Goal: Task Accomplishment & Management: Complete application form

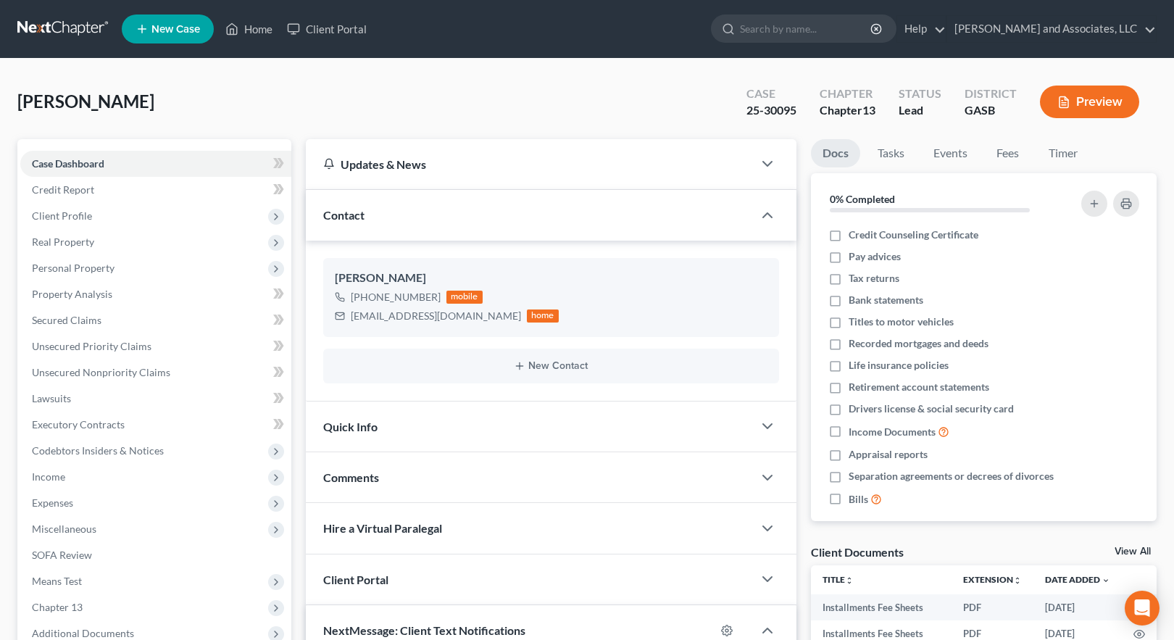
select select "0"
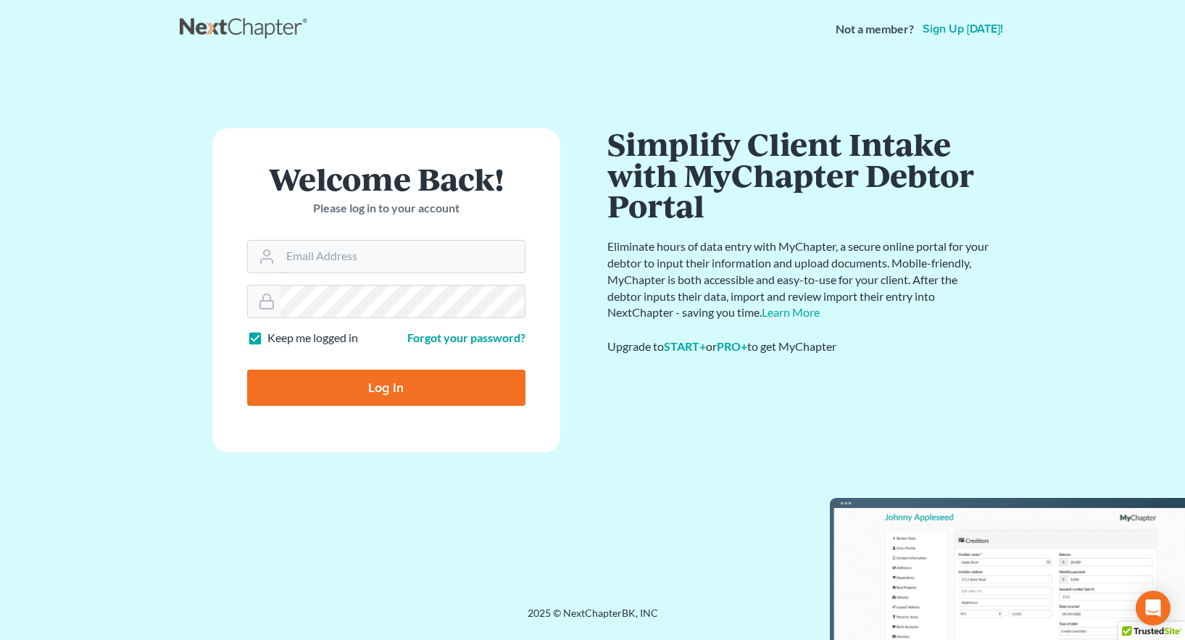
type input "[EMAIL_ADDRESS][DOMAIN_NAME]"
click at [391, 384] on input "Log In" at bounding box center [386, 388] width 278 height 36
type input "Thinking..."
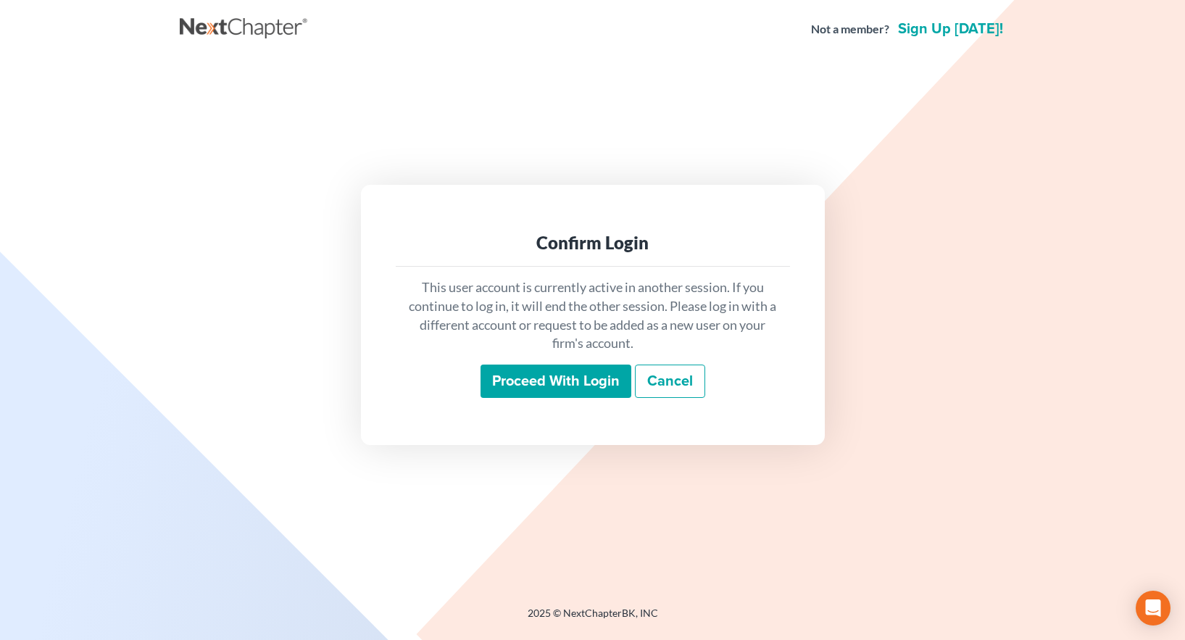
click at [554, 375] on input "Proceed with login" at bounding box center [555, 380] width 151 height 33
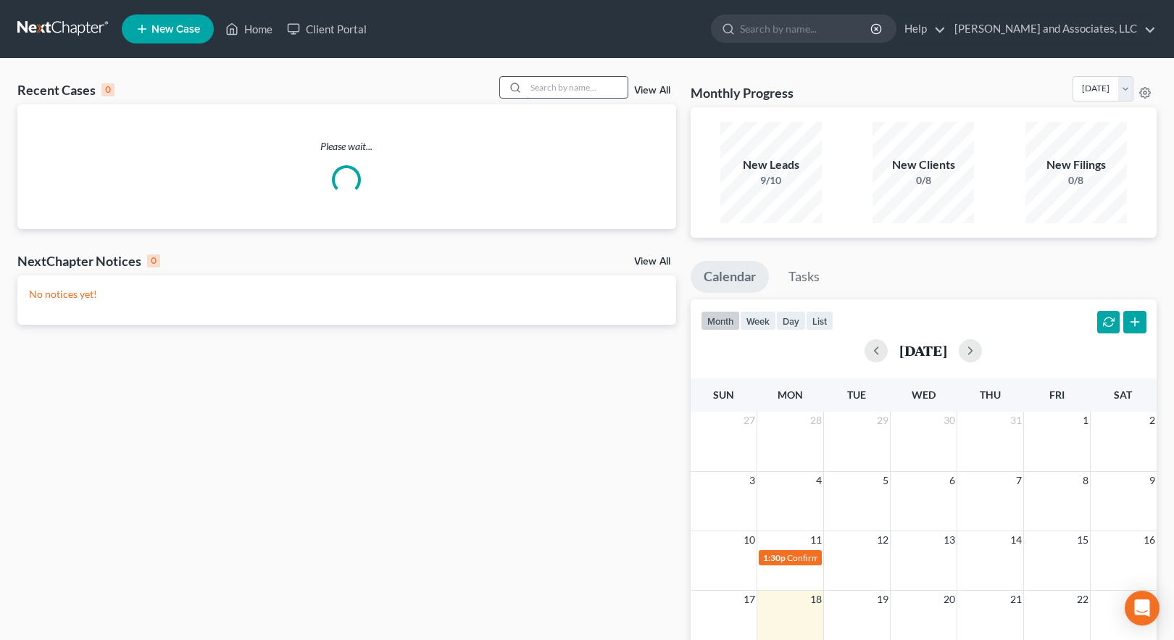
click at [533, 86] on input "search" at bounding box center [576, 87] width 101 height 21
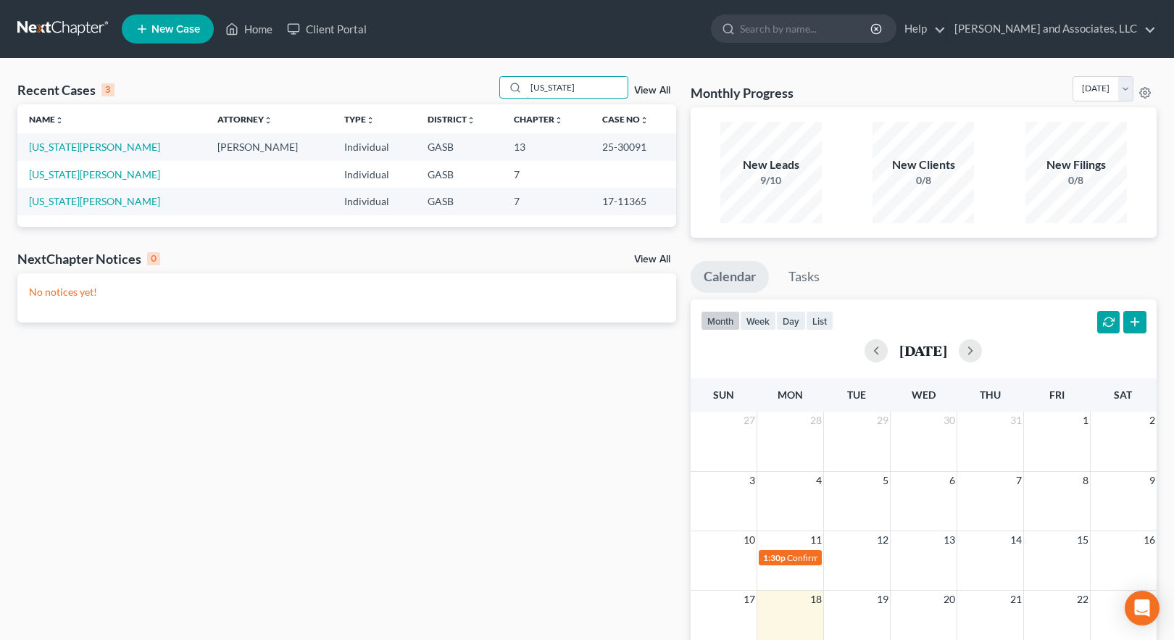
type input "[US_STATE]"
click at [86, 150] on link "[US_STATE][PERSON_NAME]" at bounding box center [94, 147] width 131 height 12
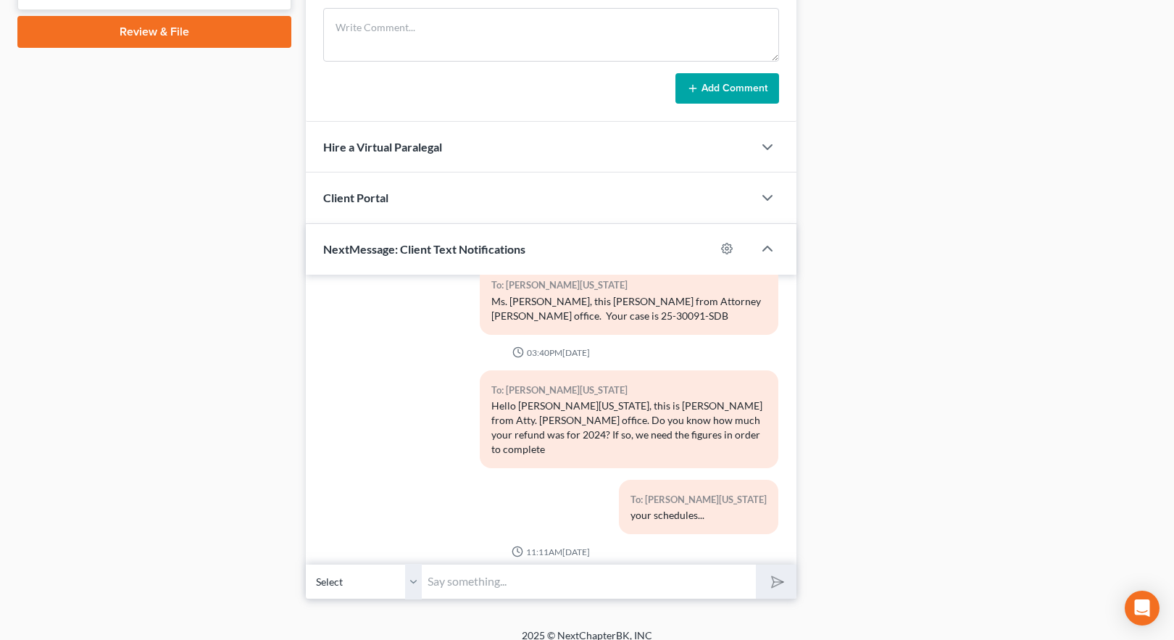
scroll to position [154, 0]
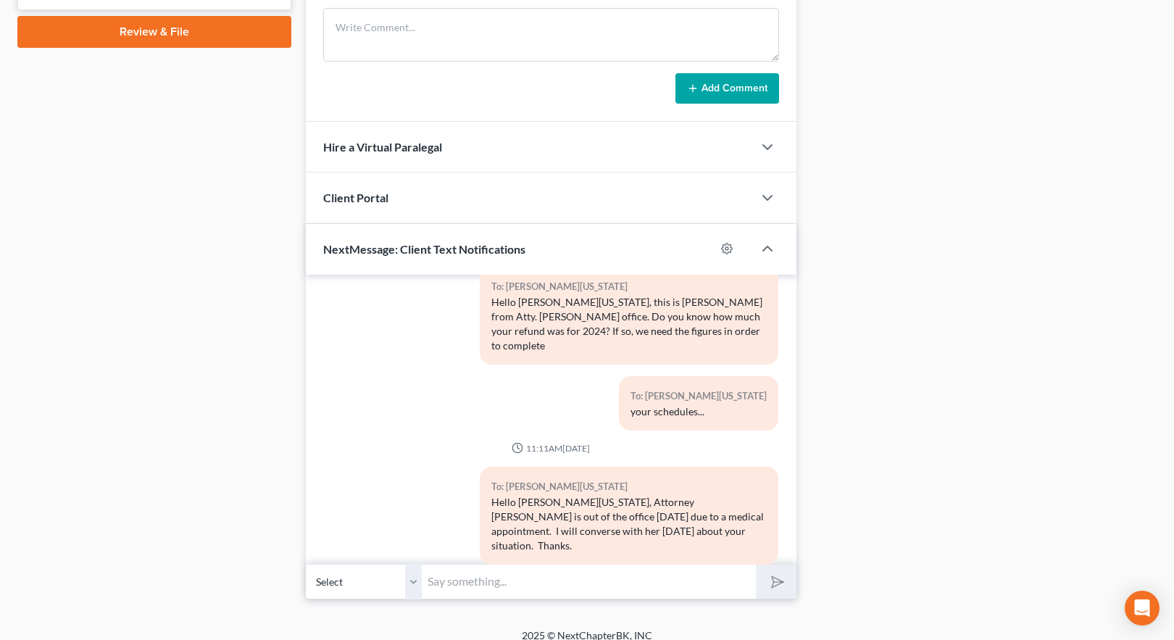
click at [896, 319] on div "Docs Tasks Events Fees Timer 23% Completed Nothing here yet! Credit Counseling …" at bounding box center [984, 23] width 361 height 1154
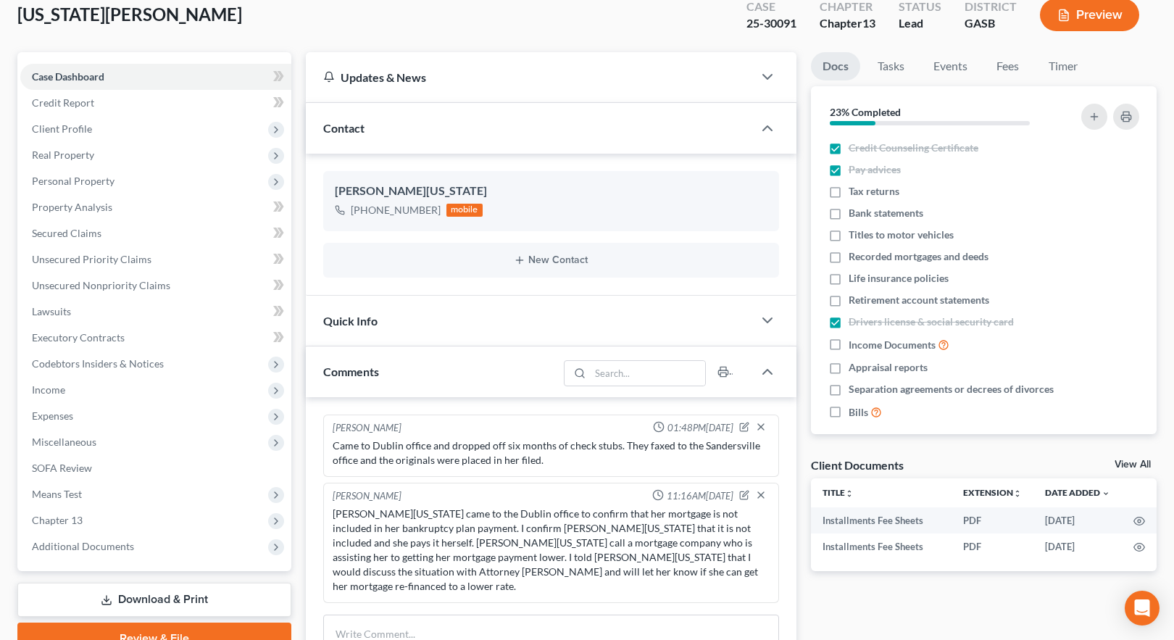
scroll to position [259, 0]
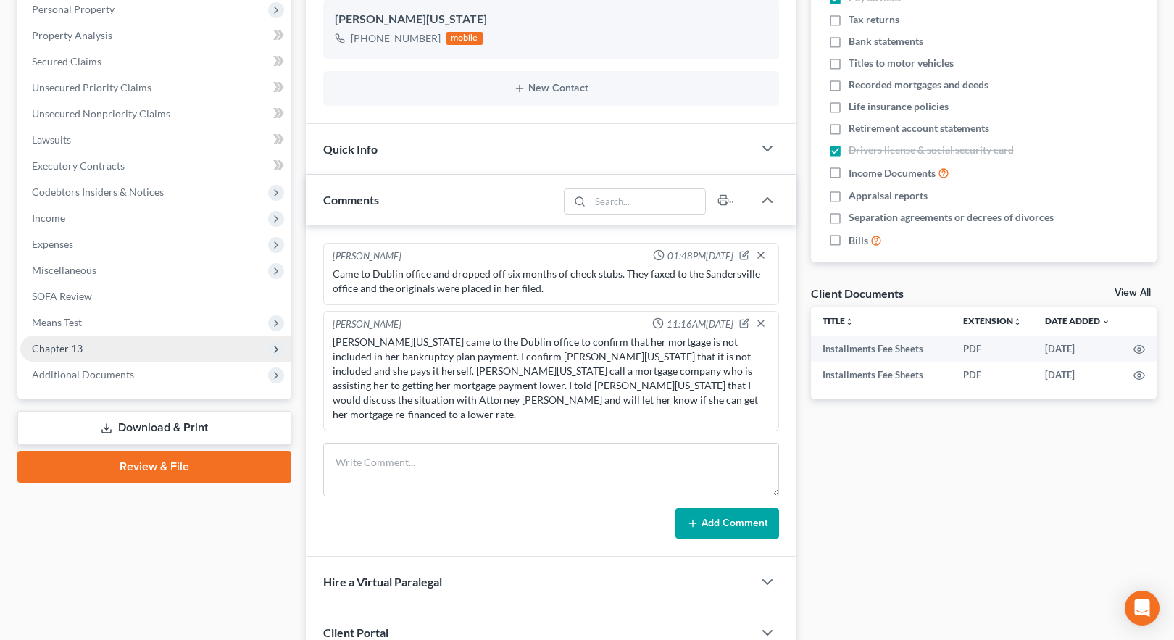
click at [72, 352] on span "Chapter 13" at bounding box center [57, 348] width 51 height 12
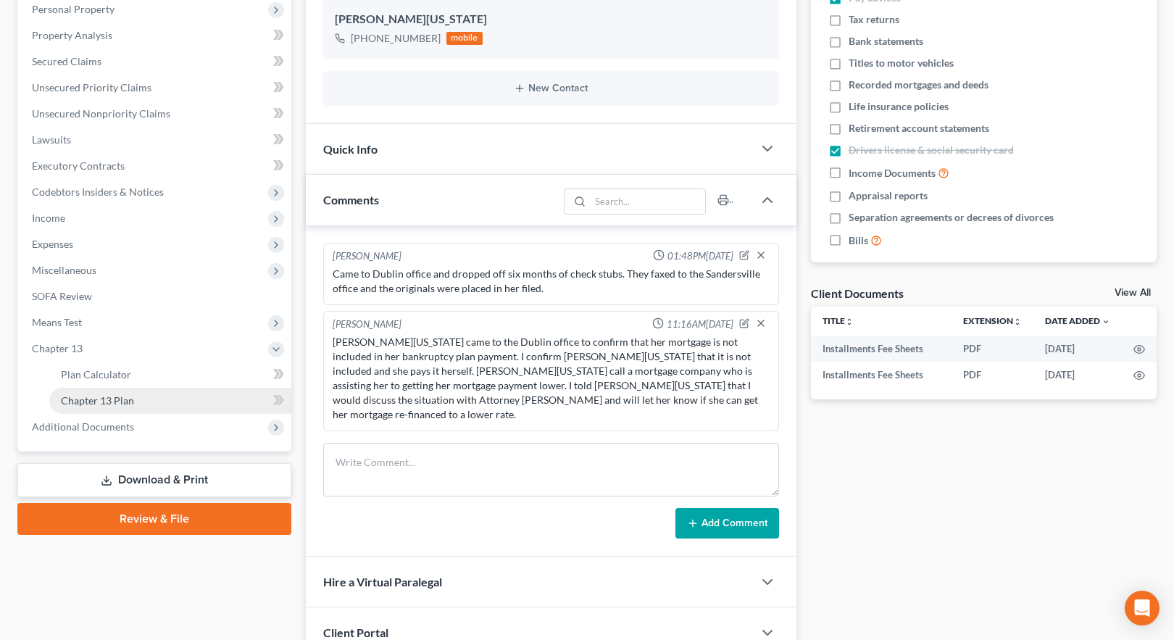
click at [103, 399] on span "Chapter 13 Plan" at bounding box center [97, 400] width 73 height 12
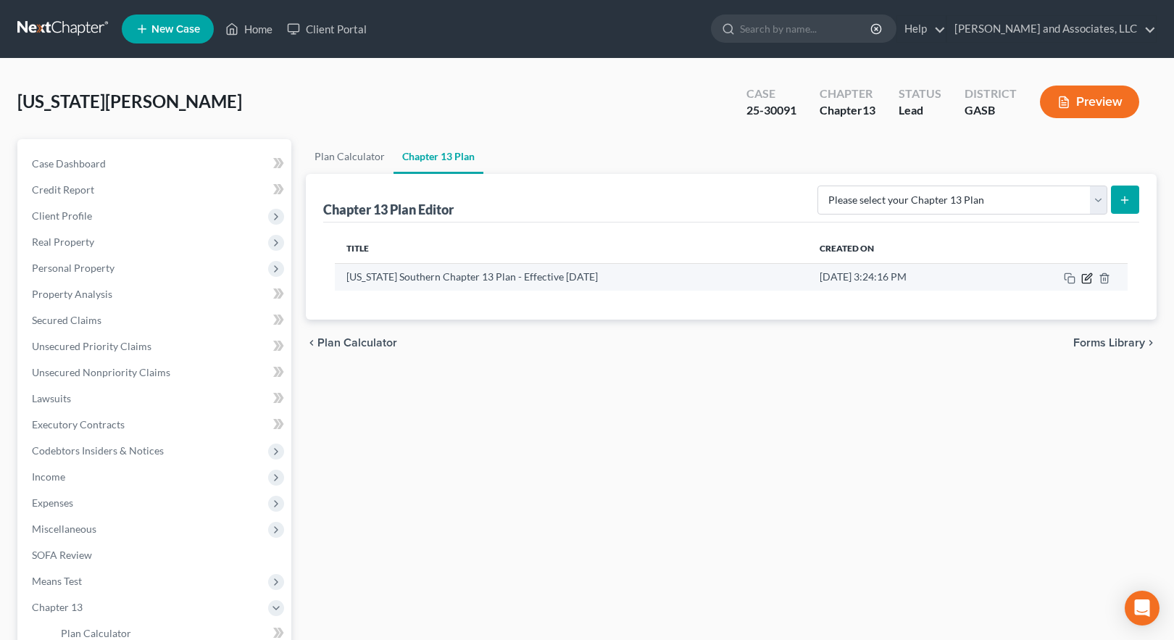
click at [1090, 280] on icon "button" at bounding box center [1087, 278] width 12 height 12
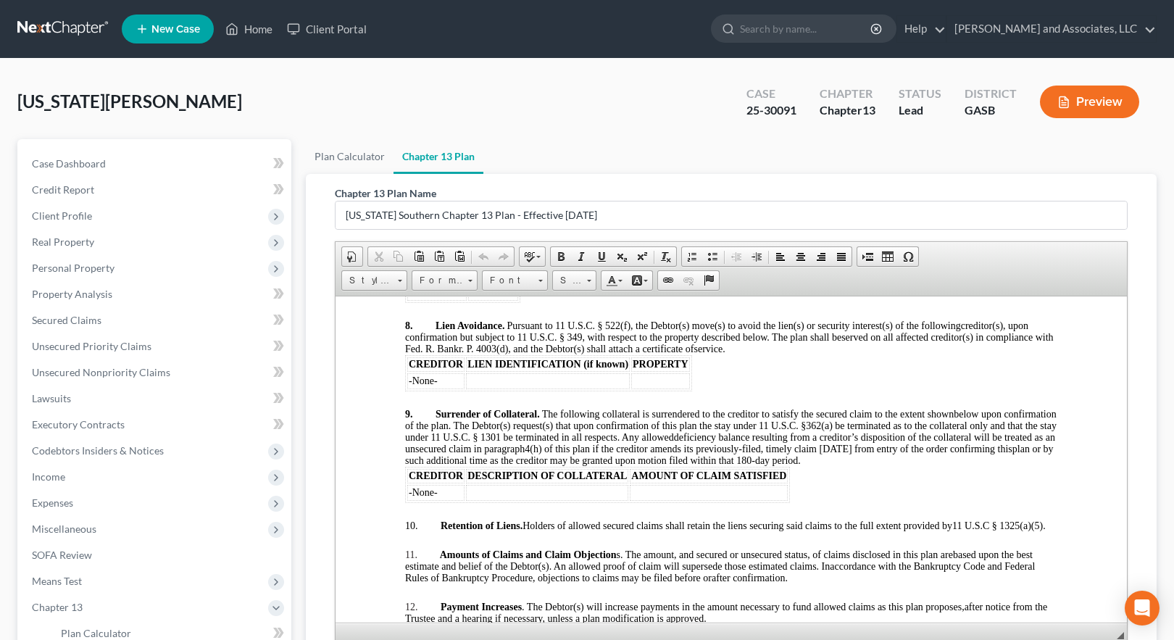
scroll to position [2101, 0]
click at [262, 30] on link "Home" at bounding box center [249, 29] width 62 height 26
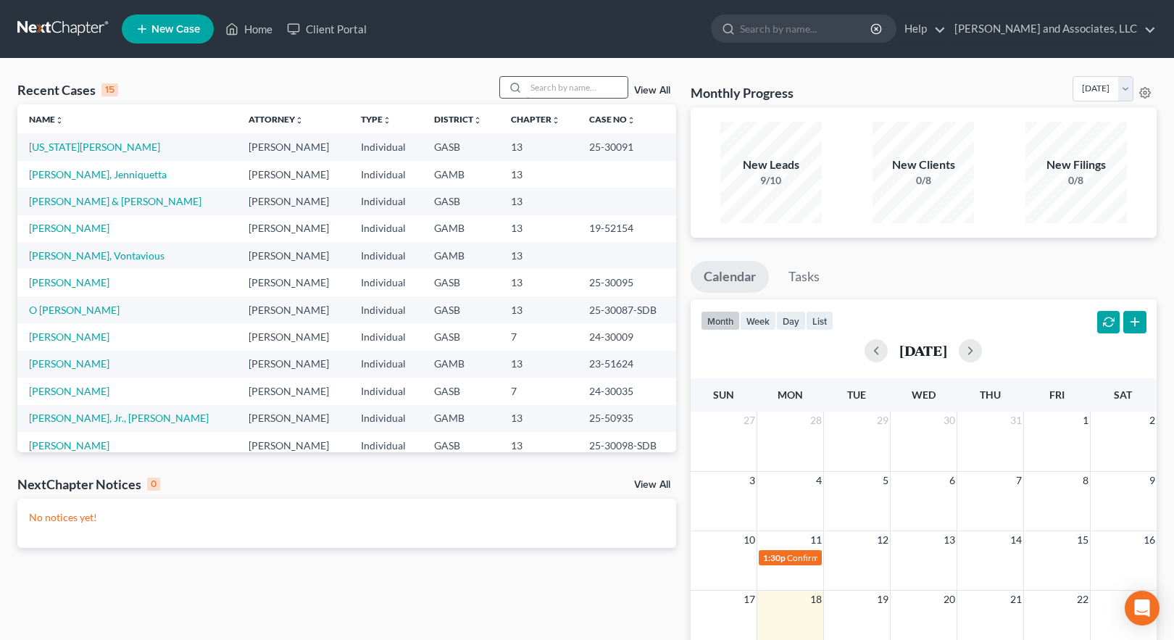
click at [560, 80] on input "search" at bounding box center [576, 87] width 101 height 21
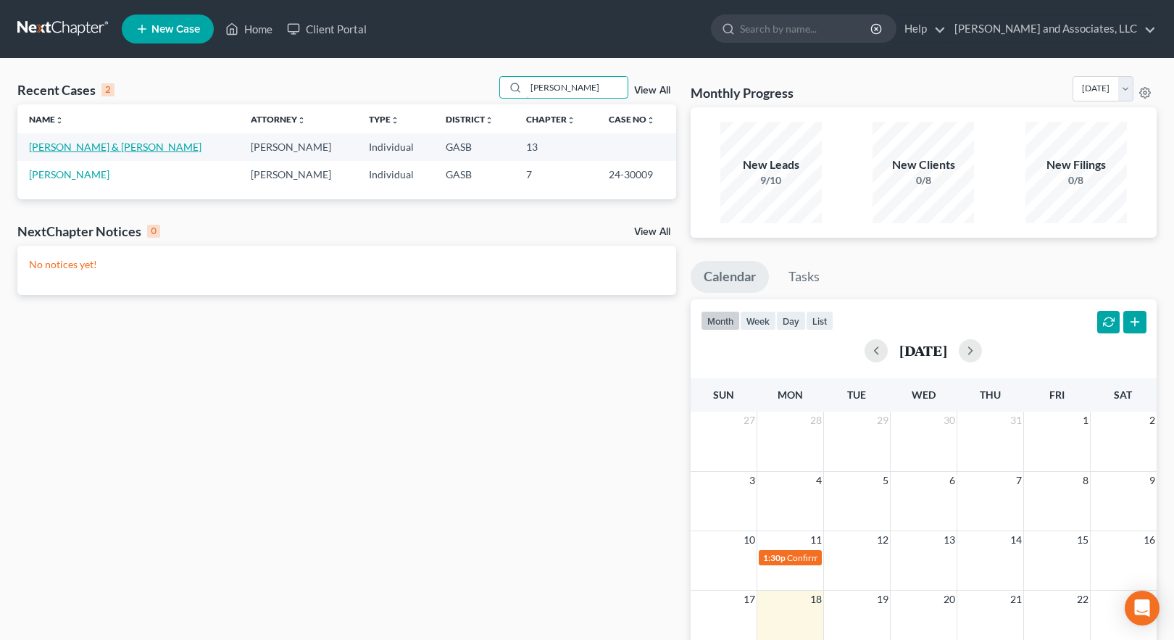
type input "[PERSON_NAME]"
click at [112, 149] on link "[PERSON_NAME] & [PERSON_NAME]" at bounding box center [115, 147] width 172 height 12
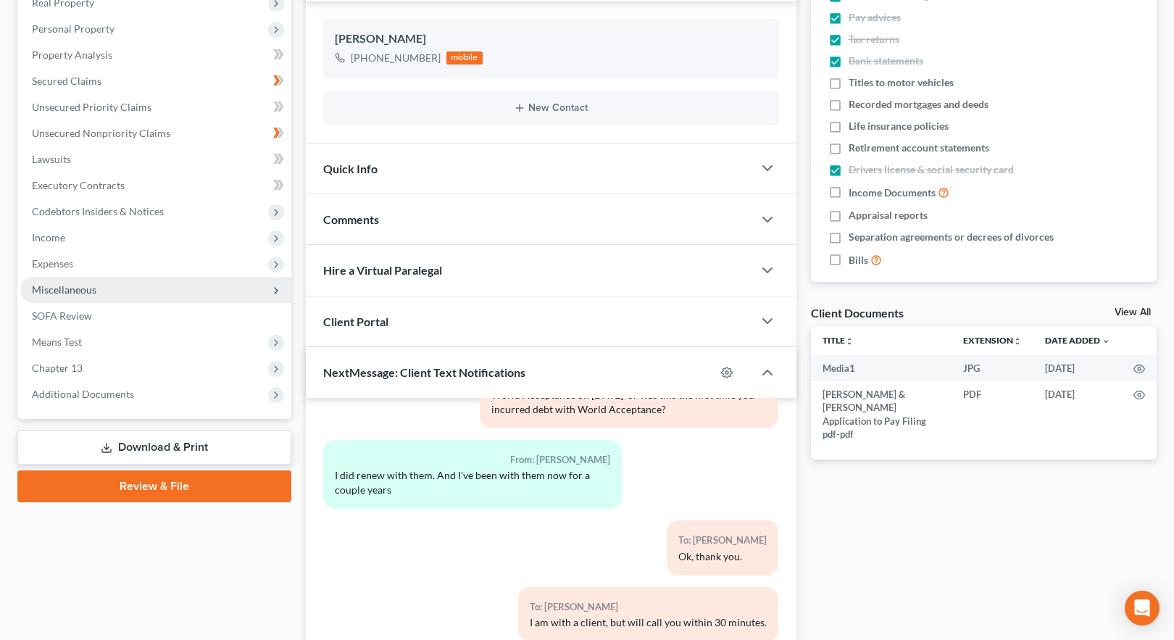
scroll to position [14, 0]
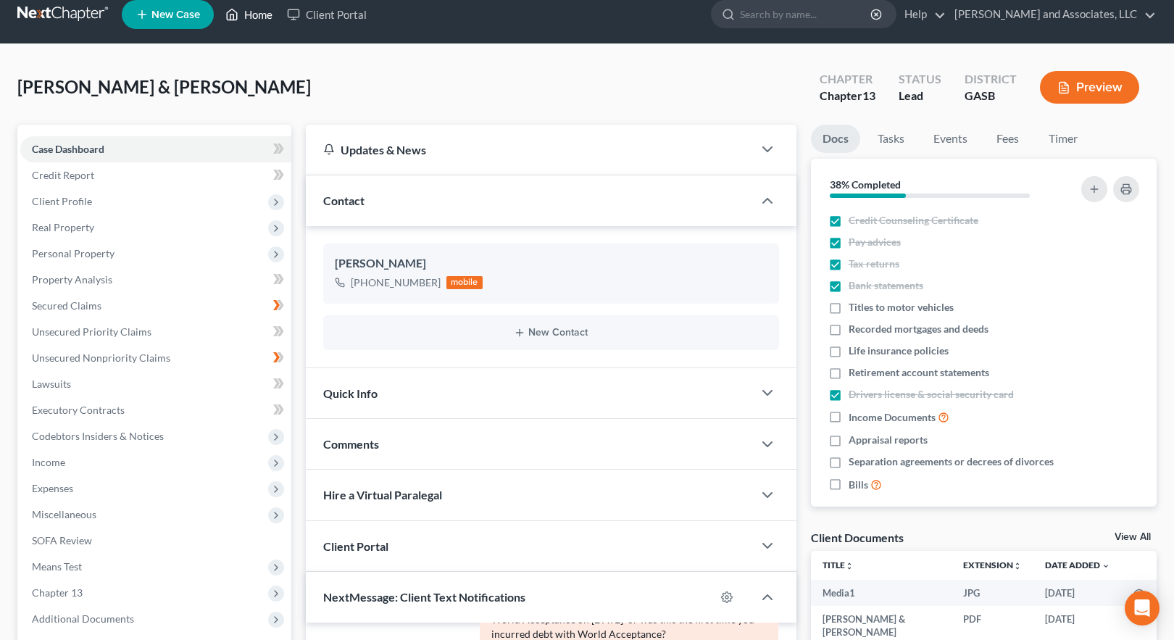
click at [254, 16] on link "Home" at bounding box center [249, 14] width 62 height 26
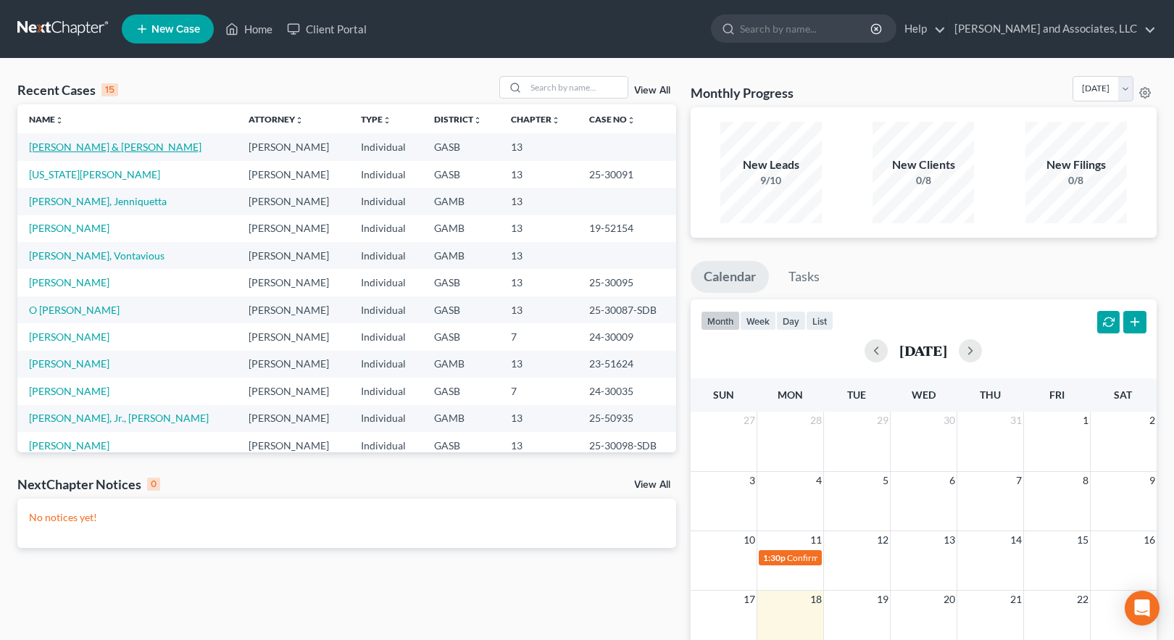
click at [104, 145] on link "[PERSON_NAME] & [PERSON_NAME]" at bounding box center [115, 147] width 172 height 12
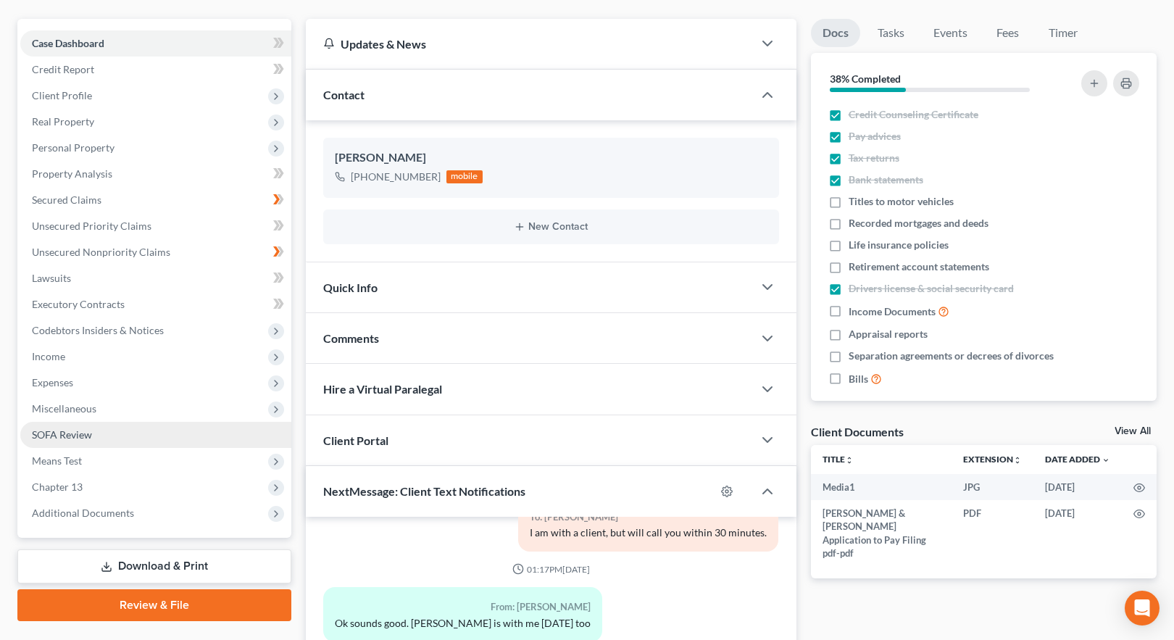
scroll to position [87, 0]
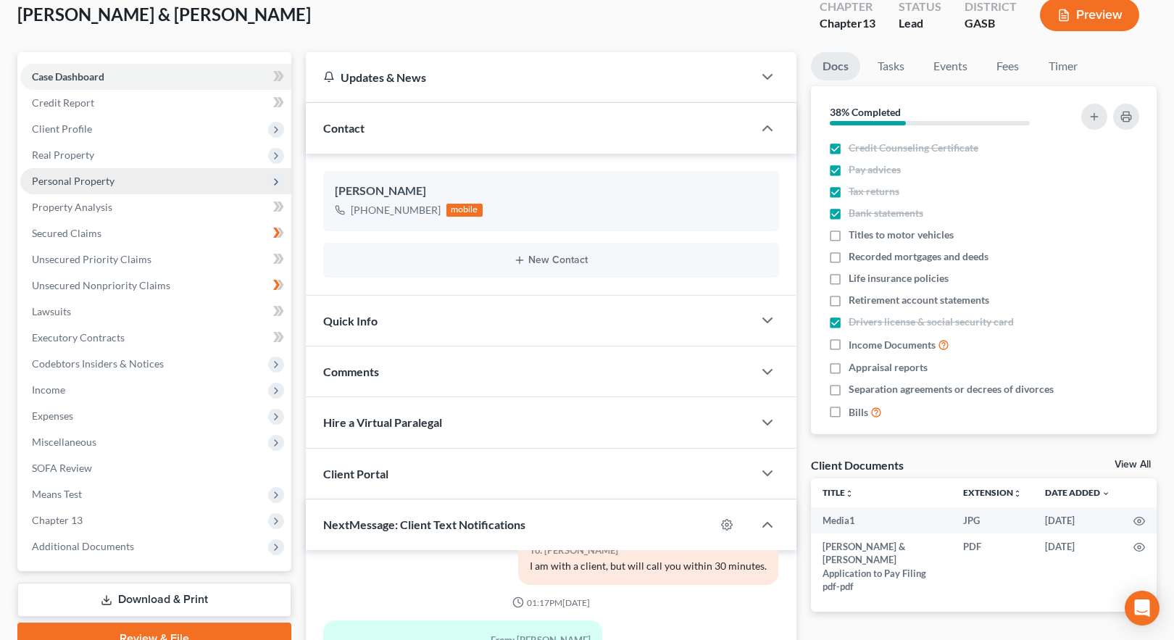
click at [83, 178] on span "Personal Property" at bounding box center [73, 181] width 83 height 12
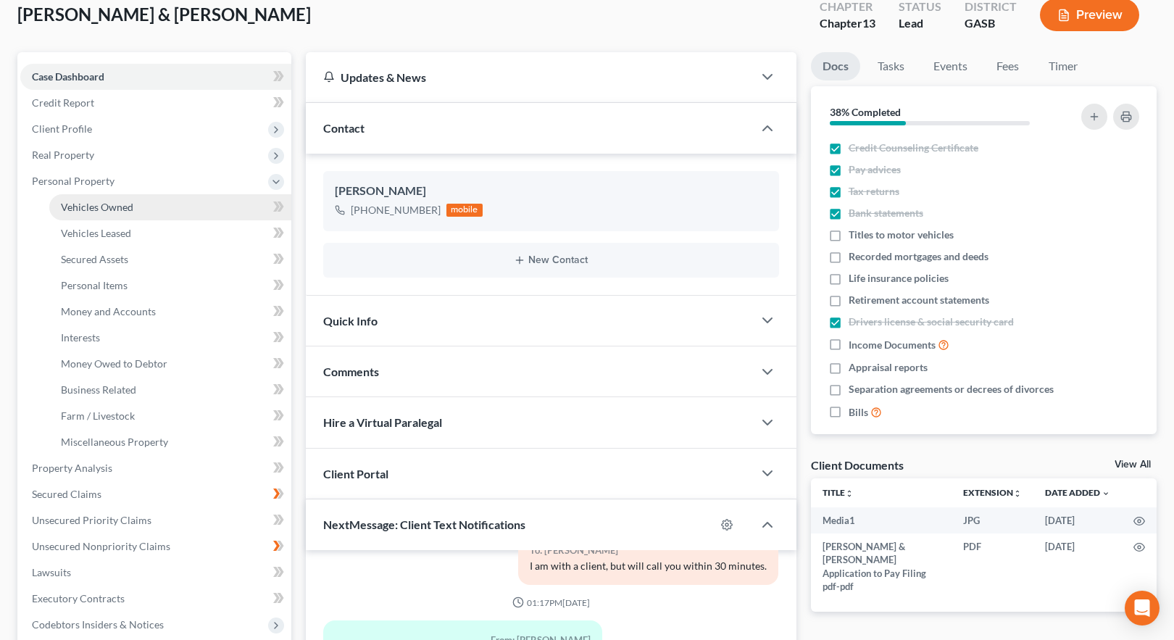
click at [99, 206] on span "Vehicles Owned" at bounding box center [97, 207] width 72 height 12
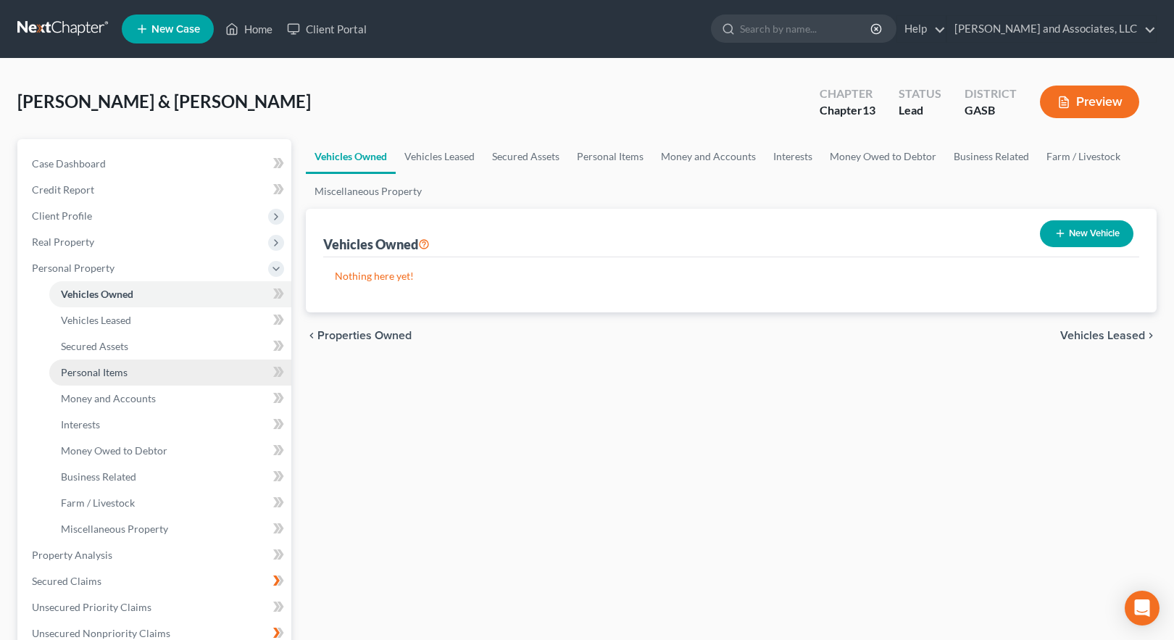
click at [102, 370] on span "Personal Items" at bounding box center [94, 372] width 67 height 12
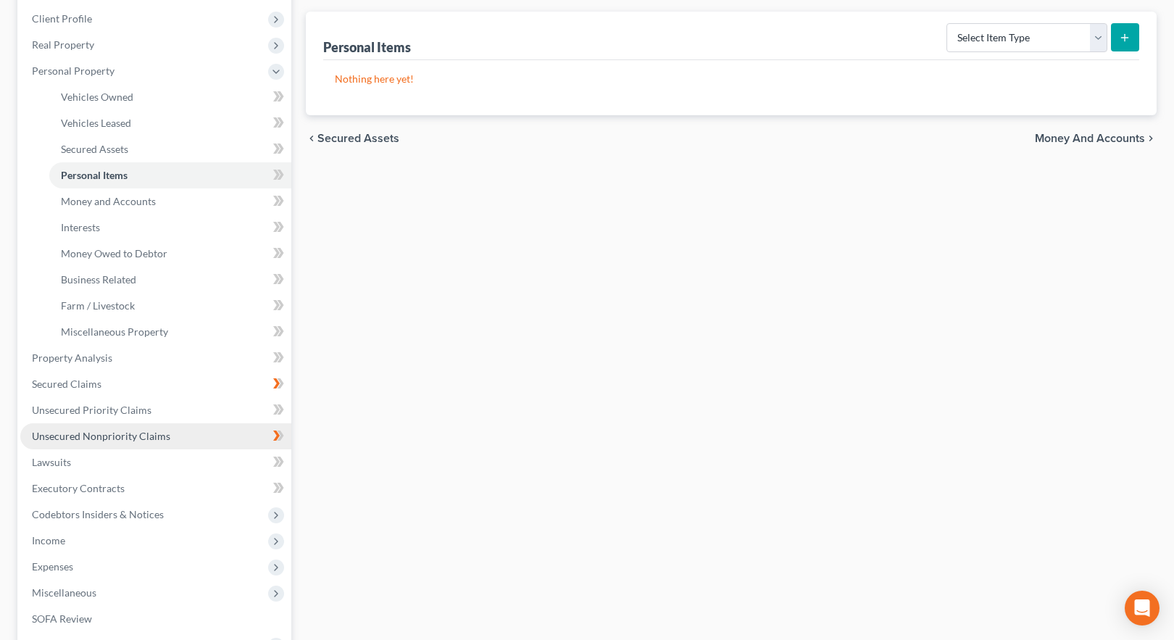
scroll to position [217, 0]
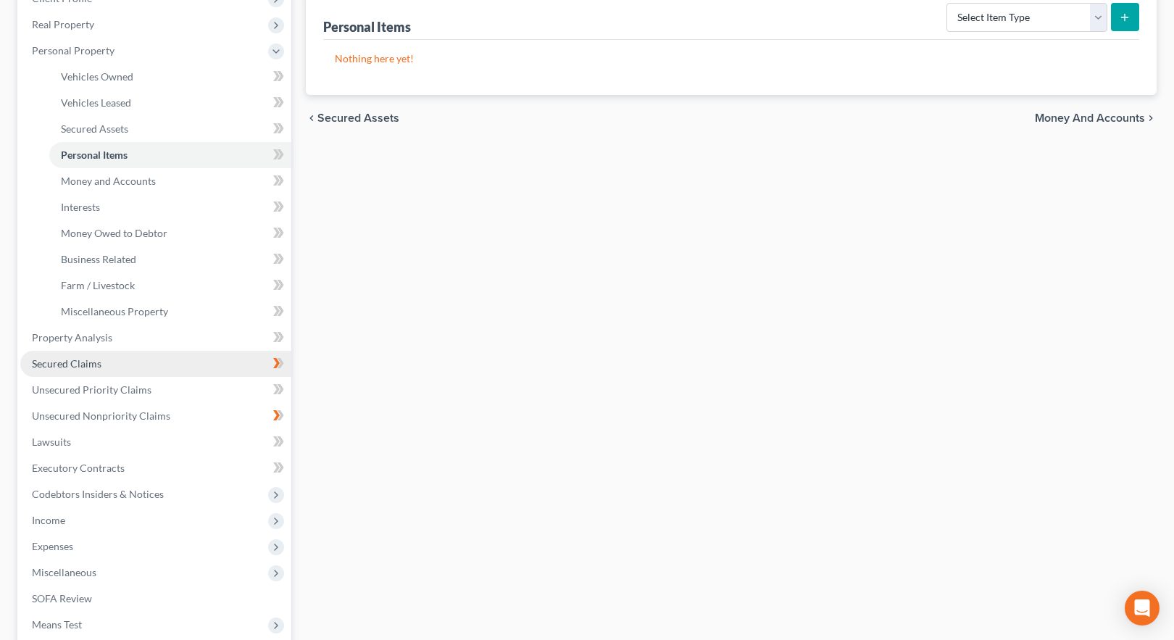
click at [81, 363] on span "Secured Claims" at bounding box center [67, 363] width 70 height 12
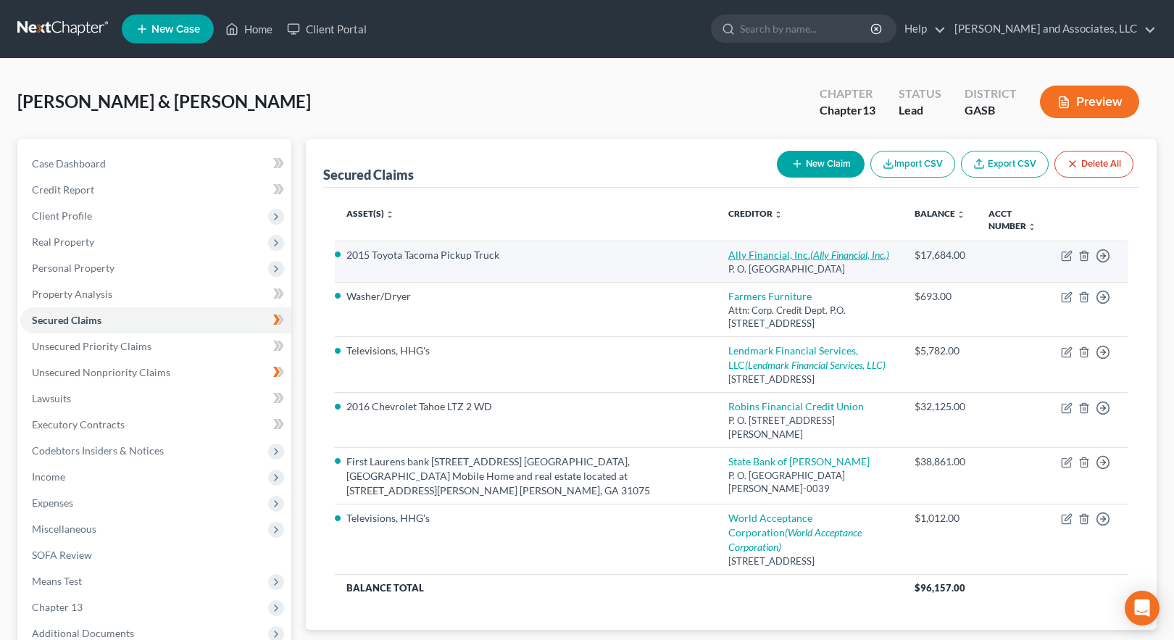
click at [740, 257] on link "Ally Financial, Inc. (Ally Financial, Inc.)" at bounding box center [808, 255] width 161 height 12
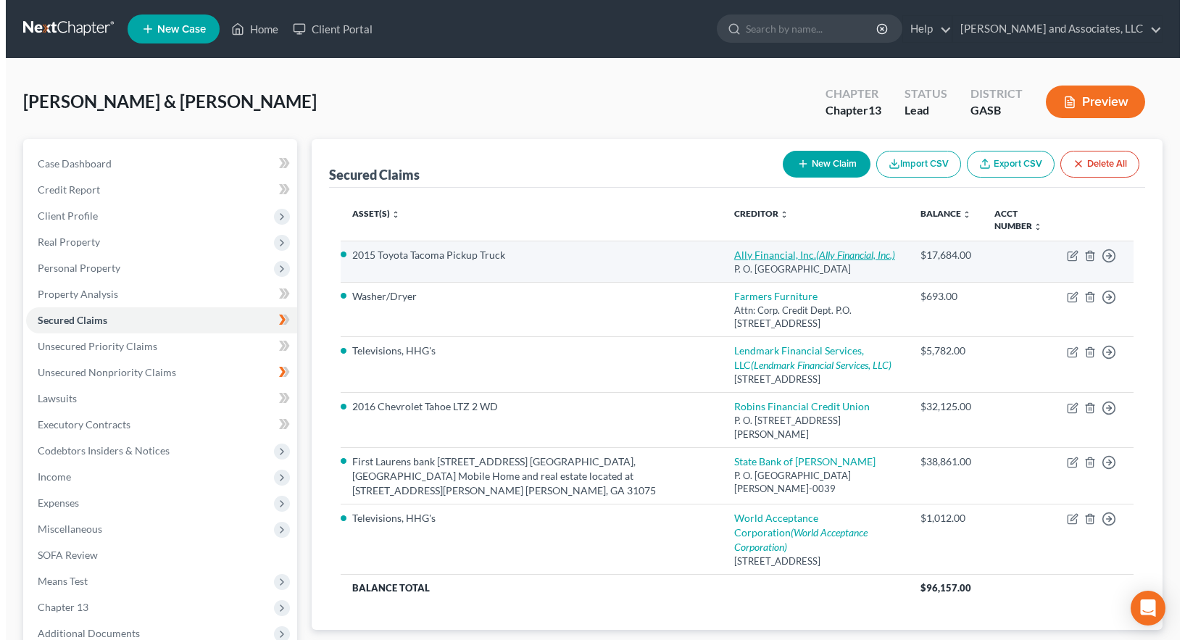
select select "24"
select select "0"
select select "2"
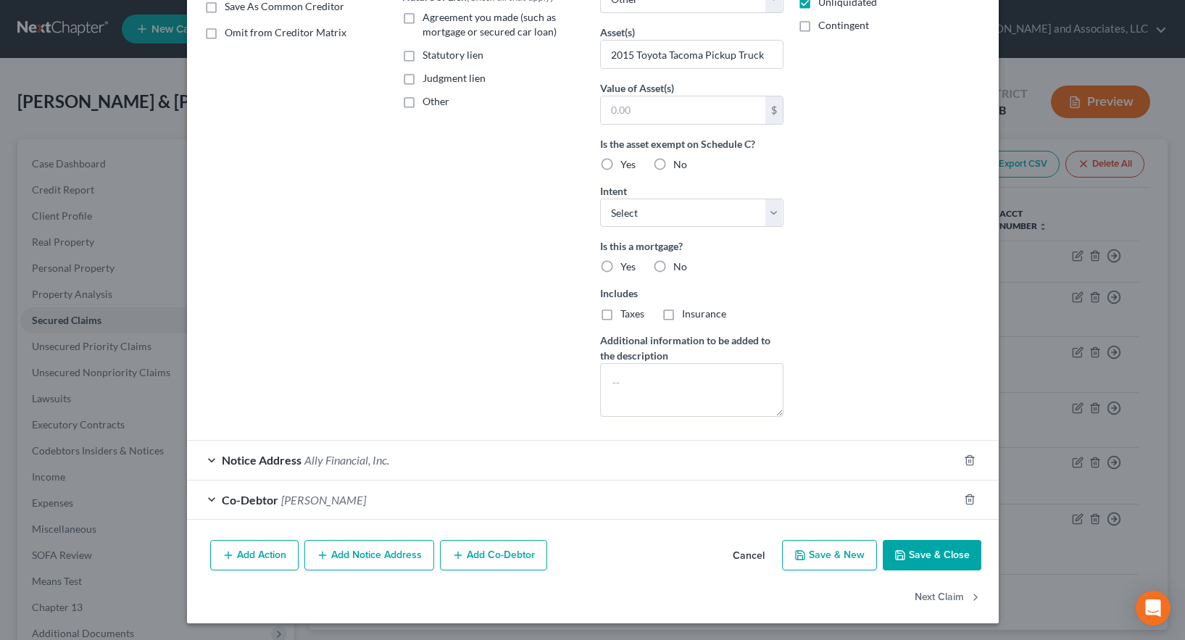
scroll to position [285, 0]
click at [454, 461] on div "Notice Address Ally Financial, Inc." at bounding box center [572, 459] width 771 height 38
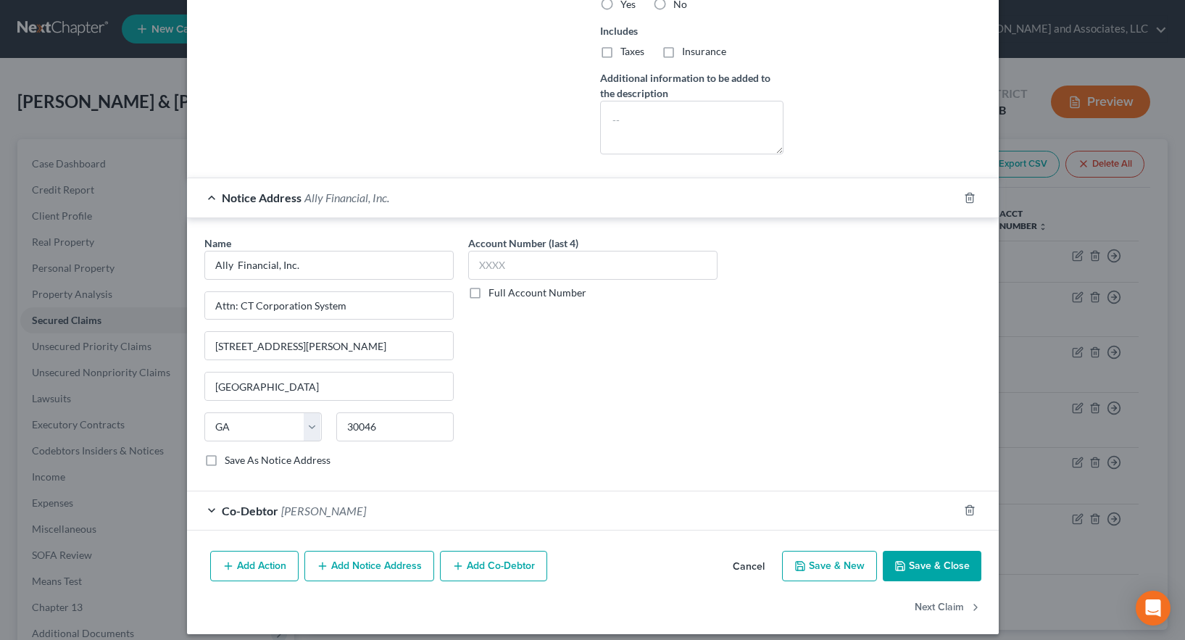
scroll to position [559, 0]
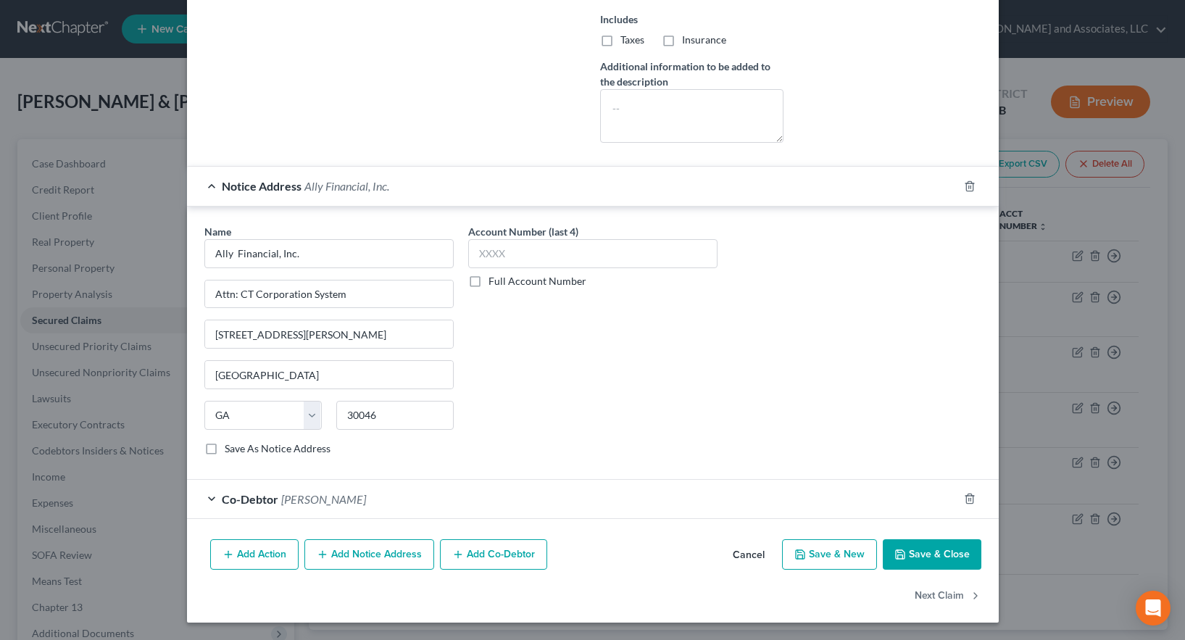
click at [401, 501] on div "Co-Debtor [PERSON_NAME]" at bounding box center [572, 499] width 771 height 38
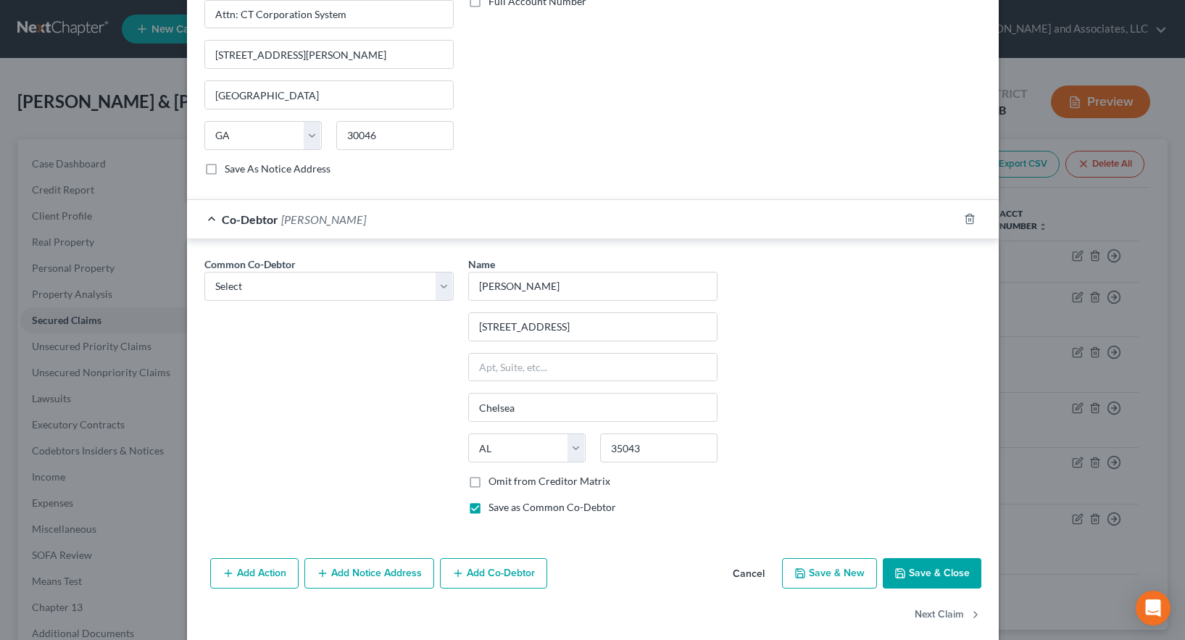
scroll to position [857, 0]
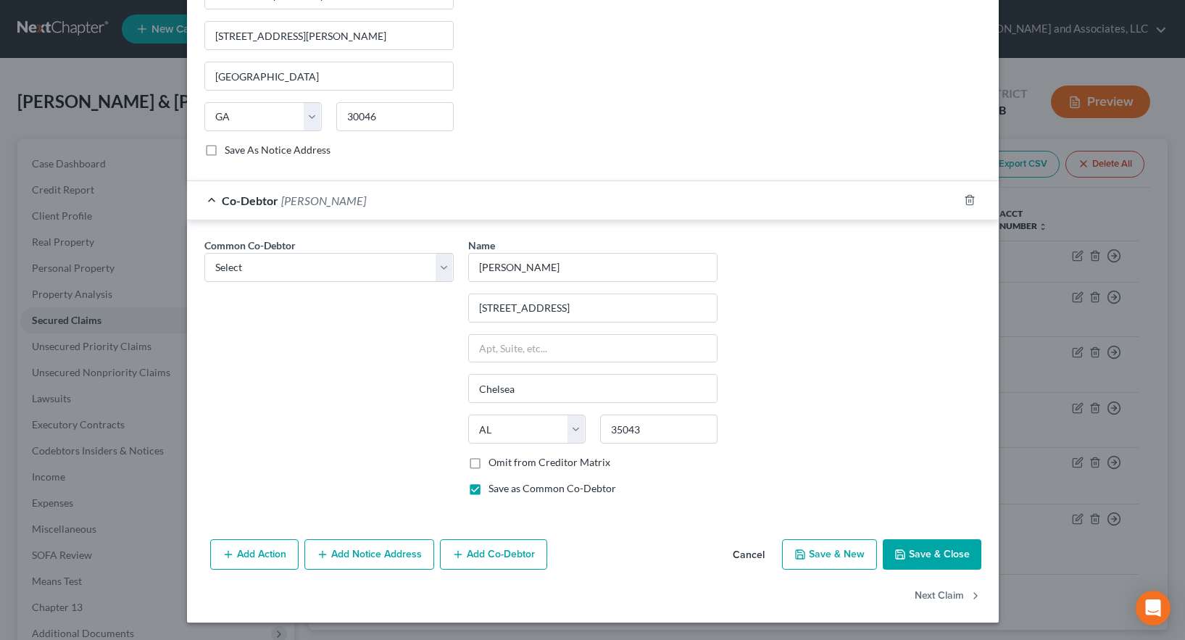
click at [933, 549] on button "Save & Close" at bounding box center [932, 554] width 99 height 30
select select
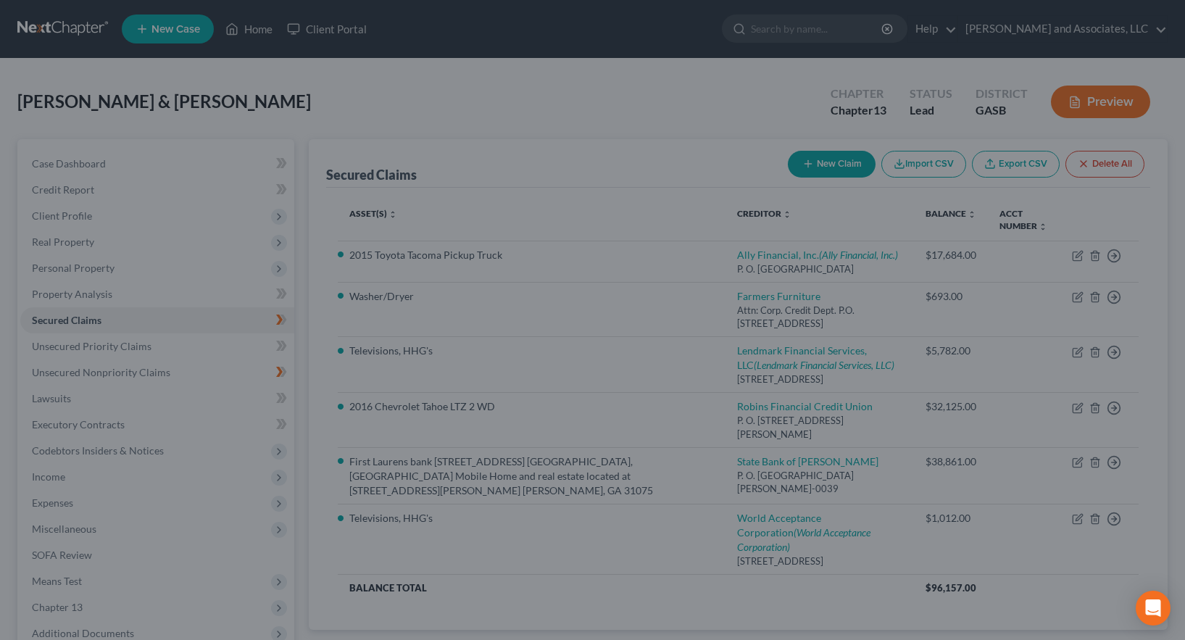
scroll to position [699, 0]
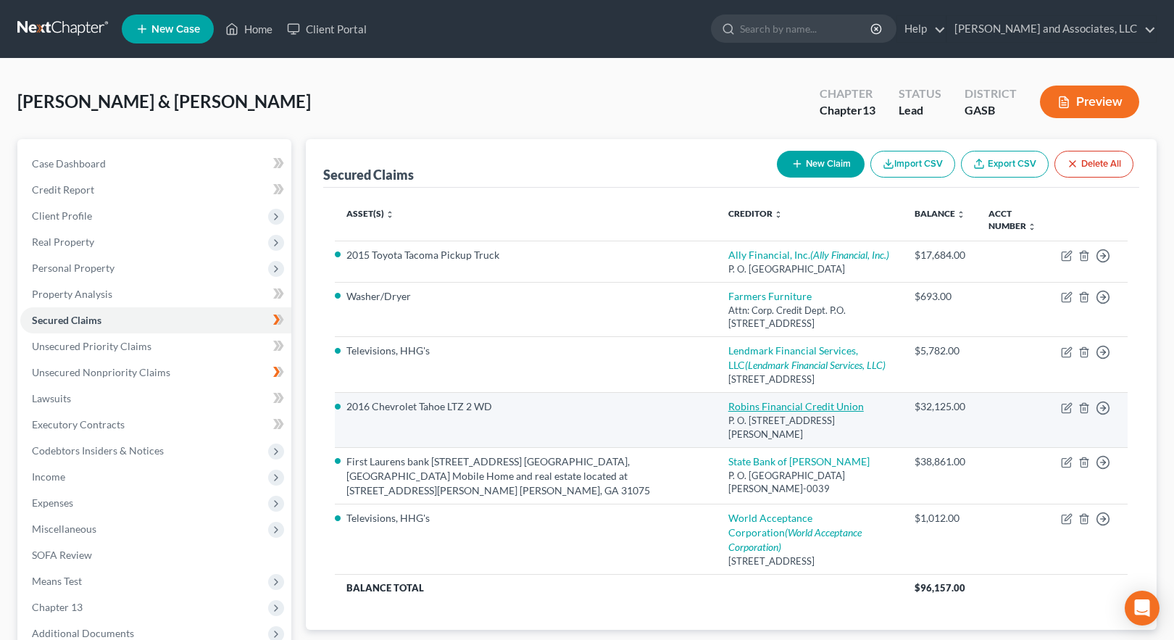
click at [763, 412] on link "Robins Financial Credit Union" at bounding box center [796, 406] width 136 height 12
select select "10"
select select "0"
select select "2"
select select "0"
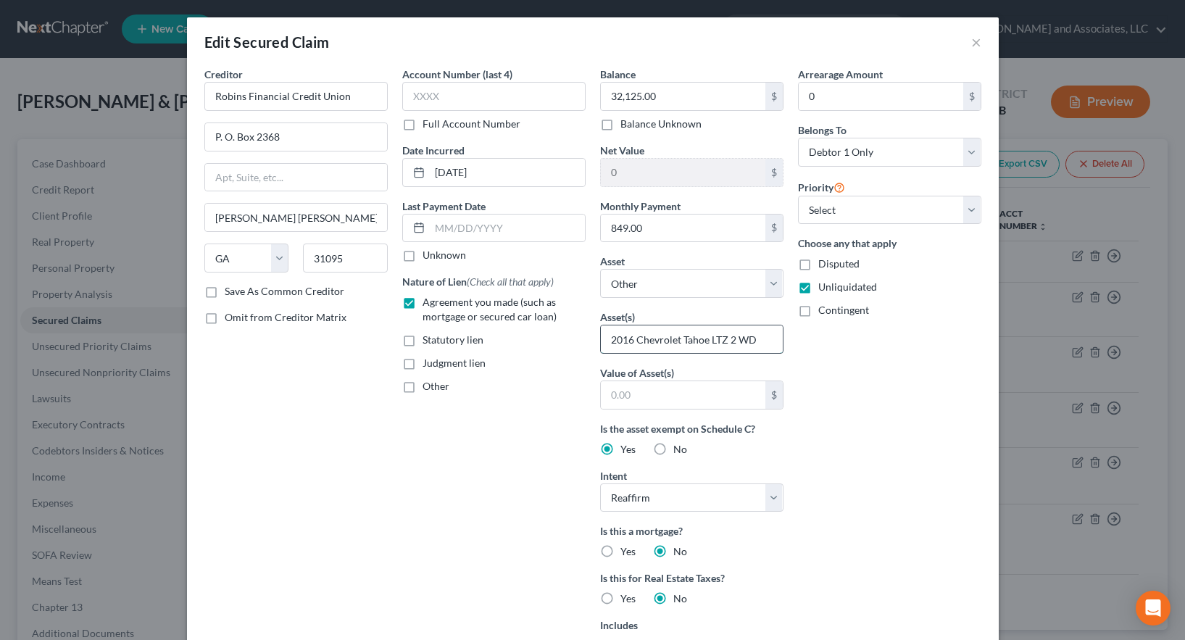
click at [756, 335] on input "2016 Chevrolet Tahoe LTZ 2 WD" at bounding box center [692, 339] width 182 height 28
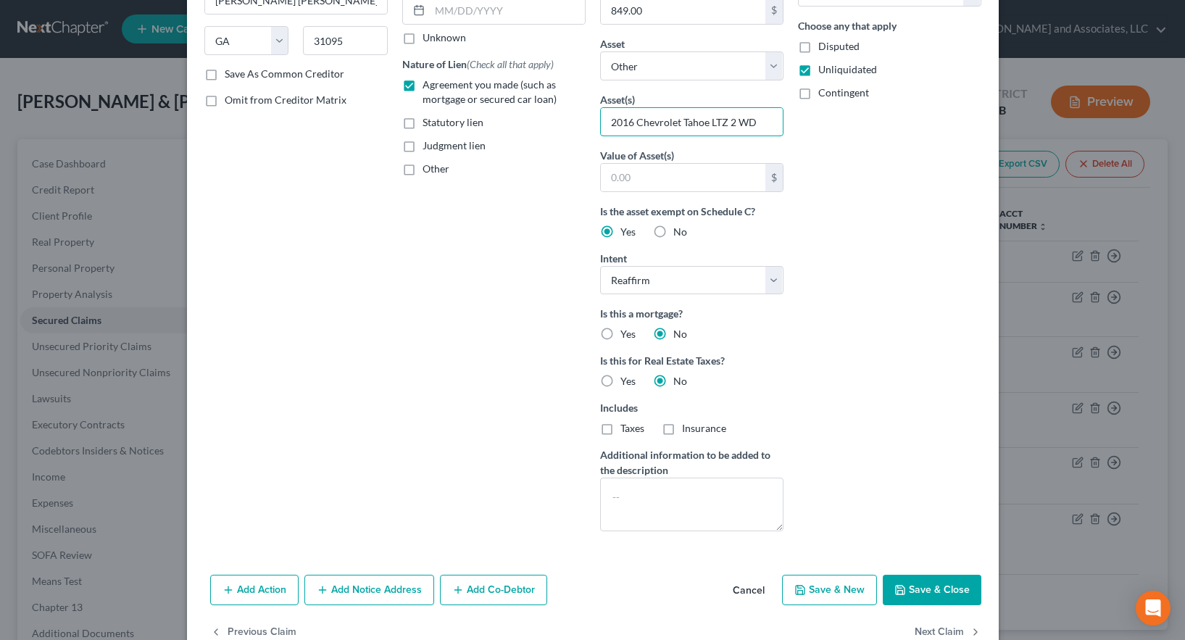
scroll to position [254, 0]
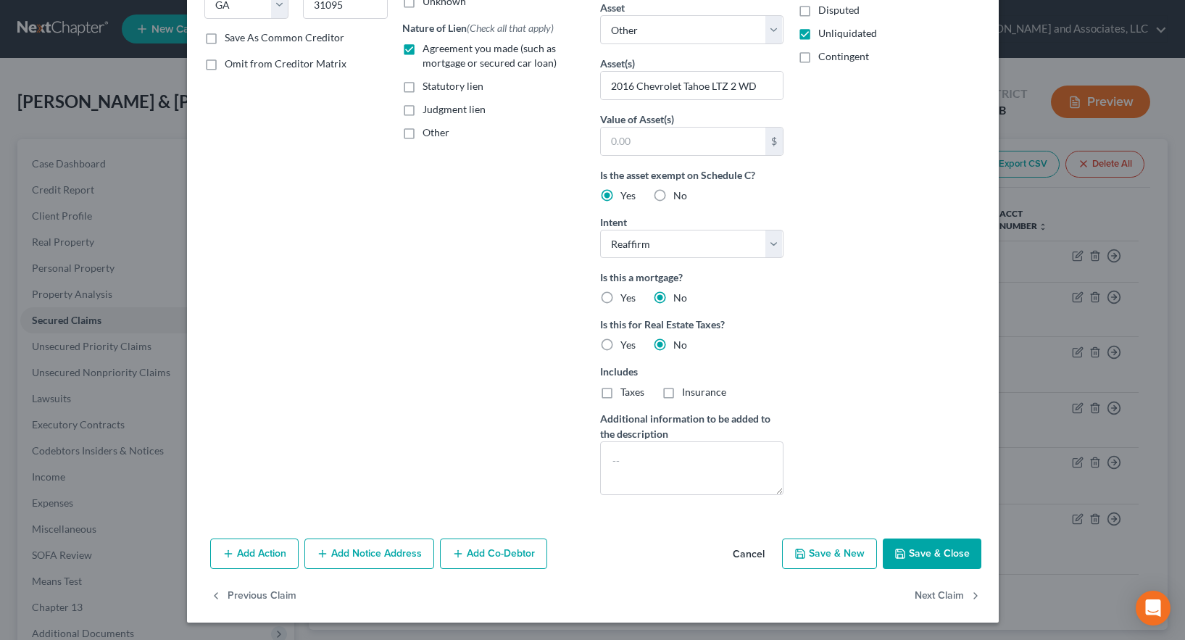
click at [931, 550] on button "Save & Close" at bounding box center [932, 553] width 99 height 30
select select
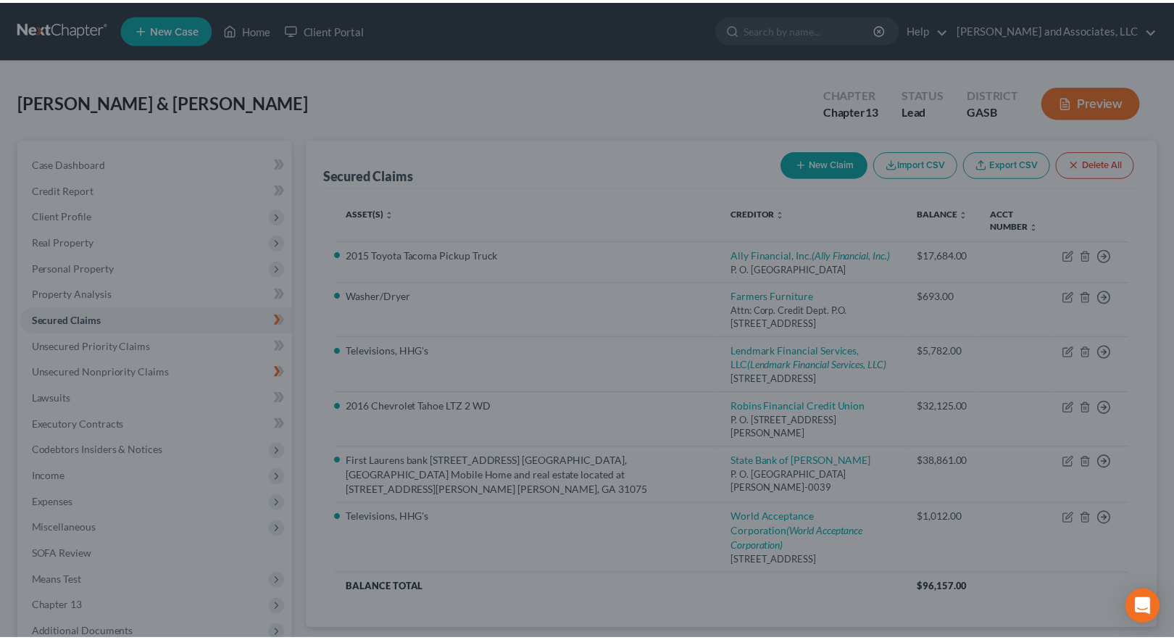
scroll to position [95, 0]
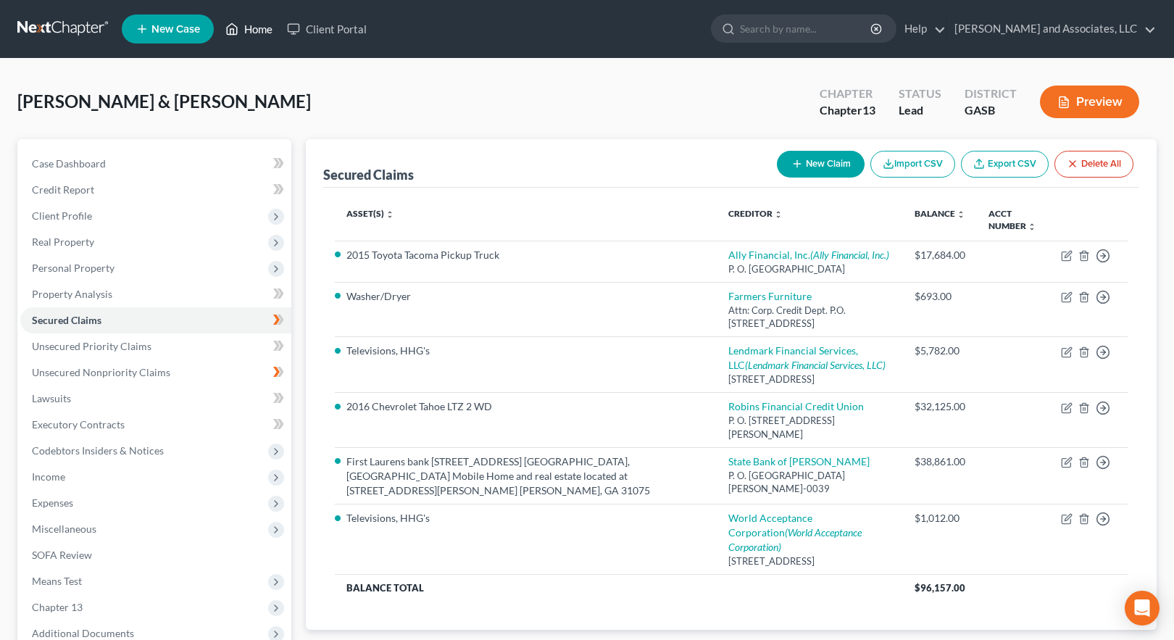
click at [262, 26] on link "Home" at bounding box center [249, 29] width 62 height 26
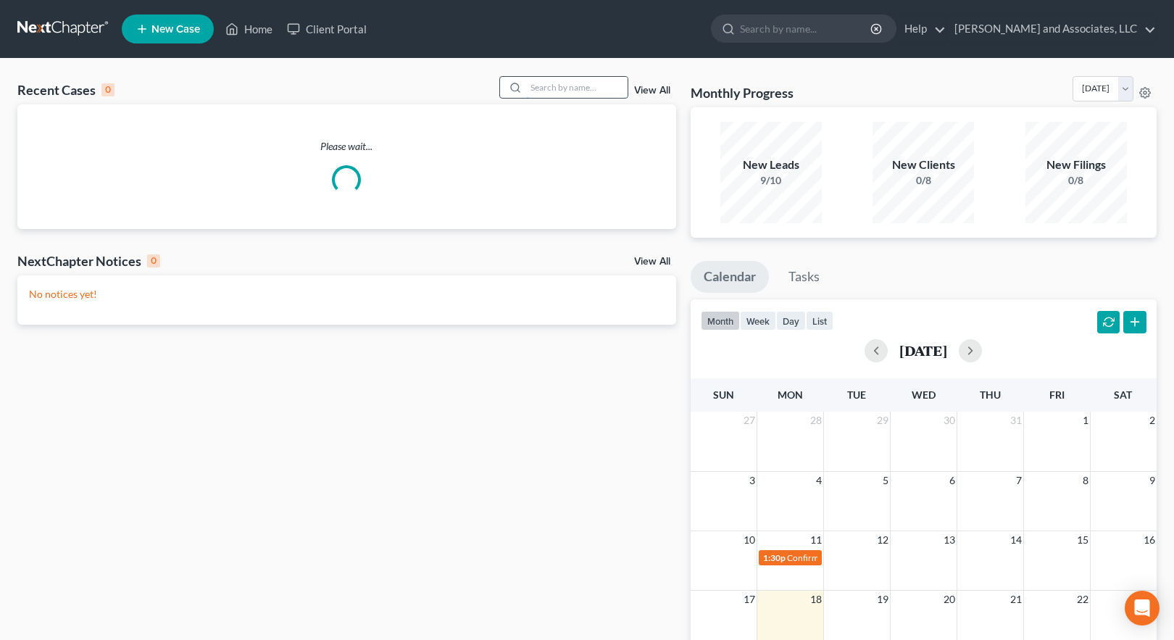
click at [570, 90] on input "search" at bounding box center [576, 87] width 101 height 21
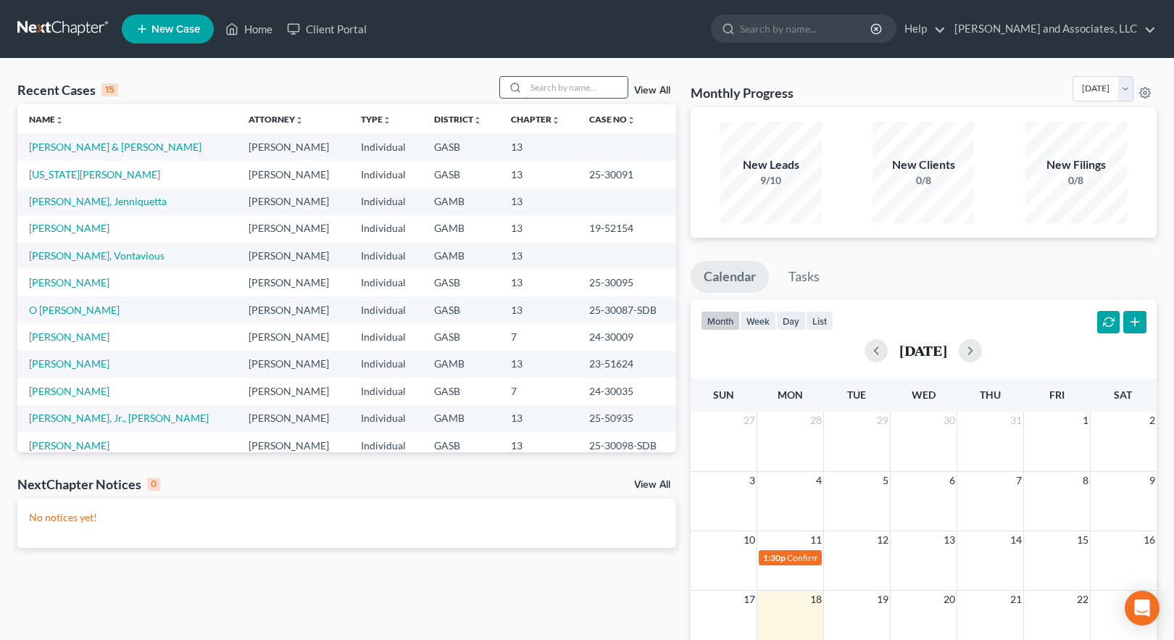
click at [532, 86] on input "search" at bounding box center [576, 87] width 101 height 21
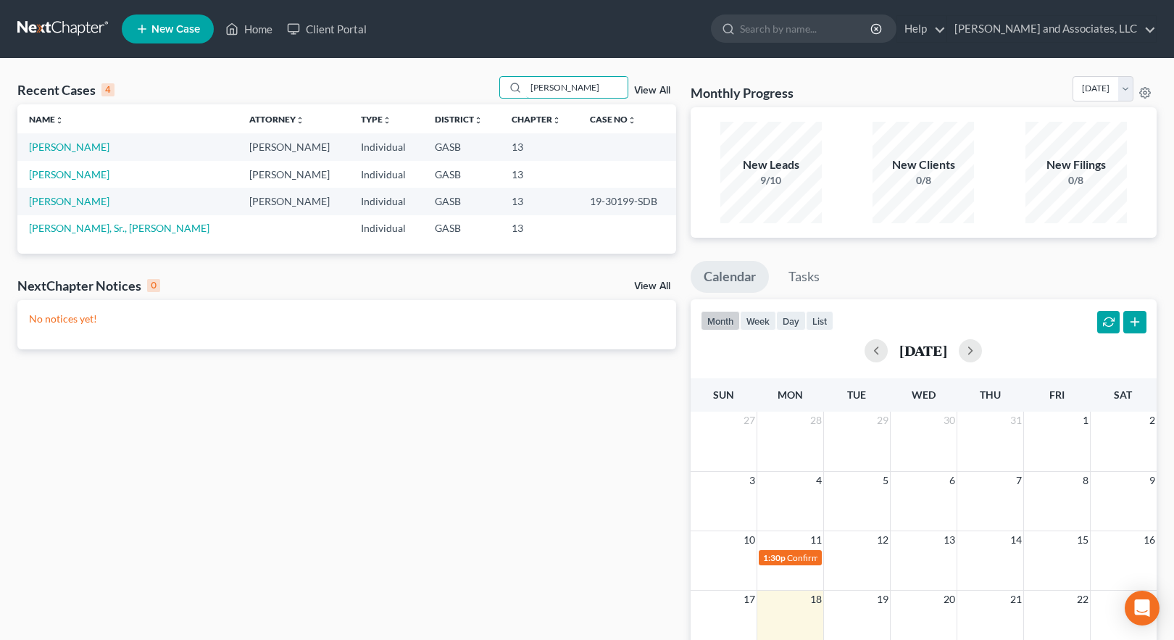
drag, startPoint x: 566, startPoint y: 88, endPoint x: 499, endPoint y: 87, distance: 67.4
click at [499, 87] on div "Recent Cases 4 [PERSON_NAME] View All" at bounding box center [346, 90] width 659 height 28
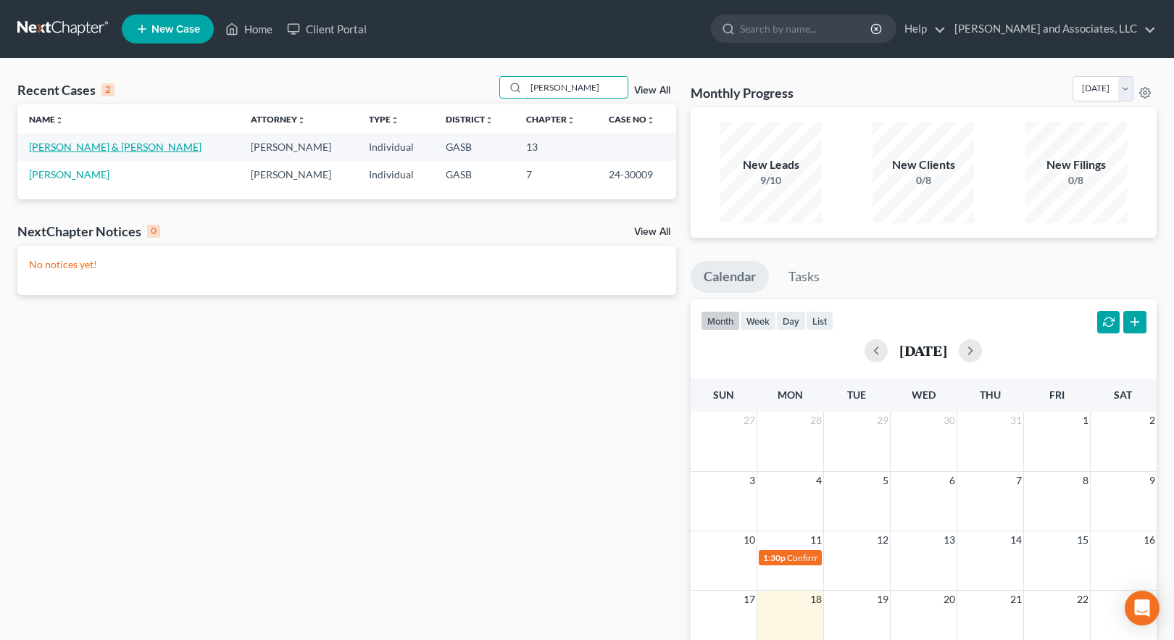
type input "[PERSON_NAME]"
click at [93, 145] on link "[PERSON_NAME] & [PERSON_NAME]" at bounding box center [115, 147] width 172 height 12
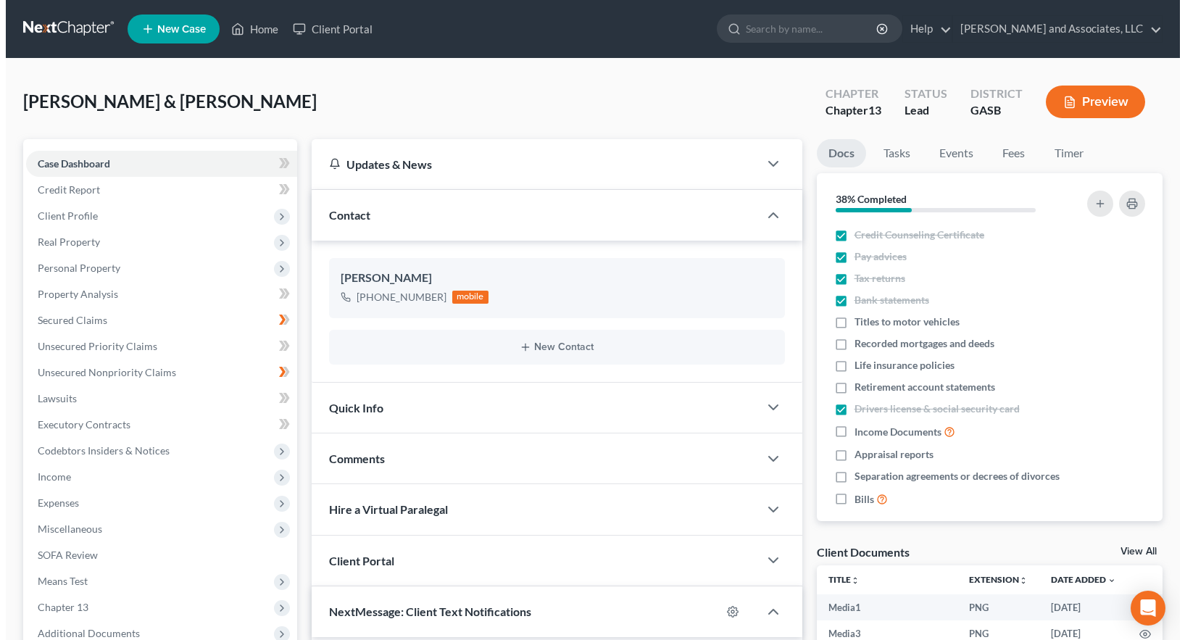
scroll to position [5862, 0]
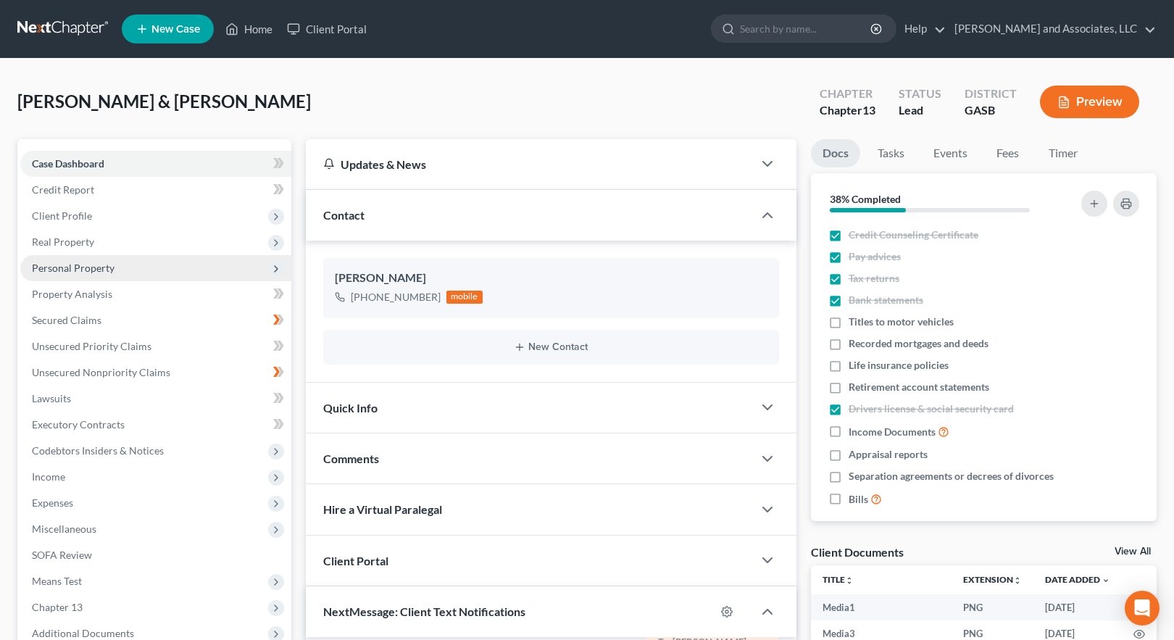
click at [65, 267] on span "Personal Property" at bounding box center [73, 268] width 83 height 12
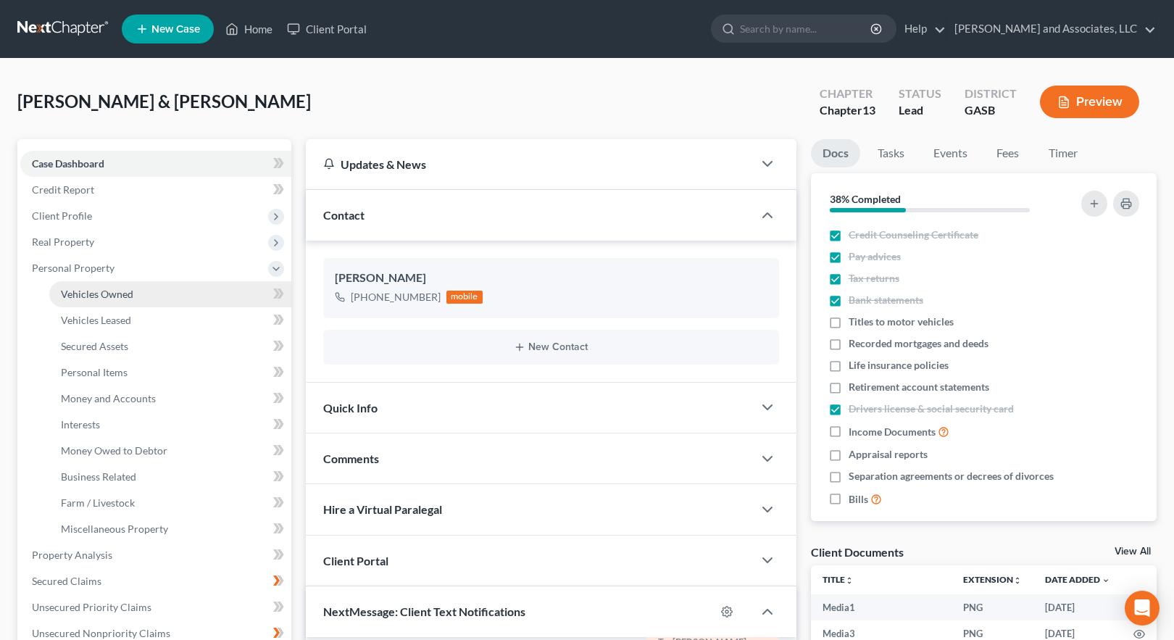
click at [91, 295] on span "Vehicles Owned" at bounding box center [97, 294] width 72 height 12
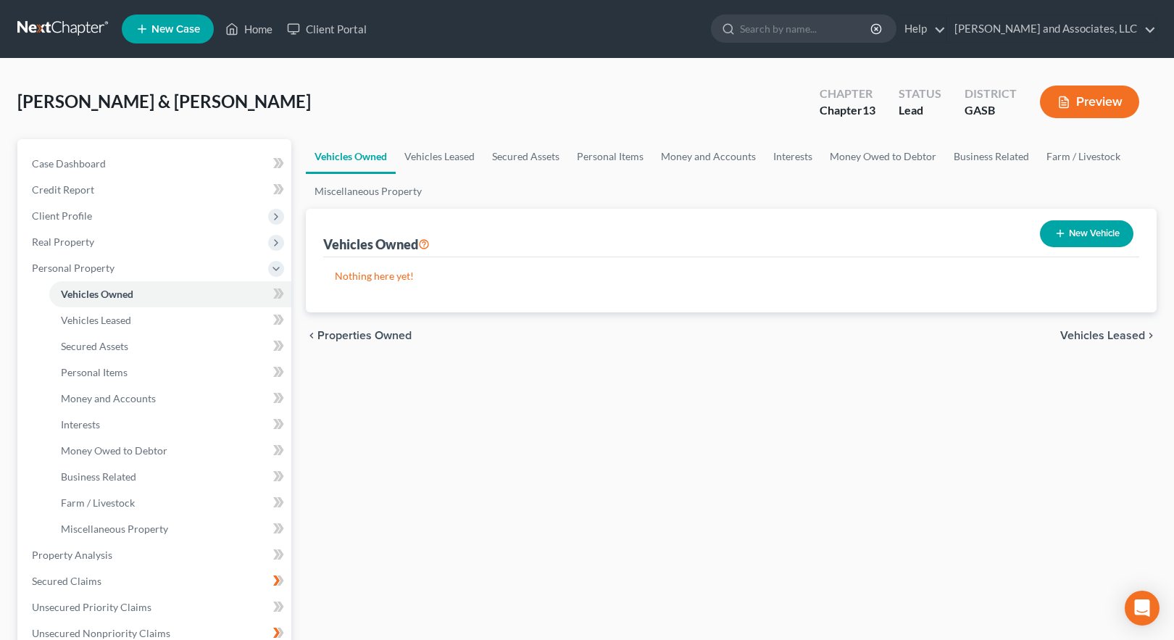
click at [1084, 231] on button "New Vehicle" at bounding box center [1086, 233] width 93 height 27
select select "0"
select select "2"
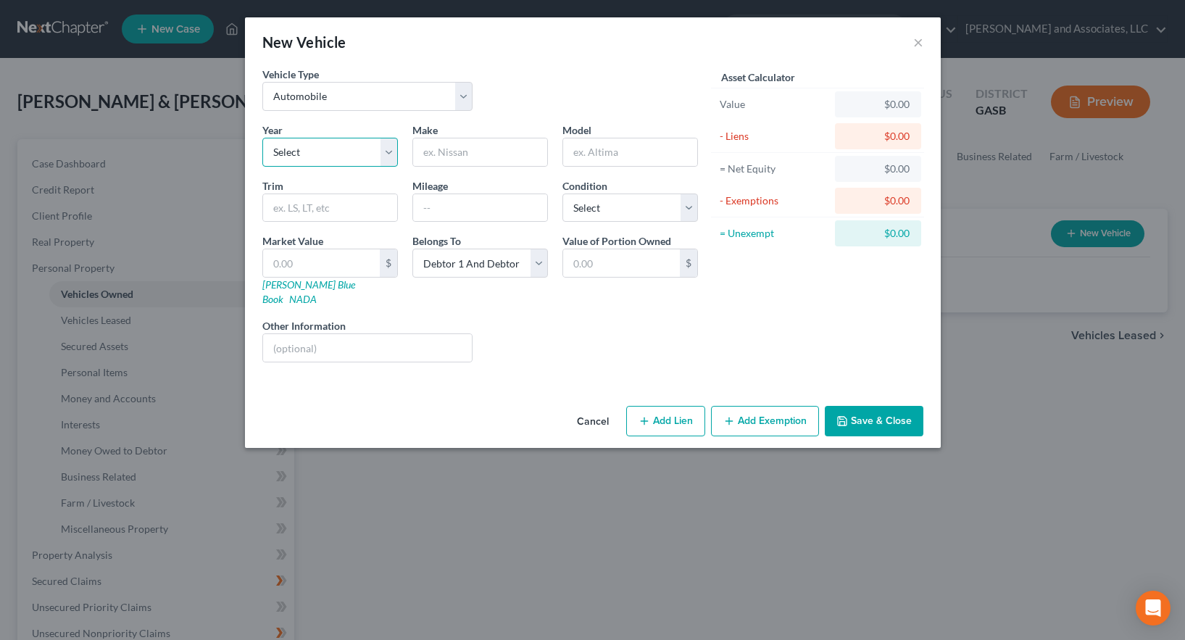
click at [314, 149] on select "Select 2026 2025 2024 2023 2022 2021 2020 2019 2018 2017 2016 2015 2014 2013 20…" at bounding box center [330, 152] width 136 height 29
select select "10"
click at [262, 138] on select "Select 2026 2025 2024 2023 2022 2021 2020 2019 2018 2017 2016 2015 2014 2013 20…" at bounding box center [330, 152] width 136 height 29
click at [454, 151] on input "text" at bounding box center [480, 152] width 134 height 28
type input "Chevrolet"
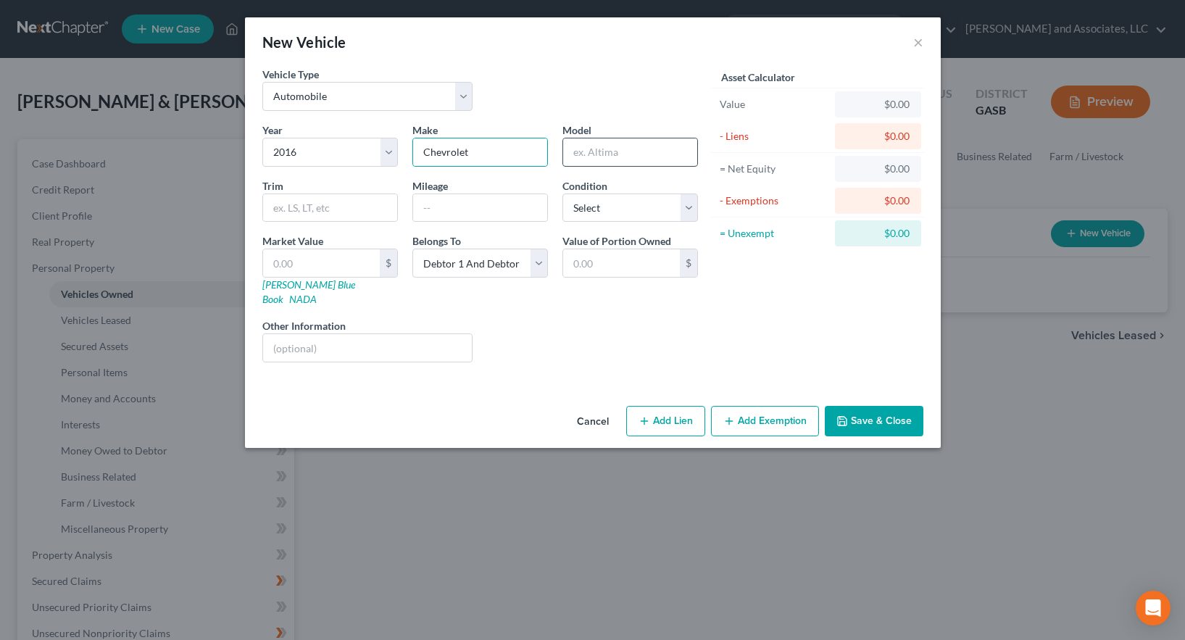
click at [591, 151] on input "text" at bounding box center [630, 152] width 134 height 28
type input "Tahoe Utility 4D LTZ 2WD V8"
click at [480, 218] on input "text" at bounding box center [480, 208] width 134 height 28
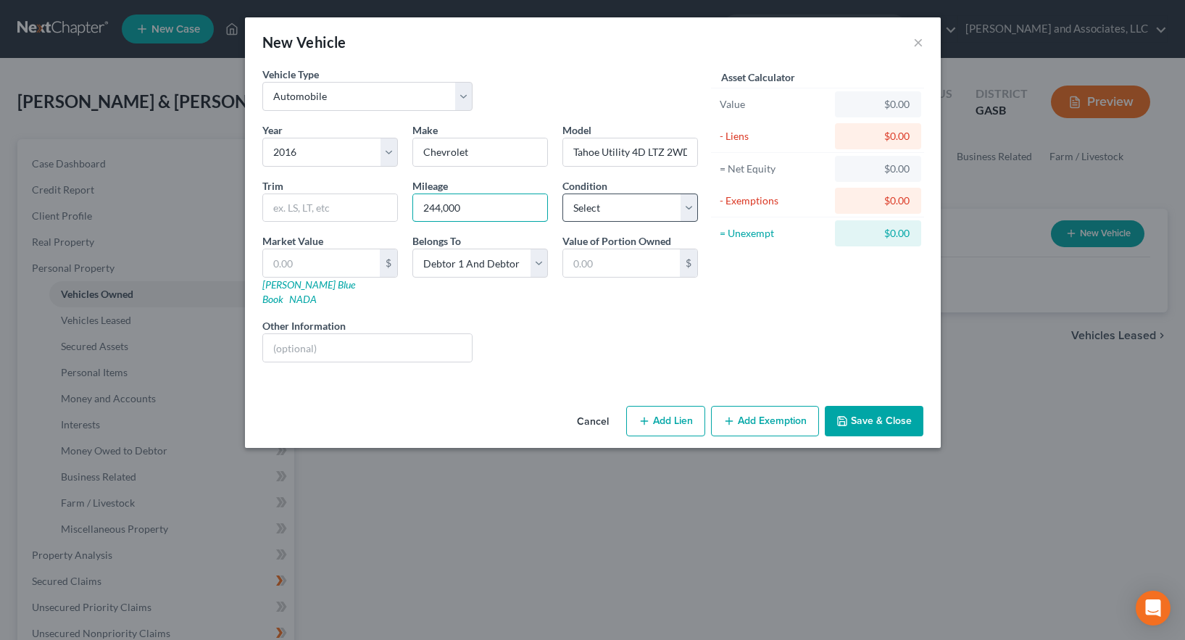
type input "244,000"
click at [615, 205] on select "Select Excellent Very Good Good Fair Poor" at bounding box center [630, 207] width 136 height 29
select select "2"
click at [562, 193] on select "Select Excellent Very Good Good Fair Poor" at bounding box center [630, 207] width 136 height 29
click at [335, 262] on input "text" at bounding box center [321, 263] width 117 height 28
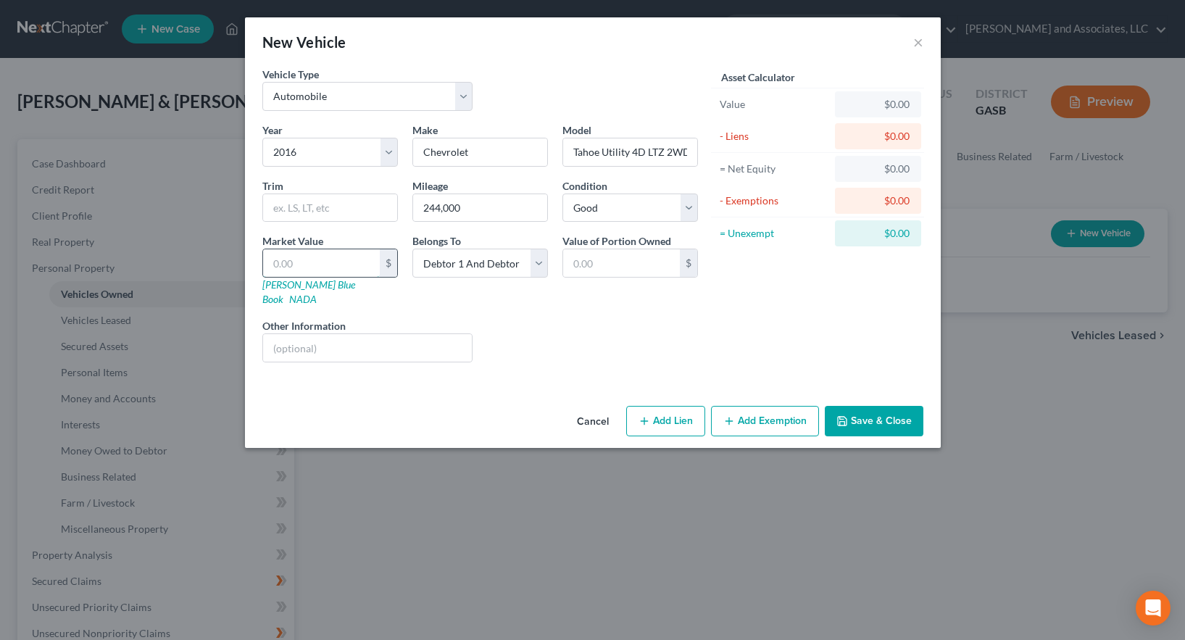
type input "1"
type input "1.00"
type input "15"
type input "15.00"
type input "151"
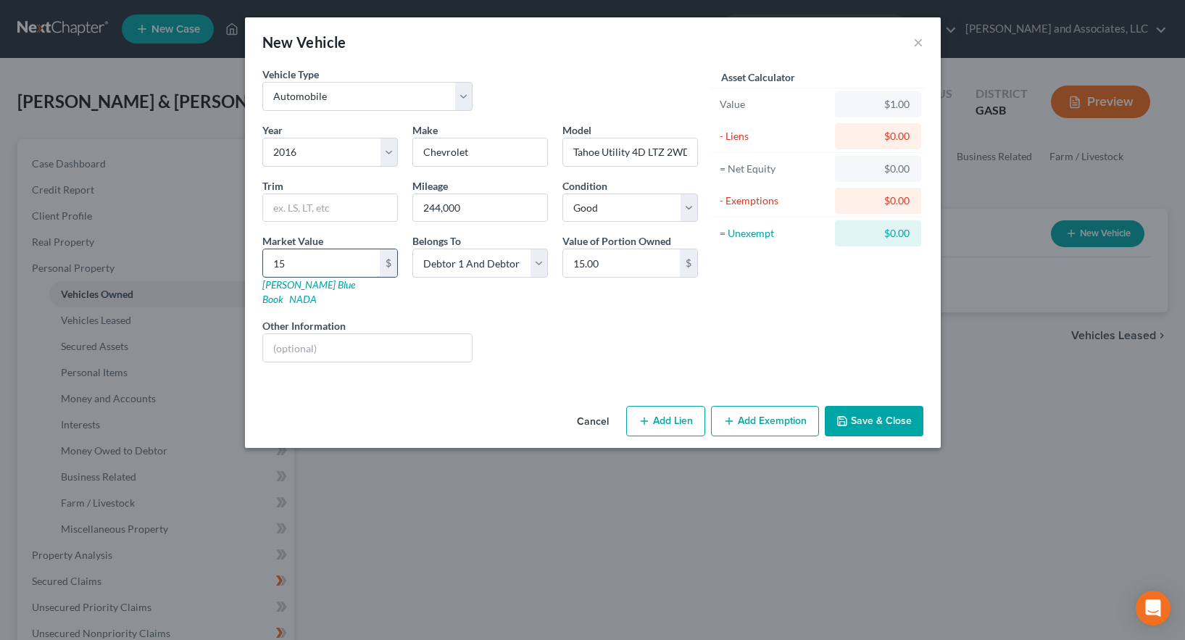
type input "151.00"
type input "1513"
type input "1,513.00"
type input "1,5130"
type input "15,130.00"
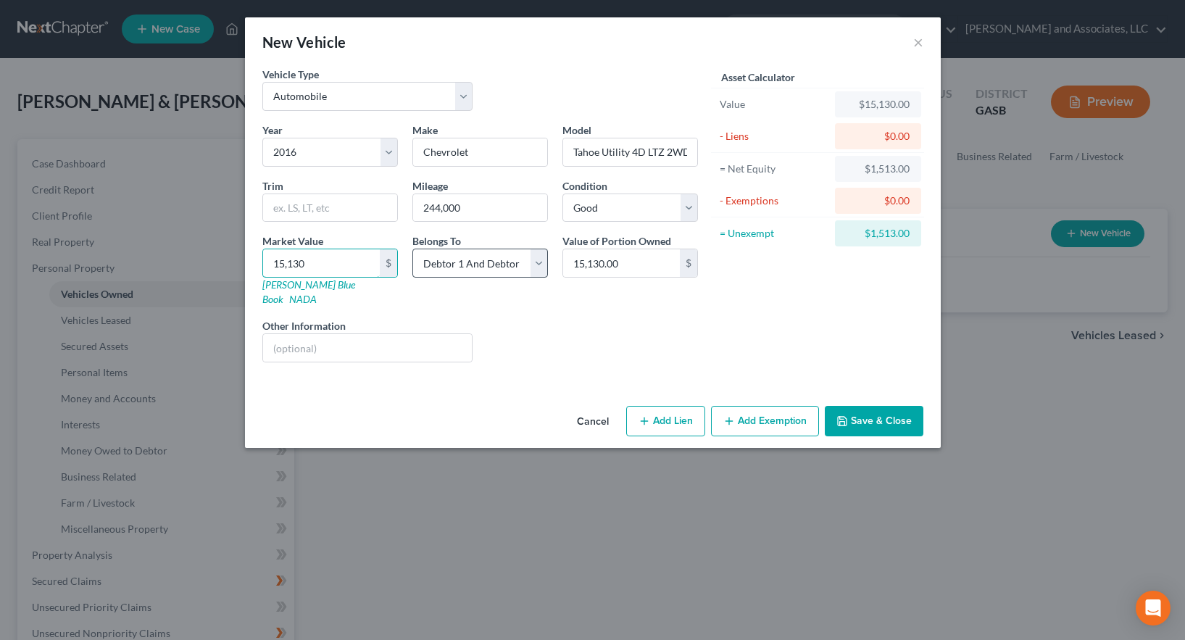
type input "15,130"
click at [536, 260] on select "Select Debtor 1 Only Debtor 2 Only Debtor 1 And Debtor 2 Only At Least One Of T…" at bounding box center [480, 263] width 136 height 29
click at [412, 249] on select "Select Debtor 1 Only Debtor 2 Only Debtor 1 And Debtor 2 Only At Least One Of T…" at bounding box center [480, 263] width 136 height 29
click at [675, 409] on button "Add Lien" at bounding box center [665, 421] width 79 height 30
select select "2"
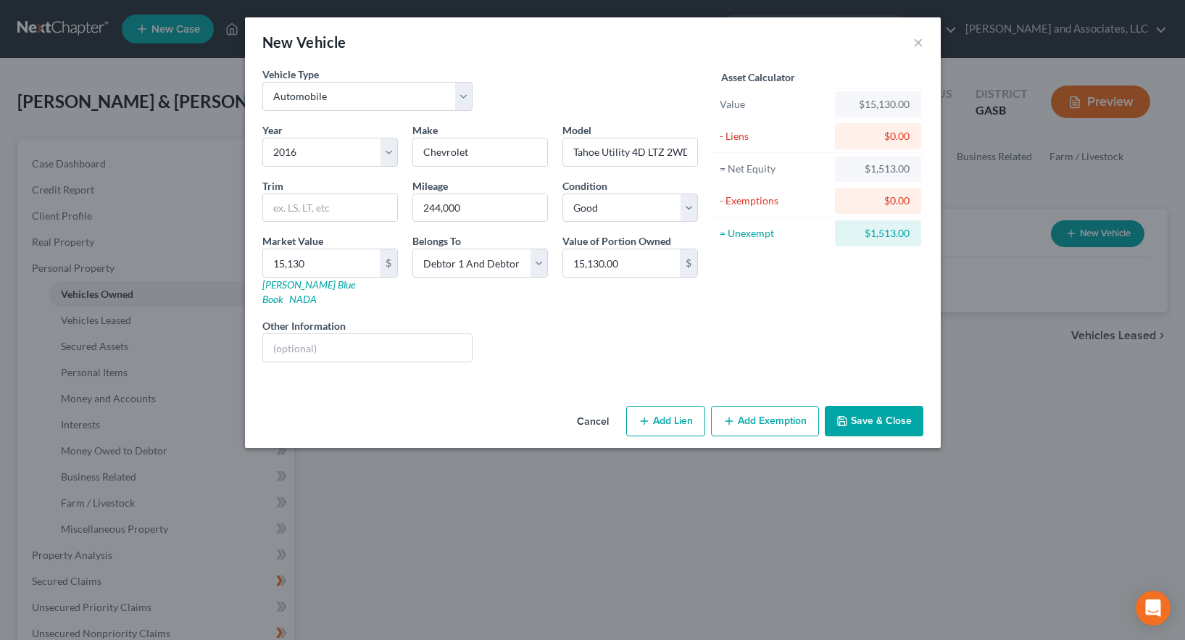
select select "0"
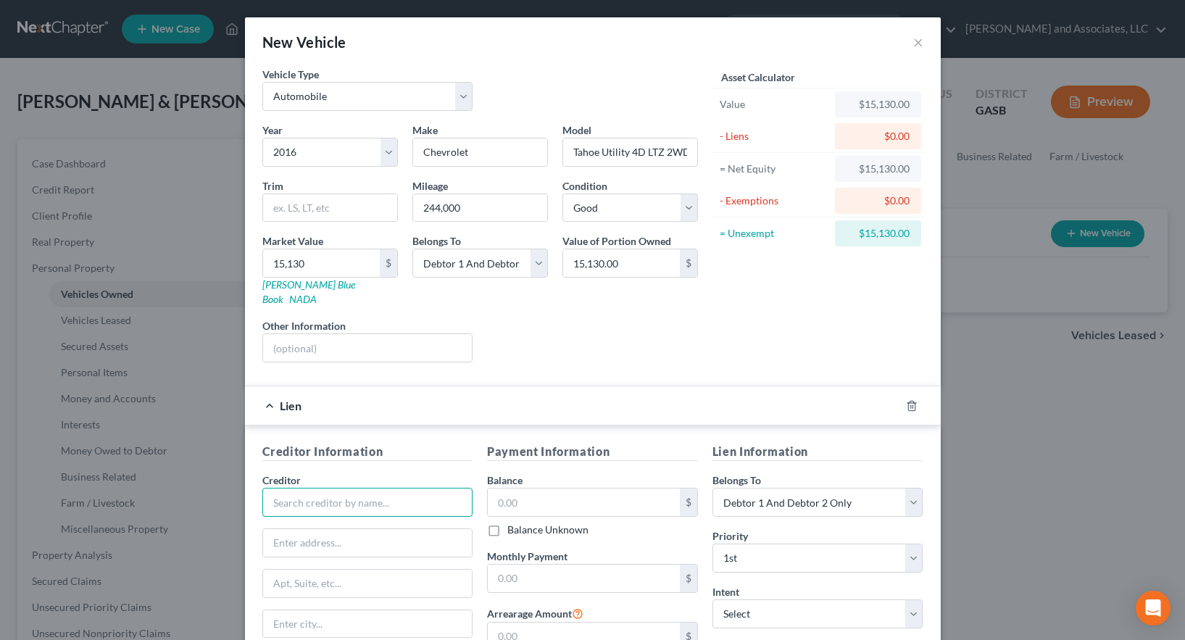
click at [317, 491] on input "text" at bounding box center [367, 502] width 211 height 29
click at [906, 400] on icon "button" at bounding box center [912, 406] width 12 height 12
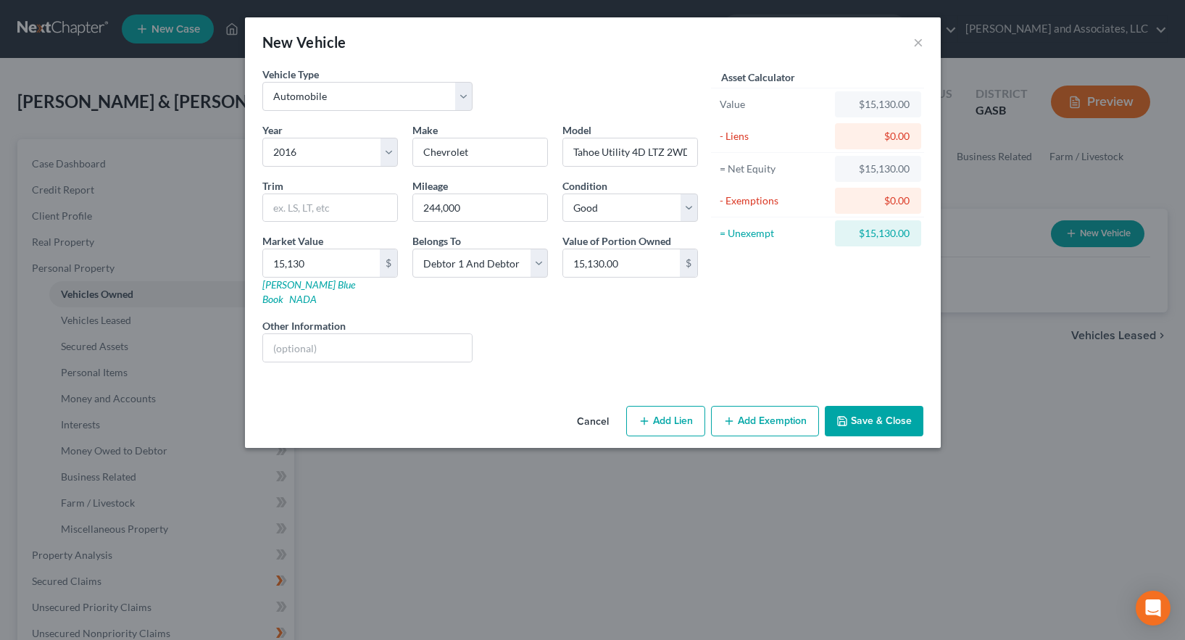
click at [878, 407] on button "Save & Close" at bounding box center [874, 421] width 99 height 30
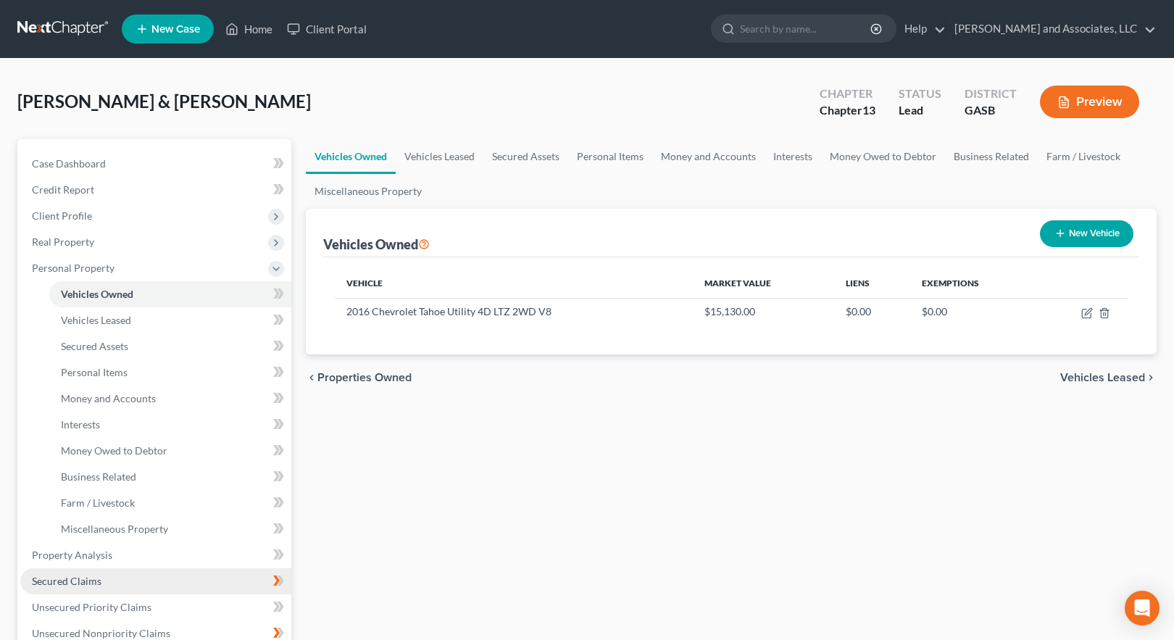
click at [65, 584] on span "Secured Claims" at bounding box center [67, 581] width 70 height 12
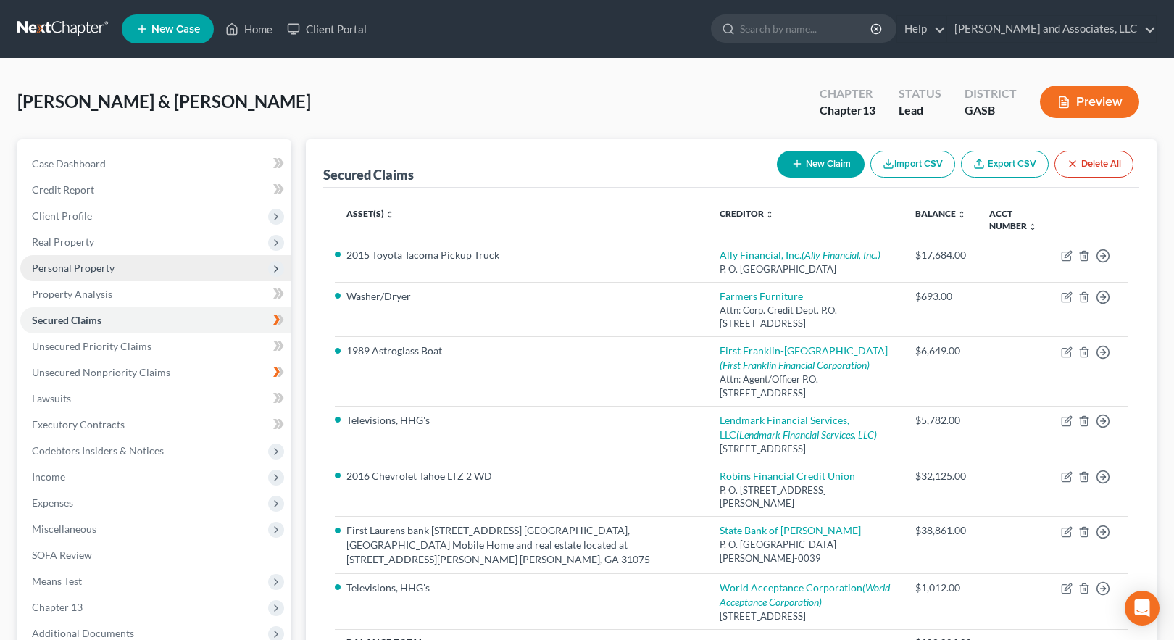
click at [70, 265] on span "Personal Property" at bounding box center [73, 268] width 83 height 12
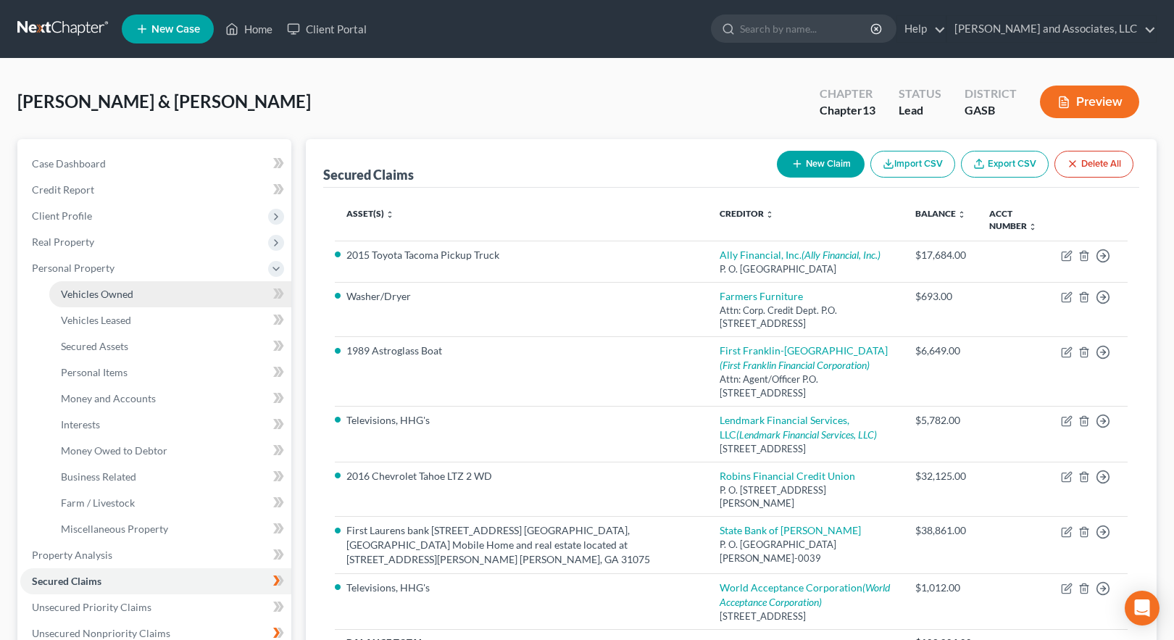
click at [99, 293] on span "Vehicles Owned" at bounding box center [97, 294] width 72 height 12
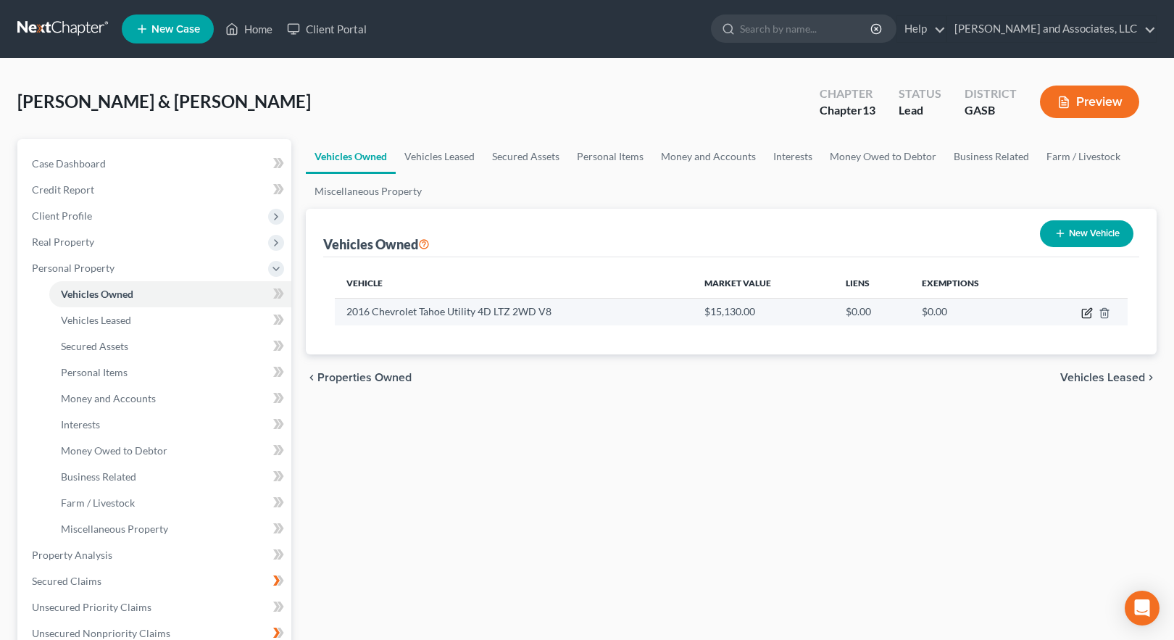
click at [1085, 314] on icon "button" at bounding box center [1088, 311] width 7 height 7
select select "0"
select select "10"
select select "2"
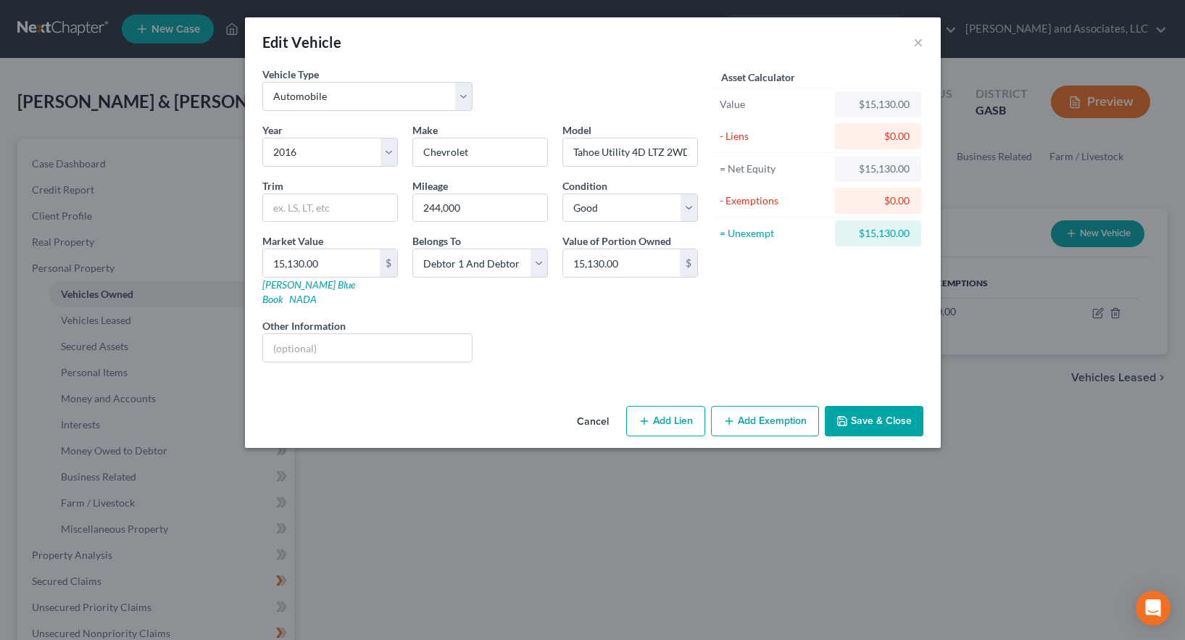
click at [674, 409] on button "Add Lien" at bounding box center [665, 421] width 79 height 30
select select "2"
select select "0"
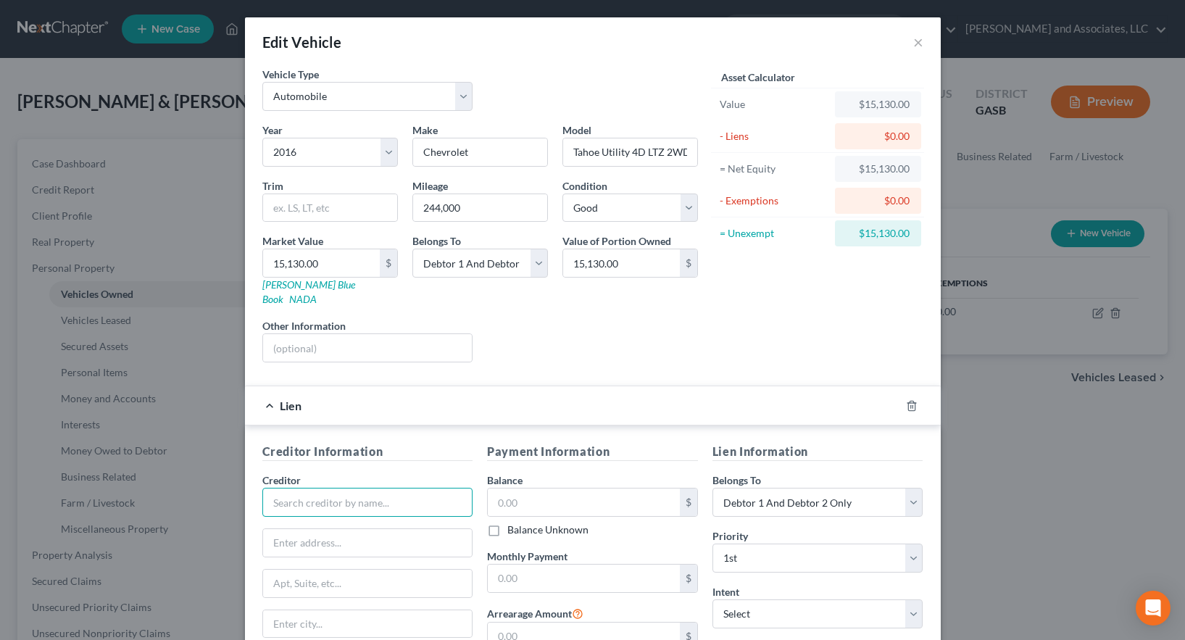
click at [330, 492] on input "text" at bounding box center [367, 502] width 211 height 29
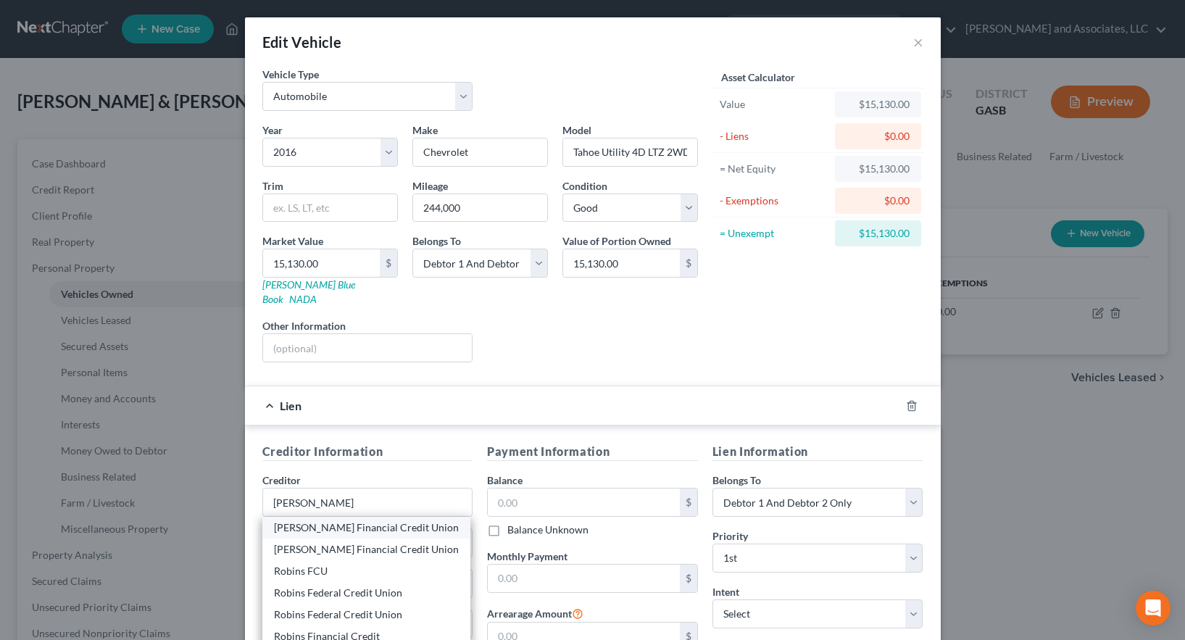
click at [359, 520] on div "[PERSON_NAME] Financial Credit Union" at bounding box center [366, 527] width 185 height 14
type input "[PERSON_NAME] Financial Credit Union"
type input "P. O. Box 2368"
type input "[PERSON_NAME] [PERSON_NAME]"
select select "10"
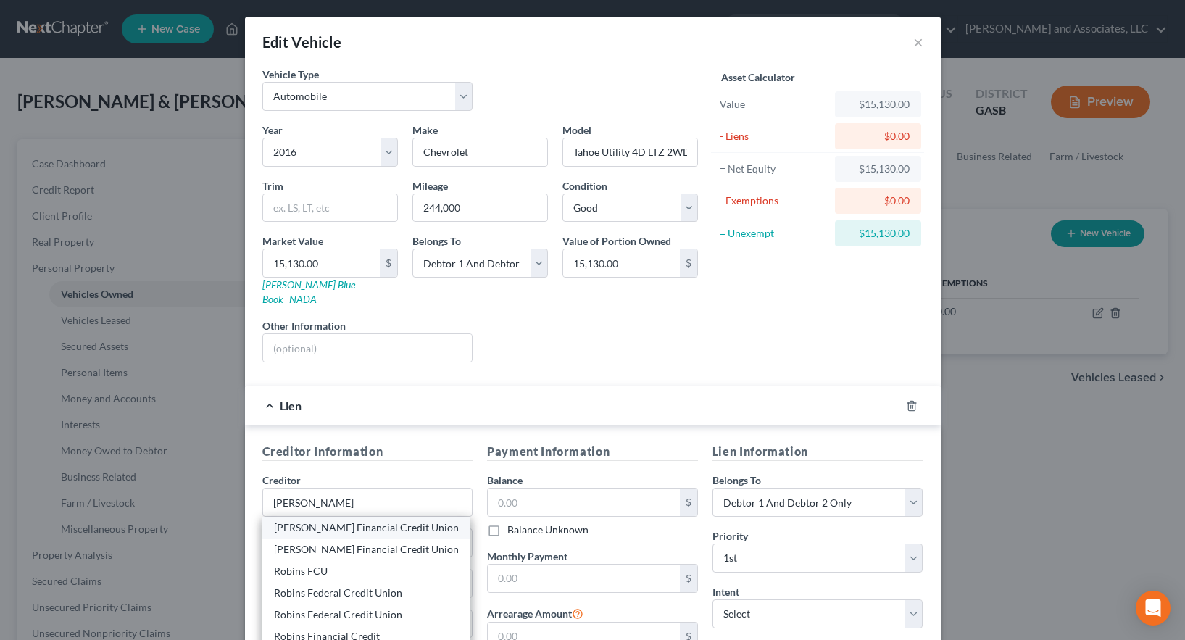
type input "31099-2368"
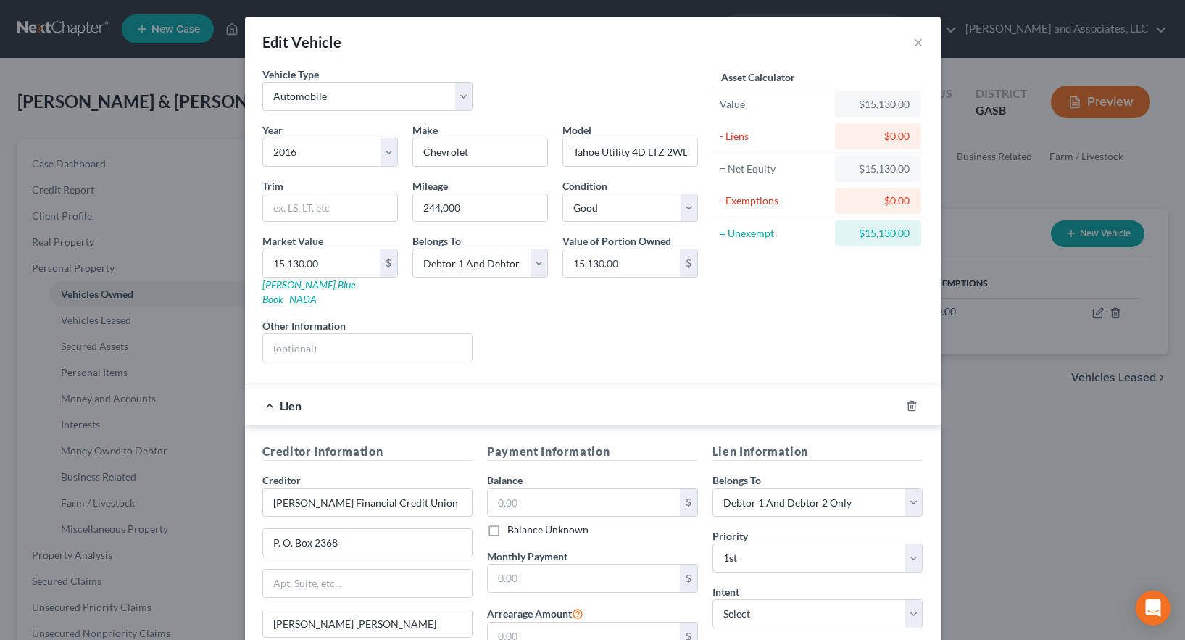
click at [1021, 422] on div "Edit Vehicle × Vehicle Type Select Automobile Truck Trailer Watercraft Aircraft…" at bounding box center [592, 320] width 1185 height 640
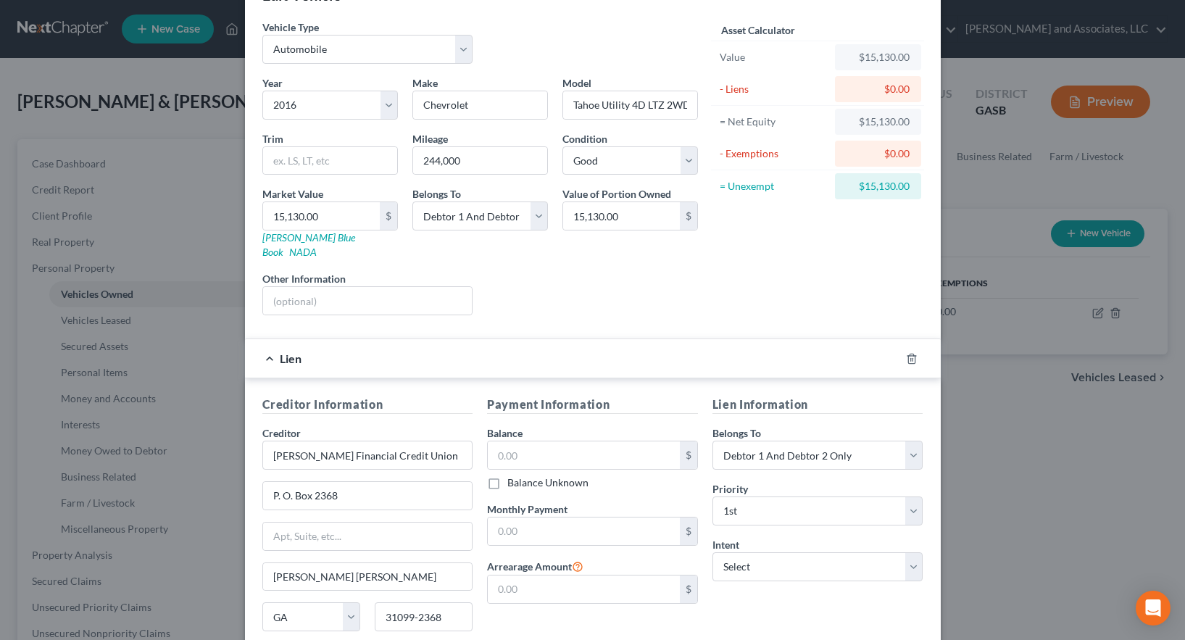
scroll to position [153, 0]
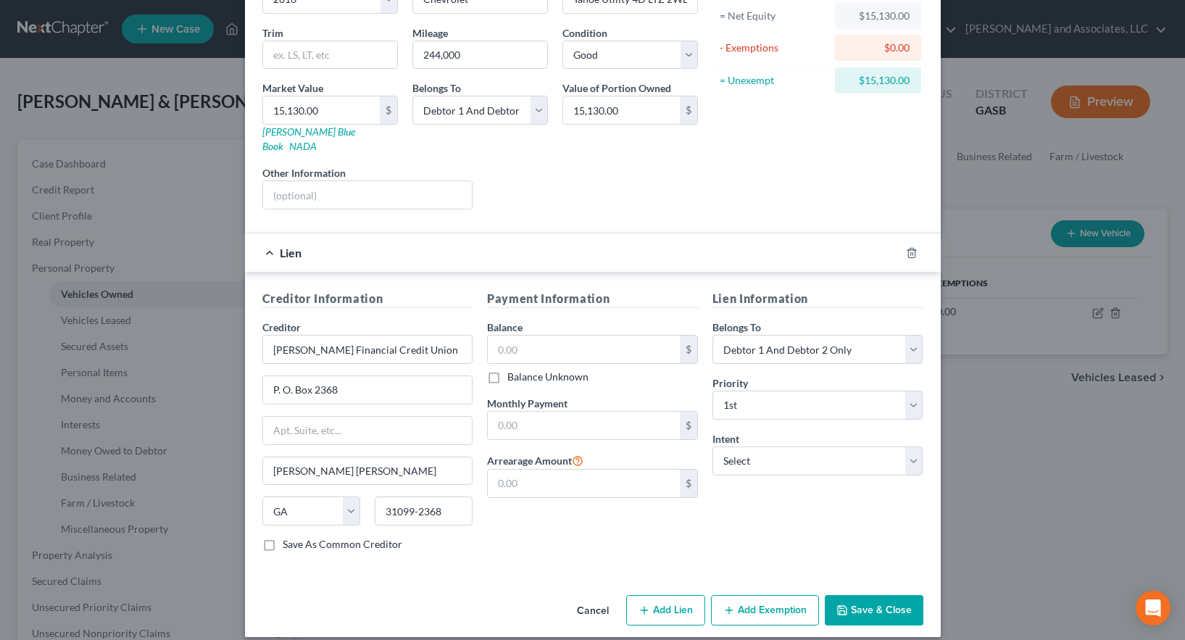
click at [863, 596] on button "Save & Close" at bounding box center [874, 610] width 99 height 30
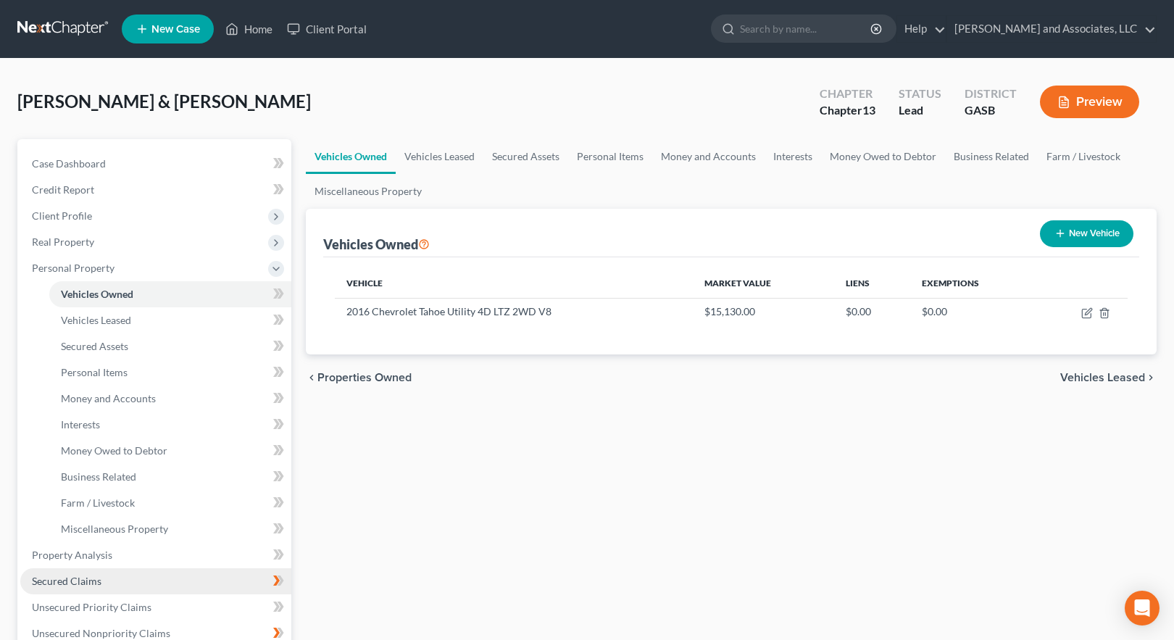
click at [86, 580] on span "Secured Claims" at bounding box center [67, 581] width 70 height 12
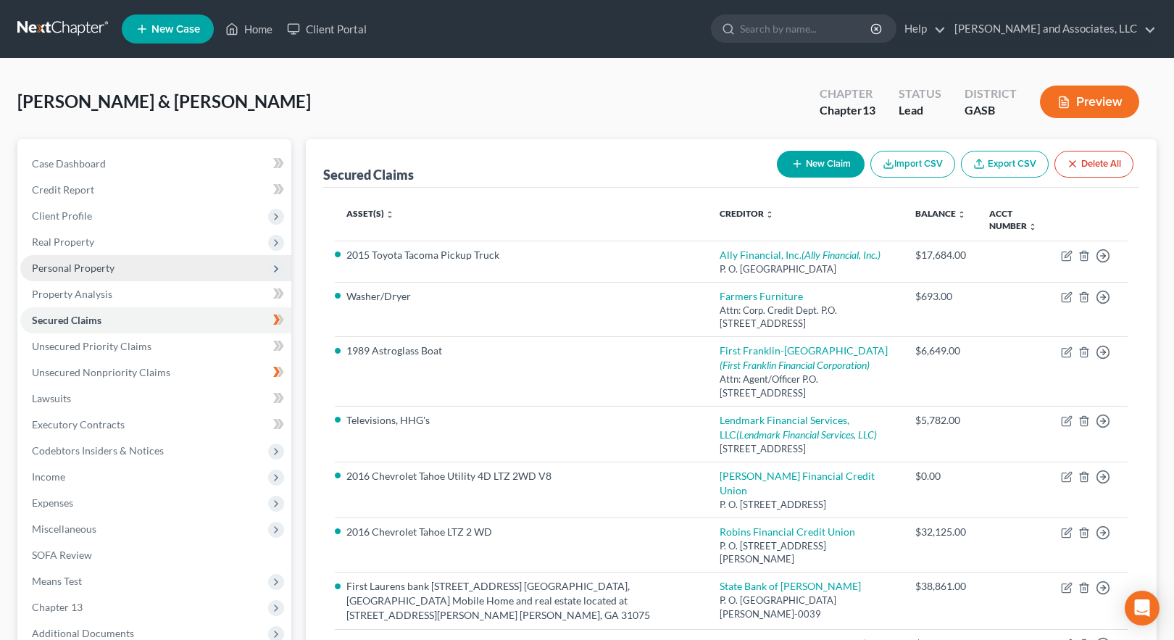
click at [67, 264] on span "Personal Property" at bounding box center [73, 268] width 83 height 12
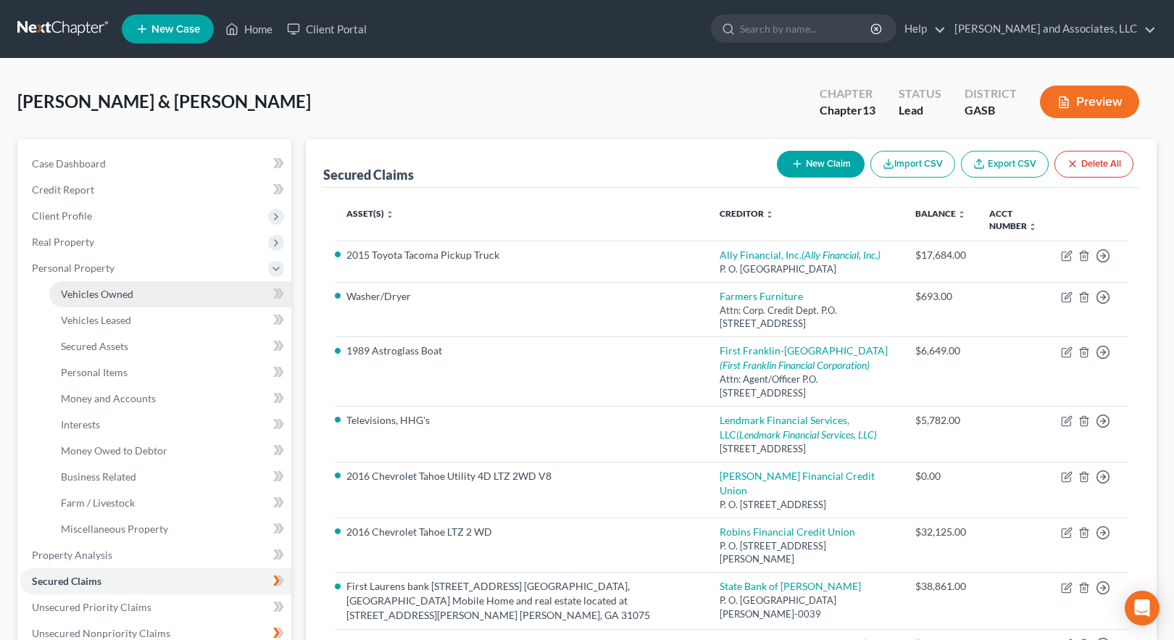
click at [101, 293] on span "Vehicles Owned" at bounding box center [97, 294] width 72 height 12
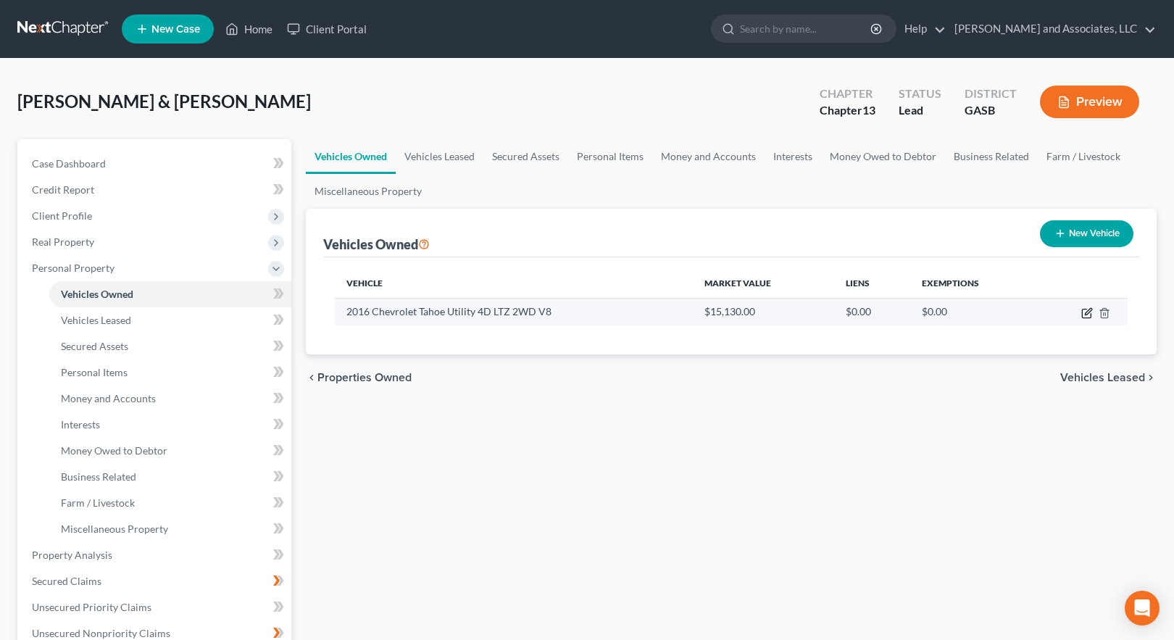
click at [1085, 313] on icon "button" at bounding box center [1088, 311] width 7 height 7
select select "0"
select select "10"
select select "2"
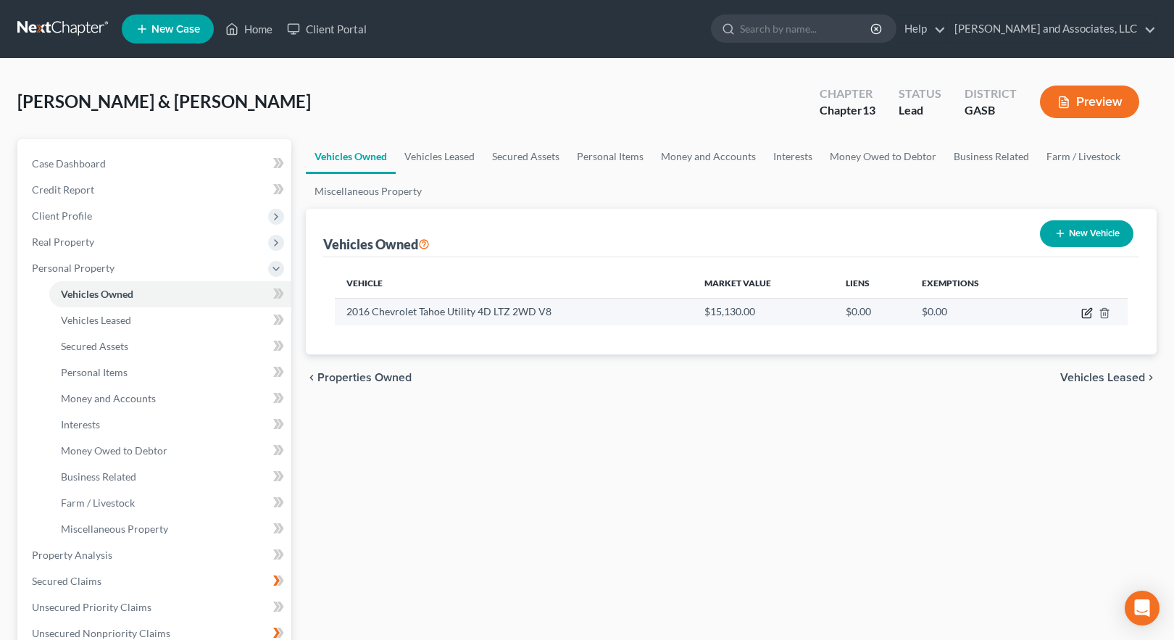
select select "10"
select select "2"
select select "0"
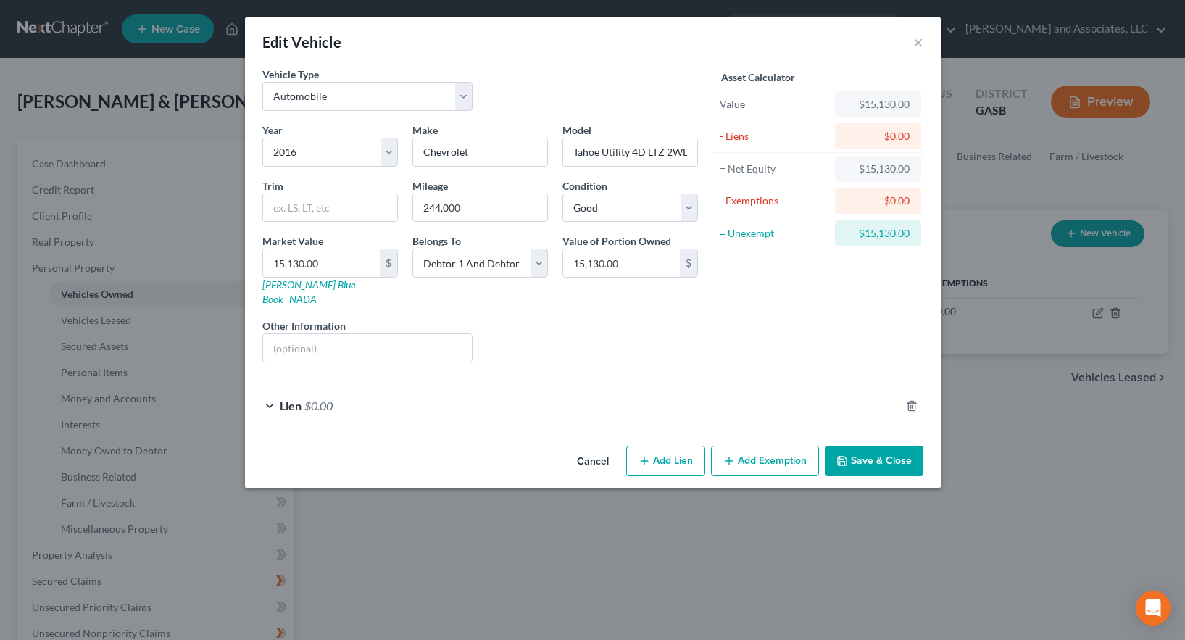
click at [320, 399] on span "$0.00" at bounding box center [318, 406] width 28 height 14
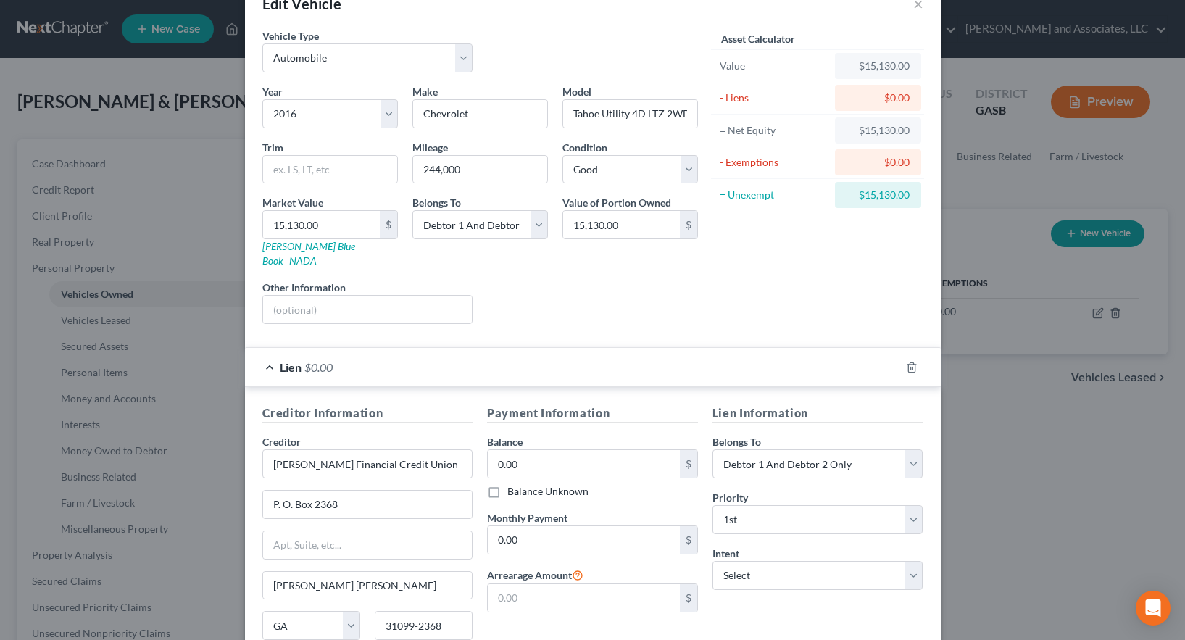
scroll to position [72, 0]
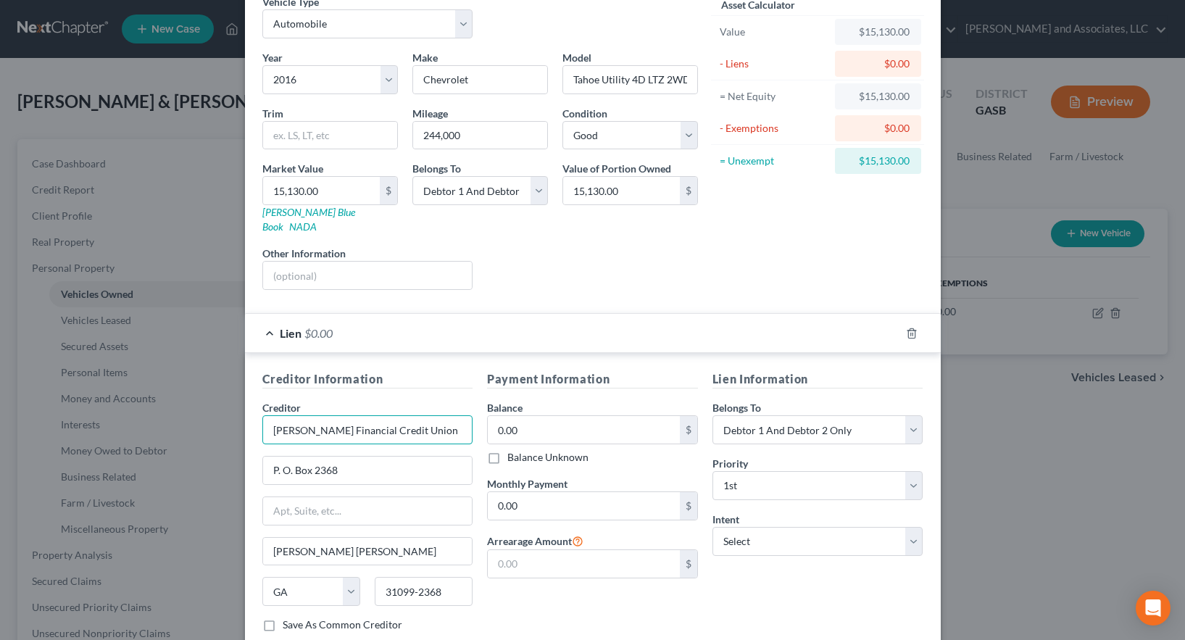
click at [401, 417] on input "[PERSON_NAME] Financial Credit Union" at bounding box center [367, 429] width 211 height 29
click at [336, 459] on input "P. O. Box 2368" at bounding box center [367, 470] width 209 height 28
click at [362, 538] on input "[PERSON_NAME] [PERSON_NAME]" at bounding box center [367, 552] width 209 height 28
click at [910, 333] on line "button" at bounding box center [910, 334] width 0 height 3
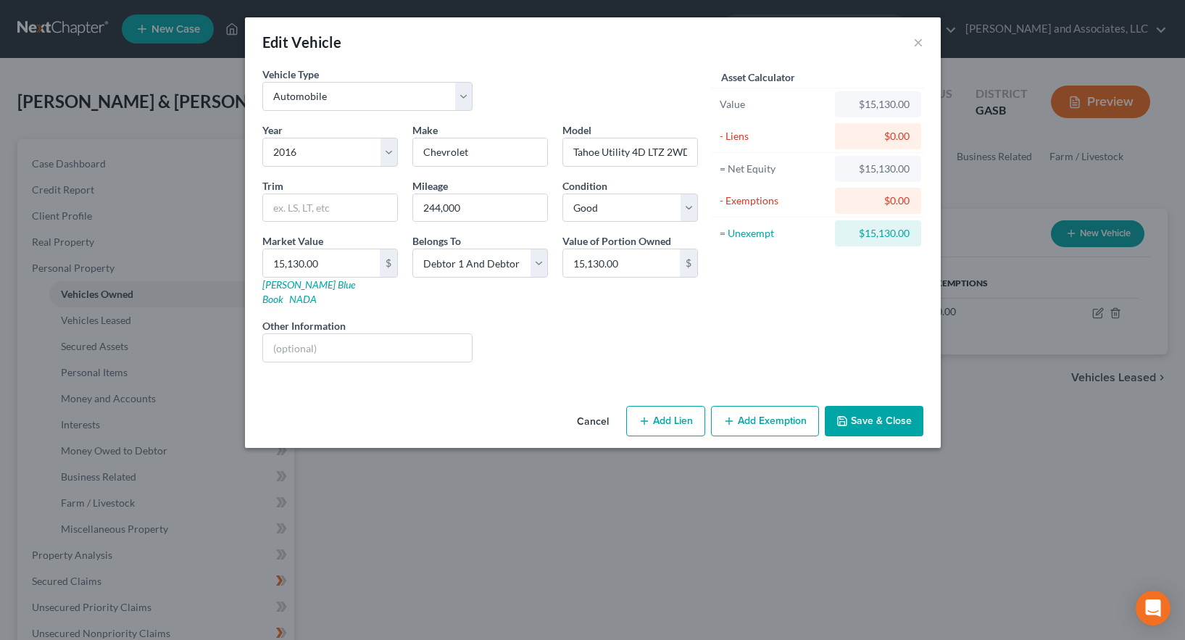
scroll to position [0, 0]
click at [872, 406] on button "Save & Close" at bounding box center [874, 421] width 99 height 30
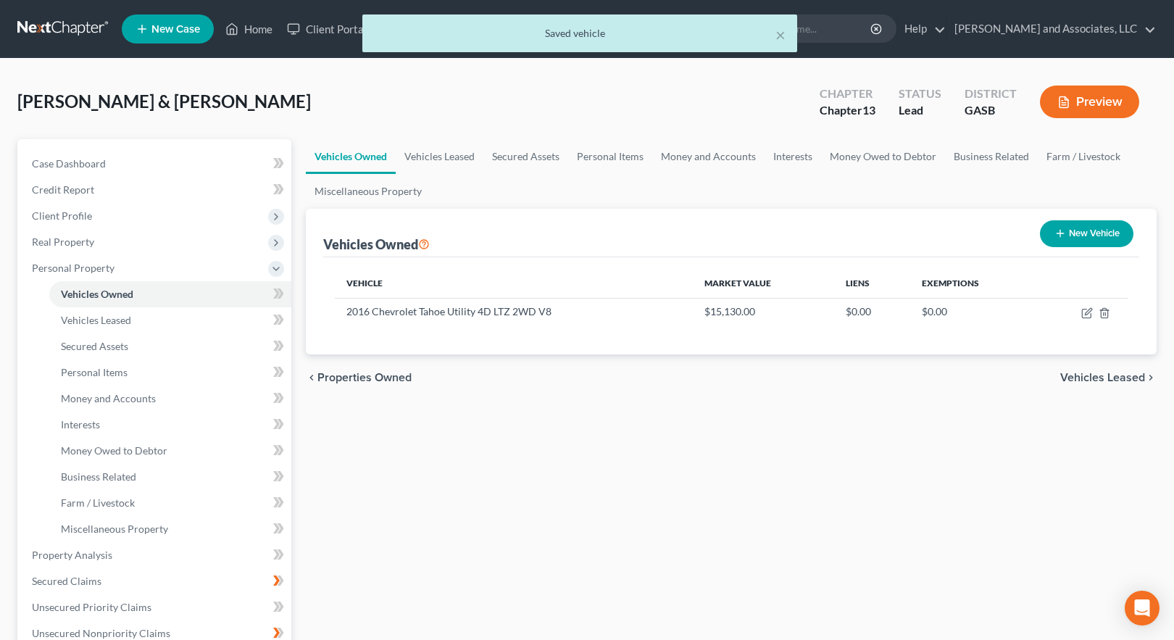
click at [1088, 231] on button "New Vehicle" at bounding box center [1086, 233] width 93 height 27
select select "0"
select select "2"
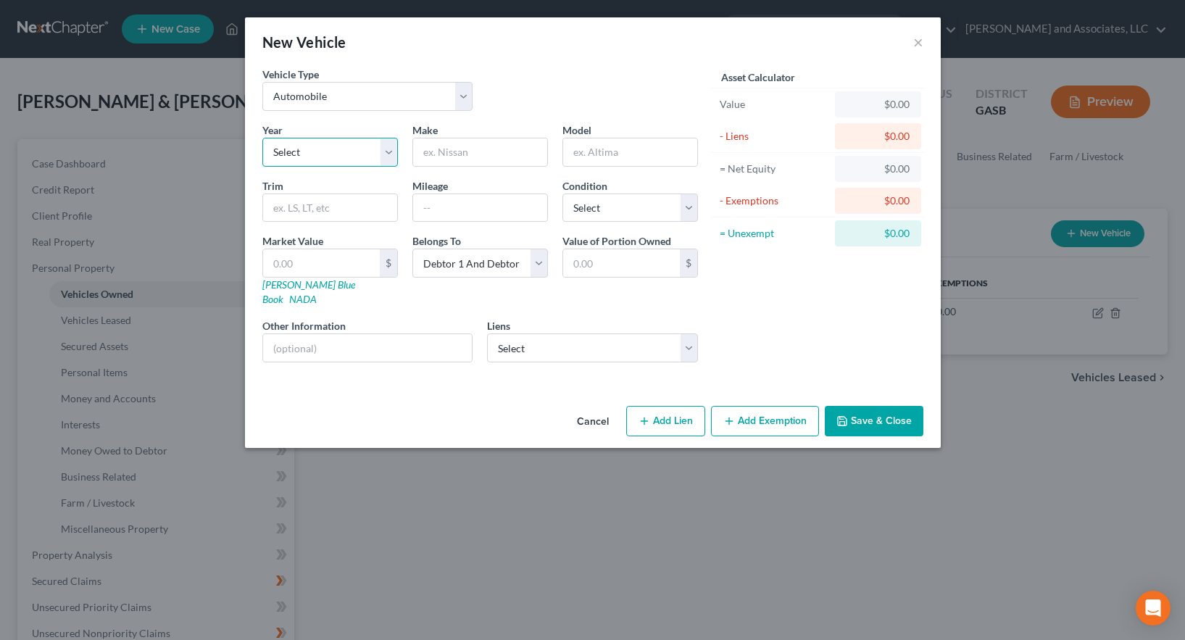
click at [305, 155] on select "Select 2026 2025 2024 2023 2022 2021 2020 2019 2018 2017 2016 2015 2014 2013 20…" at bounding box center [330, 152] width 136 height 29
select select "11"
click at [262, 138] on select "Select 2026 2025 2024 2023 2022 2021 2020 2019 2018 2017 2016 2015 2014 2013 20…" at bounding box center [330, 152] width 136 height 29
click at [446, 151] on input "text" at bounding box center [480, 152] width 134 height 28
type input "Toyota"
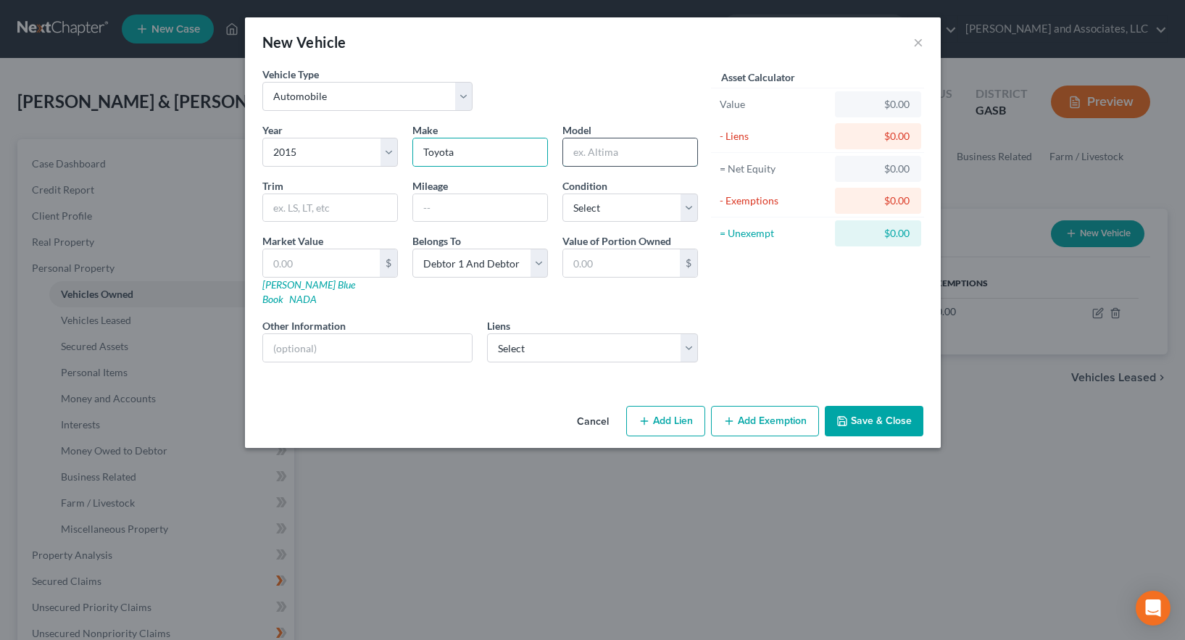
click at [584, 154] on input "text" at bounding box center [630, 152] width 134 height 28
type input "Tacoma Base Access Cab 2WD I4"
click at [448, 205] on input "text" at bounding box center [480, 208] width 134 height 28
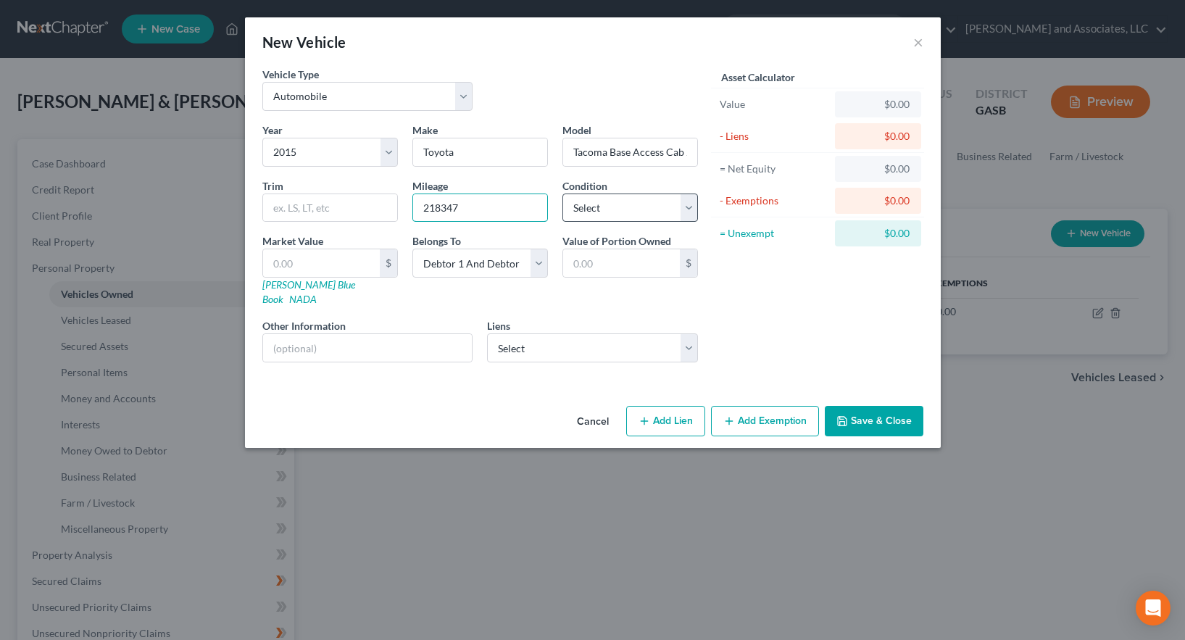
type input "218347"
click at [588, 214] on select "Select Excellent Very Good Good Fair Poor" at bounding box center [630, 207] width 136 height 29
select select "2"
click at [562, 193] on select "Select Excellent Very Good Good Fair Poor" at bounding box center [630, 207] width 136 height 29
click at [317, 267] on input "text" at bounding box center [321, 263] width 117 height 28
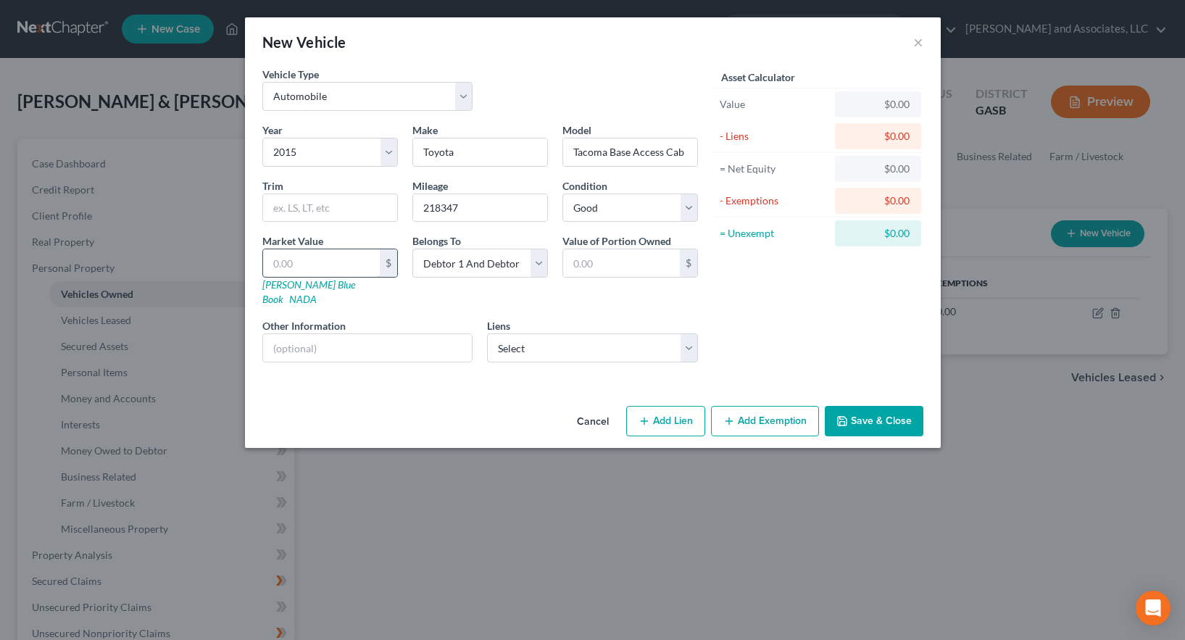
type input "1"
type input "1.00"
type input "11"
type input "11.00"
type input "116"
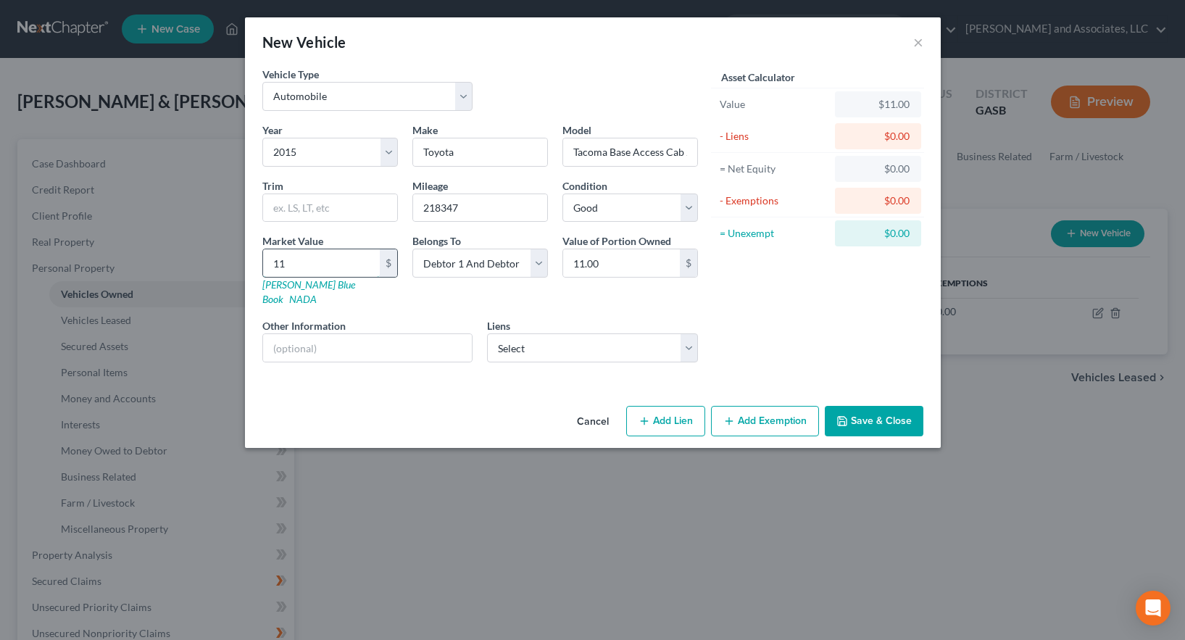
type input "116.00"
type input "1162"
type input "1,162.00"
type input "1,1625"
type input "11,625.00"
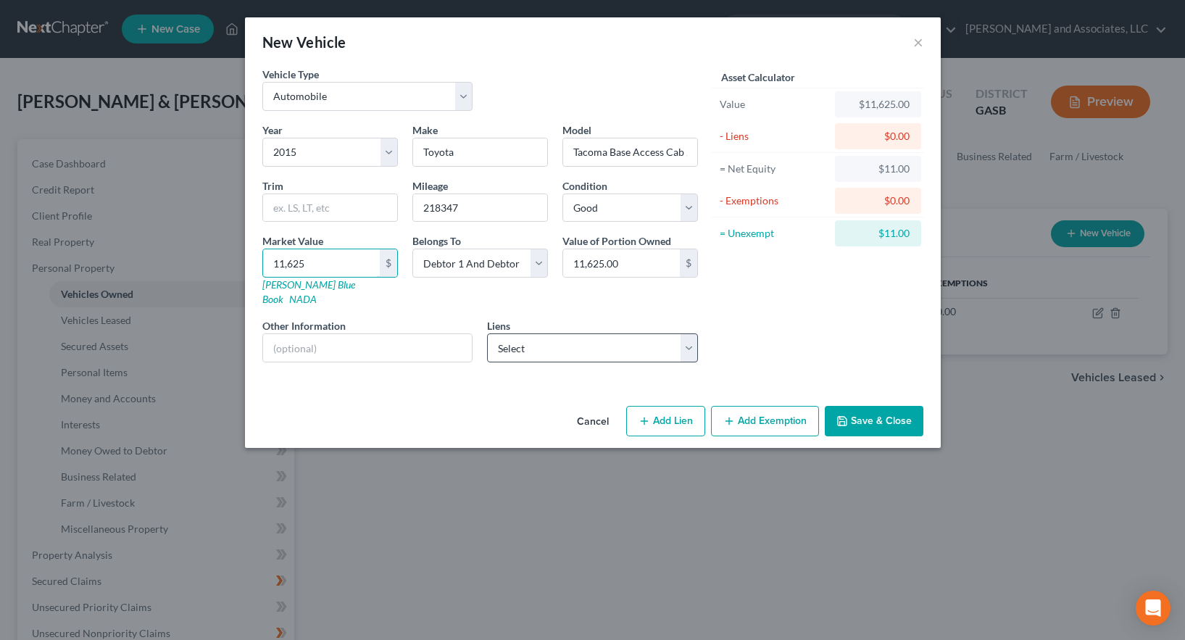
type input "11,625"
click at [535, 333] on select "Select [PERSON_NAME] Financial Credit Union - $0.00" at bounding box center [592, 347] width 211 height 29
click at [862, 406] on button "Save & Close" at bounding box center [874, 421] width 99 height 30
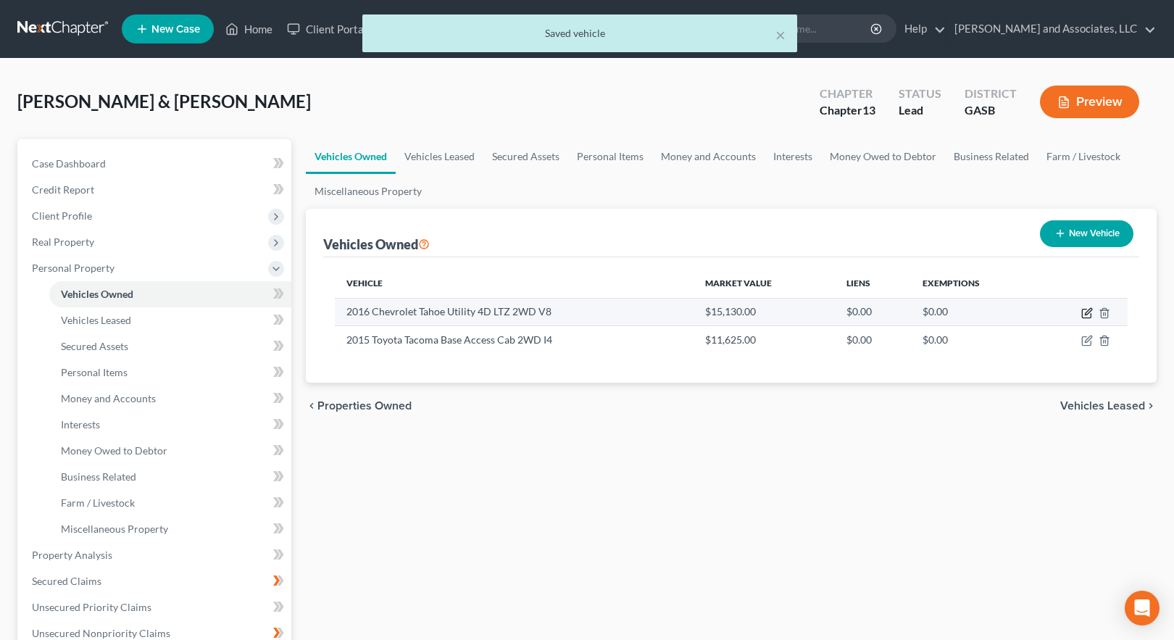
click at [1088, 315] on icon "button" at bounding box center [1087, 313] width 12 height 12
select select "0"
select select "10"
select select "2"
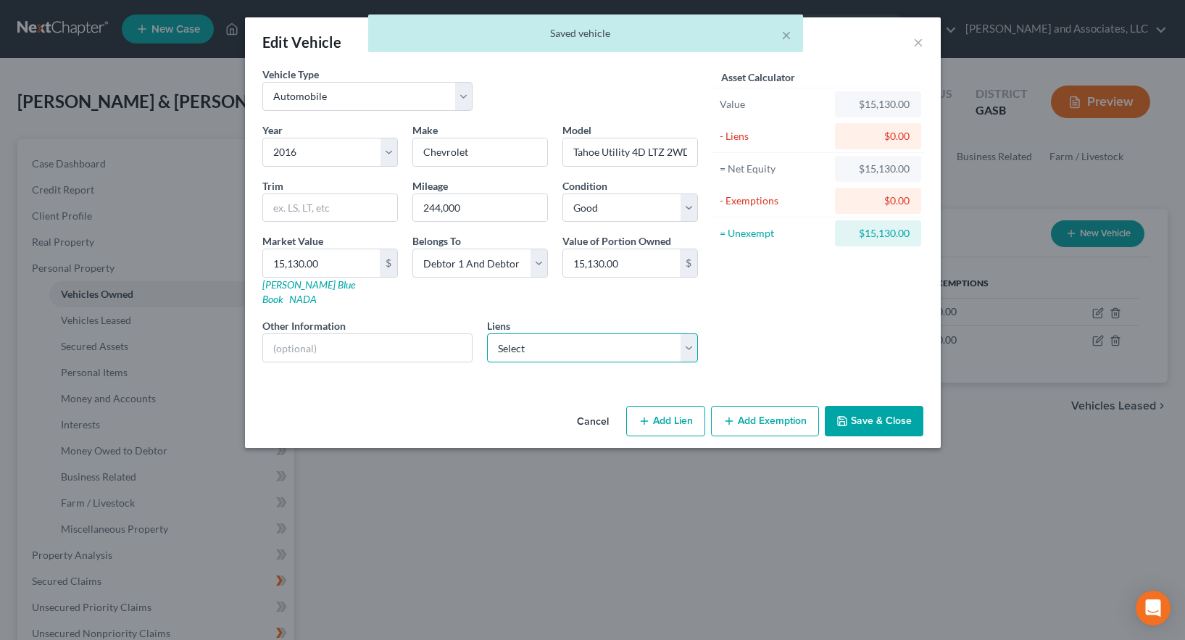
click at [609, 335] on select "Select [PERSON_NAME] Financial Credit Union - $0.00" at bounding box center [592, 347] width 211 height 29
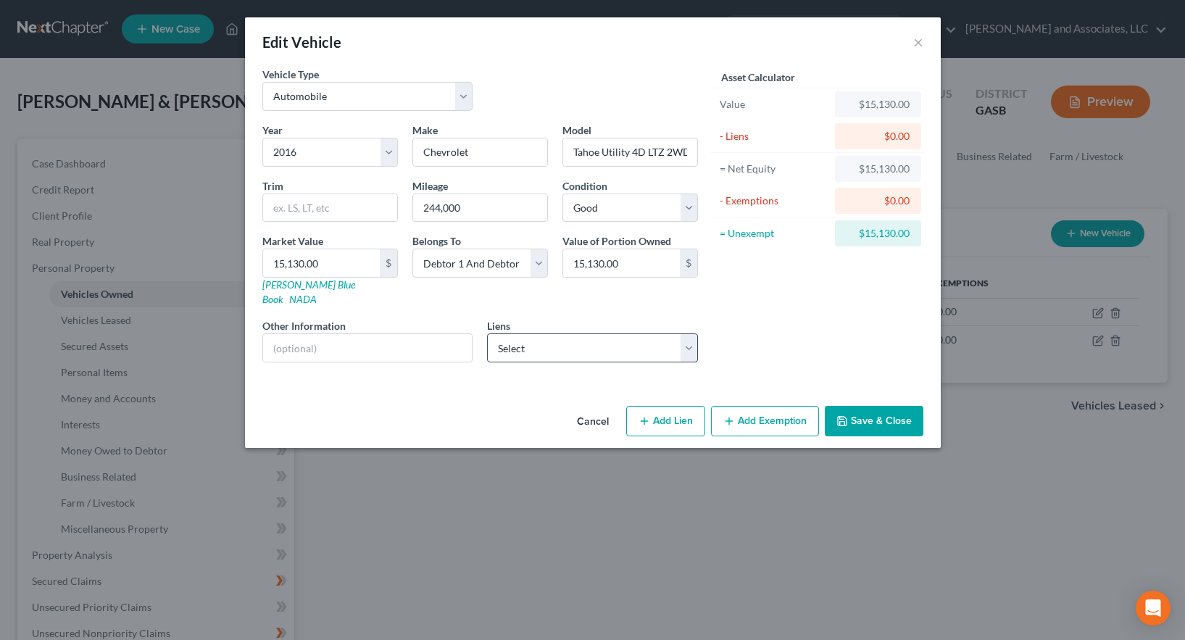
select select "10"
select select "2"
select select "0"
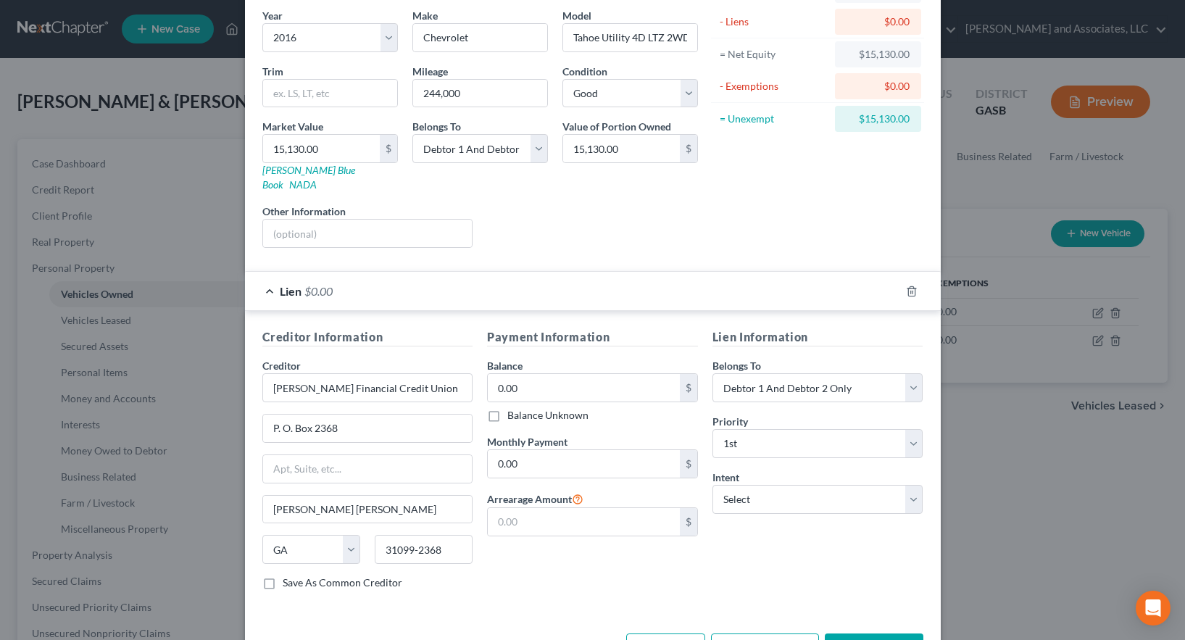
scroll to position [80, 0]
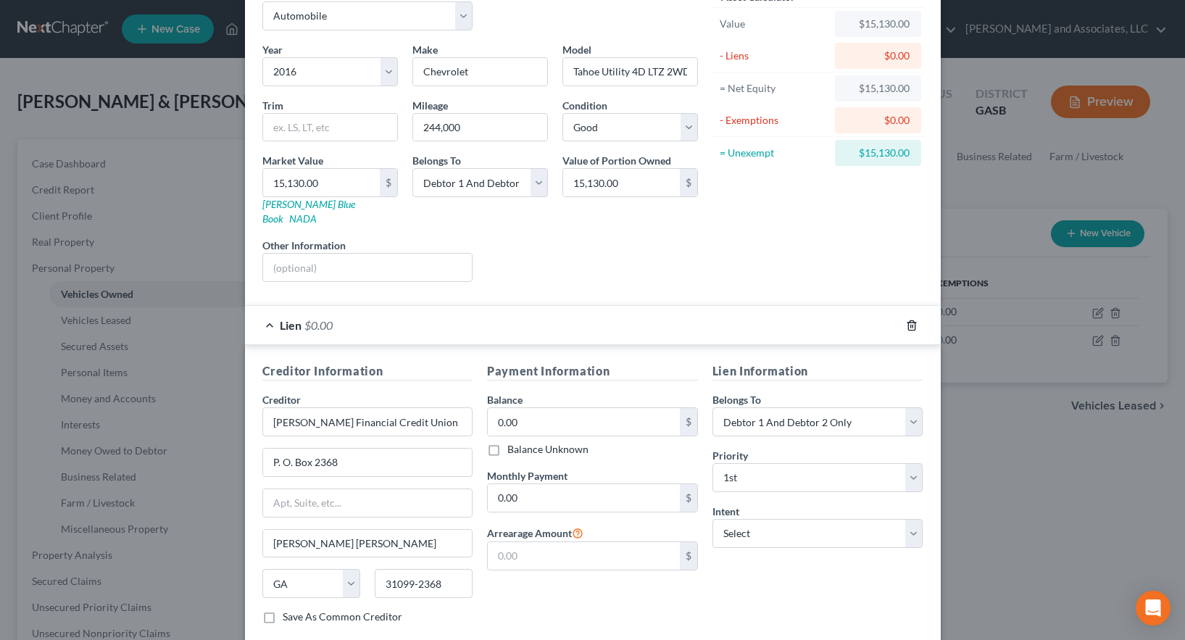
click at [906, 320] on icon "button" at bounding box center [912, 326] width 12 height 12
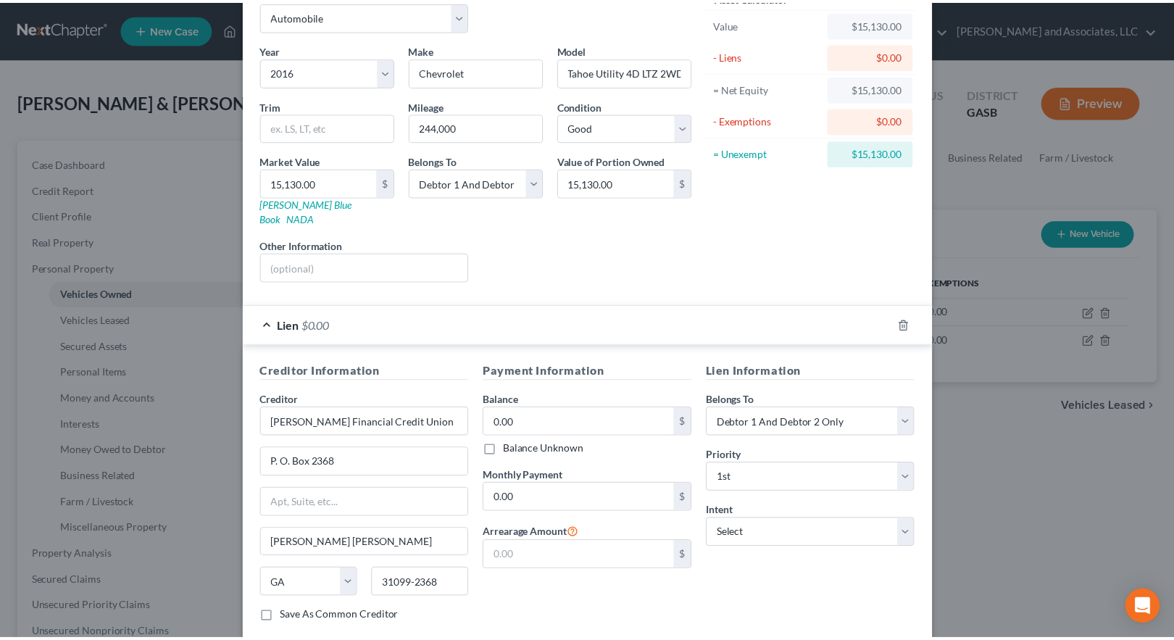
scroll to position [0, 0]
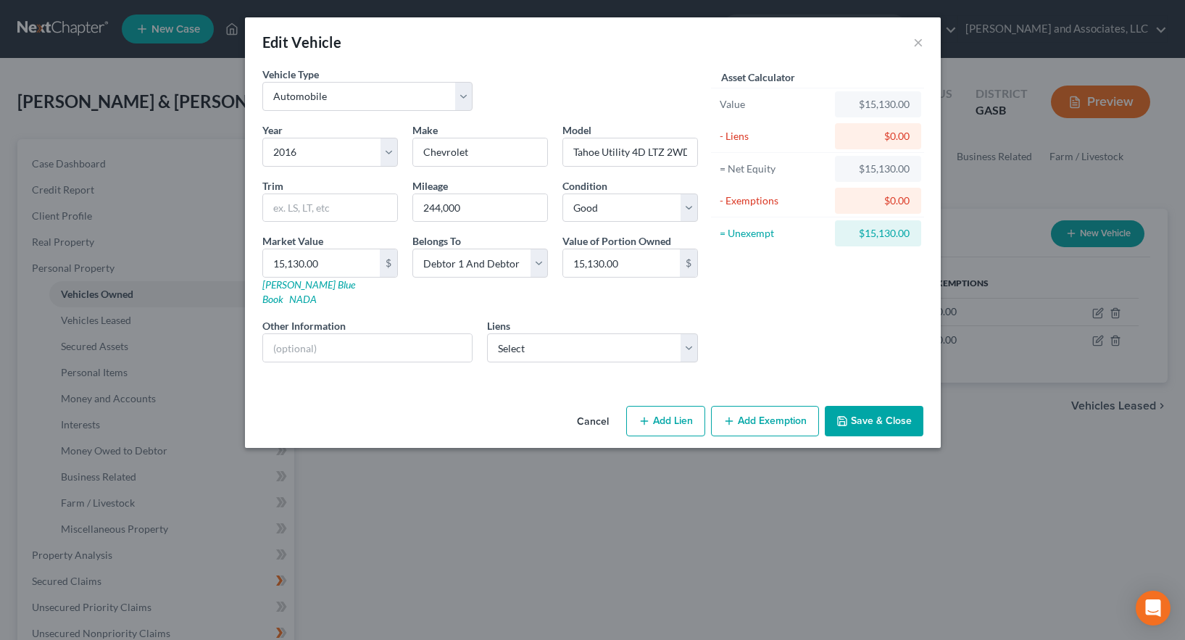
click at [875, 407] on button "Save & Close" at bounding box center [874, 421] width 99 height 30
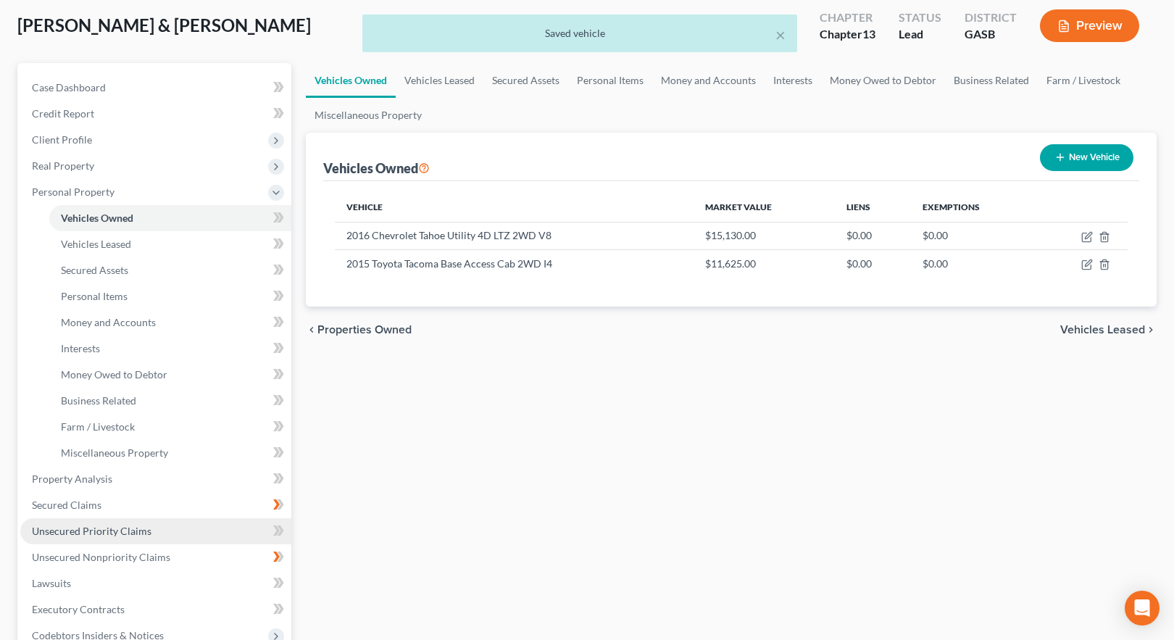
scroll to position [145, 0]
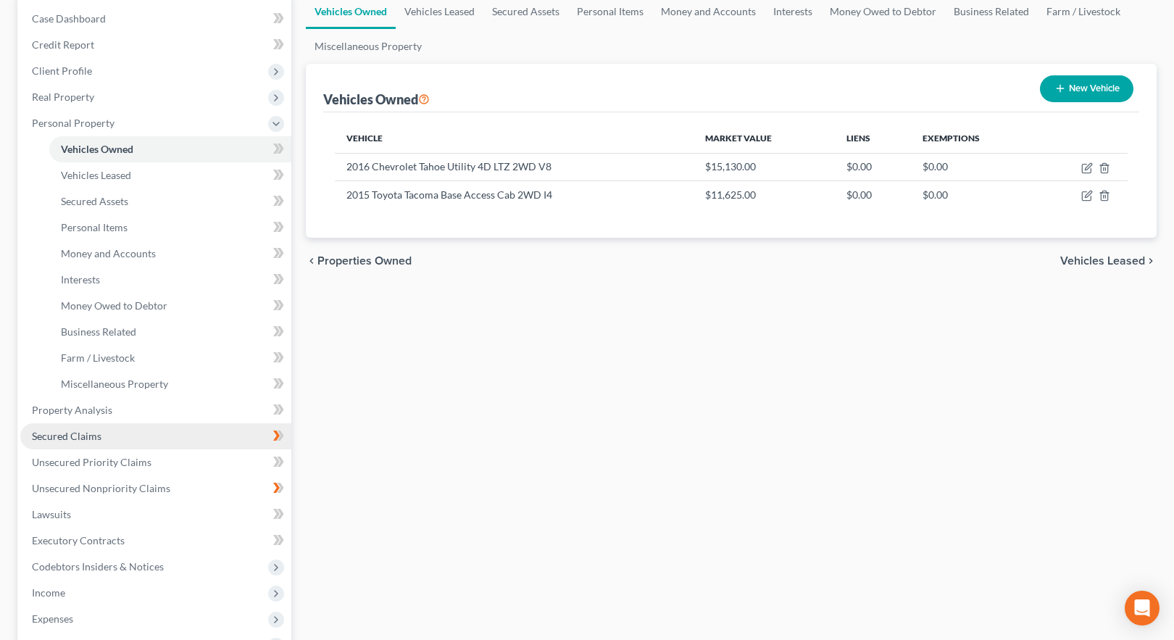
click at [72, 433] on span "Secured Claims" at bounding box center [67, 436] width 70 height 12
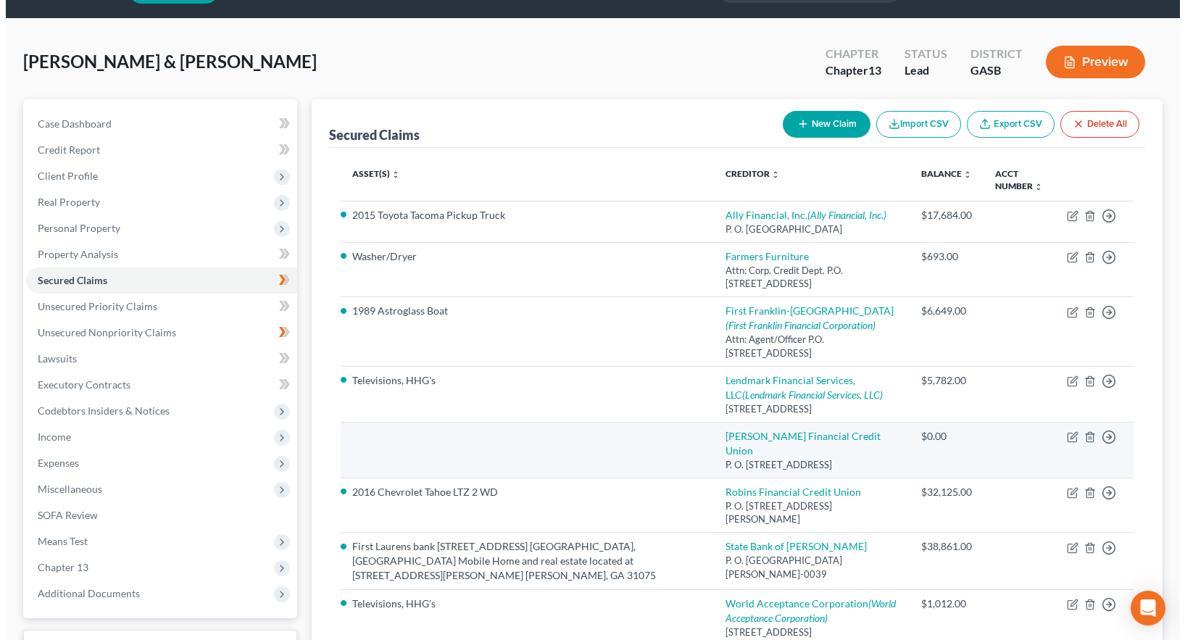
scroll to position [72, 0]
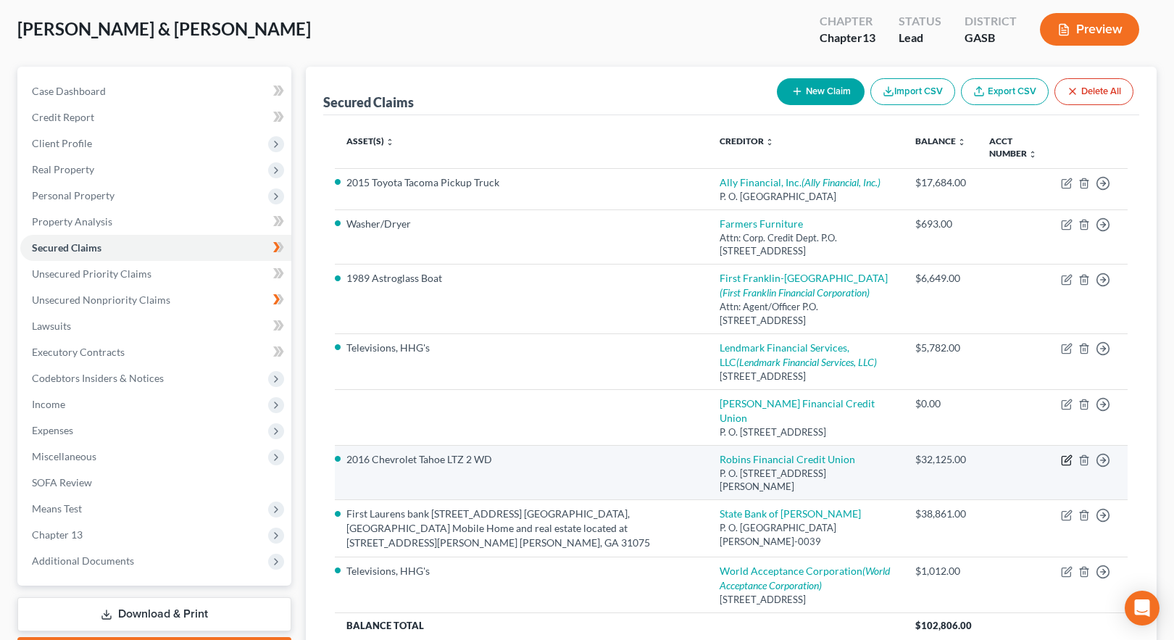
click at [1065, 466] on icon "button" at bounding box center [1067, 460] width 12 height 12
select select "10"
select select "0"
select select "2"
select select "0"
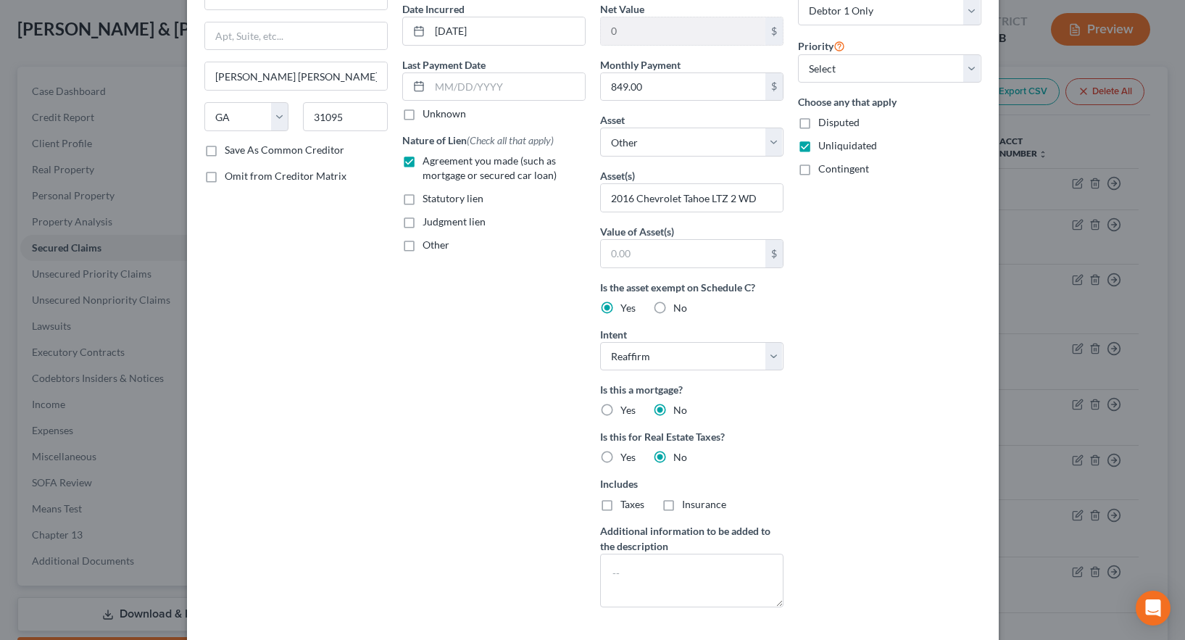
scroll to position [109, 0]
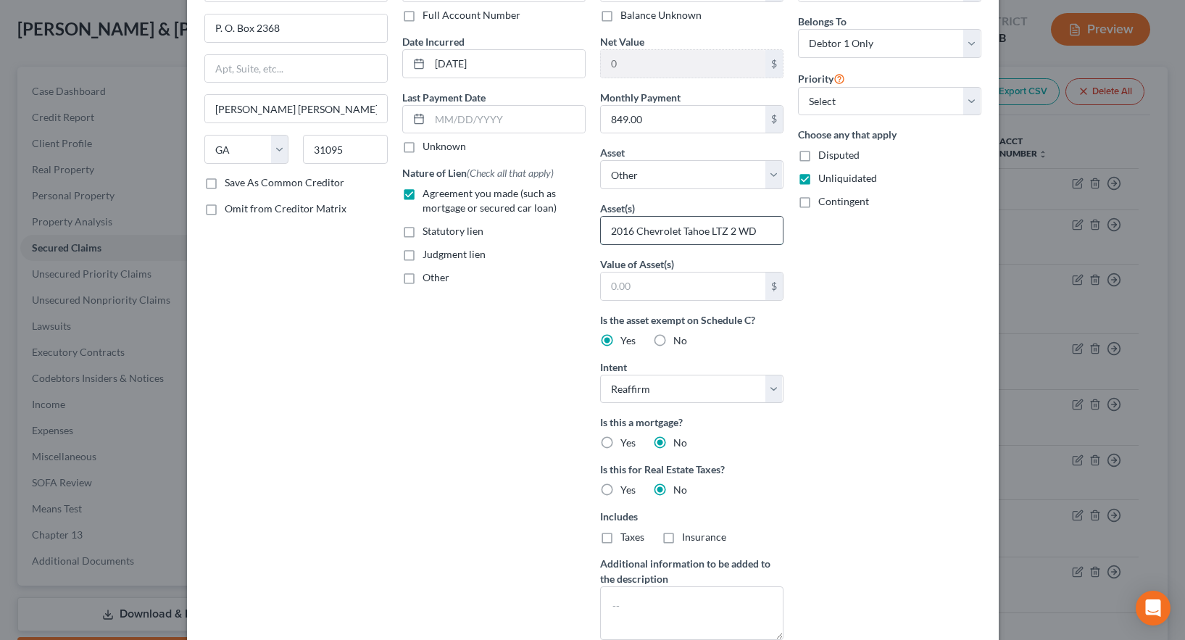
click at [711, 227] on input "2016 Chevrolet Tahoe LTZ 2 WD" at bounding box center [692, 231] width 182 height 28
click at [704, 232] on input "2016 Chevrolet Tahoe LTZ 2 WD" at bounding box center [692, 231] width 182 height 28
type input "2016 Chevrolet Tahoe Utility 4D LTZ 2WD V8"
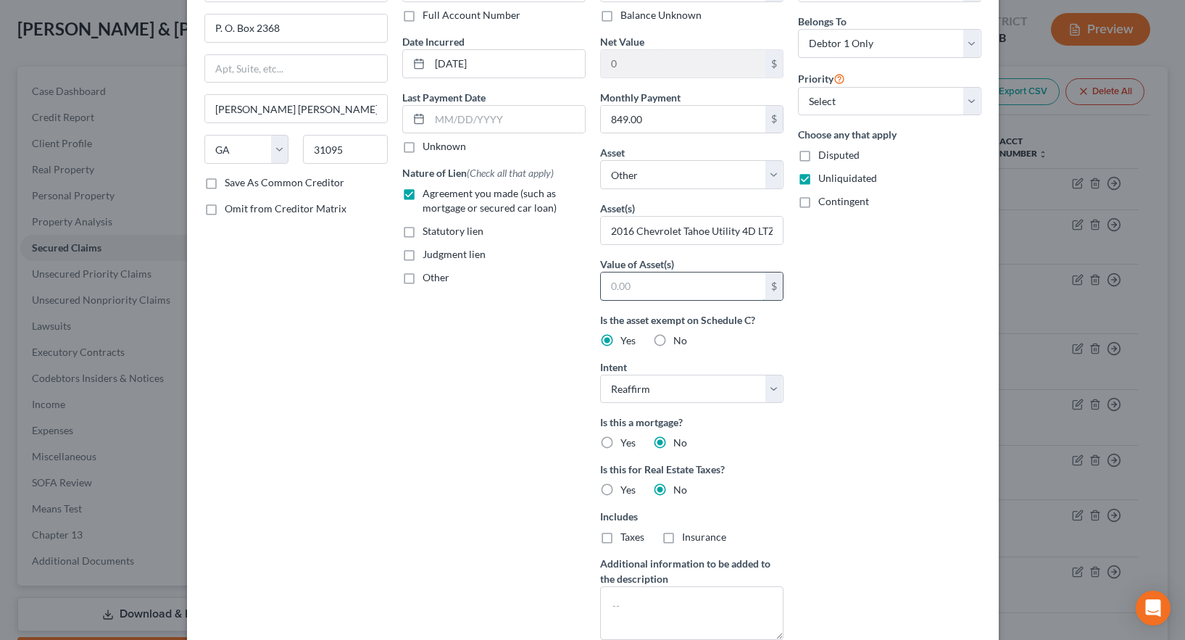
click at [652, 291] on input "text" at bounding box center [683, 286] width 164 height 28
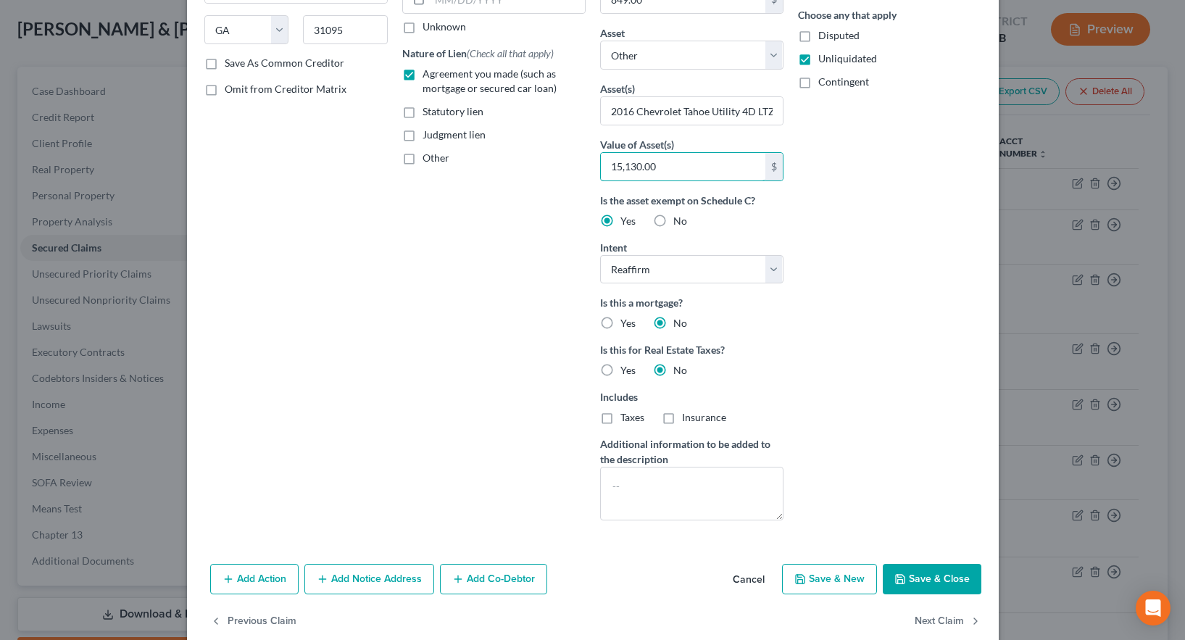
scroll to position [254, 0]
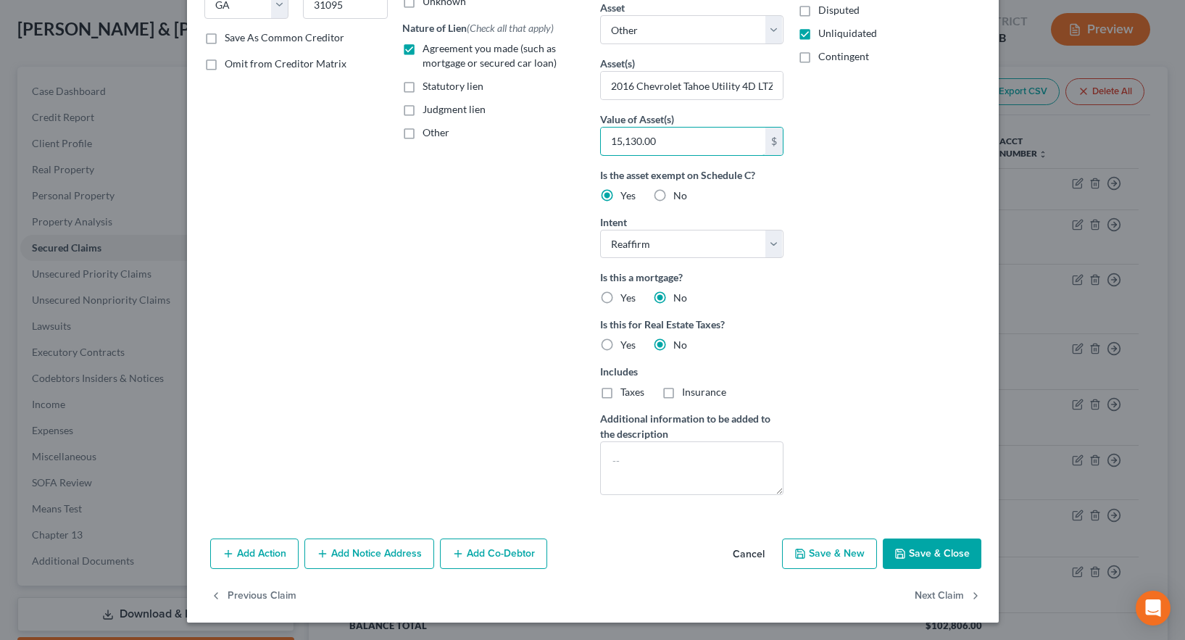
type input "15,130.00"
click at [924, 552] on button "Save & Close" at bounding box center [932, 553] width 99 height 30
select select
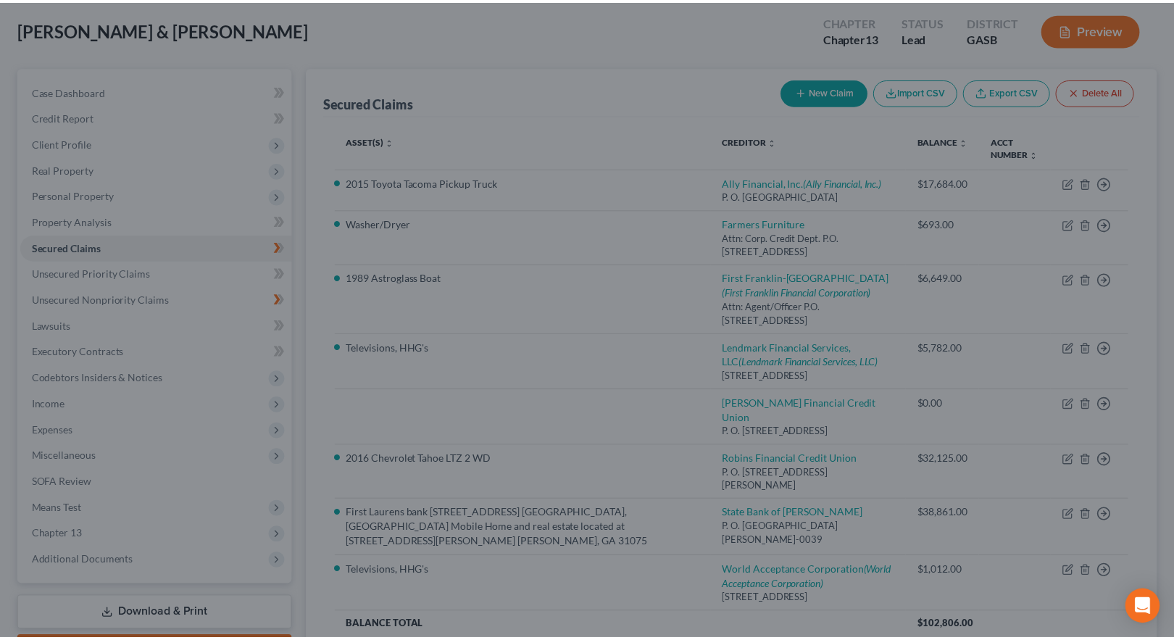
scroll to position [95, 0]
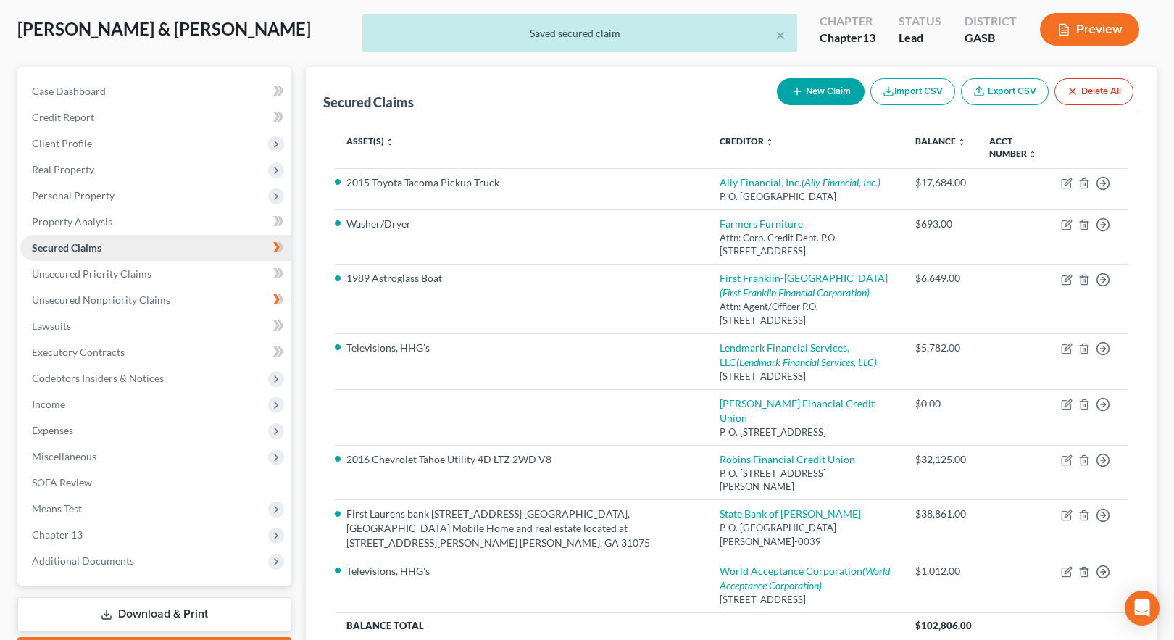
click at [72, 247] on span "Secured Claims" at bounding box center [67, 247] width 70 height 12
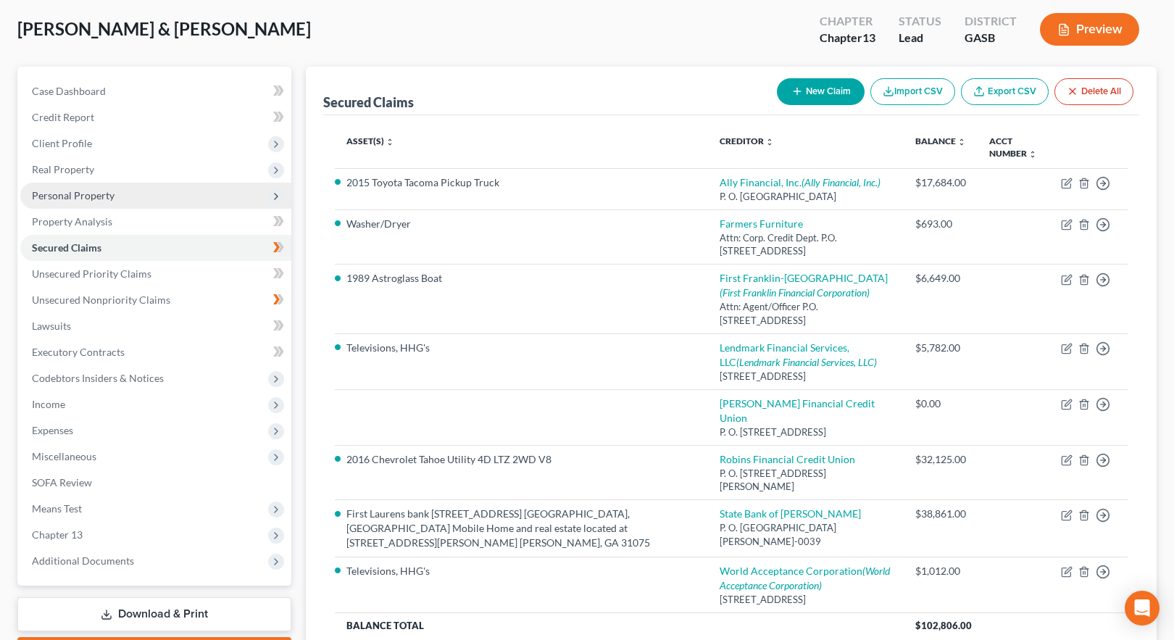
click at [68, 196] on span "Personal Property" at bounding box center [73, 195] width 83 height 12
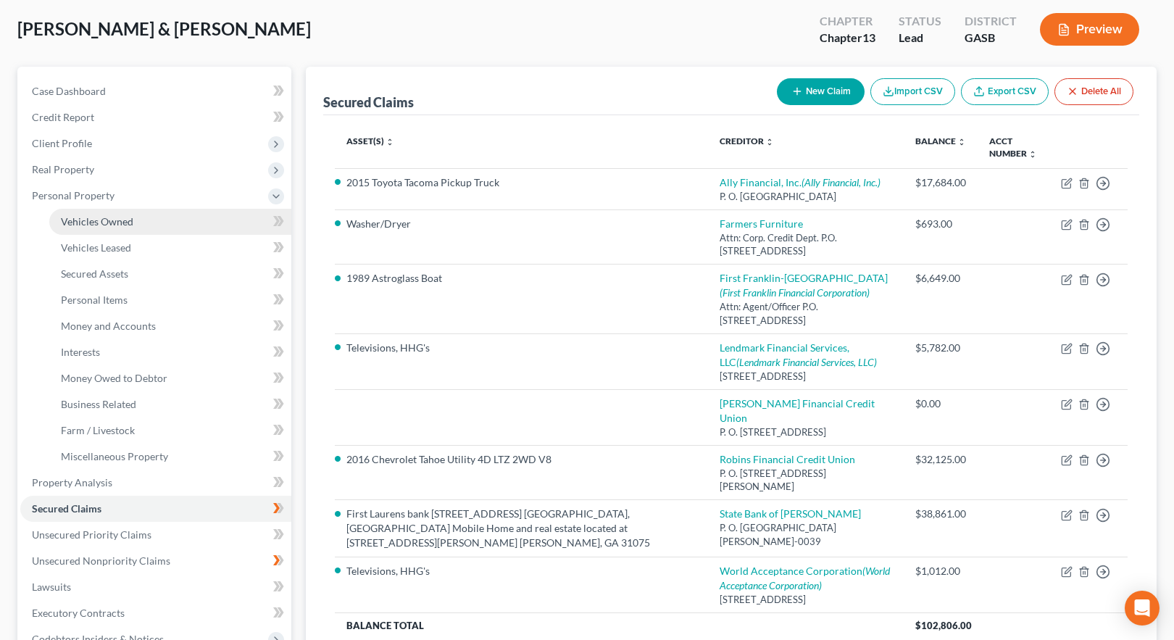
click at [80, 221] on span "Vehicles Owned" at bounding box center [97, 221] width 72 height 12
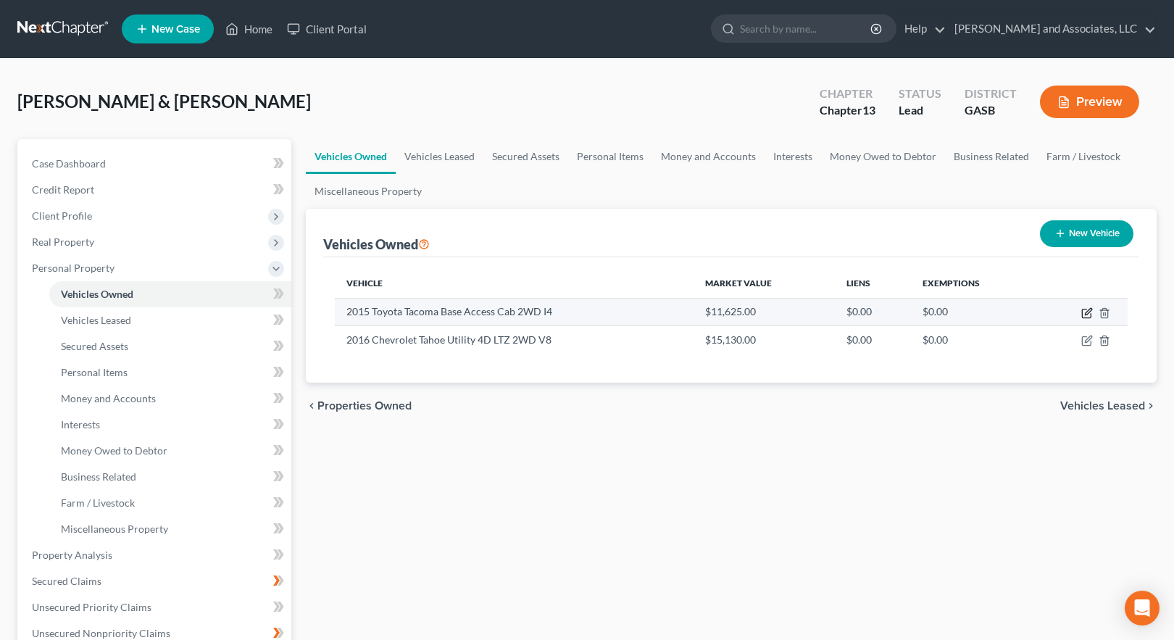
click at [1091, 314] on icon "button" at bounding box center [1086, 313] width 9 height 9
select select "0"
select select "11"
select select "2"
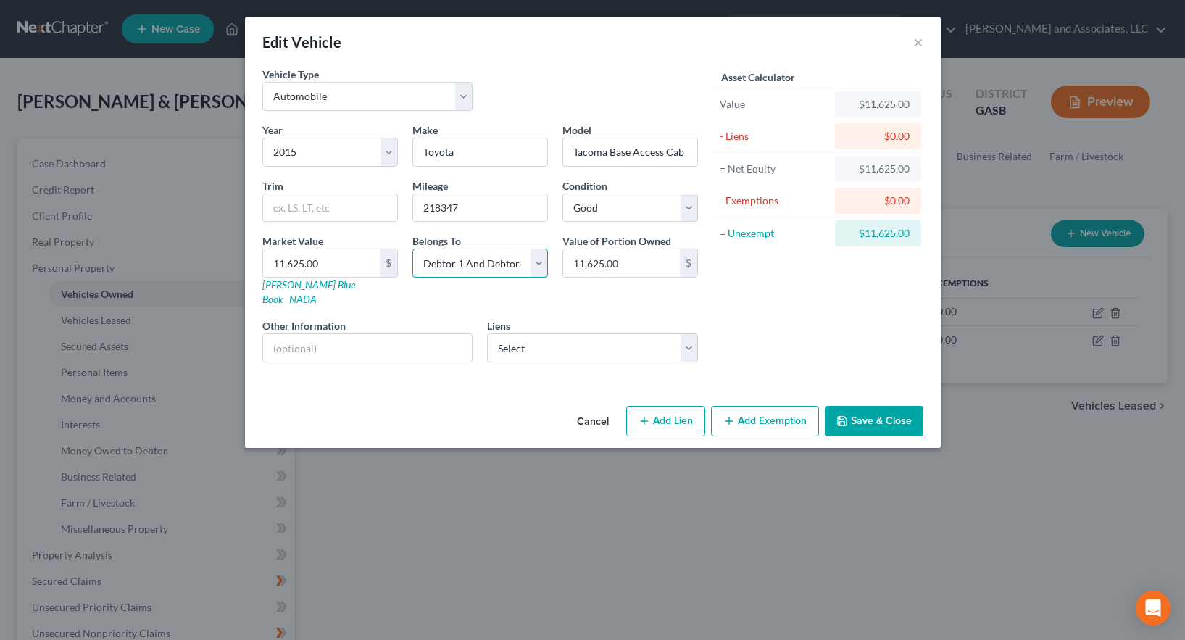
click at [540, 259] on select "Select Debtor 1 Only Debtor 2 Only Debtor 1 And Debtor 2 Only At Least One Of T…" at bounding box center [480, 263] width 136 height 29
select select "0"
click at [412, 249] on select "Select Debtor 1 Only Debtor 2 Only Debtor 1 And Debtor 2 Only At Least One Of T…" at bounding box center [480, 263] width 136 height 29
click at [690, 333] on select "Select [PERSON_NAME] Financial Credit Union - $0.00" at bounding box center [592, 347] width 211 height 29
select select "10"
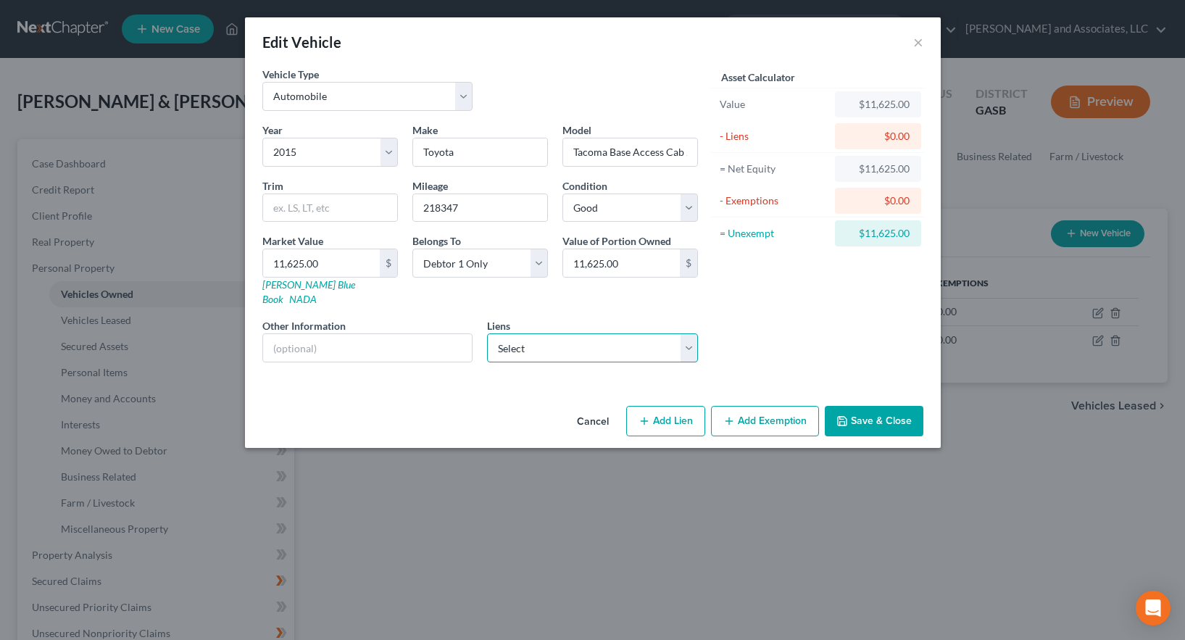
select select "2"
select select "0"
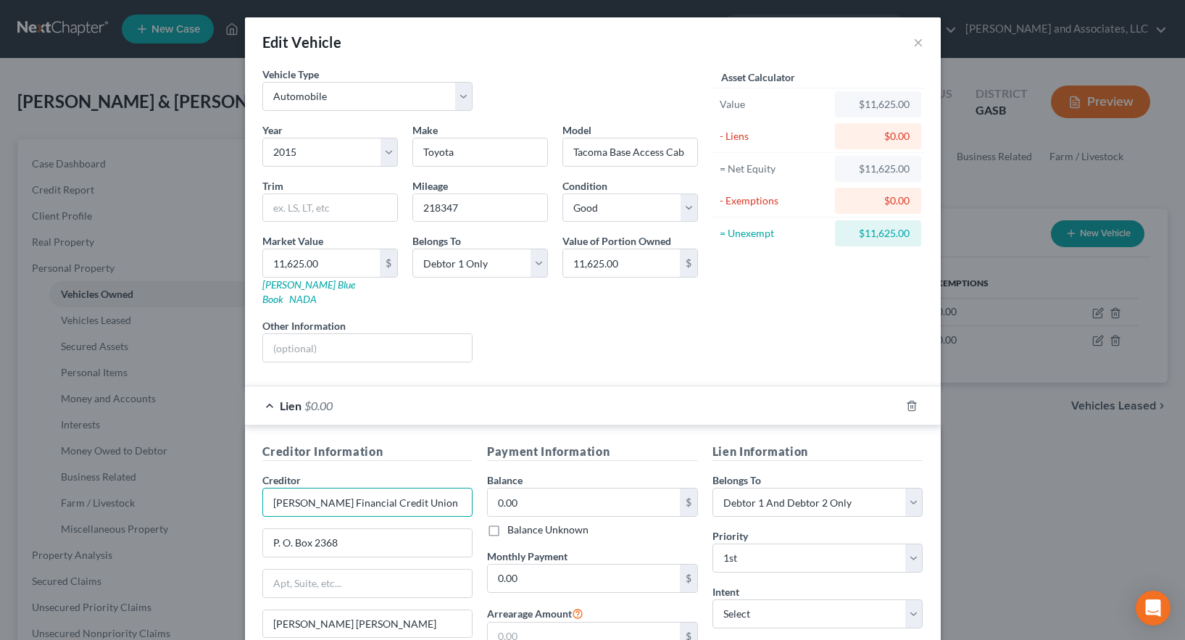
click at [392, 491] on input "[PERSON_NAME] Financial Credit Union" at bounding box center [367, 502] width 211 height 29
drag, startPoint x: 392, startPoint y: 491, endPoint x: 174, endPoint y: 486, distance: 218.1
click at [174, 486] on div "Edit Vehicle × Vehicle Type Select Automobile Truck Trailer Watercraft Aircraft…" at bounding box center [592, 320] width 1185 height 640
drag, startPoint x: 384, startPoint y: 532, endPoint x: 216, endPoint y: 526, distance: 168.2
click at [216, 526] on div "Edit Vehicle × Vehicle Type Select Automobile Truck Trailer Watercraft Aircraft…" at bounding box center [592, 320] width 1185 height 640
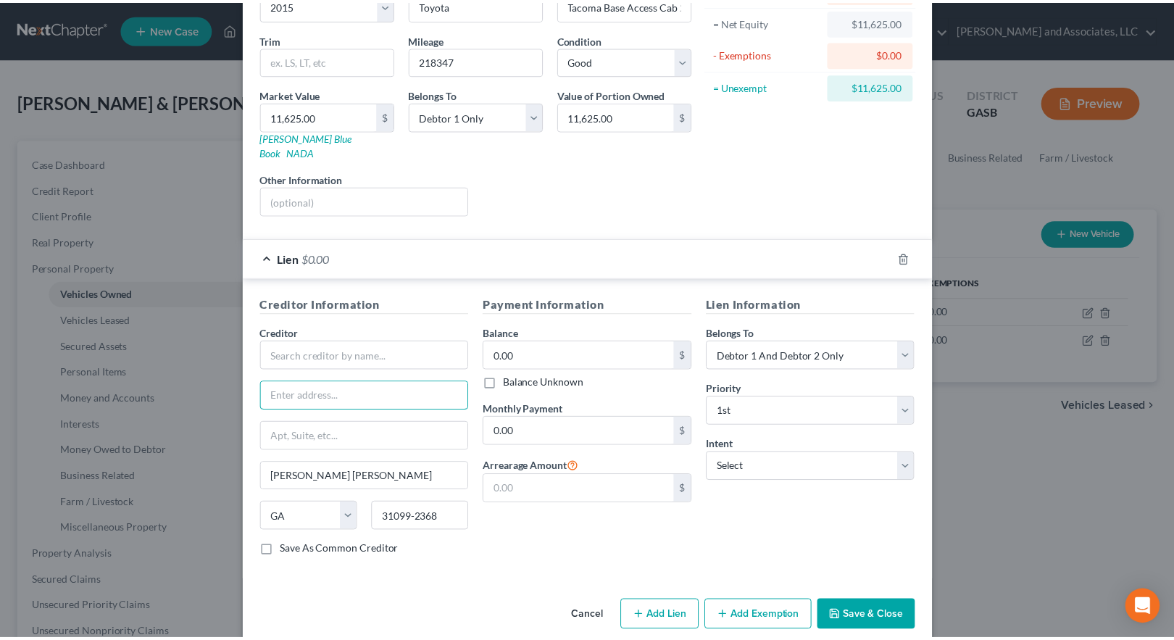
scroll to position [153, 0]
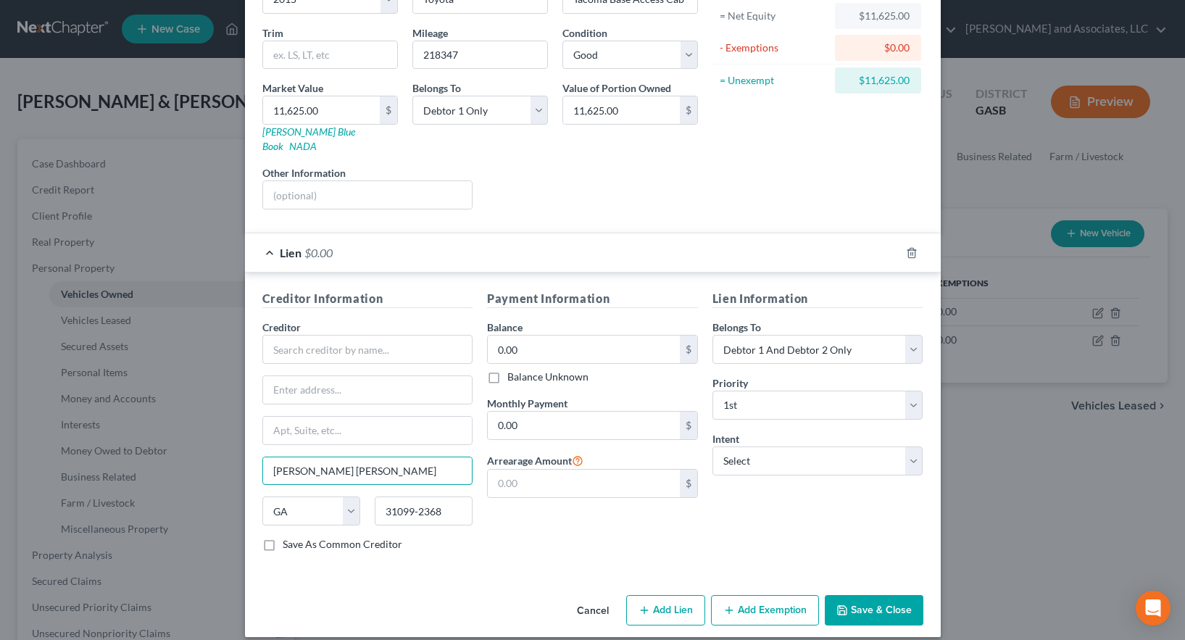
drag, startPoint x: 353, startPoint y: 455, endPoint x: 165, endPoint y: 437, distance: 188.5
click at [169, 440] on div "Edit Vehicle × Vehicle Type Select Automobile Truck Trailer Watercraft Aircraft…" at bounding box center [592, 320] width 1185 height 640
click at [345, 496] on select "State [US_STATE] AK AR AZ CA CO CT DE DC [GEOGRAPHIC_DATA] [GEOGRAPHIC_DATA] GU…" at bounding box center [311, 510] width 98 height 29
select select
click at [262, 496] on select "State [US_STATE] AK AR AZ CA CO CT DE DC [GEOGRAPHIC_DATA] [GEOGRAPHIC_DATA] GU…" at bounding box center [311, 510] width 98 height 29
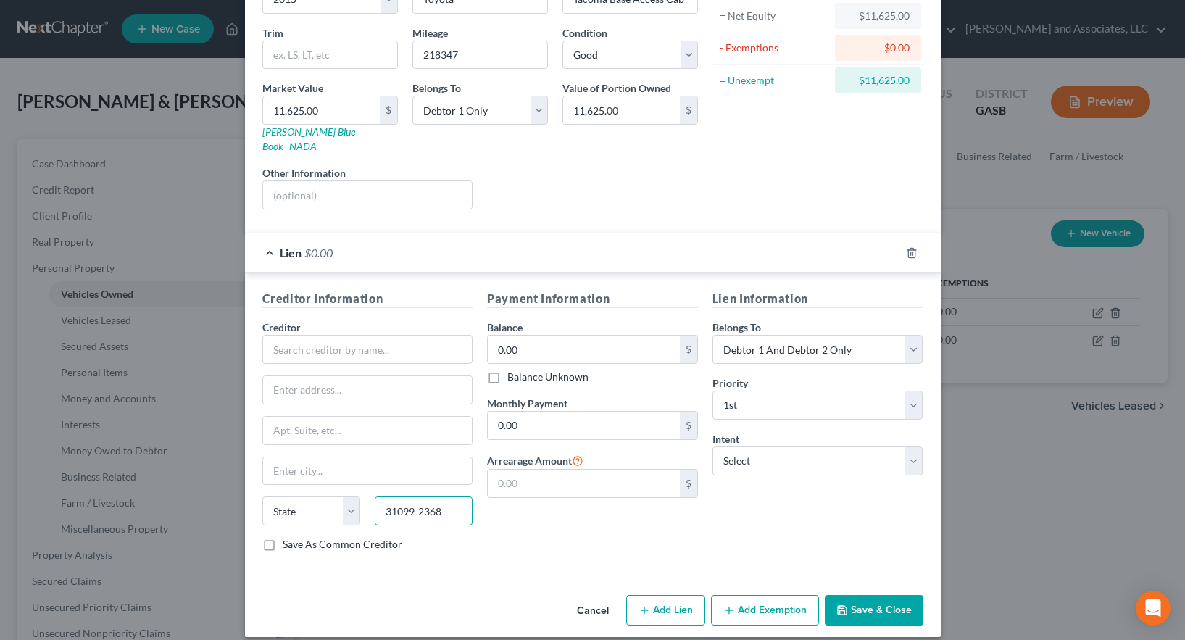
drag, startPoint x: 450, startPoint y: 491, endPoint x: 314, endPoint y: 475, distance: 137.2
click at [314, 476] on div "Creditor * State [US_STATE] AK AR AZ CA CO CT DE DC [GEOGRAPHIC_DATA] [GEOGRAPH…" at bounding box center [367, 428] width 211 height 217
click at [919, 333] on div "Lien Information Belongs To * Select Debtor 1 Only Debtor 2 Only Debtor 1 And D…" at bounding box center [817, 426] width 225 height 273
click at [907, 335] on select "Select Debtor 1 Only Debtor 2 Only Debtor 1 And Debtor 2 Only At Least One Of T…" at bounding box center [817, 349] width 211 height 29
select select "0"
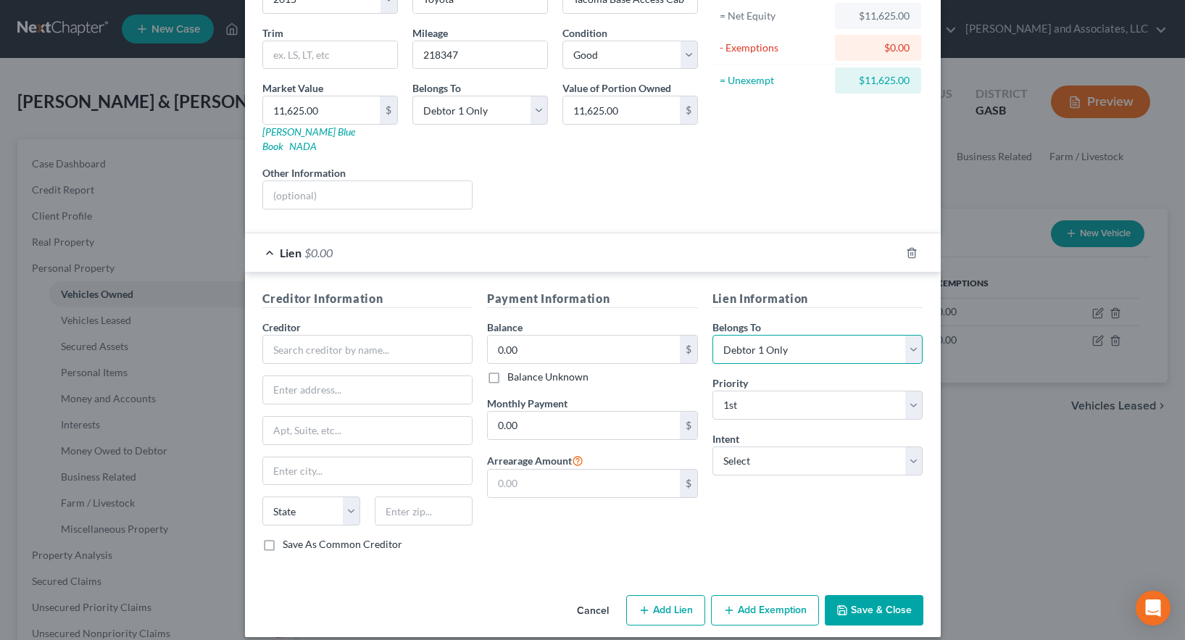
click at [712, 335] on select "Select Debtor 1 Only Debtor 2 Only Debtor 1 And Debtor 2 Only At Least One Of T…" at bounding box center [817, 349] width 211 height 29
click at [763, 446] on select "Select Surrender Redeem Reaffirm Avoid Other" at bounding box center [817, 460] width 211 height 29
click at [581, 516] on div "Payment Information Balance 0.00 $ Balance Unknown Balance Undetermined 0.00 $ …" at bounding box center [592, 426] width 225 height 273
click at [331, 335] on input "text" at bounding box center [367, 349] width 211 height 29
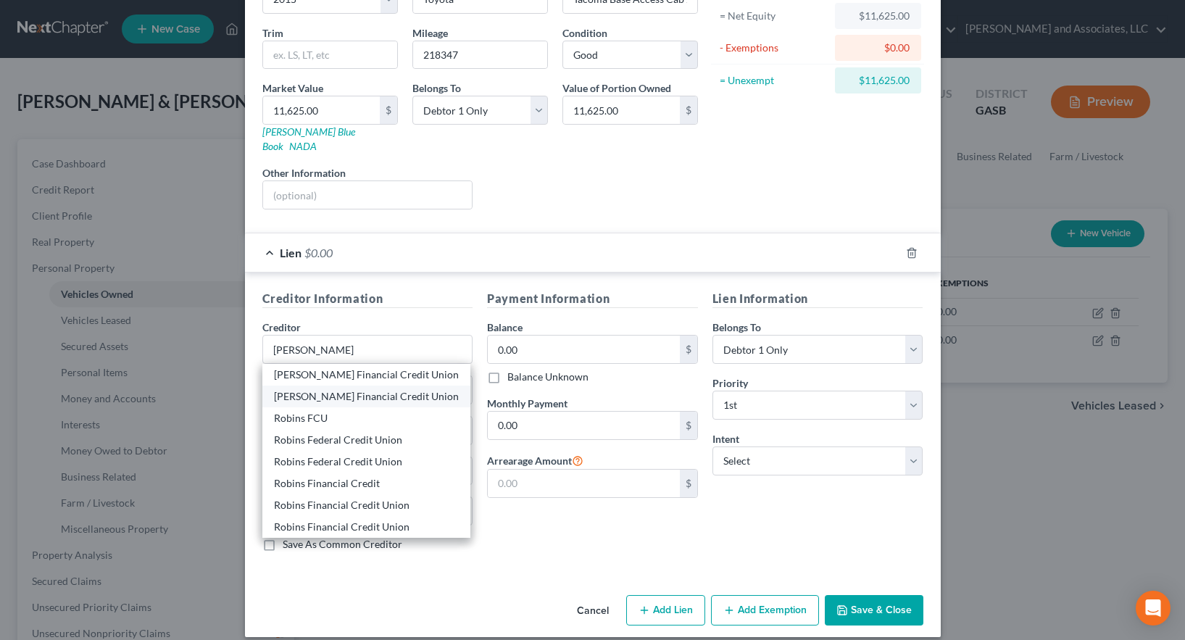
click at [336, 389] on div "[PERSON_NAME] Financial Credit Union" at bounding box center [366, 396] width 185 height 14
type input "[PERSON_NAME] Financial Credit Union"
type input "[STREET_ADDRESS][PERSON_NAME]"
type input "[PERSON_NAME] [PERSON_NAME]"
select select "10"
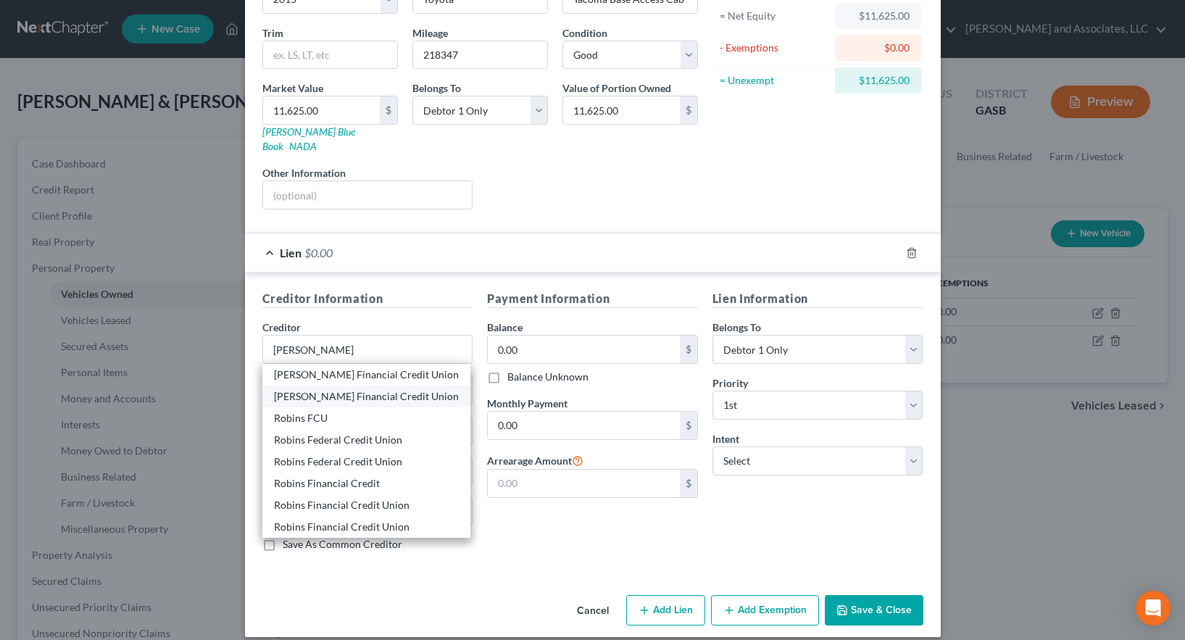
type input "31093"
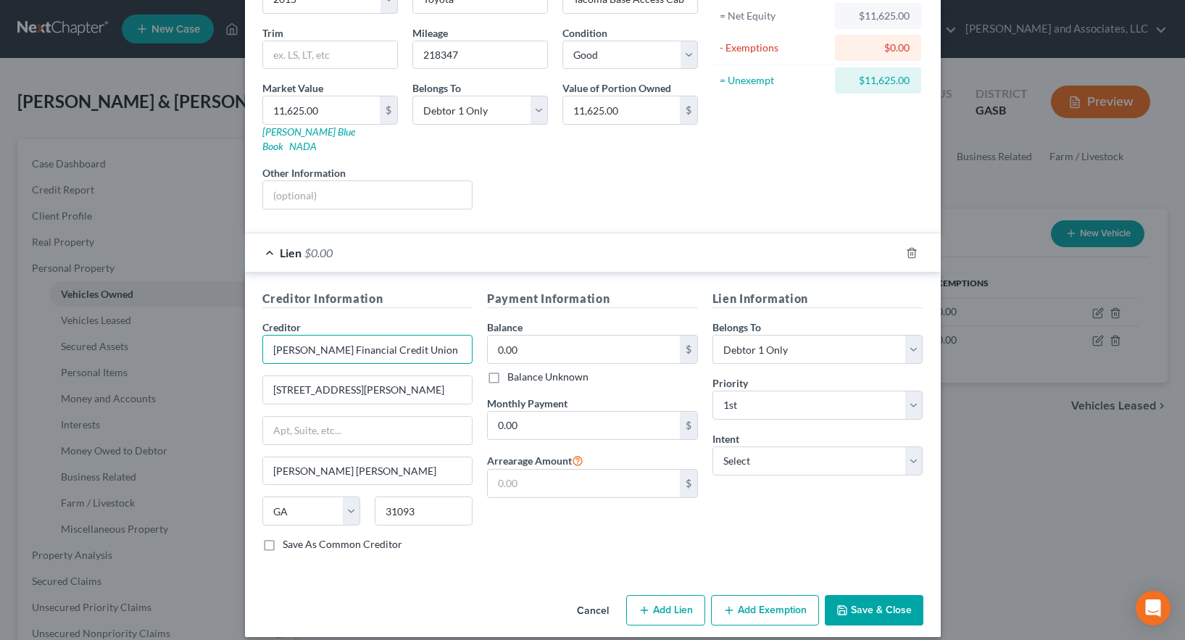
drag, startPoint x: 401, startPoint y: 340, endPoint x: 188, endPoint y: 328, distance: 214.1
click at [188, 328] on div "Edit Vehicle × Vehicle Type Select Automobile Truck Trailer Watercraft Aircraft…" at bounding box center [592, 320] width 1185 height 640
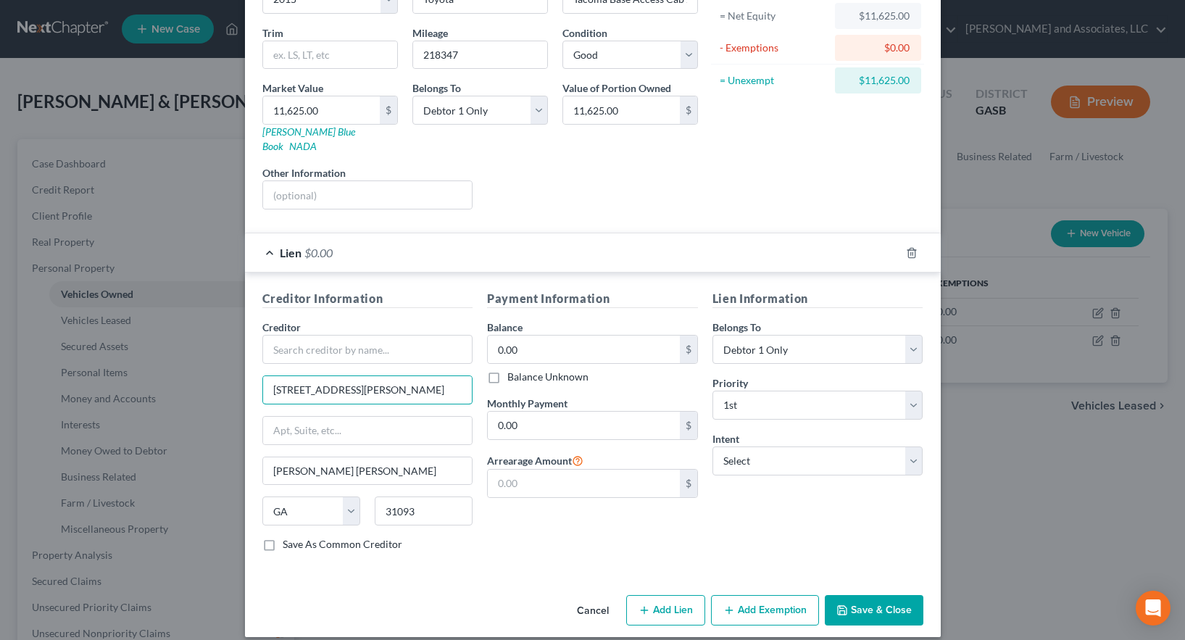
drag, startPoint x: 387, startPoint y: 378, endPoint x: 164, endPoint y: 367, distance: 223.4
click at [164, 367] on div "Edit Vehicle × Vehicle Type Select Automobile Truck Trailer Watercraft Aircraft…" at bounding box center [592, 320] width 1185 height 640
drag, startPoint x: 417, startPoint y: 496, endPoint x: 330, endPoint y: 493, distance: 87.7
click at [330, 496] on div "State [US_STATE] AK AR AZ CA CO CT DE DC [GEOGRAPHIC_DATA] [GEOGRAPHIC_DATA] GU…" at bounding box center [367, 516] width 225 height 41
drag, startPoint x: 284, startPoint y: 496, endPoint x: 264, endPoint y: 501, distance: 20.7
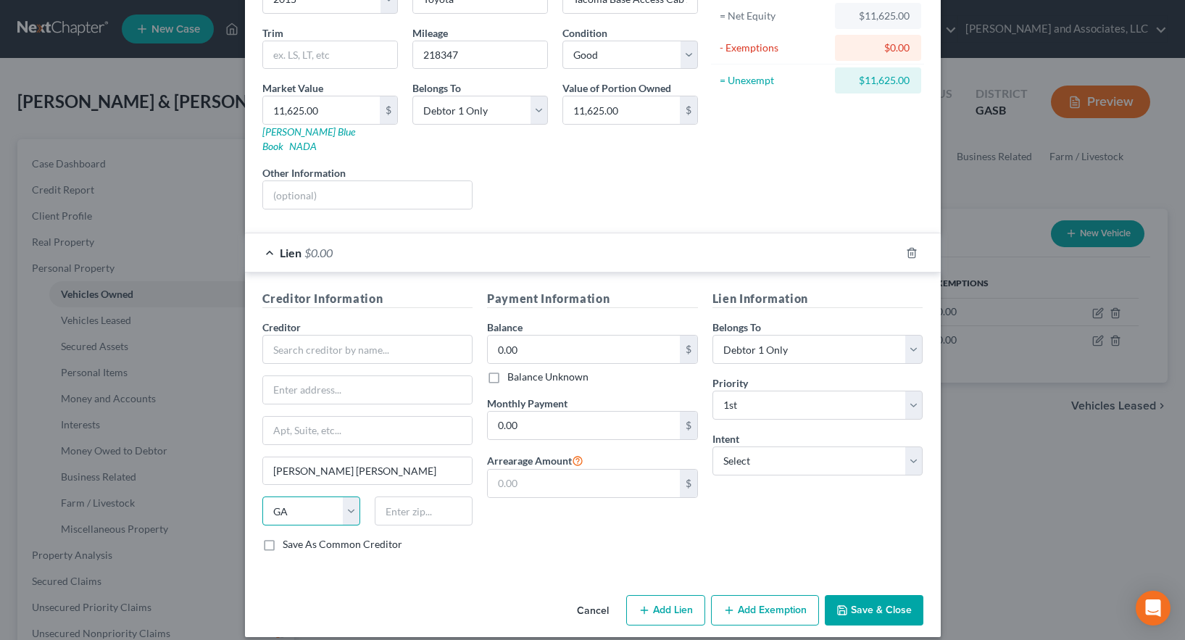
click at [264, 501] on select "State [US_STATE] AK AR AZ CA CO CT DE DC [GEOGRAPHIC_DATA] [GEOGRAPHIC_DATA] GU…" at bounding box center [311, 510] width 98 height 29
select select
click at [262, 496] on select "State [US_STATE] AK AR AZ CA CO CT DE DC [GEOGRAPHIC_DATA] [GEOGRAPHIC_DATA] GU…" at bounding box center [311, 510] width 98 height 29
click at [314, 335] on input "text" at bounding box center [367, 349] width 211 height 29
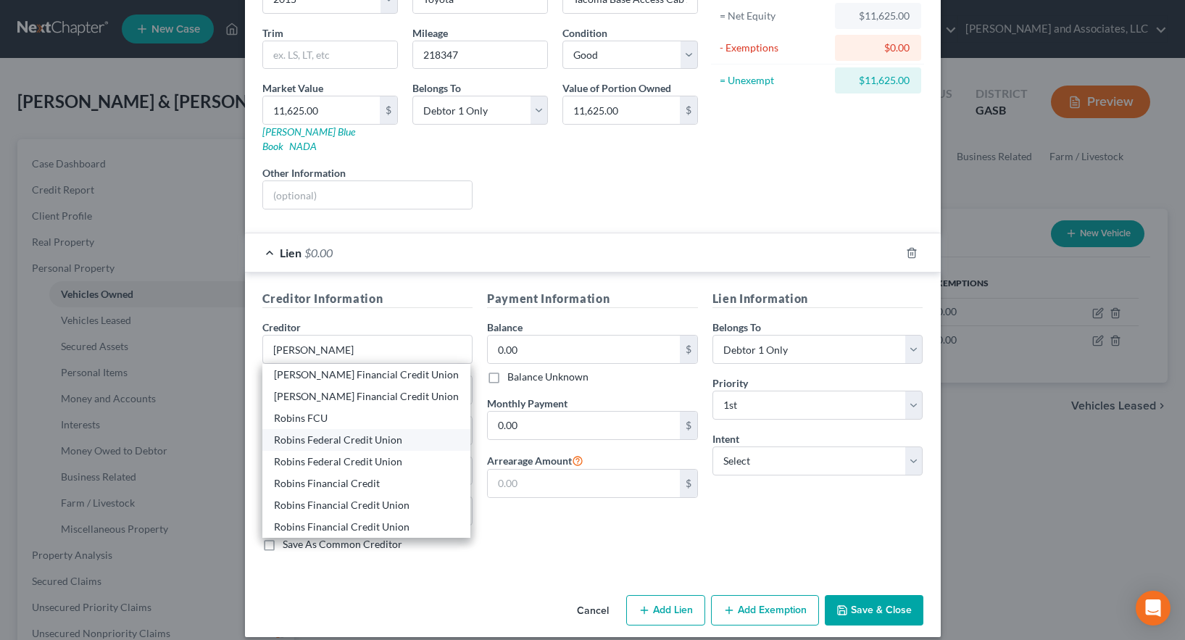
click at [359, 433] on div "Robins Federal Credit Union" at bounding box center [366, 440] width 185 height 14
type input "Robins Federal Credit Union"
type input "P. O. Box 6849"
select select "10"
type input "31095"
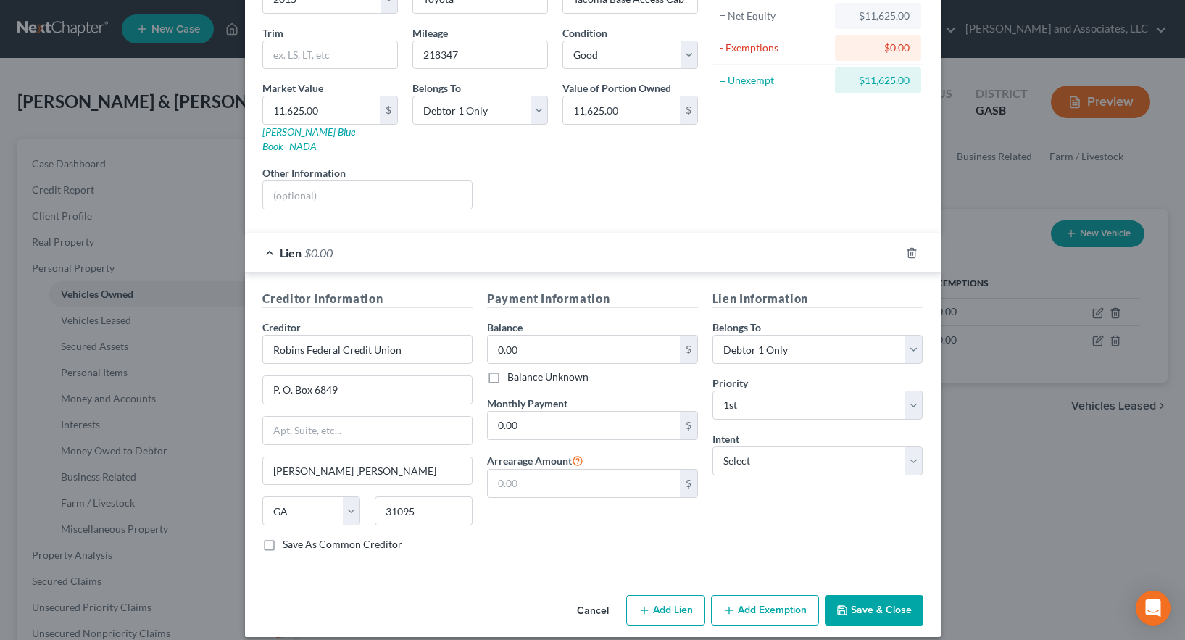
click at [534, 521] on div "Payment Information Balance 0.00 $ Balance Unknown Balance Undetermined 0.00 $ …" at bounding box center [592, 426] width 225 height 273
click at [877, 595] on button "Save & Close" at bounding box center [874, 610] width 99 height 30
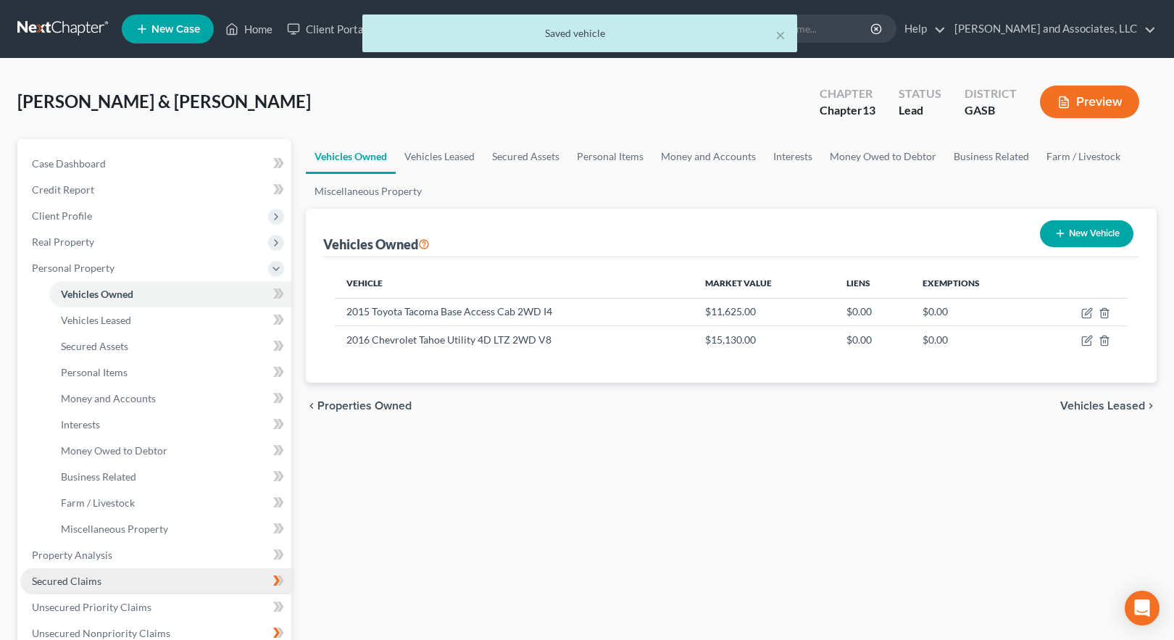
click at [80, 581] on span "Secured Claims" at bounding box center [67, 581] width 70 height 12
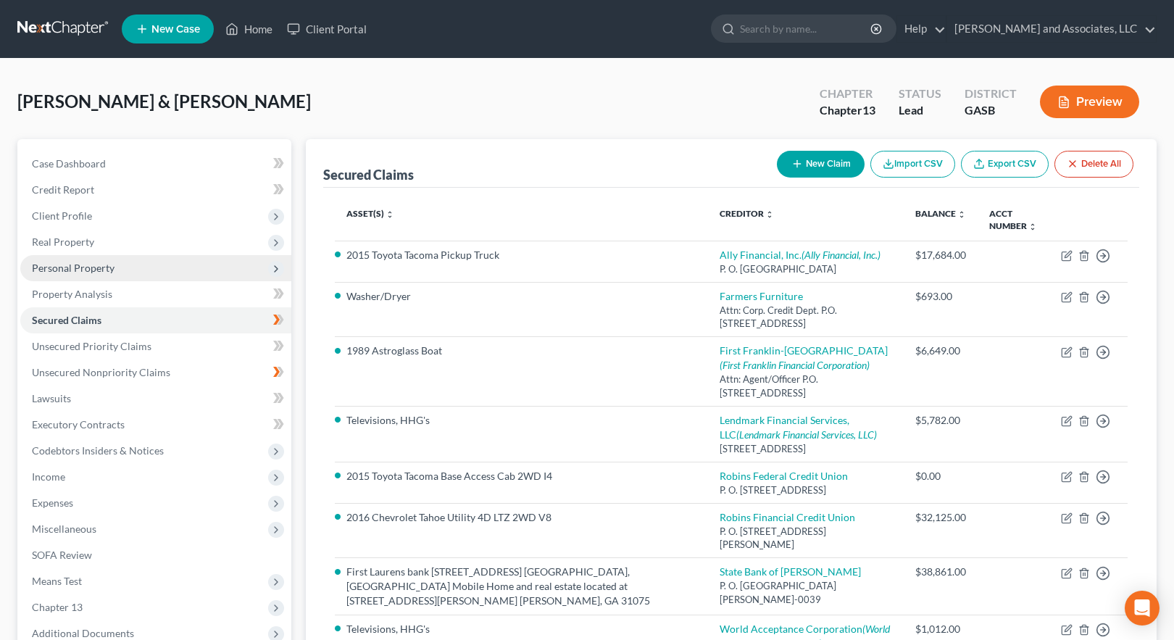
click at [58, 269] on span "Personal Property" at bounding box center [73, 268] width 83 height 12
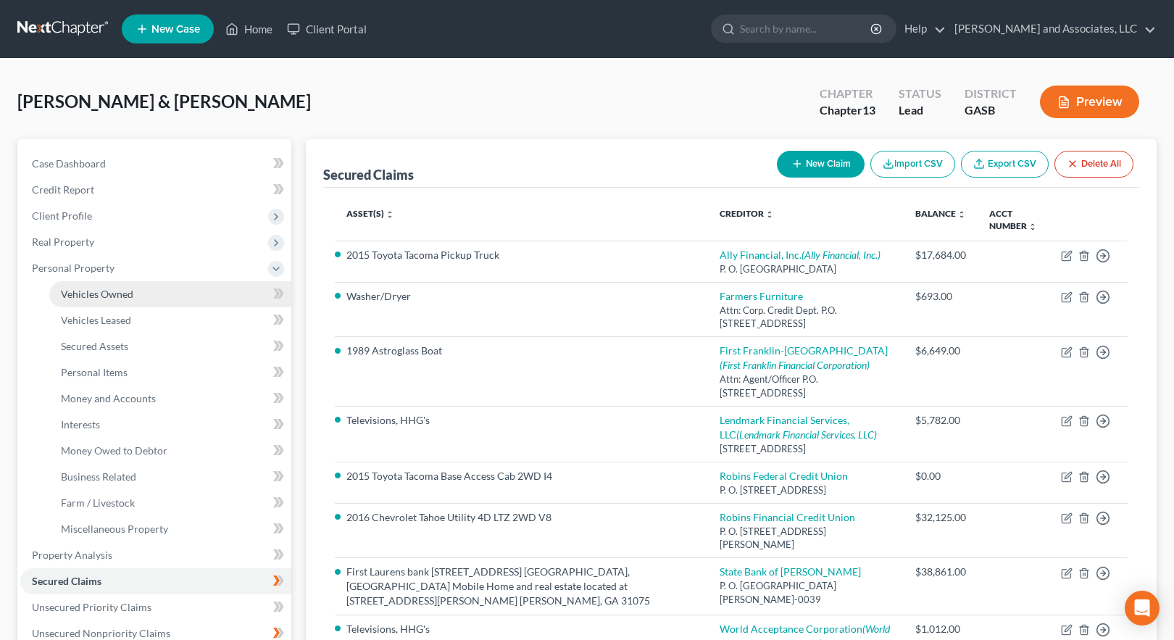
click at [103, 294] on span "Vehicles Owned" at bounding box center [97, 294] width 72 height 12
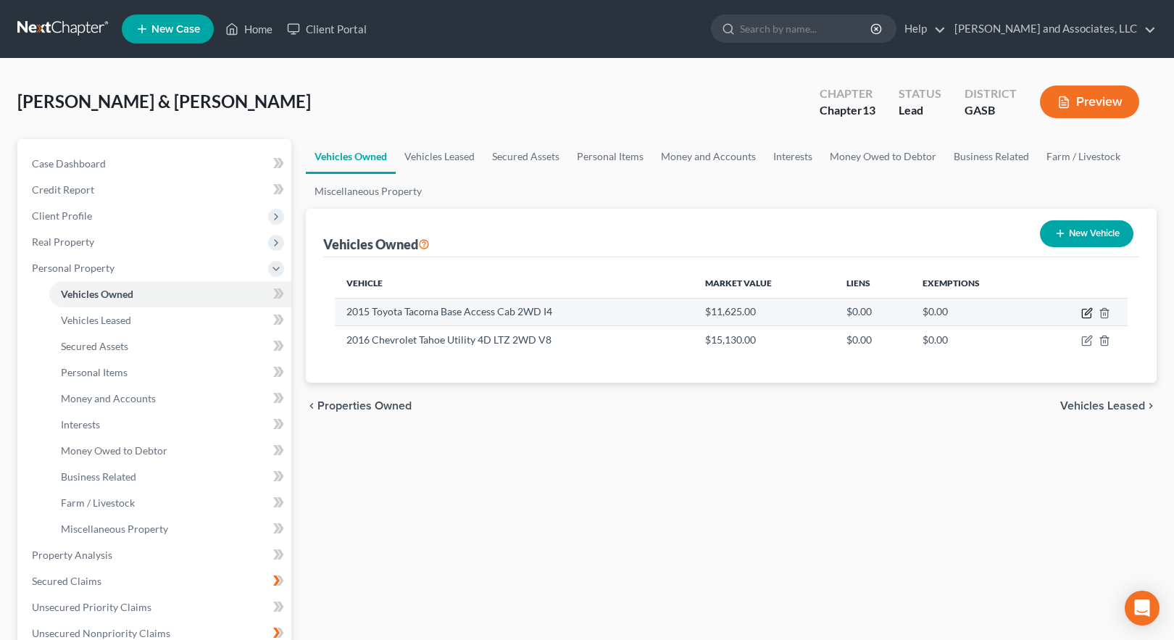
click at [1088, 315] on icon "button" at bounding box center [1087, 313] width 12 height 12
select select "0"
select select "11"
select select "2"
select select "0"
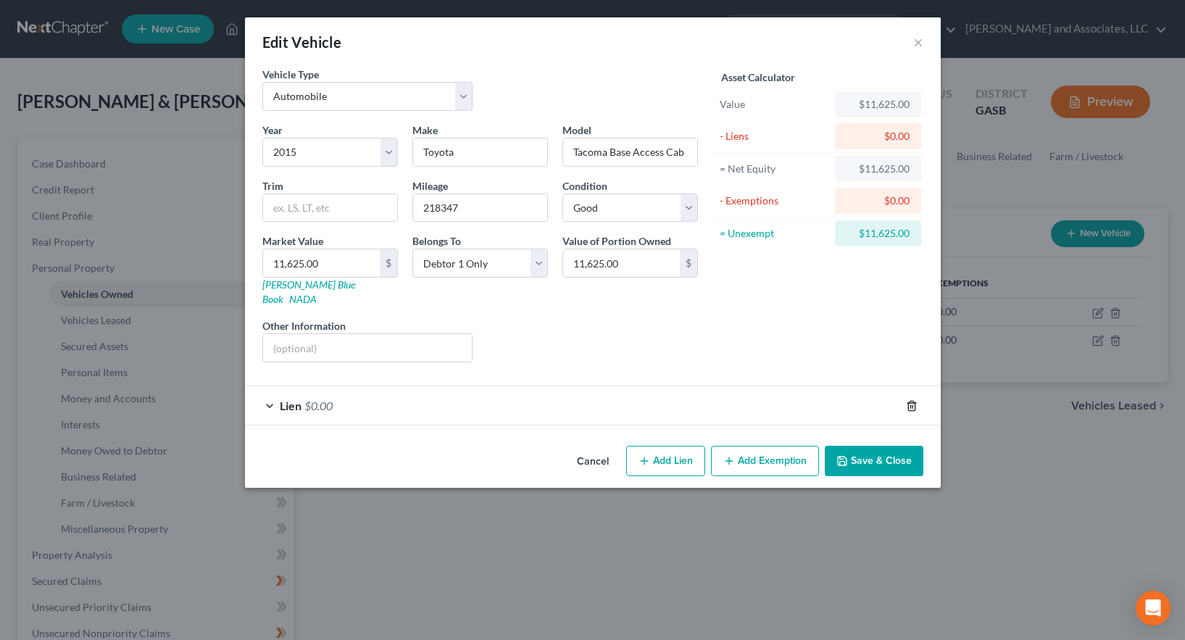
click at [909, 400] on icon "button" at bounding box center [912, 406] width 12 height 12
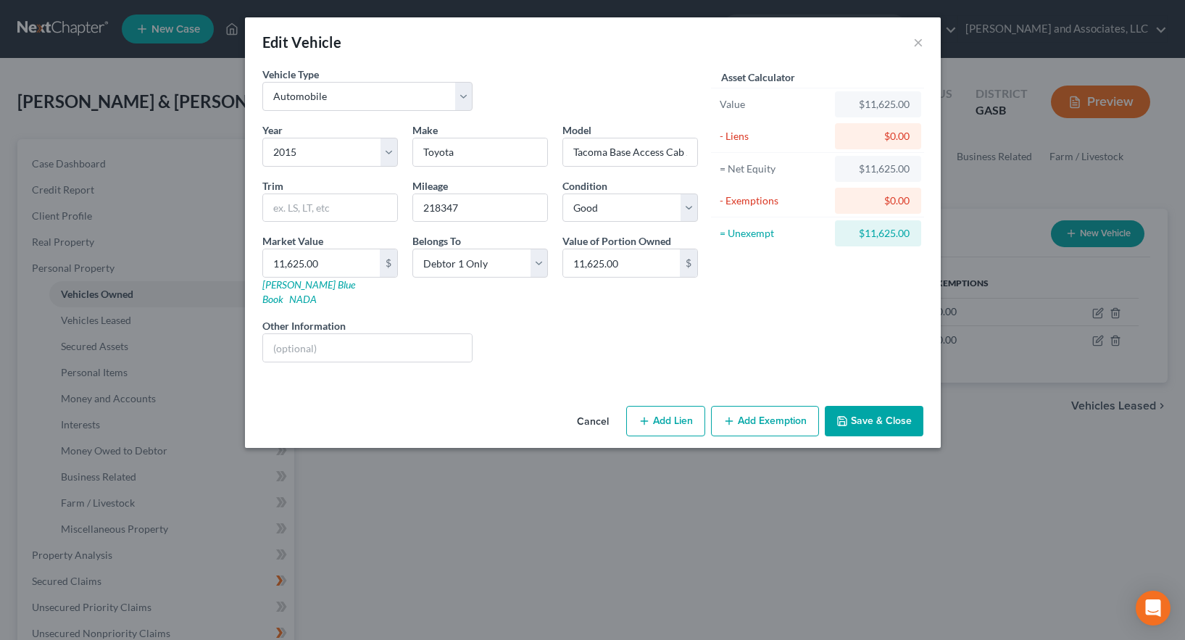
click at [860, 407] on button "Save & Close" at bounding box center [874, 421] width 99 height 30
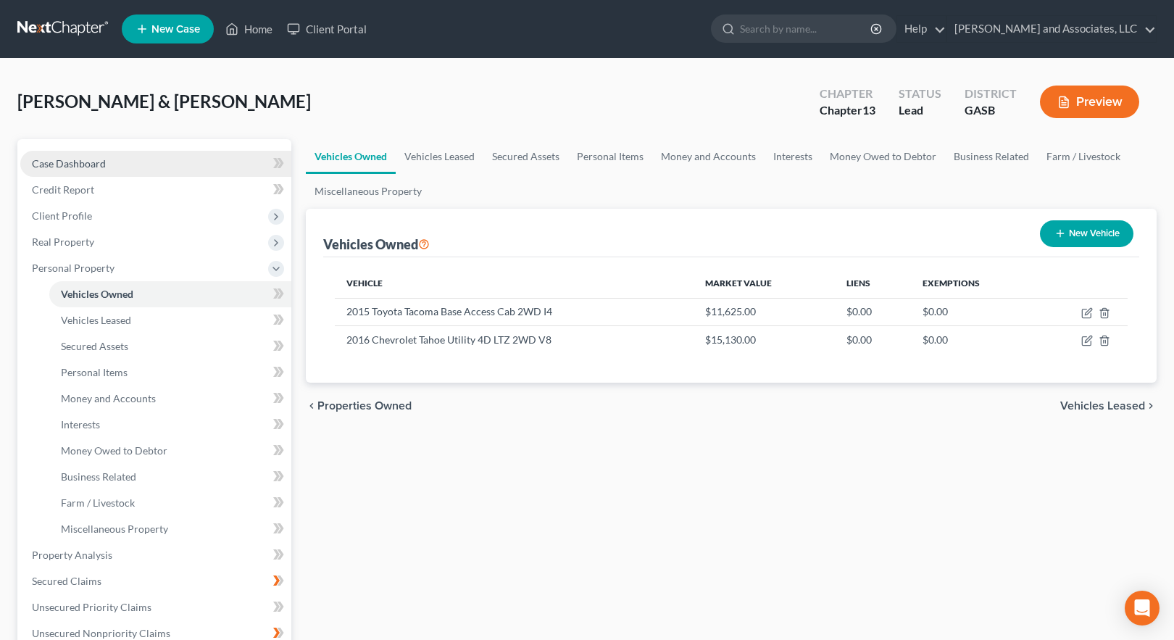
drag, startPoint x: 83, startPoint y: 162, endPoint x: 138, endPoint y: 169, distance: 54.8
click at [83, 162] on span "Case Dashboard" at bounding box center [69, 163] width 74 height 12
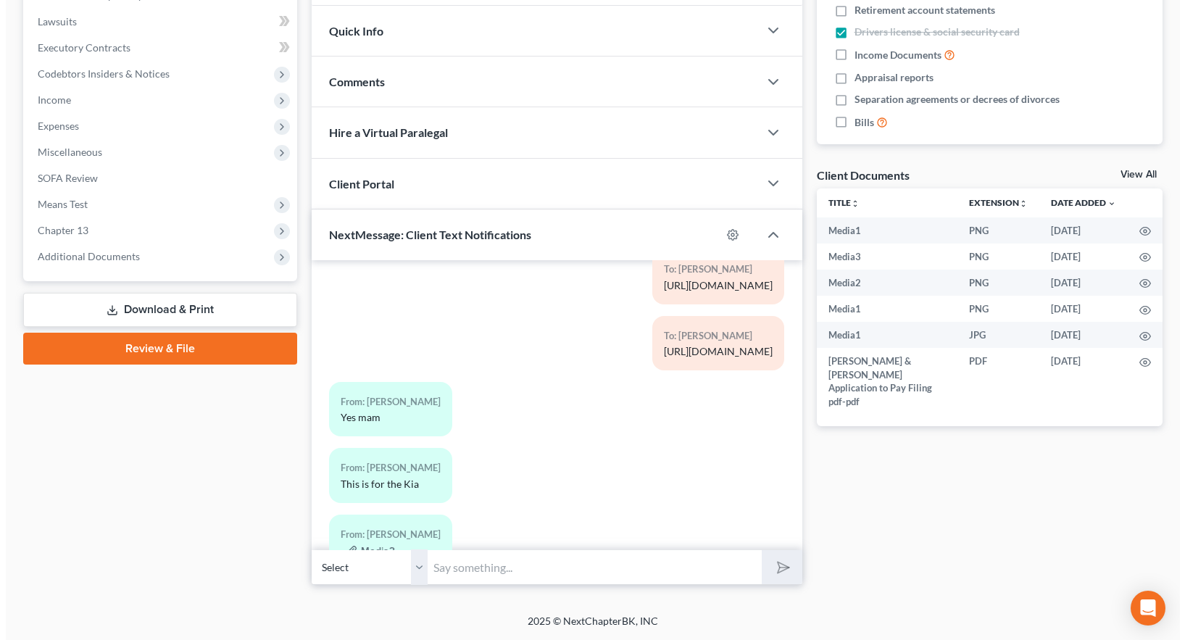
scroll to position [5864, 0]
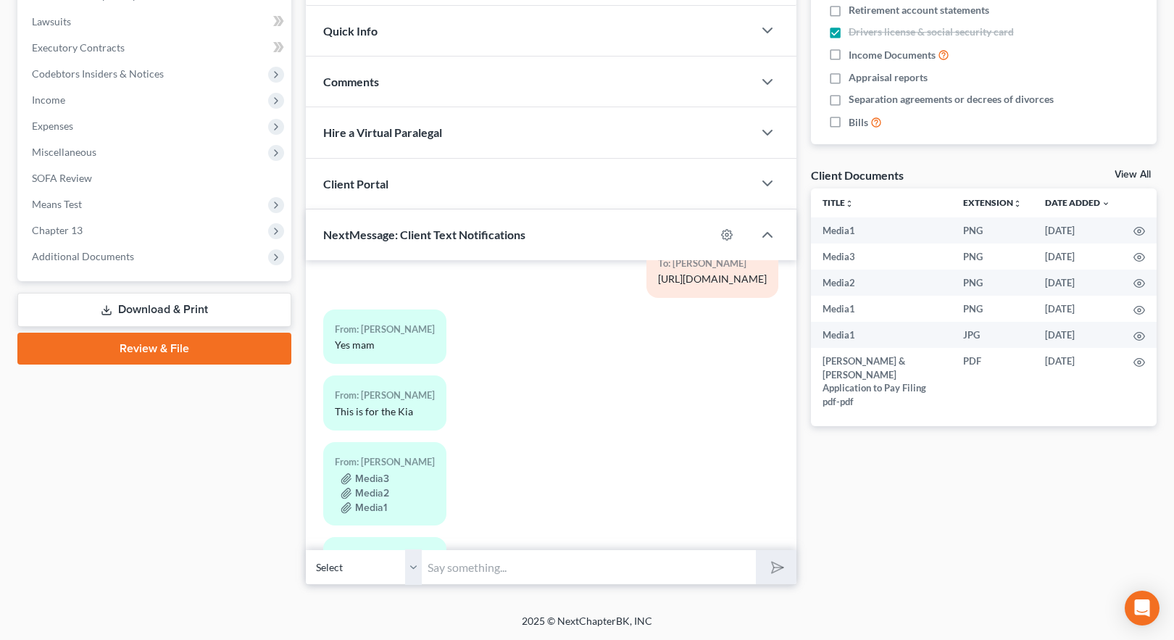
click at [399, 485] on div "Media2" at bounding box center [385, 492] width 100 height 14
click at [353, 473] on button "Media3" at bounding box center [365, 479] width 49 height 12
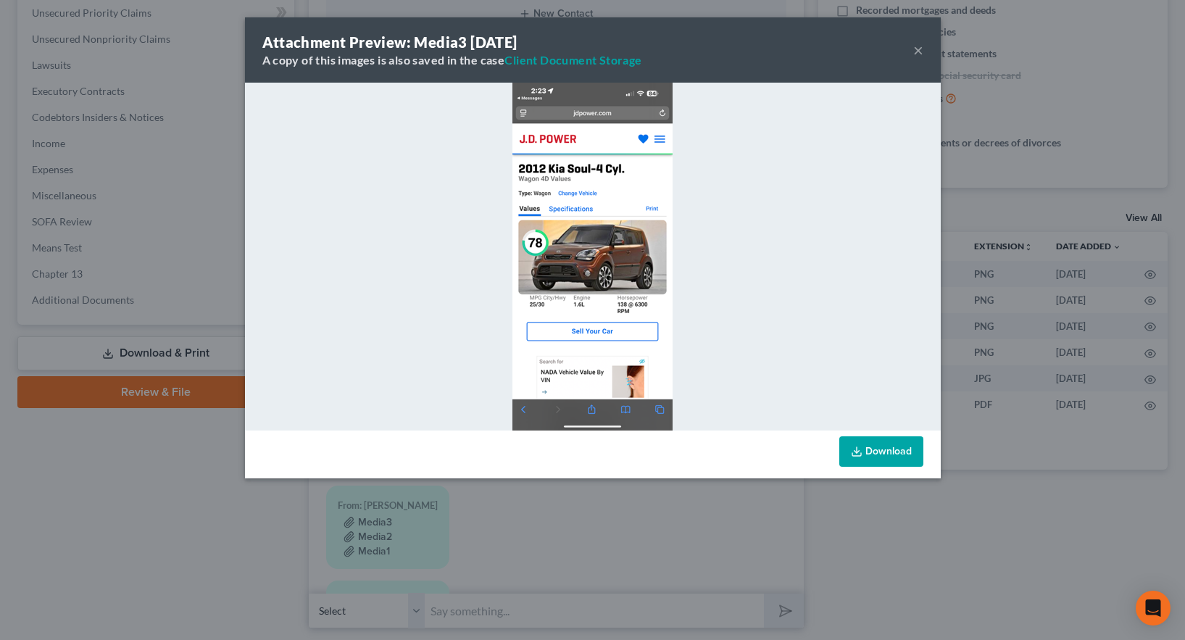
click at [918, 49] on button "×" at bounding box center [918, 49] width 10 height 17
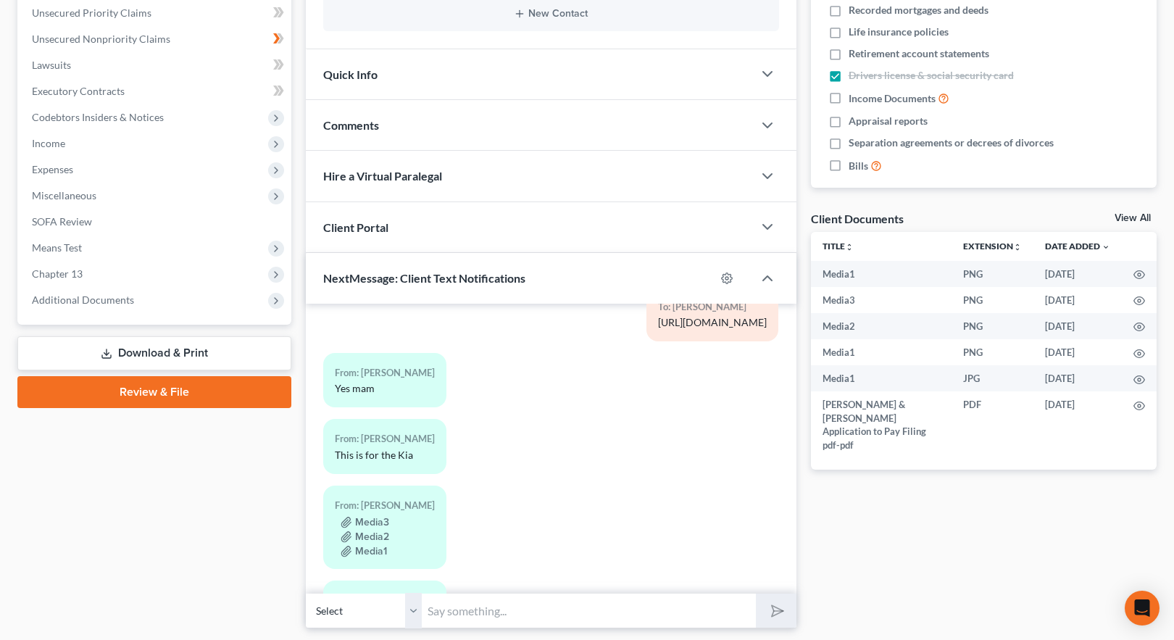
click at [362, 609] on div "Media1" at bounding box center [385, 616] width 100 height 14
click at [362, 612] on button "Media1" at bounding box center [364, 618] width 46 height 12
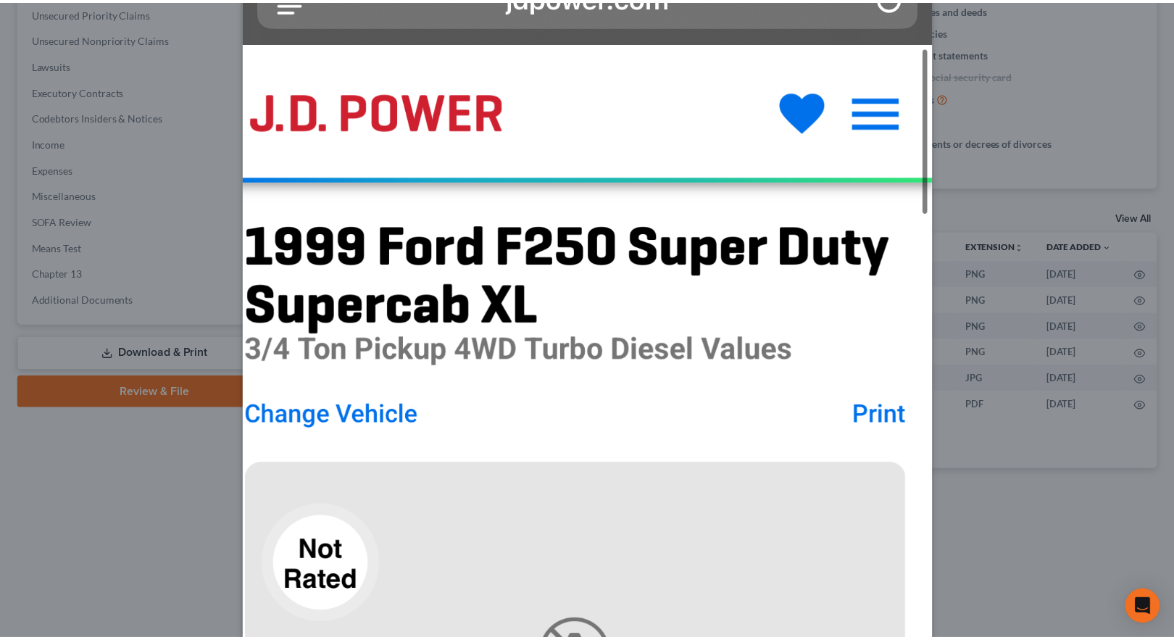
scroll to position [0, 0]
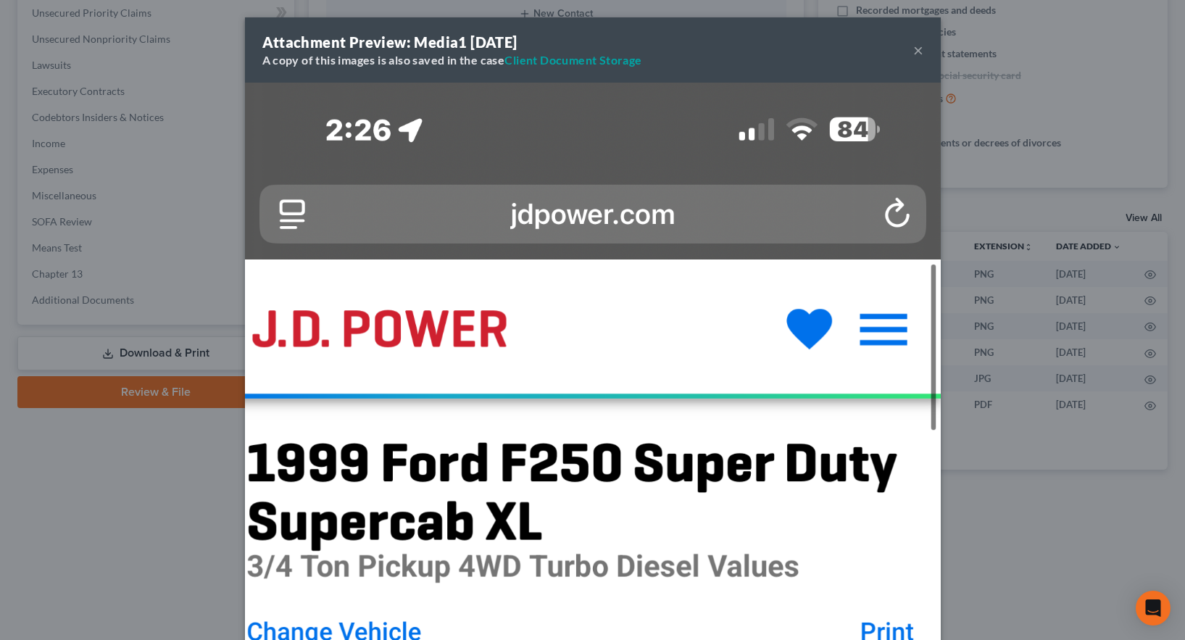
click at [913, 51] on button "×" at bounding box center [918, 49] width 10 height 17
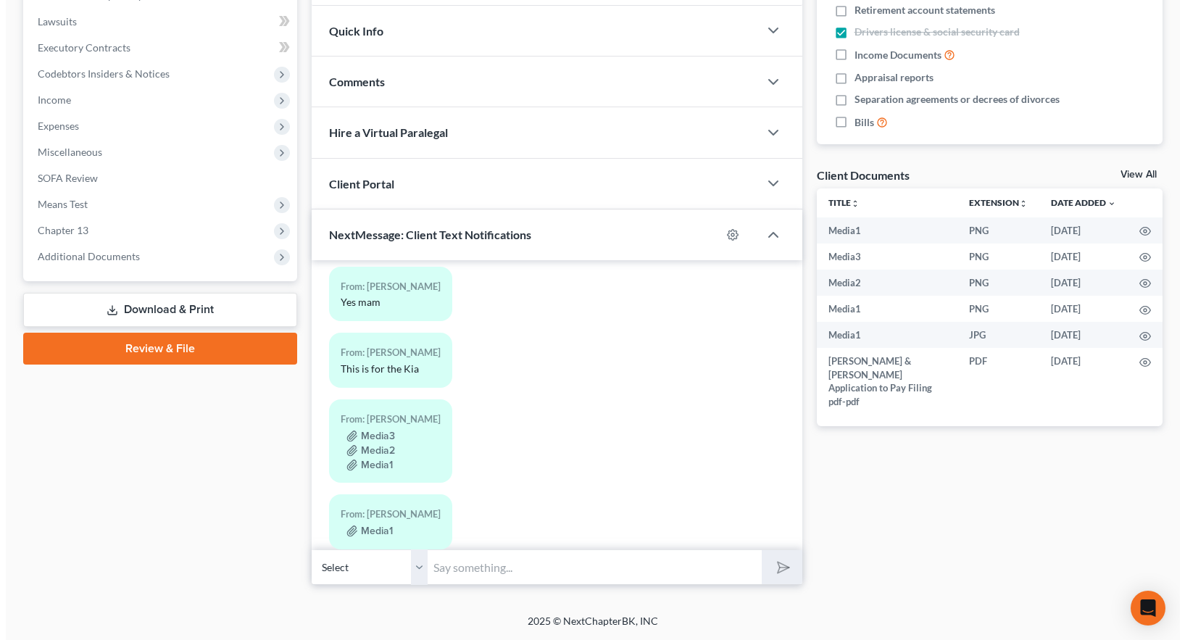
scroll to position [5872, 0]
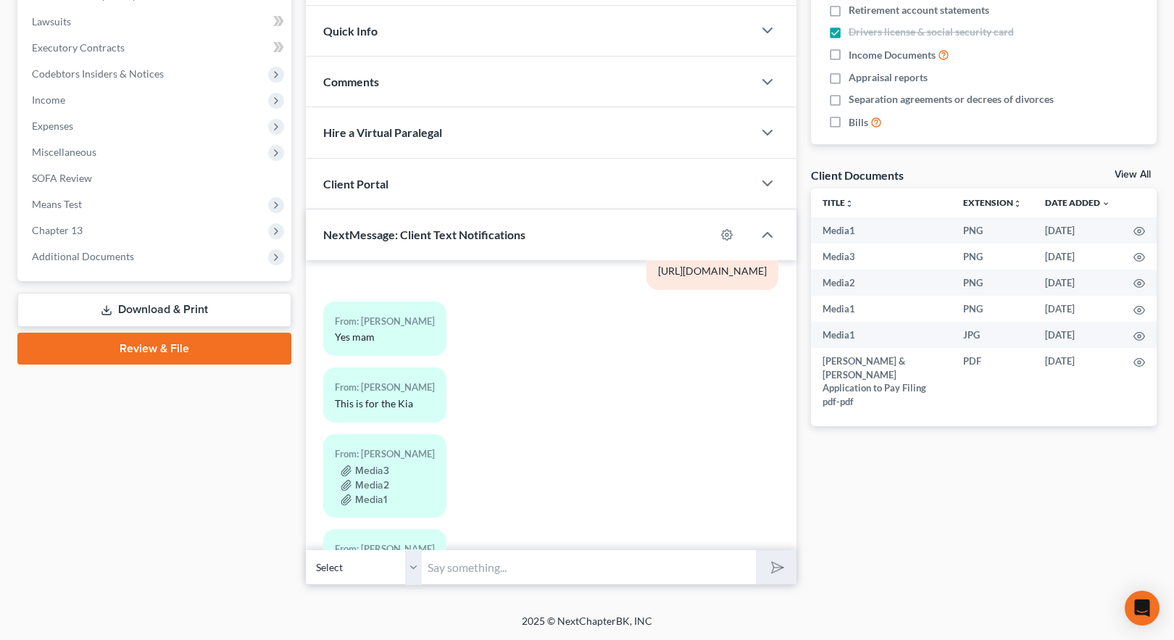
click at [395, 477] on div "Media2" at bounding box center [385, 484] width 100 height 14
click at [357, 480] on button "Media2" at bounding box center [365, 486] width 49 height 12
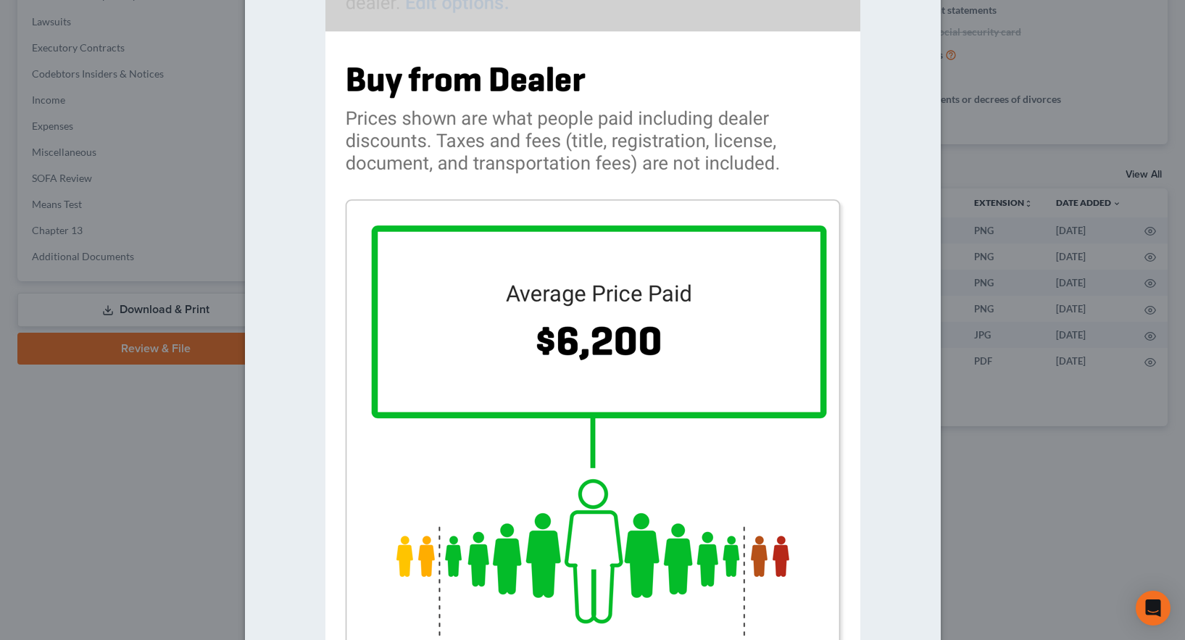
scroll to position [233, 0]
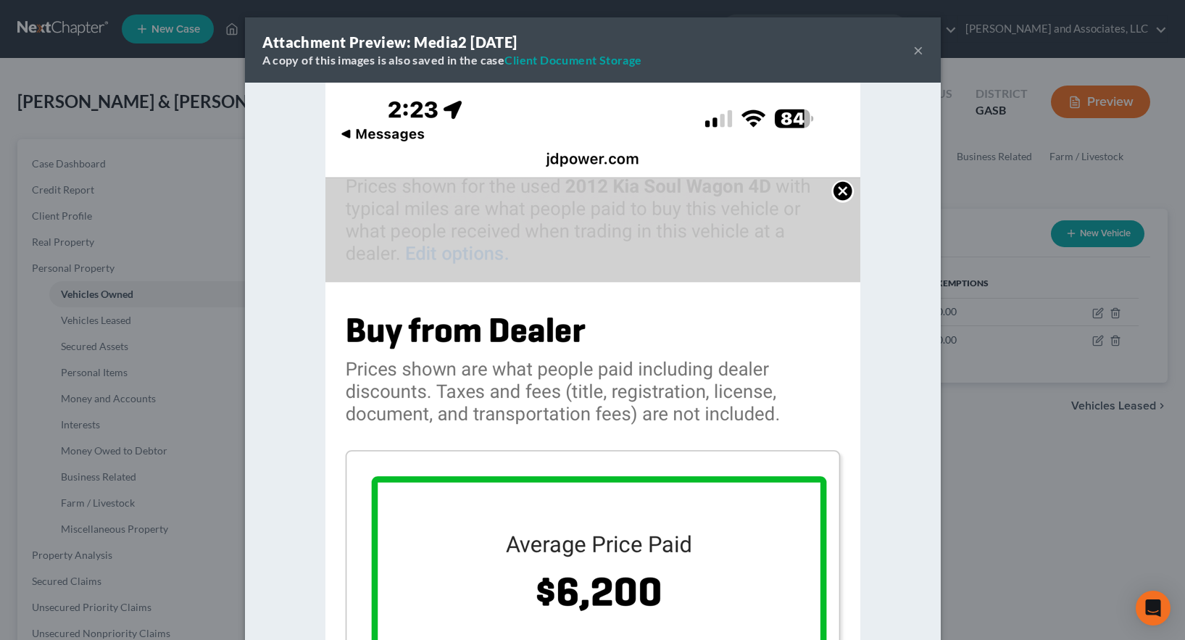
click at [913, 51] on button "×" at bounding box center [918, 49] width 10 height 17
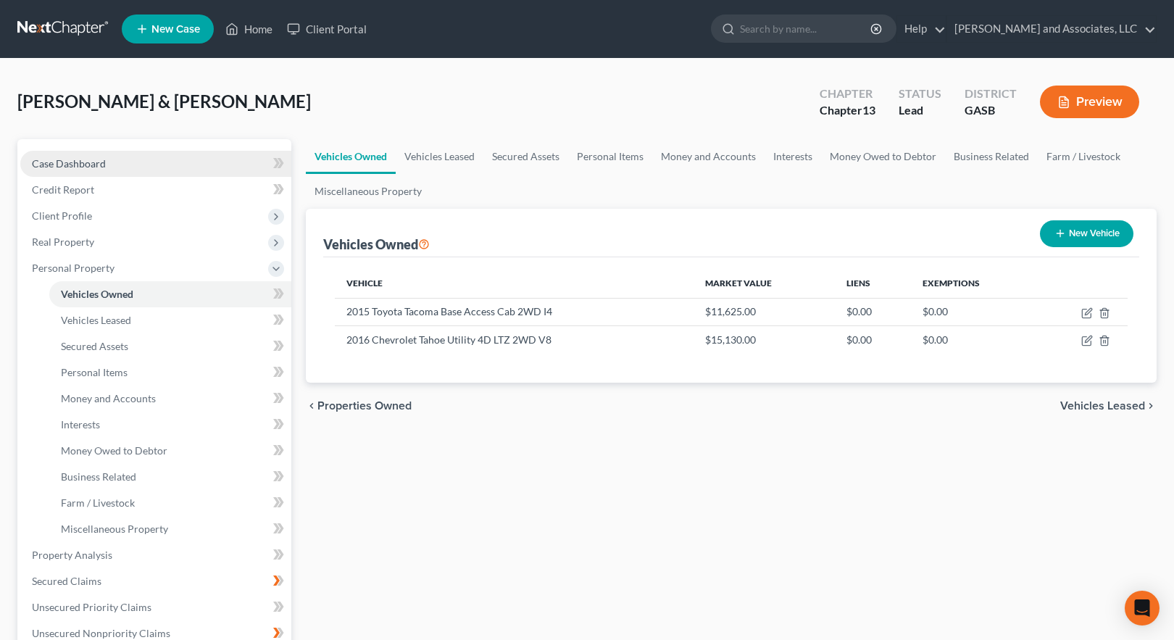
click at [99, 162] on span "Case Dashboard" at bounding box center [69, 163] width 74 height 12
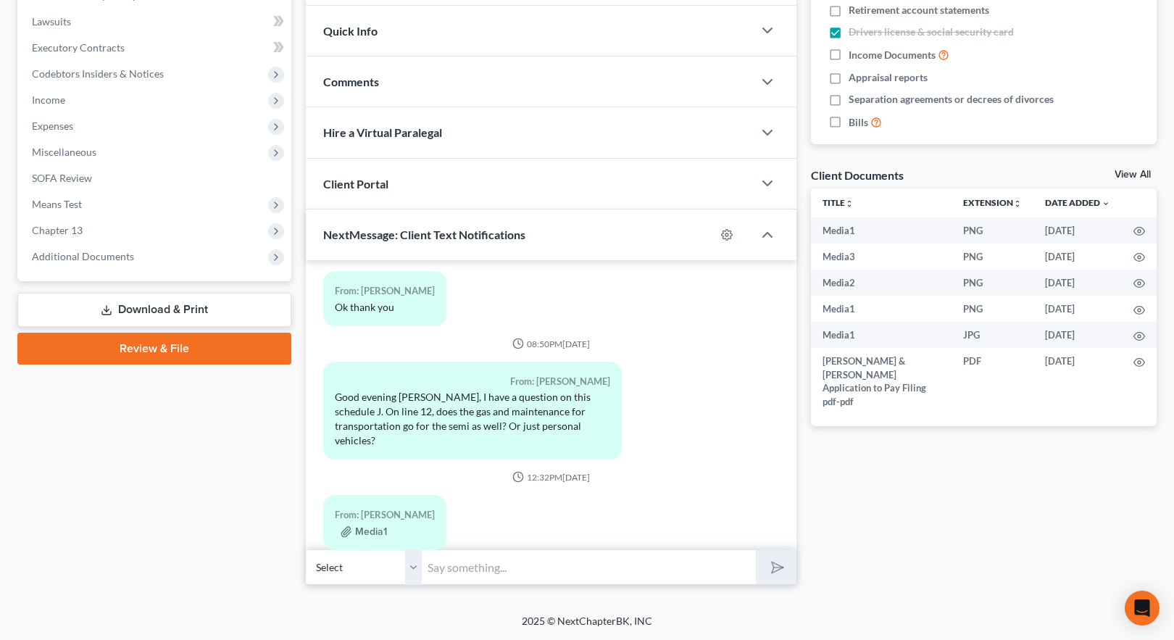
scroll to position [4858, 0]
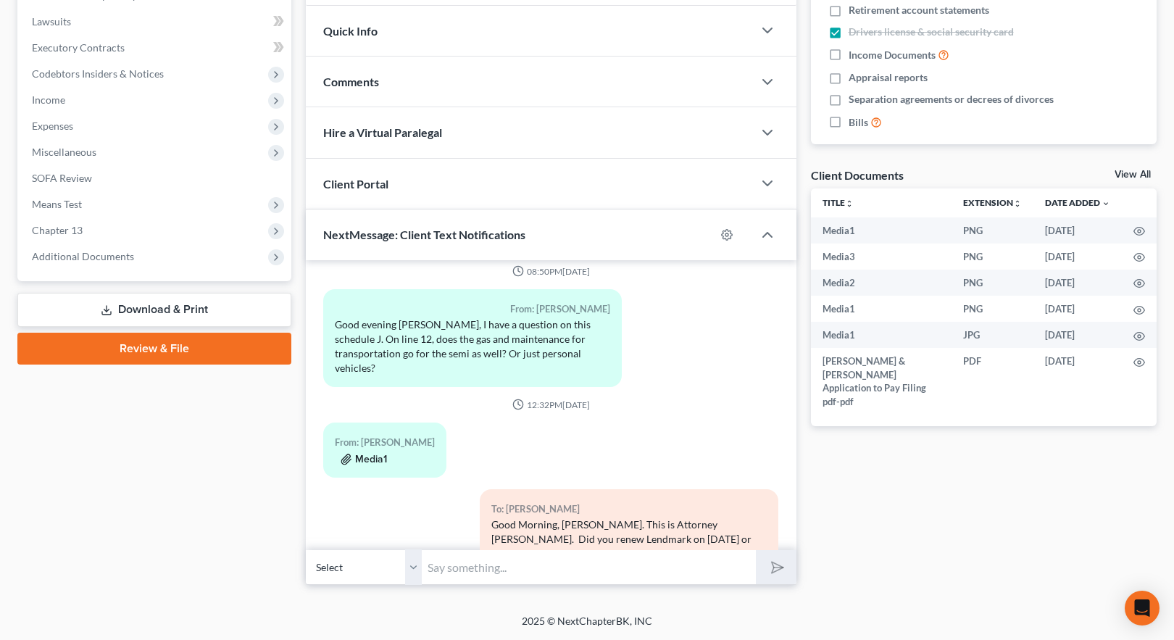
click at [370, 454] on button "Media1" at bounding box center [364, 460] width 46 height 12
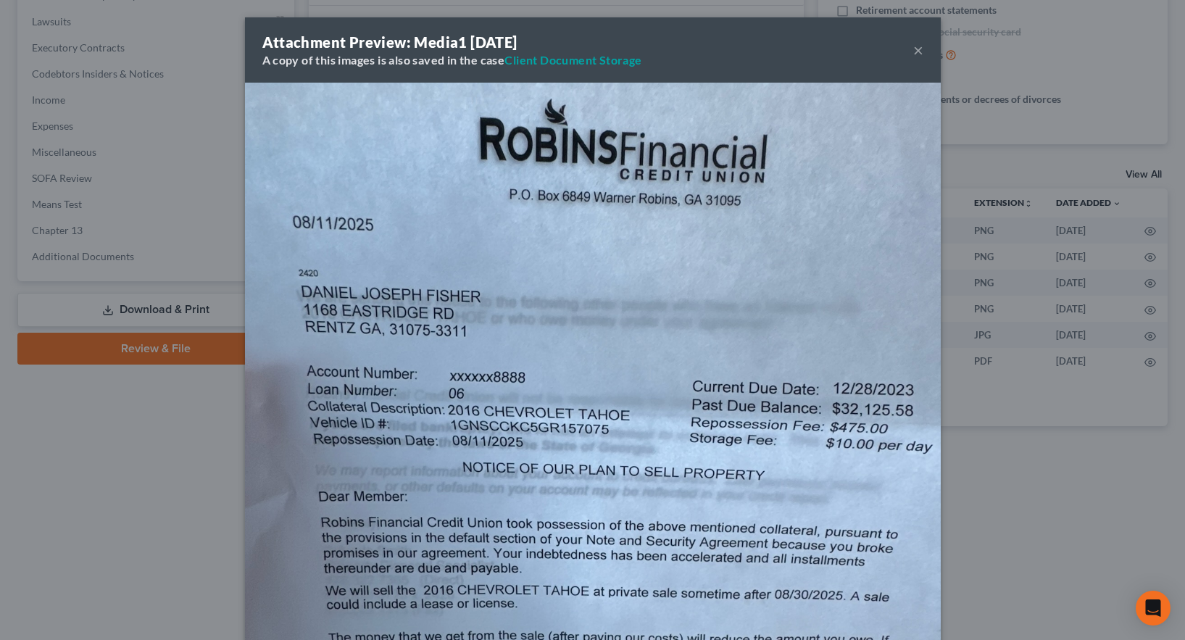
click at [913, 45] on button "×" at bounding box center [918, 49] width 10 height 17
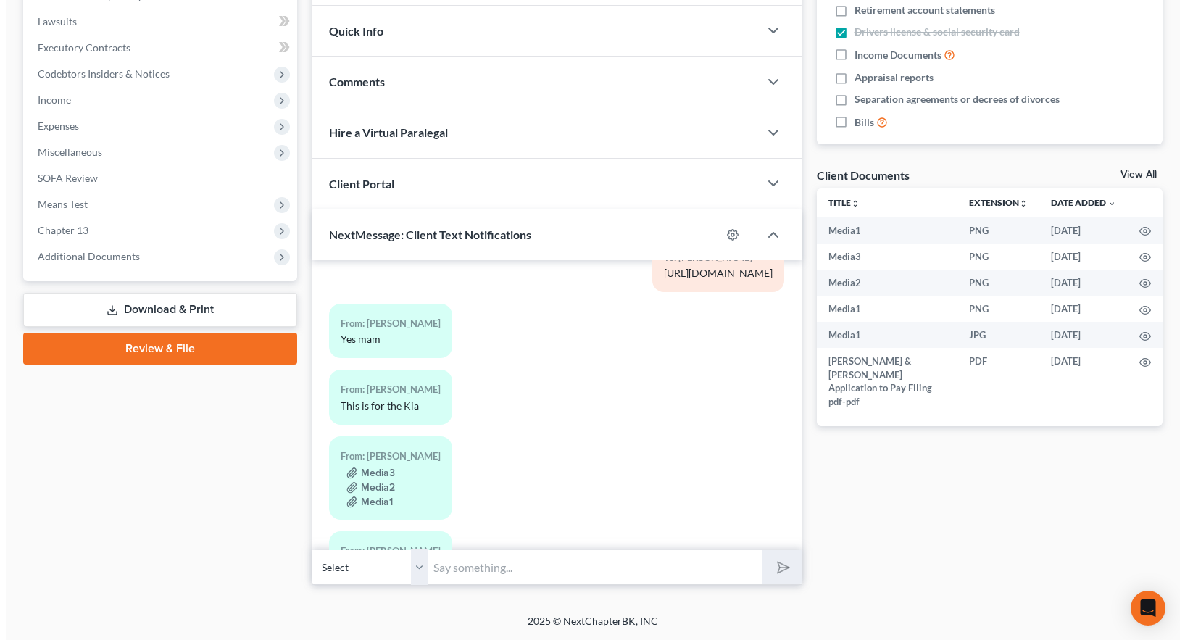
scroll to position [5873, 0]
click at [398, 462] on div "Media3" at bounding box center [385, 469] width 100 height 14
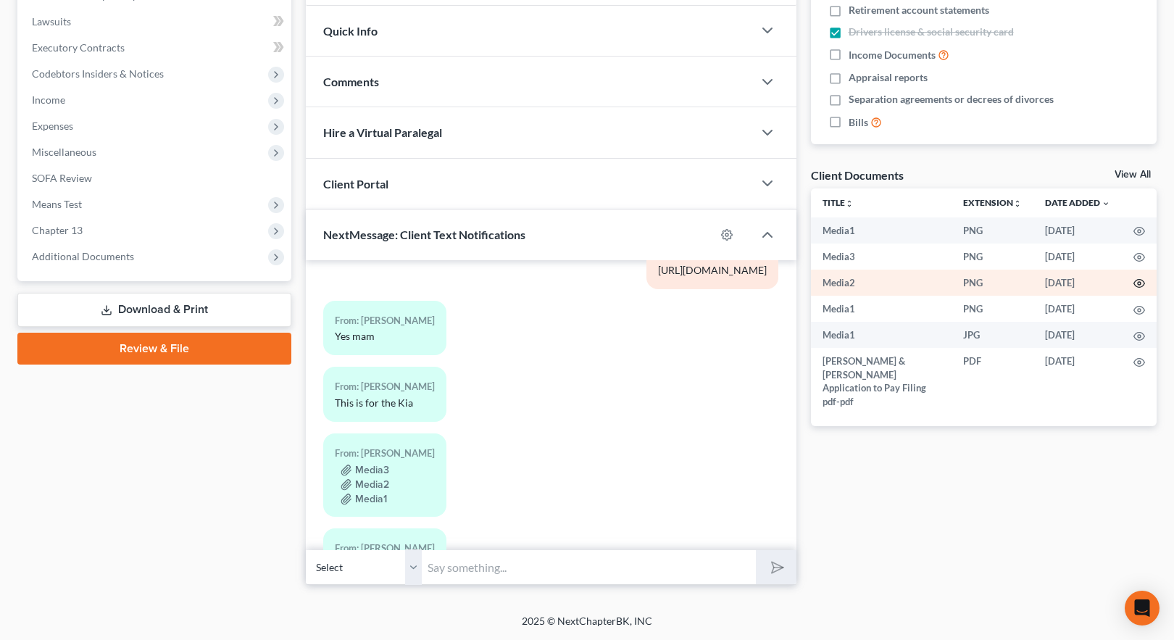
click at [1142, 283] on icon "button" at bounding box center [1139, 284] width 12 height 12
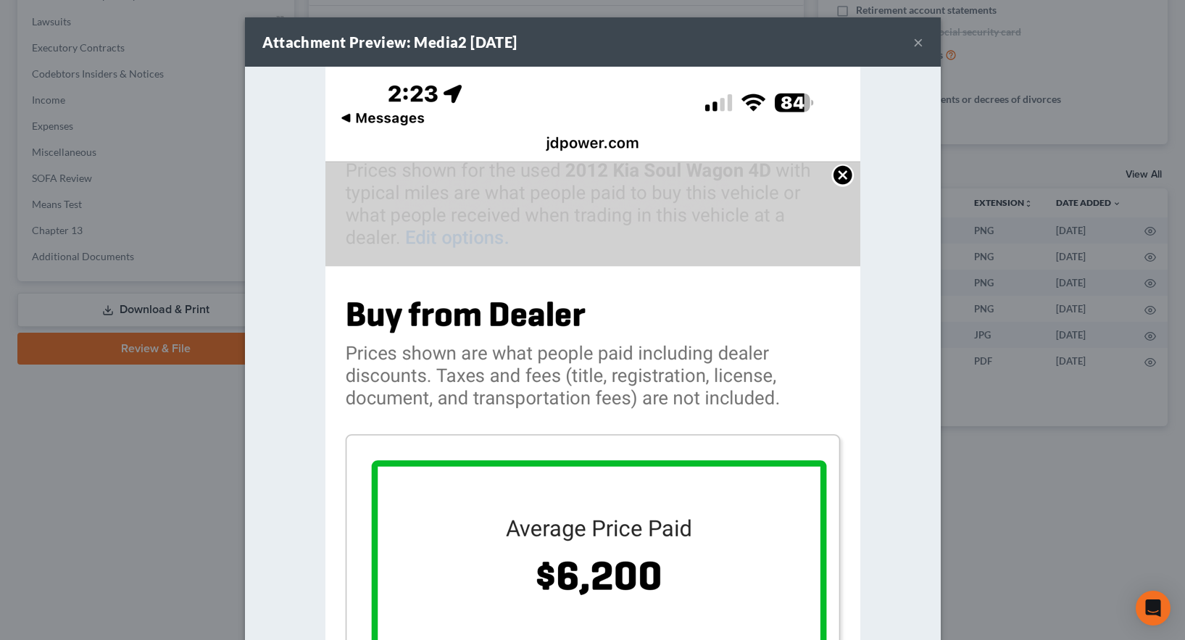
click at [913, 40] on button "×" at bounding box center [918, 41] width 10 height 17
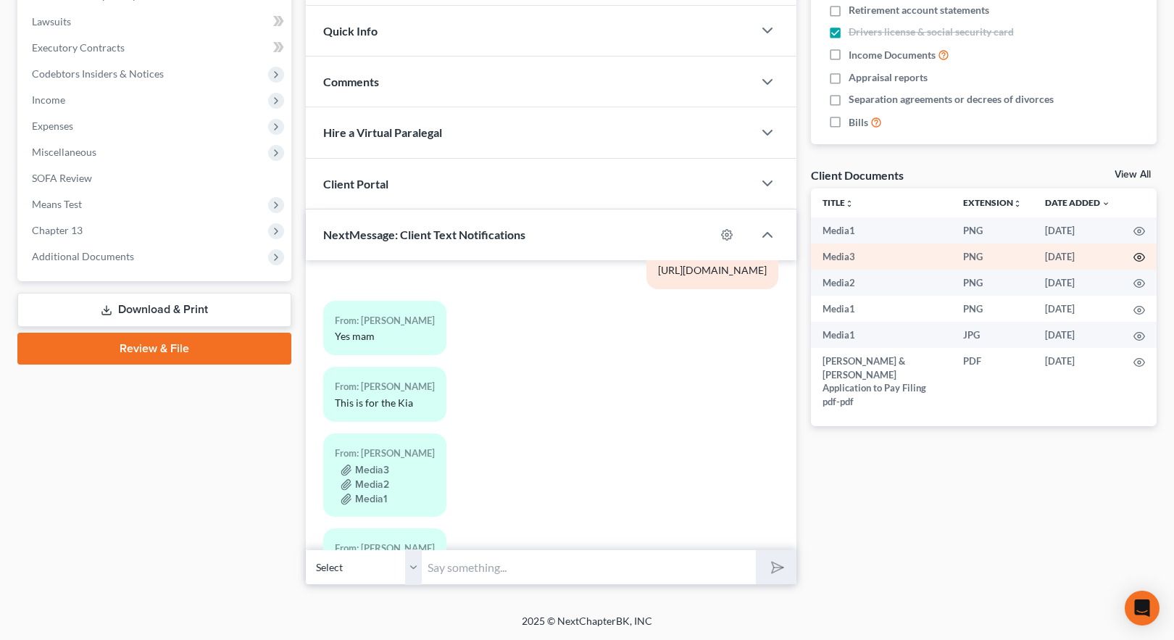
click at [1139, 254] on icon "button" at bounding box center [1139, 257] width 12 height 12
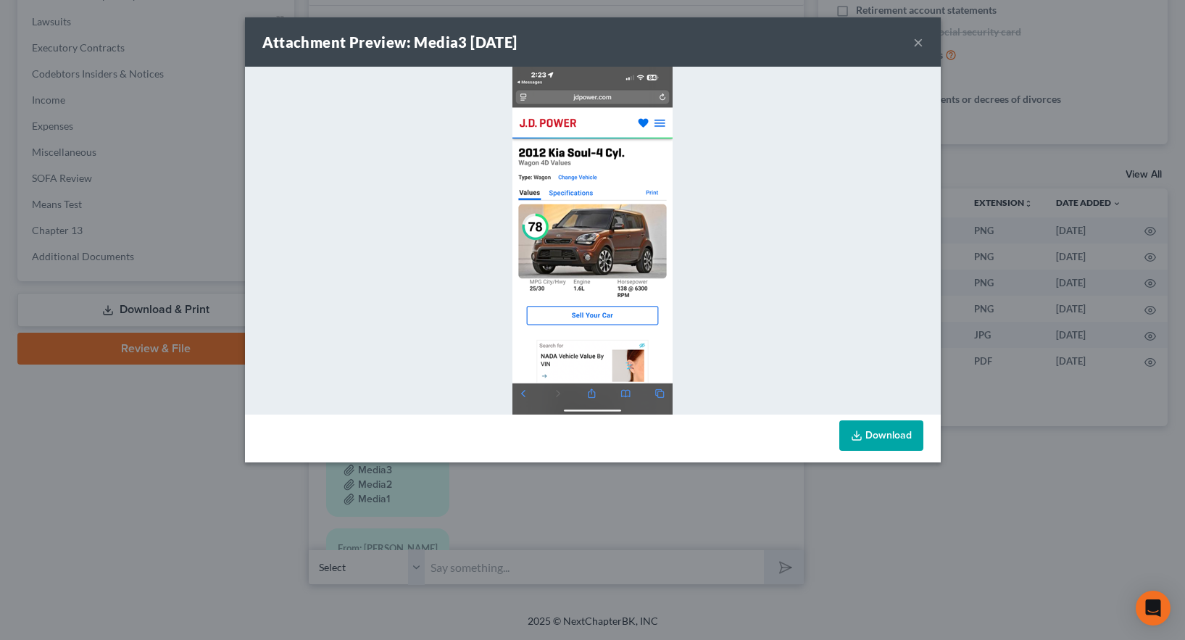
click at [918, 41] on button "×" at bounding box center [918, 41] width 10 height 17
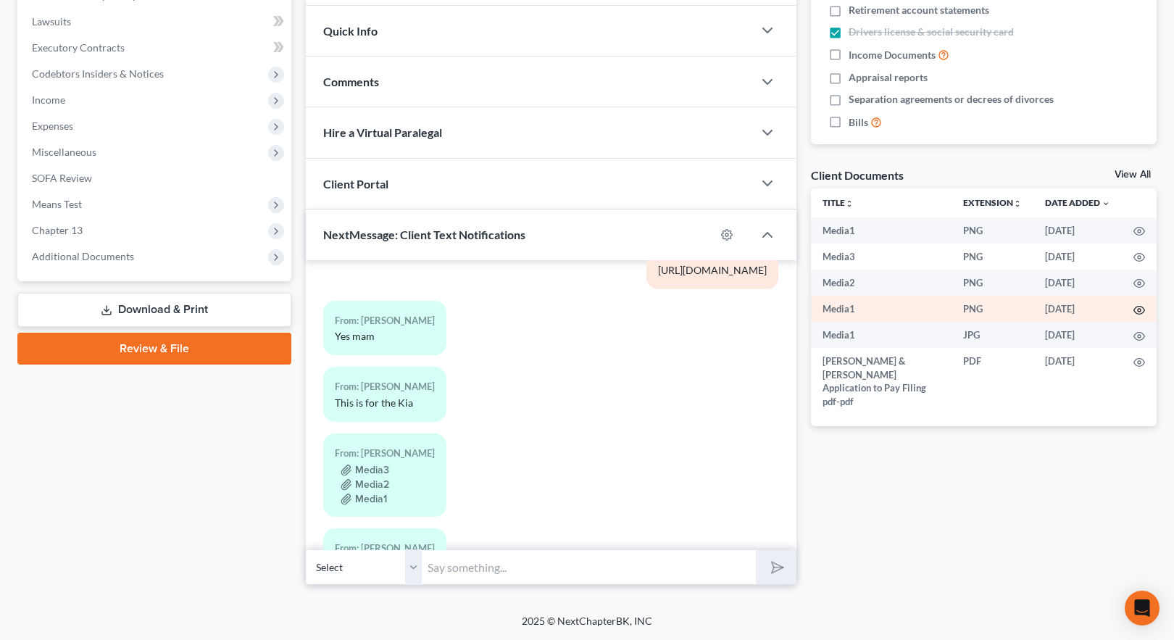
click at [1138, 312] on icon "button" at bounding box center [1139, 310] width 12 height 12
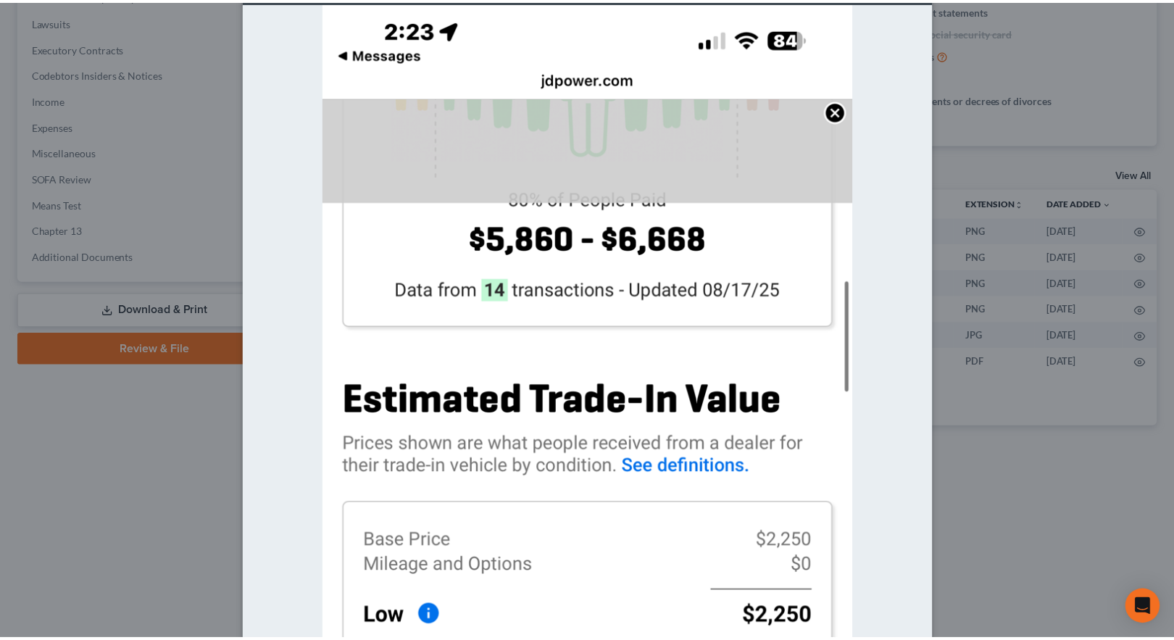
scroll to position [0, 0]
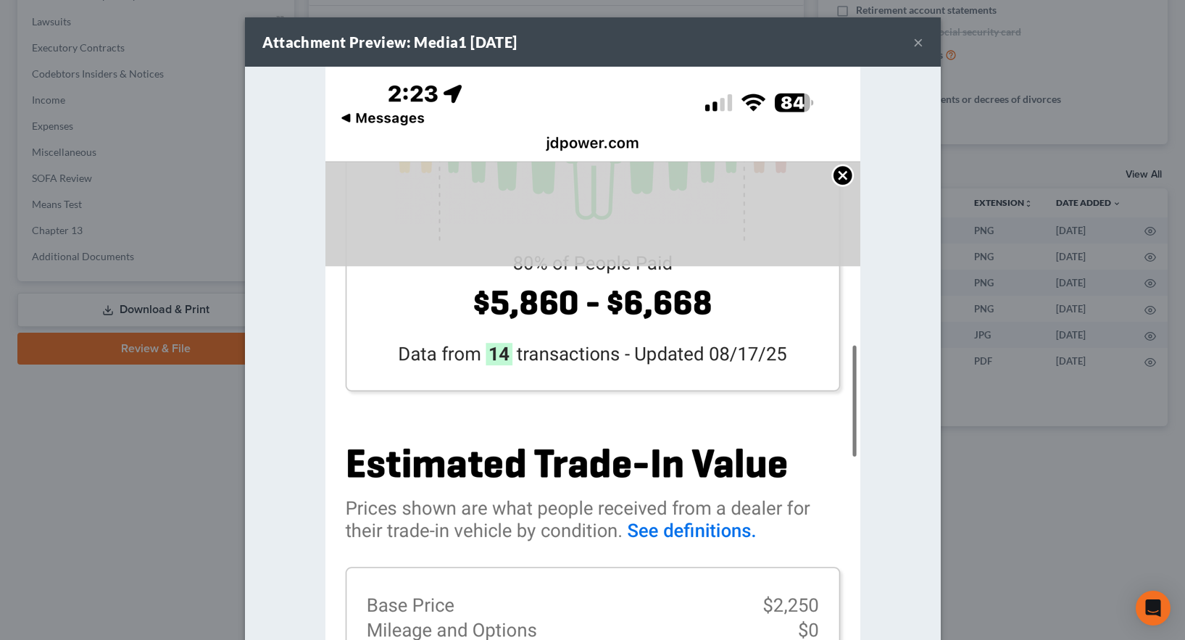
click at [914, 43] on button "×" at bounding box center [918, 41] width 10 height 17
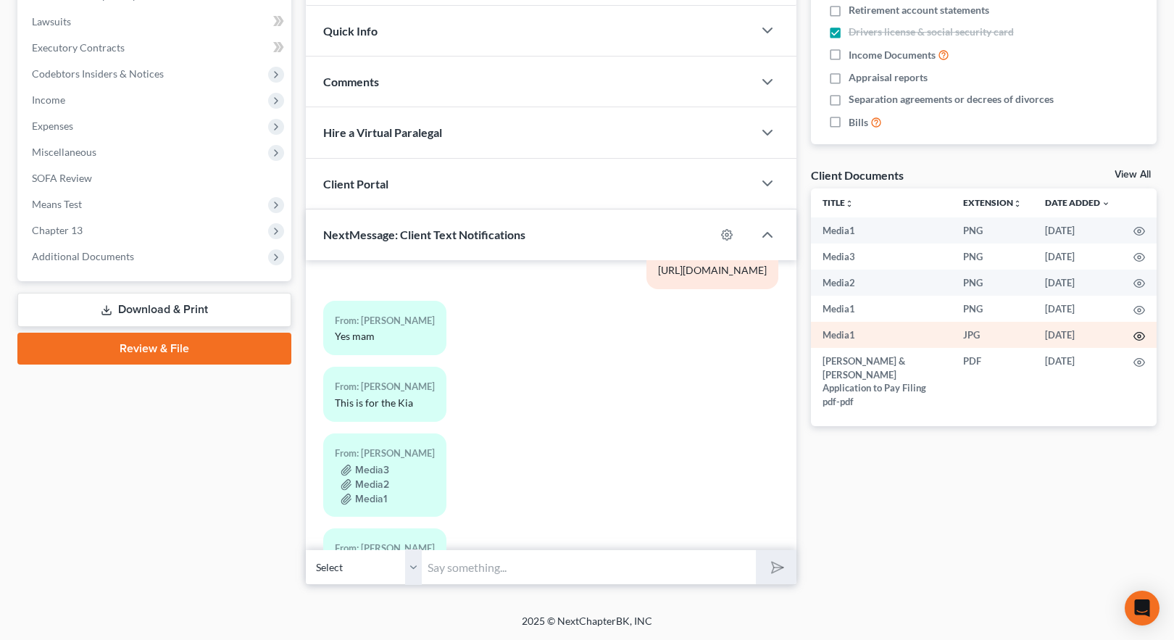
click at [1138, 335] on icon "button" at bounding box center [1139, 336] width 12 height 12
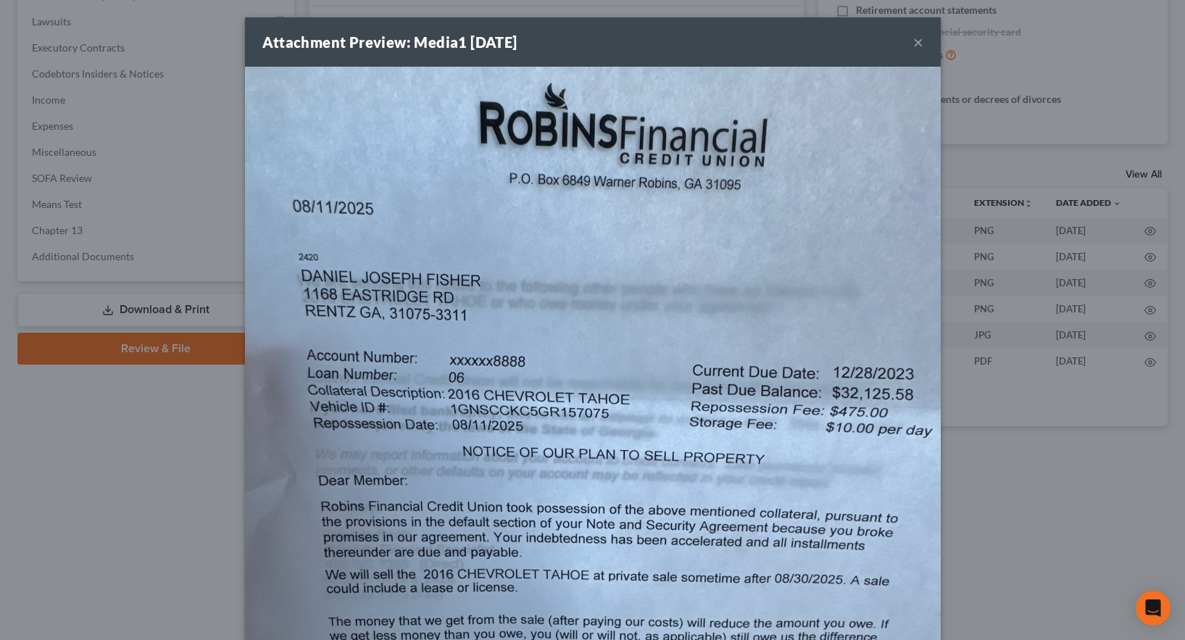
click at [913, 41] on button "×" at bounding box center [918, 41] width 10 height 17
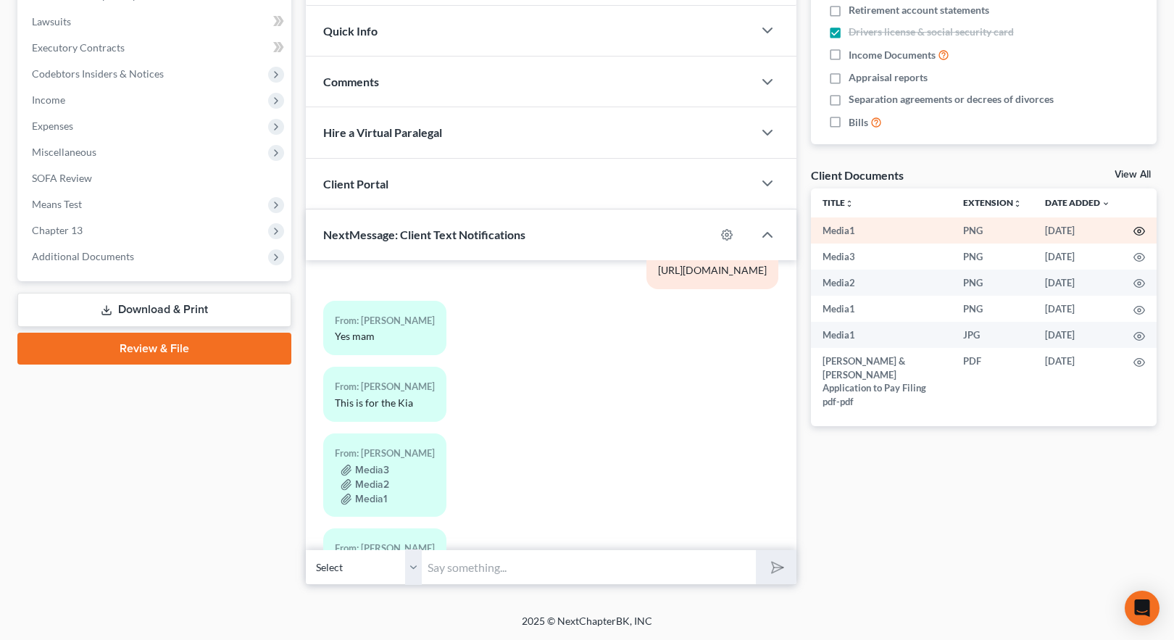
click at [1141, 229] on icon "button" at bounding box center [1139, 231] width 12 height 12
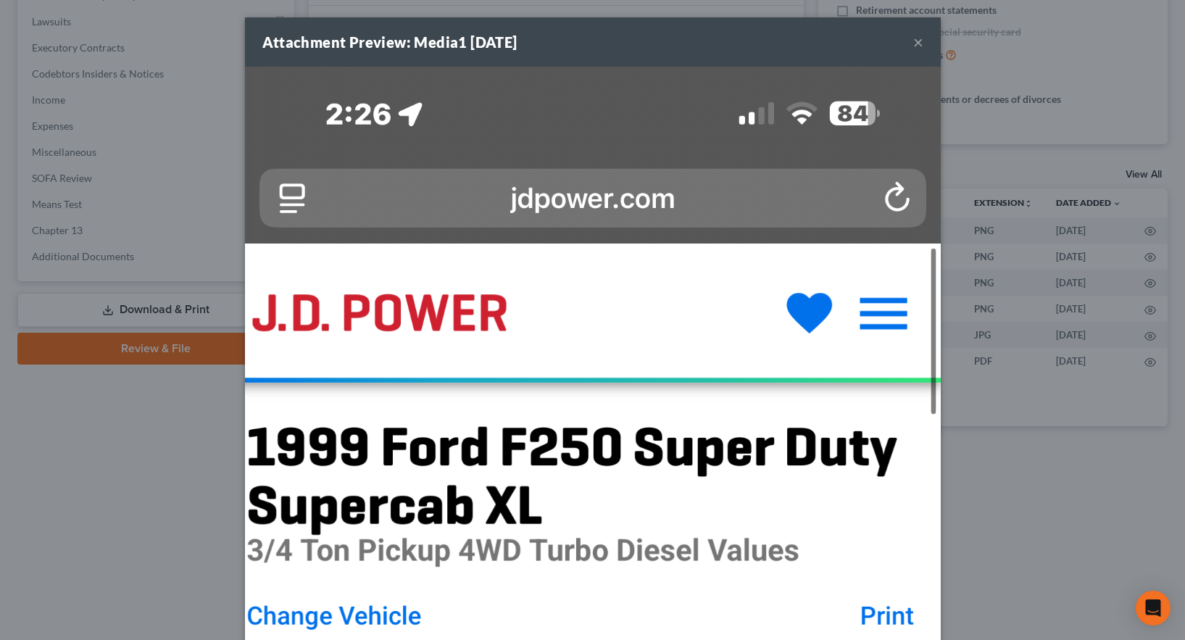
click at [913, 43] on button "×" at bounding box center [918, 41] width 10 height 17
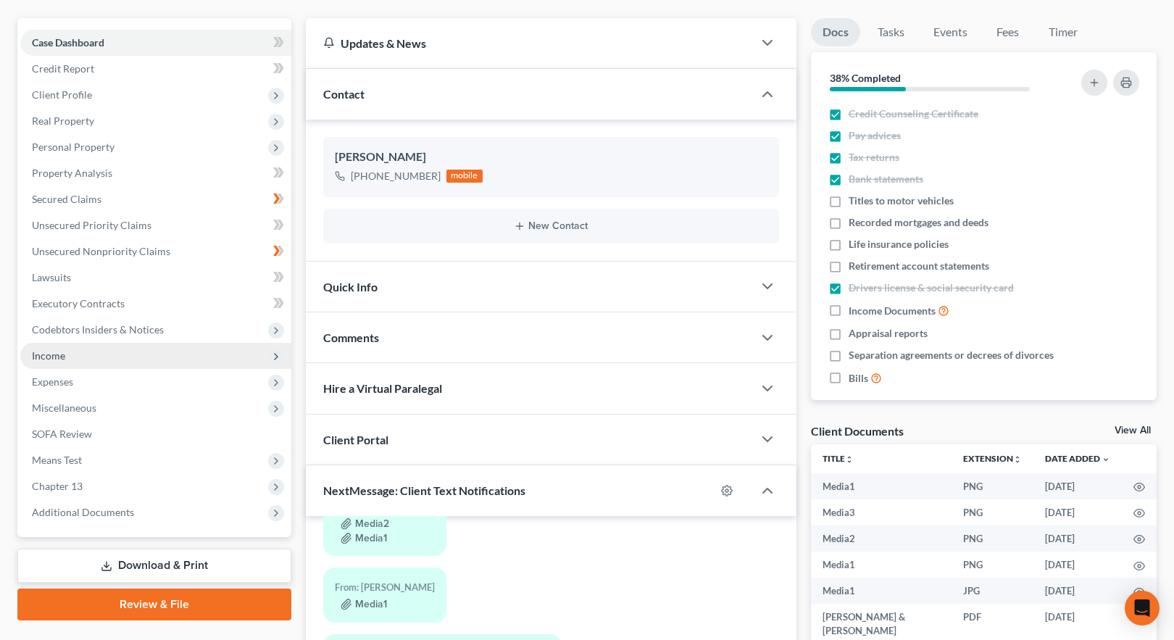
scroll to position [14, 0]
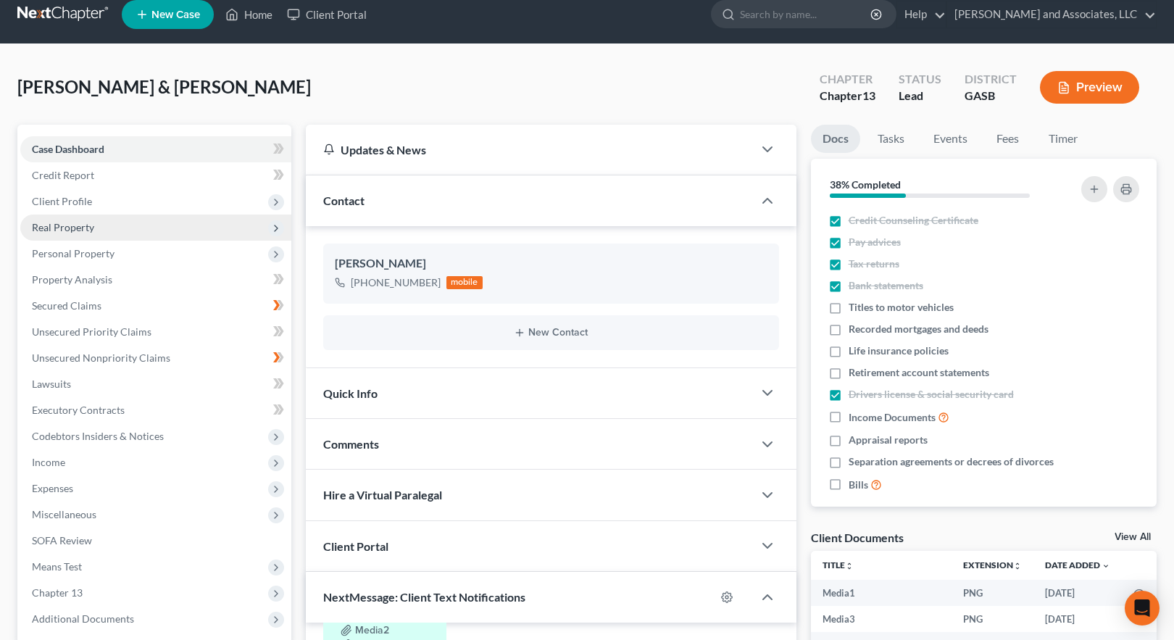
click at [76, 226] on span "Real Property" at bounding box center [63, 227] width 62 height 12
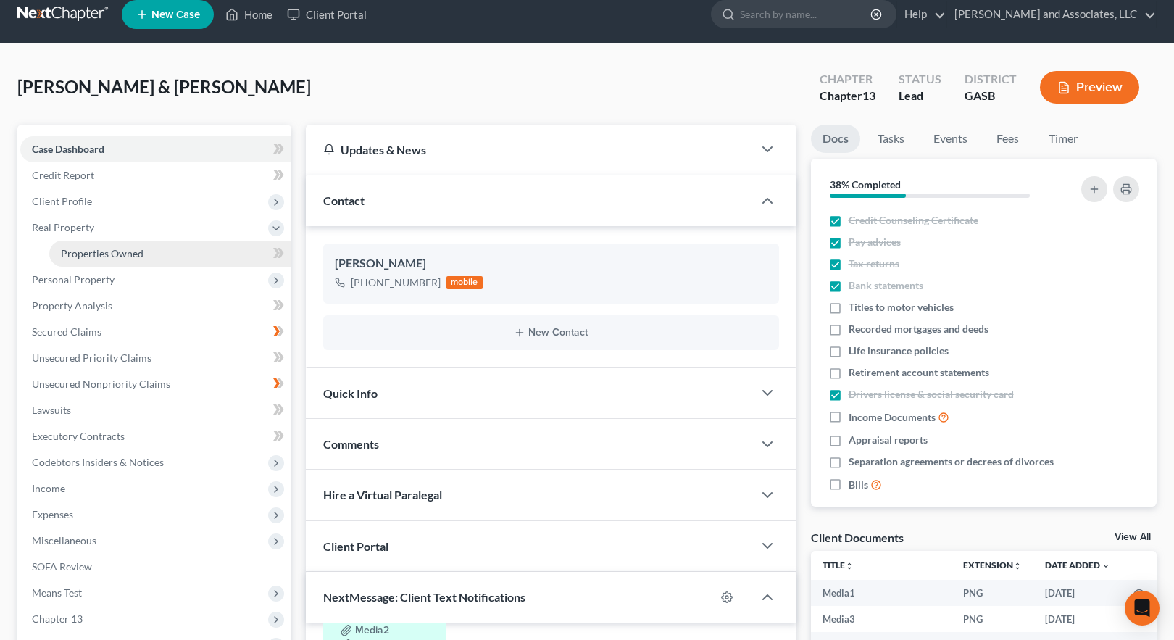
click at [95, 254] on span "Properties Owned" at bounding box center [102, 253] width 83 height 12
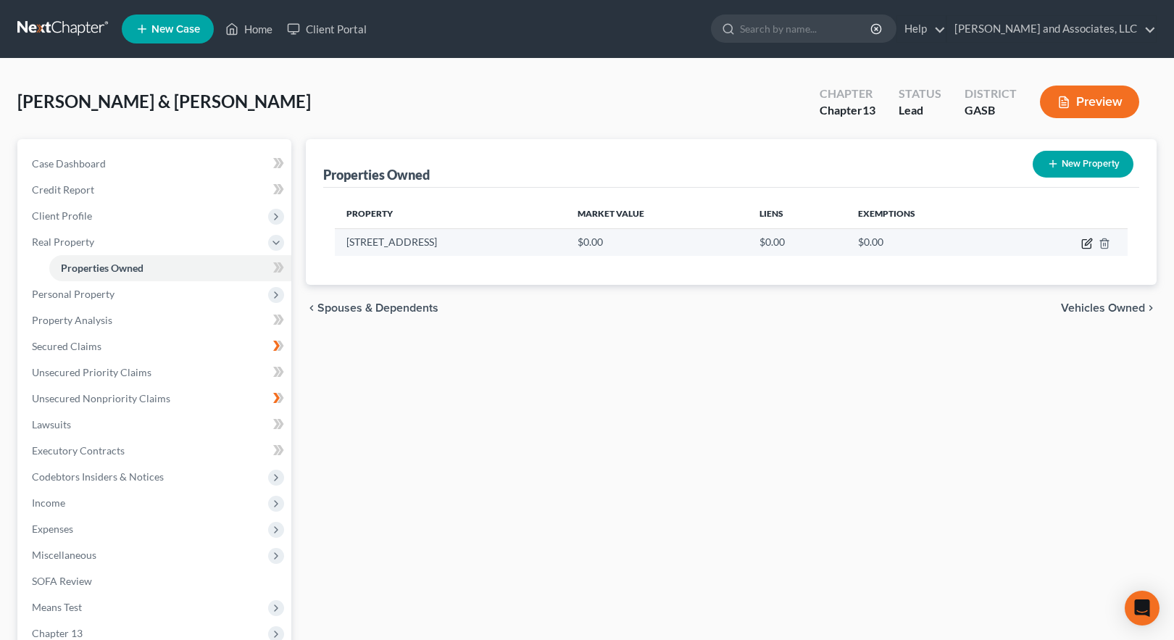
click at [1089, 243] on icon "button" at bounding box center [1088, 241] width 7 height 7
select select "10"
select select "86"
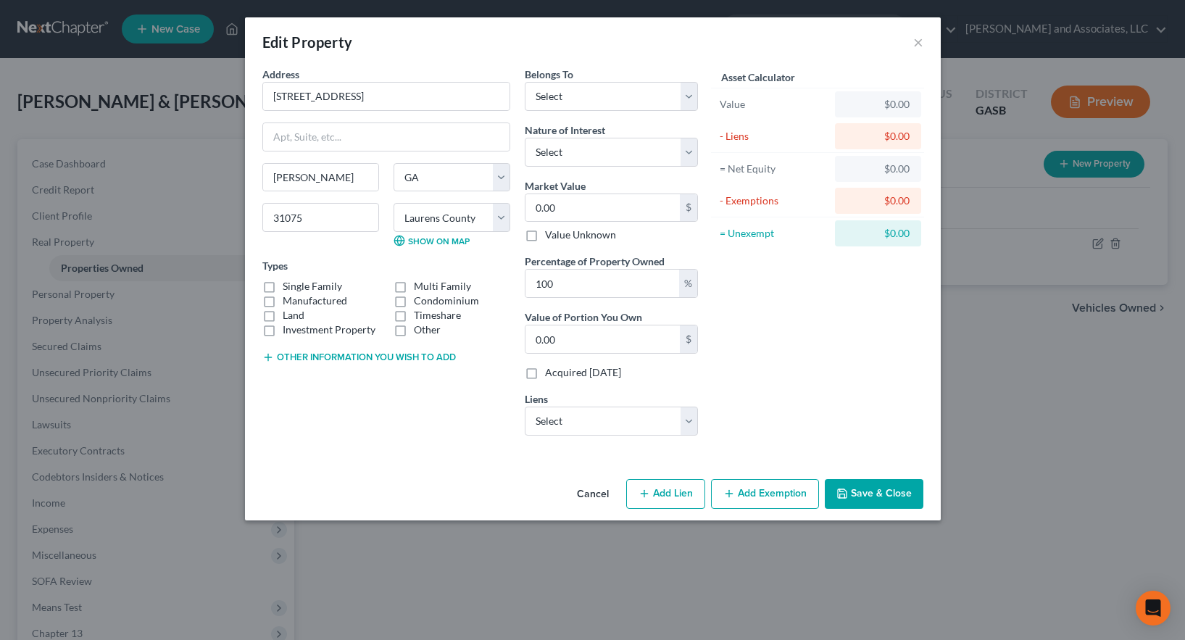
click at [283, 302] on label "Manufactured" at bounding box center [315, 300] width 64 height 14
click at [288, 302] on input "Manufactured" at bounding box center [292, 297] width 9 height 9
checkbox input "true"
click at [283, 318] on label "Land" at bounding box center [294, 315] width 22 height 14
click at [288, 317] on input "Land" at bounding box center [292, 312] width 9 height 9
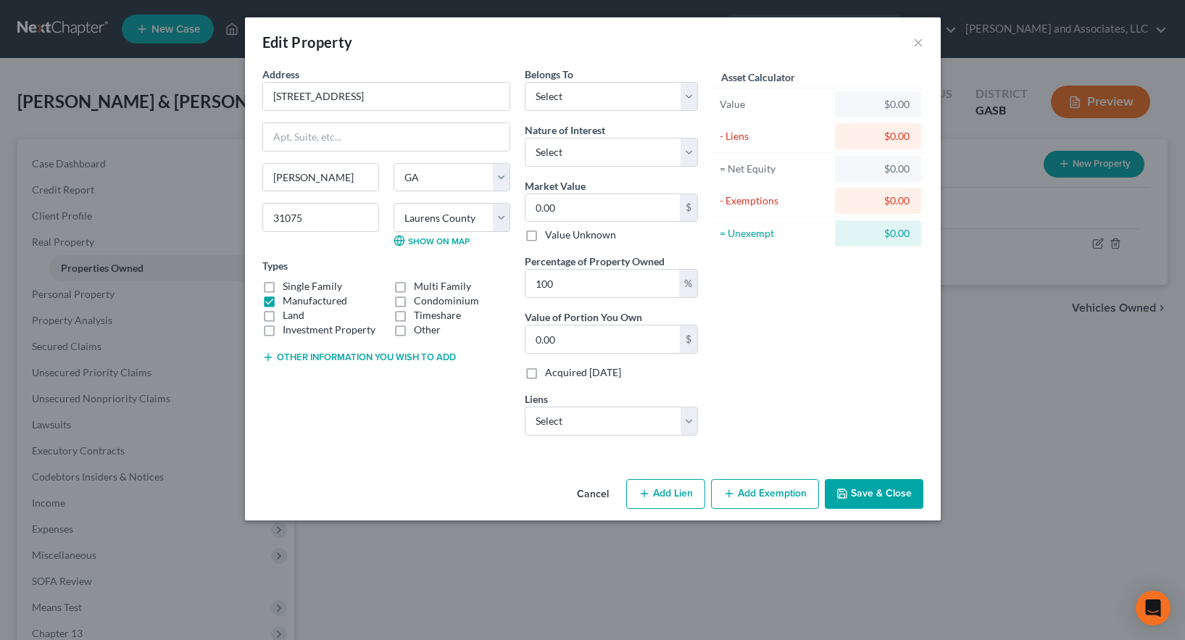
checkbox input "true"
click at [552, 94] on select "Select Debtor 1 Only Debtor 2 Only Debtor 1 And Debtor 2 Only At Least One Of T…" at bounding box center [611, 96] width 173 height 29
select select "2"
click at [525, 82] on select "Select Debtor 1 Only Debtor 2 Only Debtor 1 And Debtor 2 Only At Least One Of T…" at bounding box center [611, 96] width 173 height 29
click at [582, 151] on select "Select Fee Simple Joint Tenant Life Estate Equitable Interest Future Interest T…" at bounding box center [611, 152] width 173 height 29
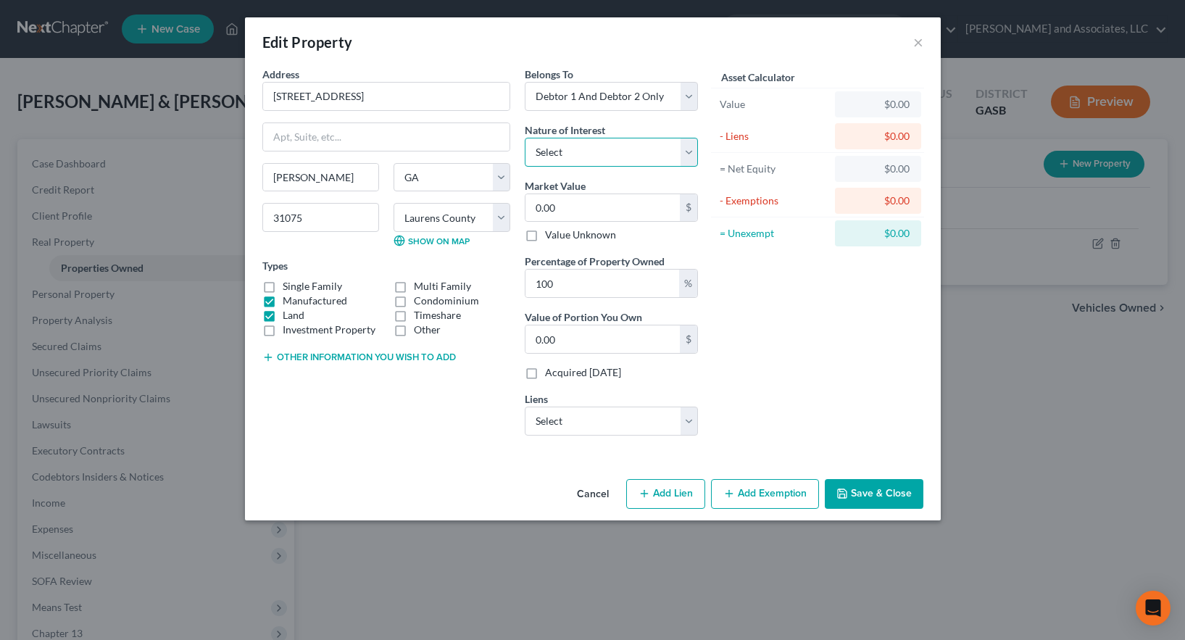
select select "1"
click at [525, 138] on select "Select Fee Simple Joint Tenant Life Estate Equitable Interest Future Interest T…" at bounding box center [611, 152] width 173 height 29
click at [575, 208] on input "0.00" at bounding box center [602, 208] width 154 height 28
type input "4"
type input "4.00"
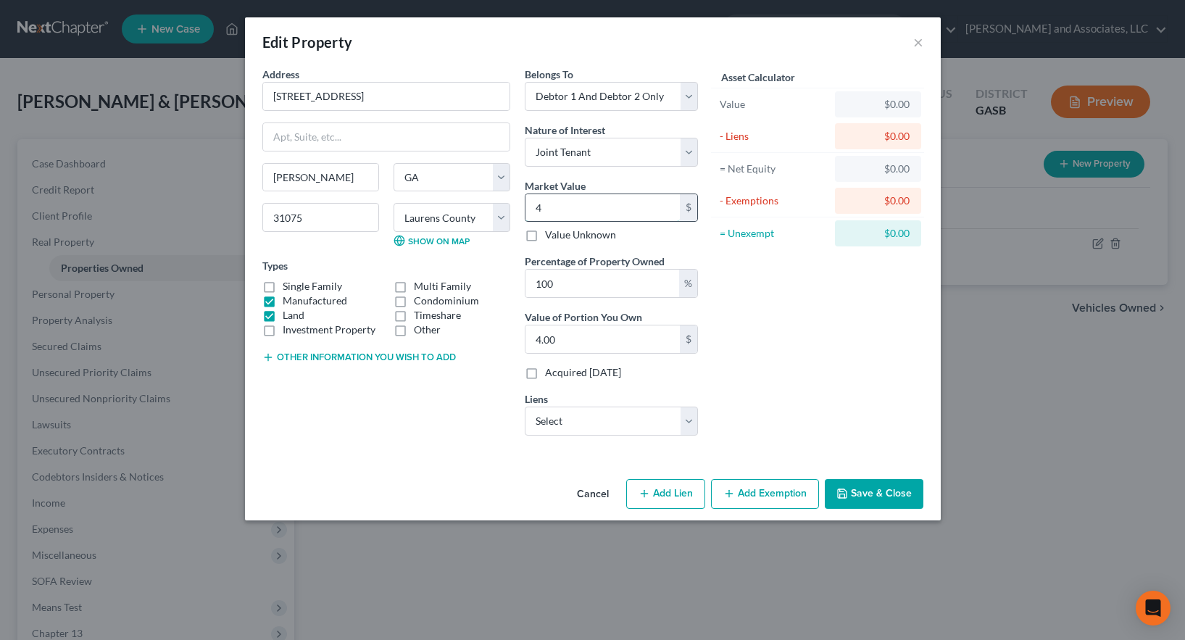
type input "44"
type input "44.00"
type input "440"
type input "440.00"
type input "4409"
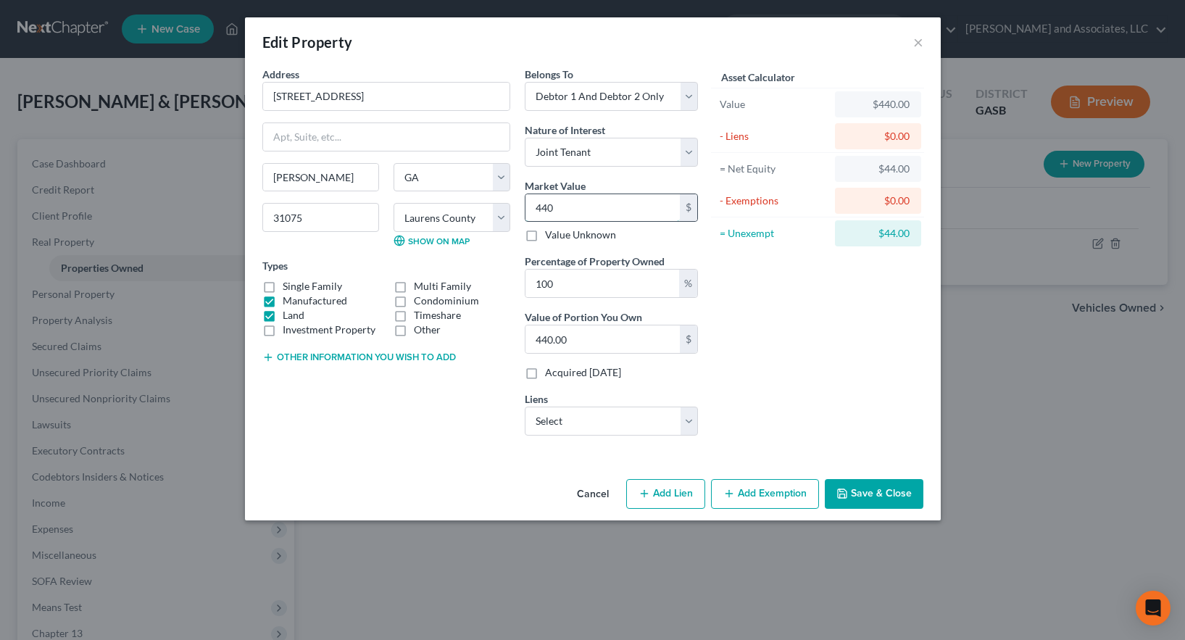
type input "4,409.00"
type input "4,4091"
type input "44,091.00"
click at [393, 357] on button "Other information you wish to add" at bounding box center [358, 357] width 193 height 12
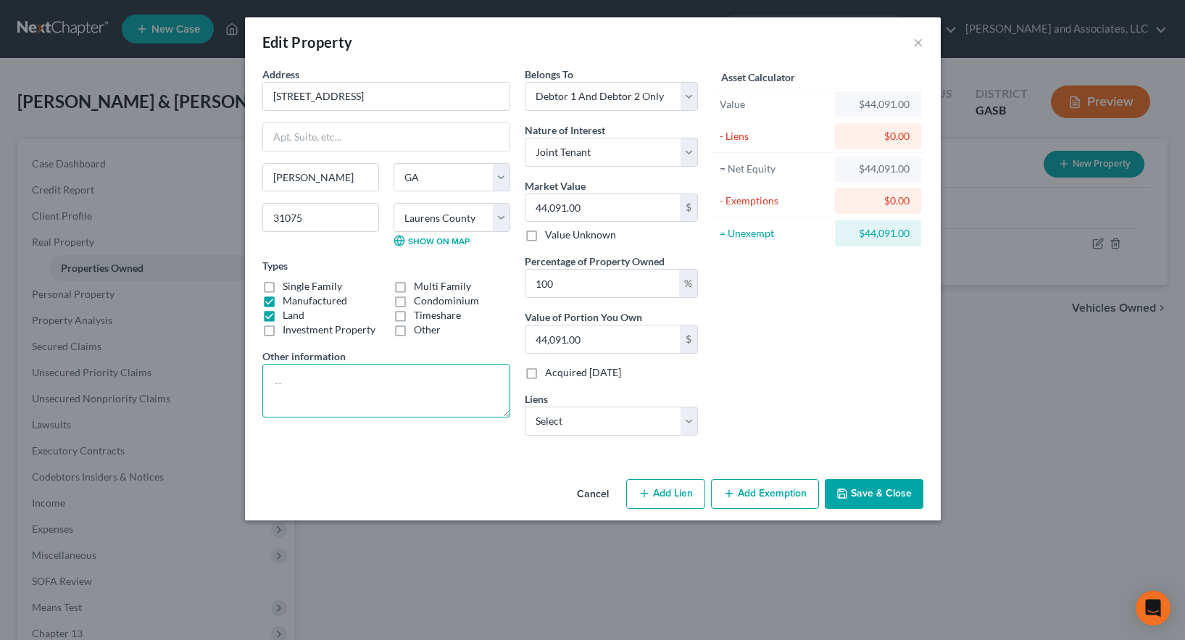
click at [295, 378] on textarea at bounding box center [386, 391] width 248 height 54
type textarea "Parcel Number 132069"
click at [877, 489] on button "Save & Close" at bounding box center [874, 494] width 99 height 30
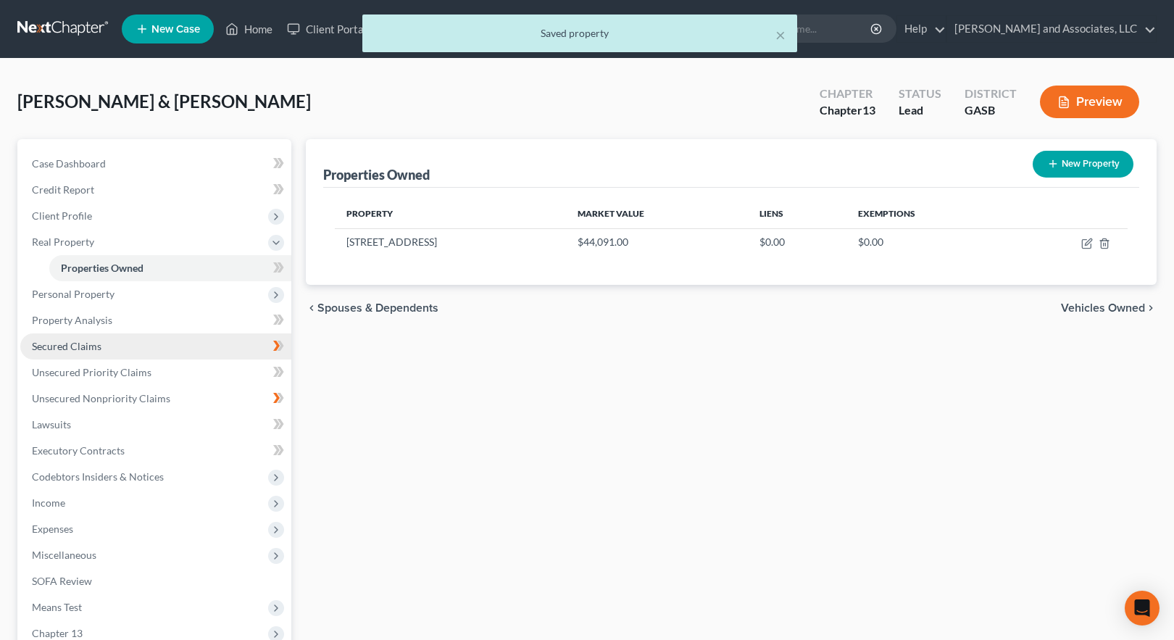
click at [71, 343] on span "Secured Claims" at bounding box center [67, 346] width 70 height 12
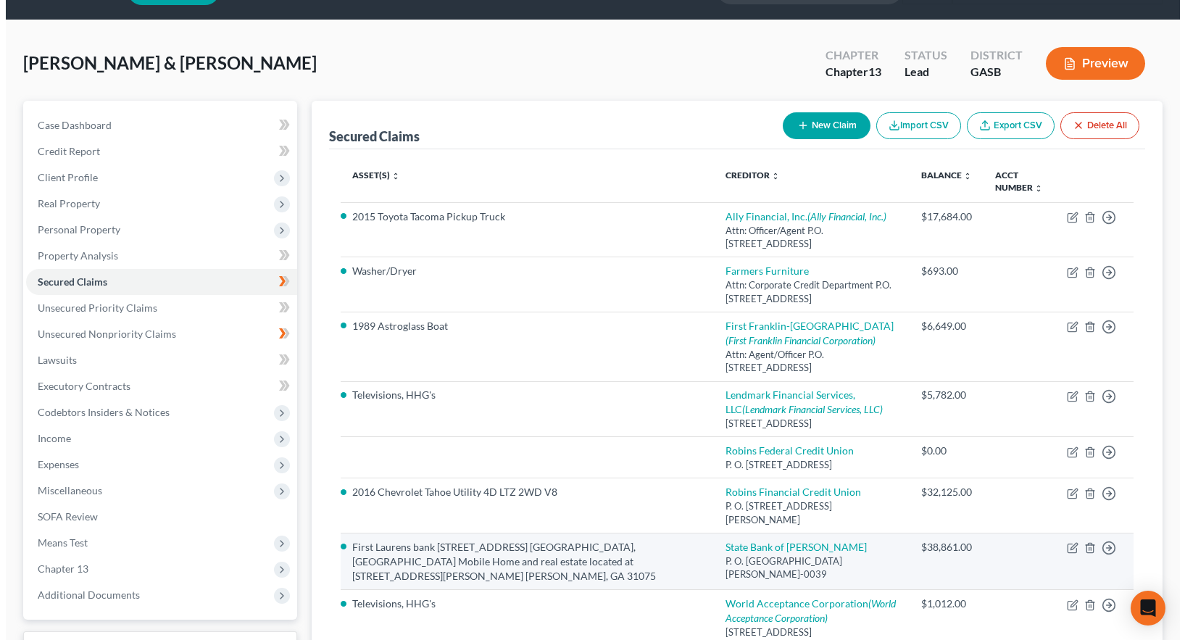
scroll to position [72, 0]
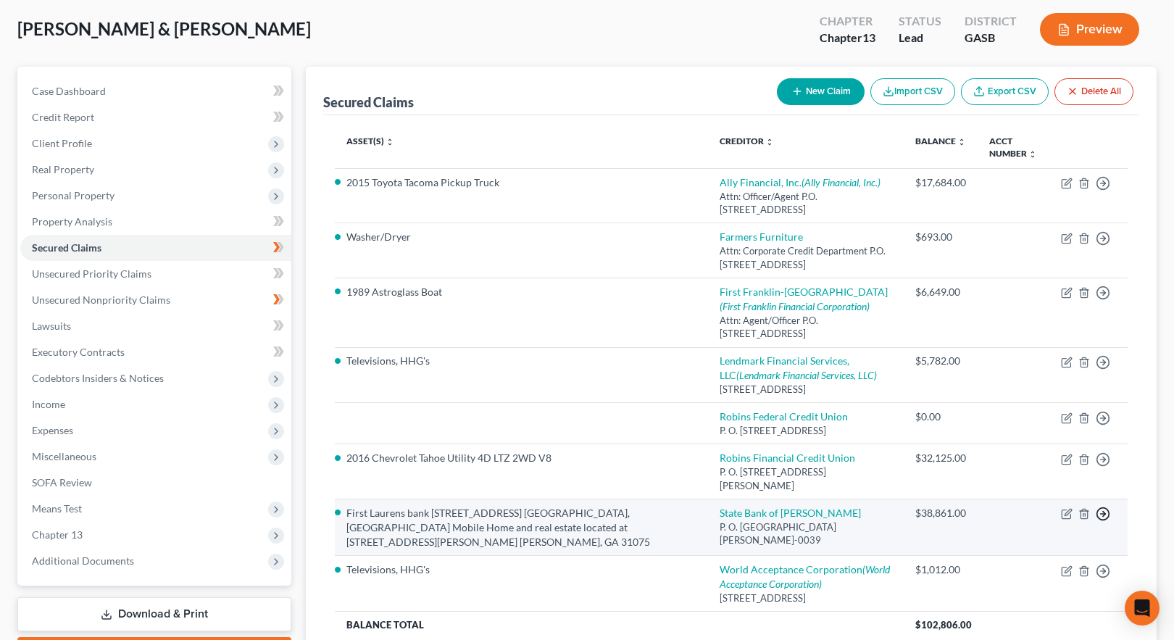
click at [1103, 191] on icon "button" at bounding box center [1103, 183] width 14 height 14
click at [472, 518] on li "First Laurens bank [STREET_ADDRESS] [GEOGRAPHIC_DATA], [GEOGRAPHIC_DATA] Mobile…" at bounding box center [521, 527] width 350 height 43
click at [1065, 518] on icon "button" at bounding box center [1067, 514] width 12 height 12
select select "10"
select select "2"
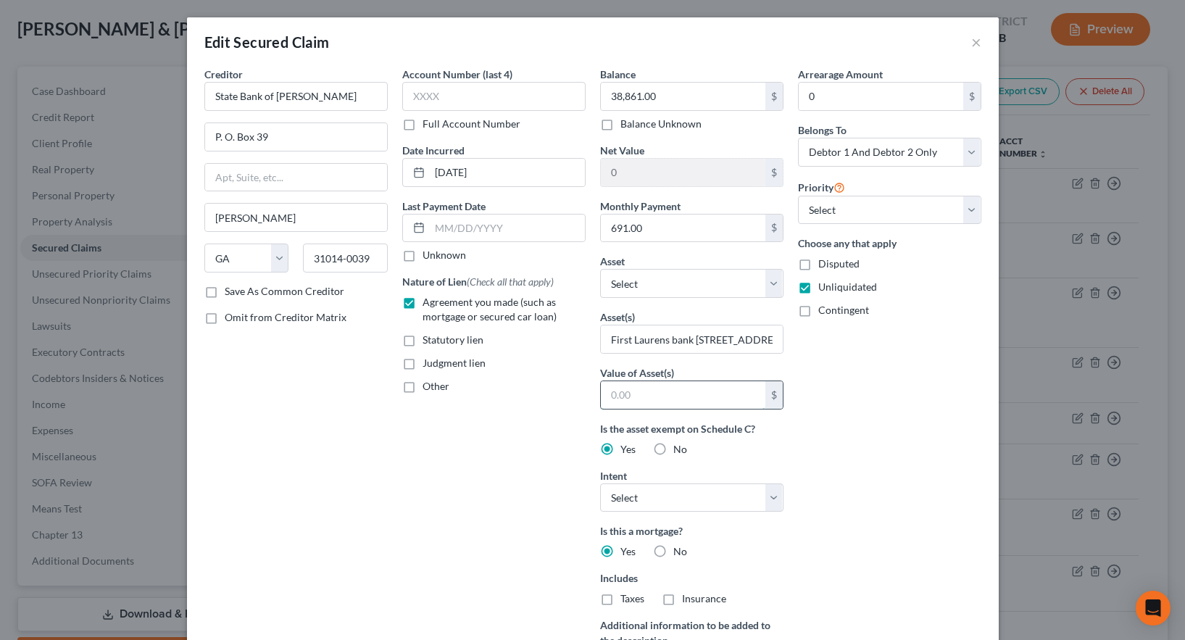
click at [628, 392] on input "text" at bounding box center [683, 395] width 164 height 28
type input "44,091.00"
click at [844, 464] on div "Arrearage Amount 0 $ Belongs To * Select Debtor 1 Only Debtor 2 Only Debtor 1 A…" at bounding box center [890, 390] width 198 height 646
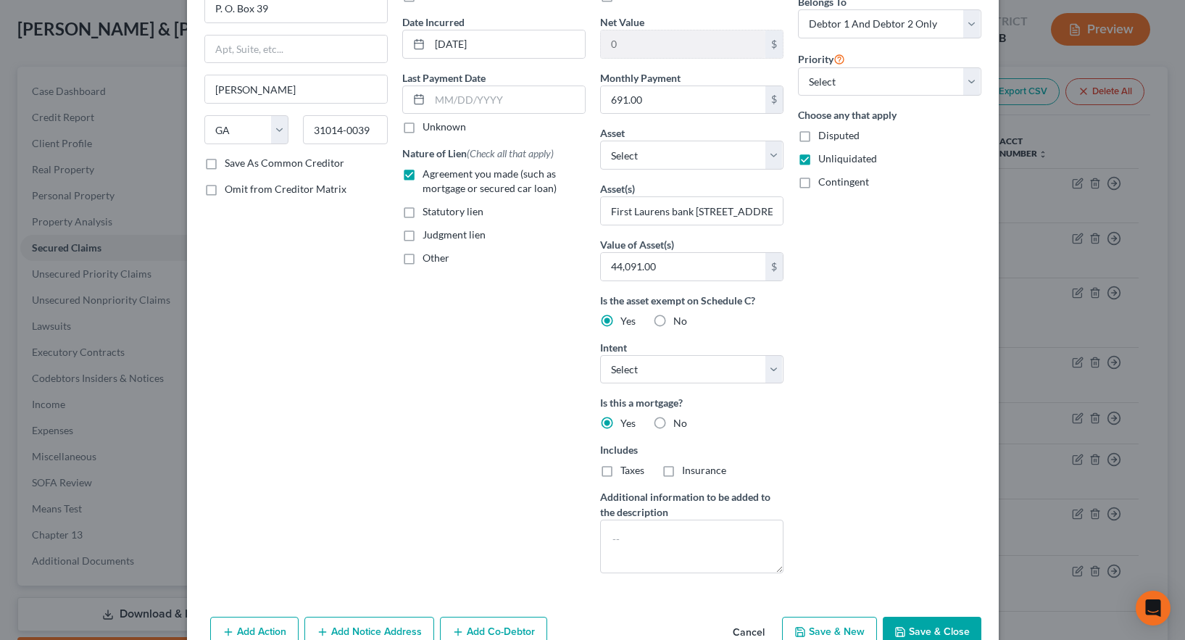
scroll to position [207, 0]
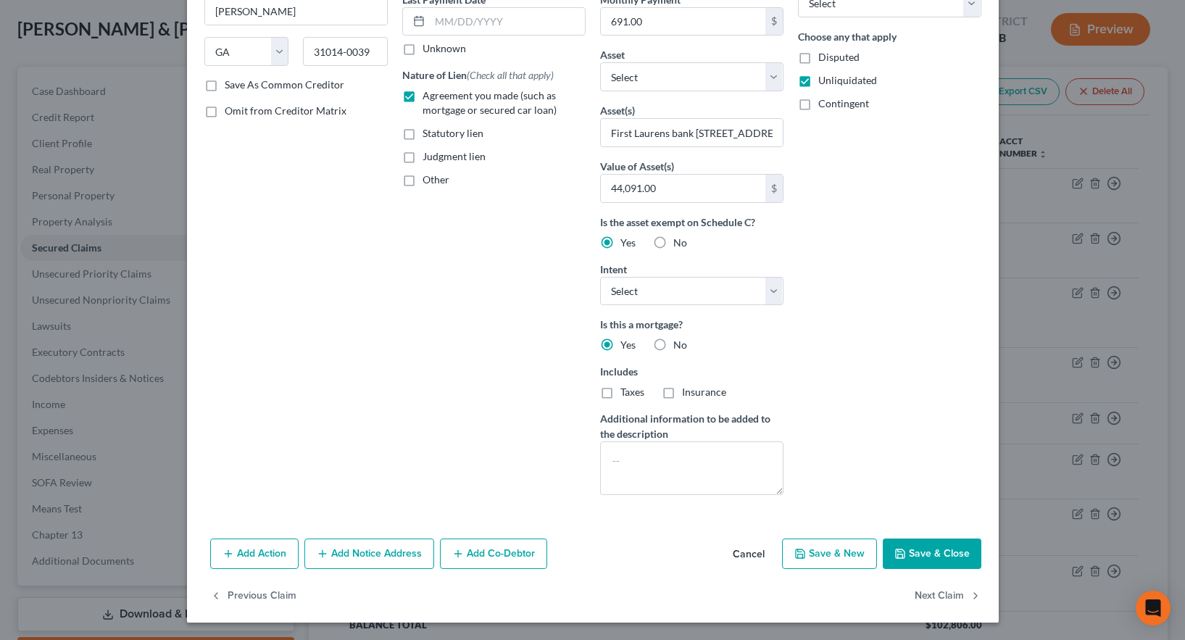
click at [917, 557] on button "Save & Close" at bounding box center [932, 553] width 99 height 30
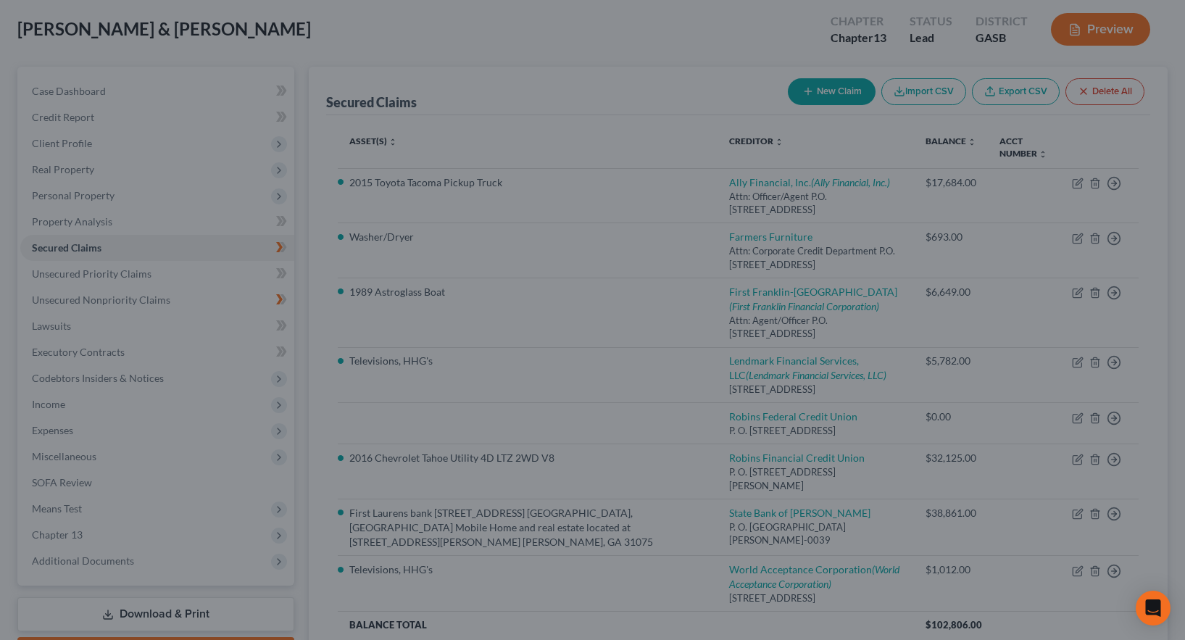
type input "44,091"
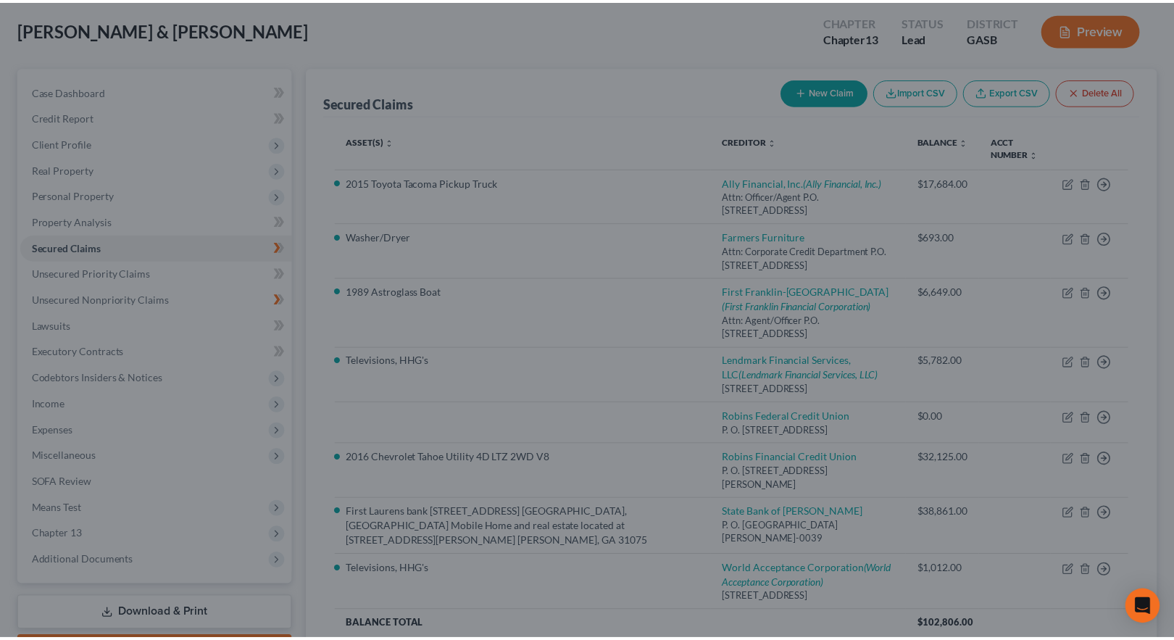
scroll to position [48, 0]
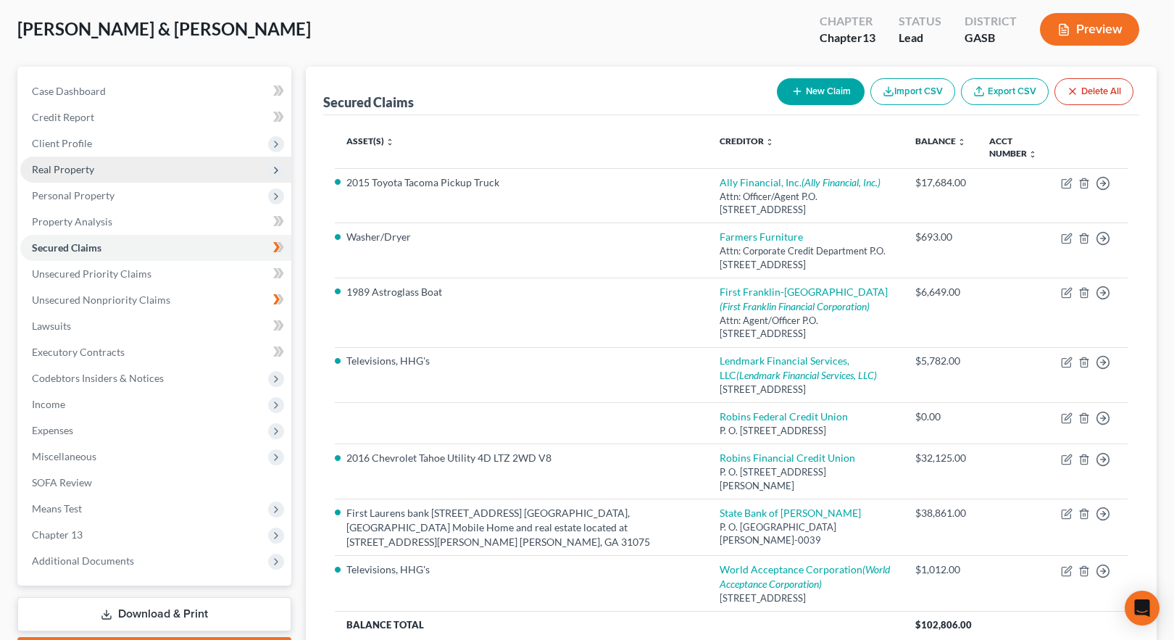
click at [57, 167] on span "Real Property" at bounding box center [63, 169] width 62 height 12
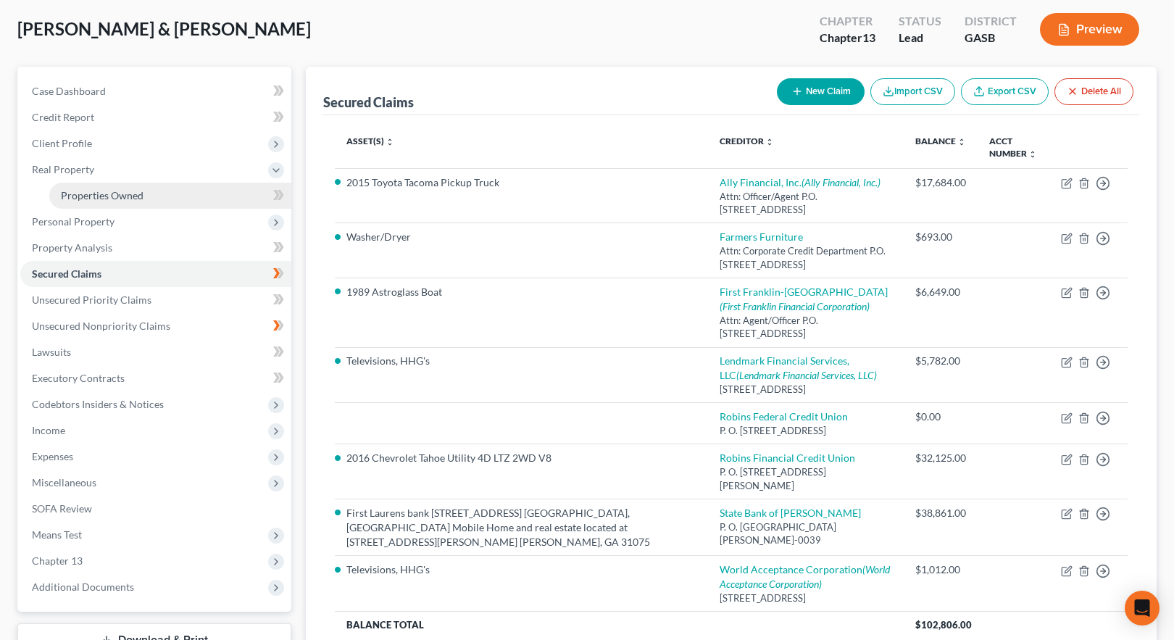
click at [93, 193] on span "Properties Owned" at bounding box center [102, 195] width 83 height 12
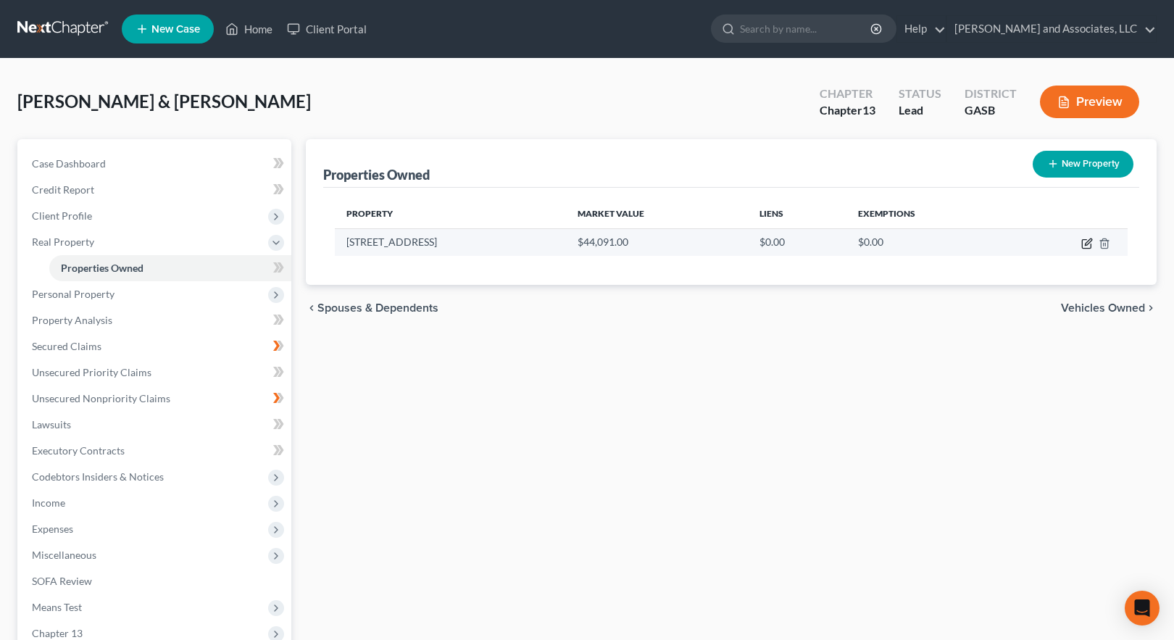
click at [1088, 245] on icon "button" at bounding box center [1087, 244] width 12 height 12
select select "10"
select select "86"
select select "2"
select select "1"
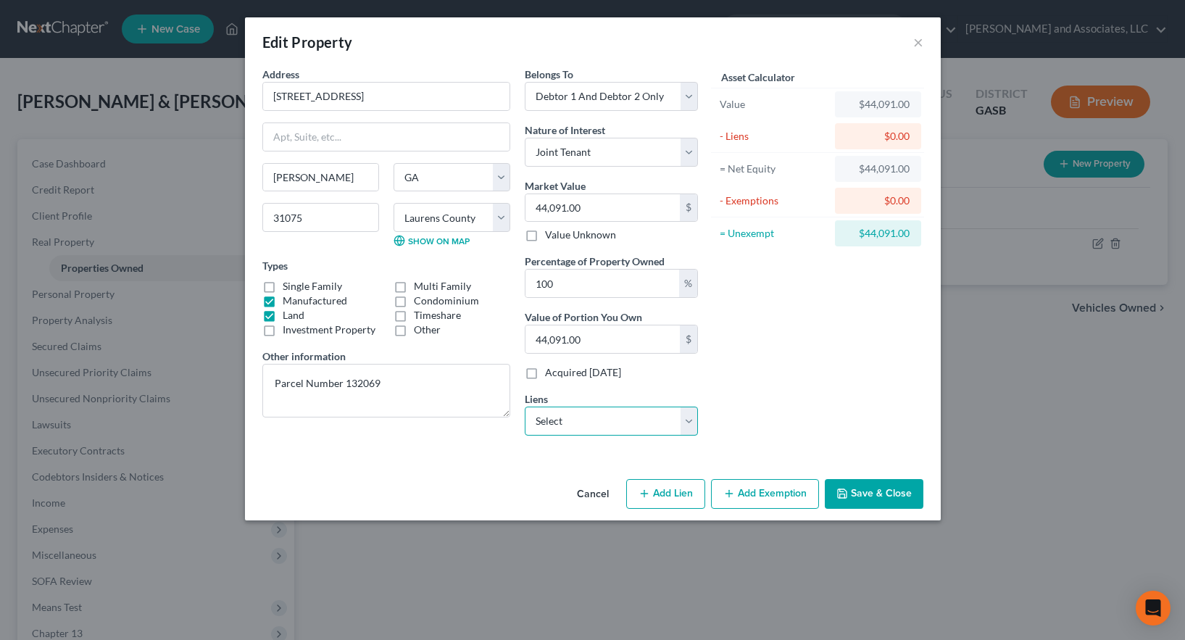
click at [578, 420] on select "Select Robins Federal Credit Union - $0.00" at bounding box center [611, 421] width 173 height 29
click at [561, 416] on select "Select Robins Federal Credit Union - $0.00" at bounding box center [611, 421] width 173 height 29
click at [659, 491] on button "Add Lien" at bounding box center [665, 494] width 79 height 30
select select "2"
select select "0"
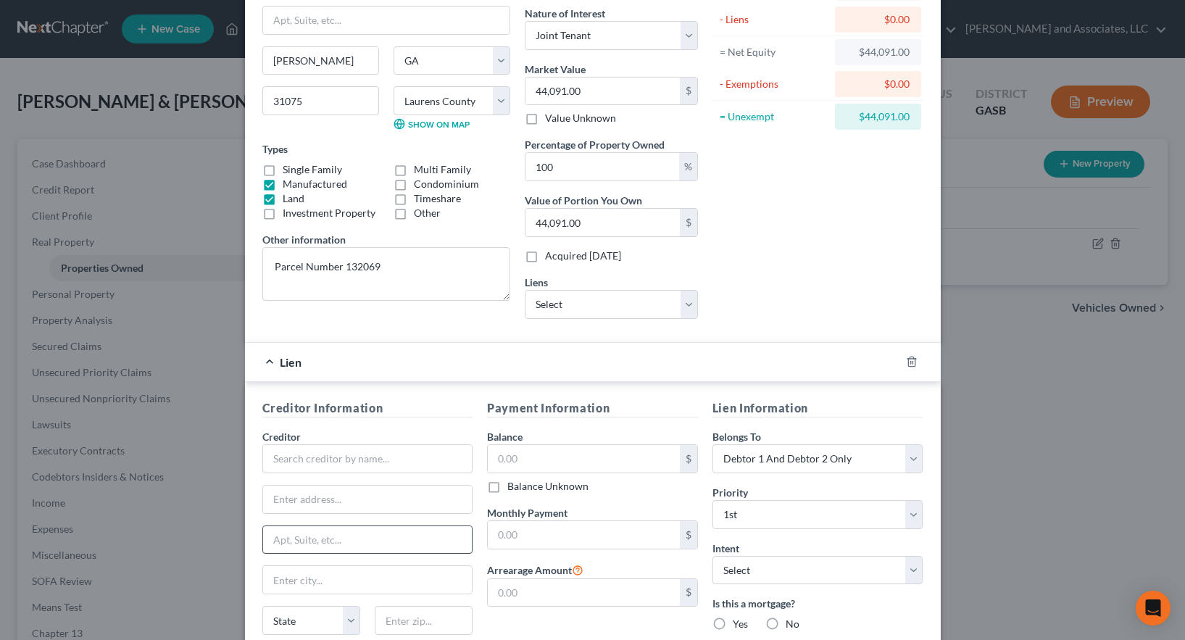
scroll to position [145, 0]
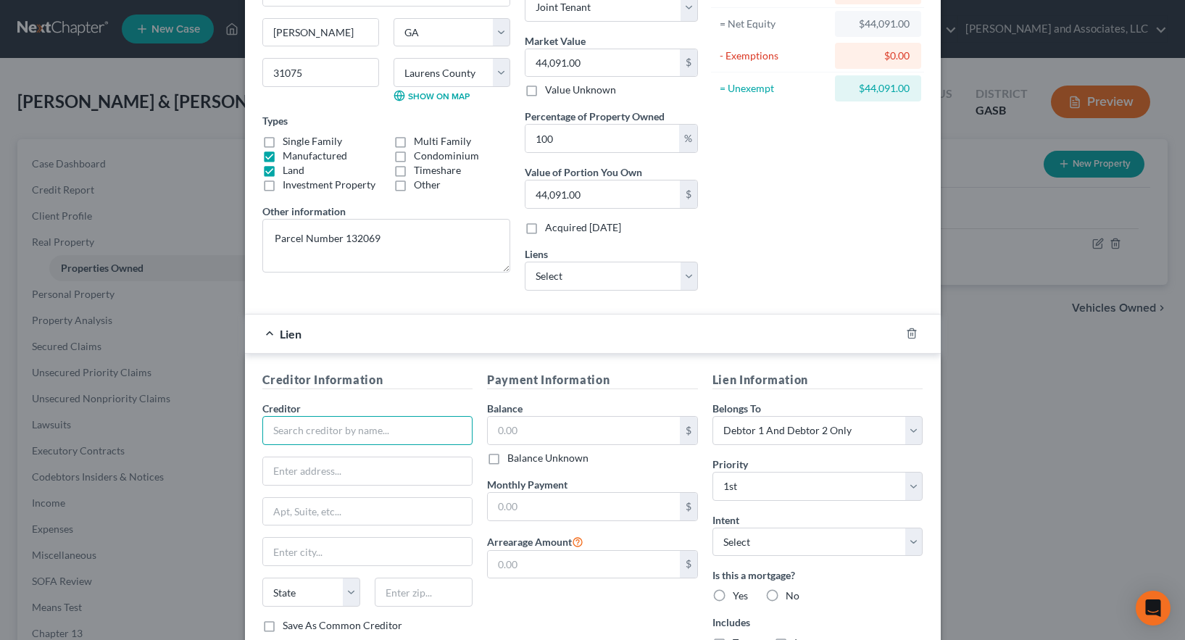
click at [318, 437] on input "text" at bounding box center [367, 430] width 211 height 29
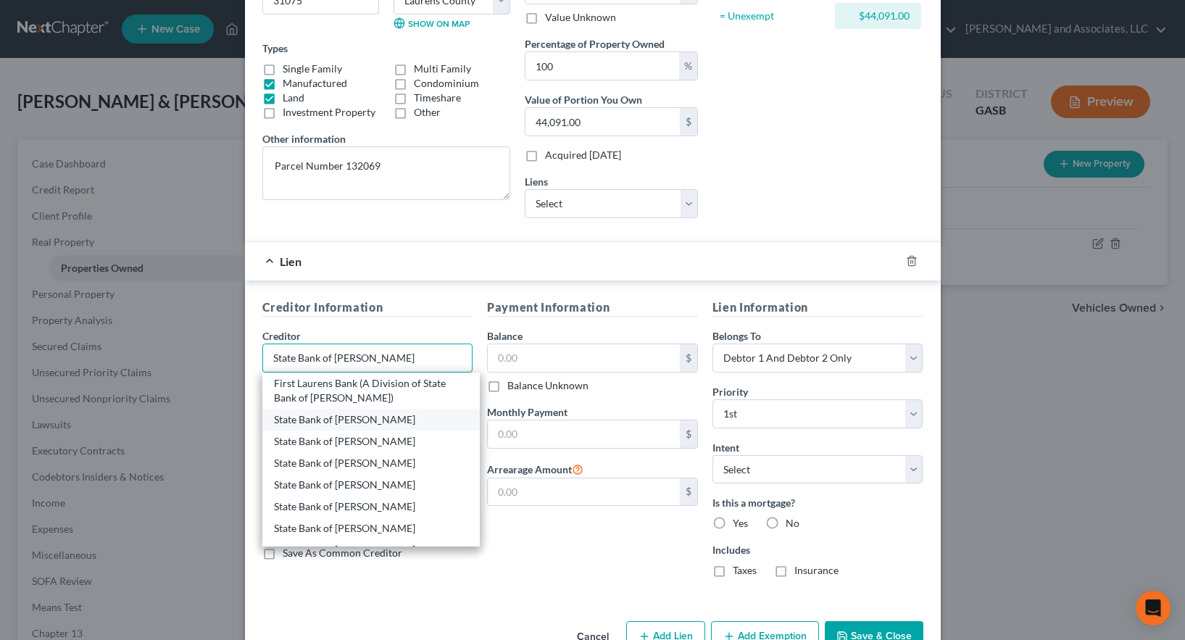
type input "State Bank of [PERSON_NAME]"
click at [315, 422] on div "State Bank of [PERSON_NAME]" at bounding box center [371, 419] width 195 height 14
type input "Attn: Agent/Officer, P. O. Box 539"
type input "[PERSON_NAME]"
select select "10"
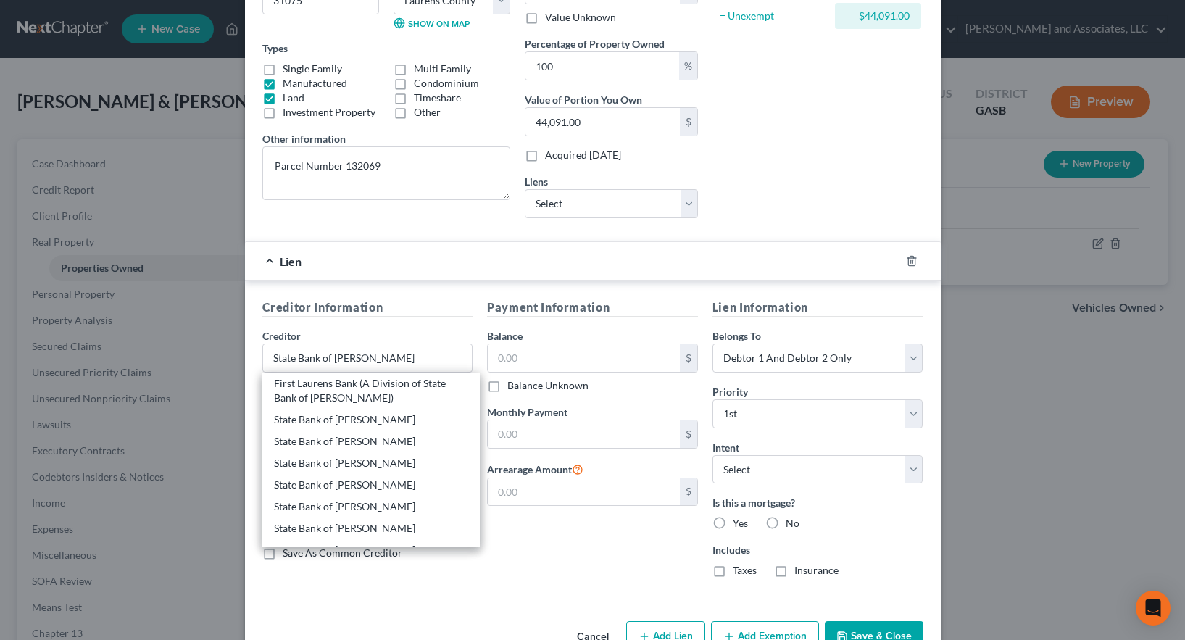
type input "31014-0039"
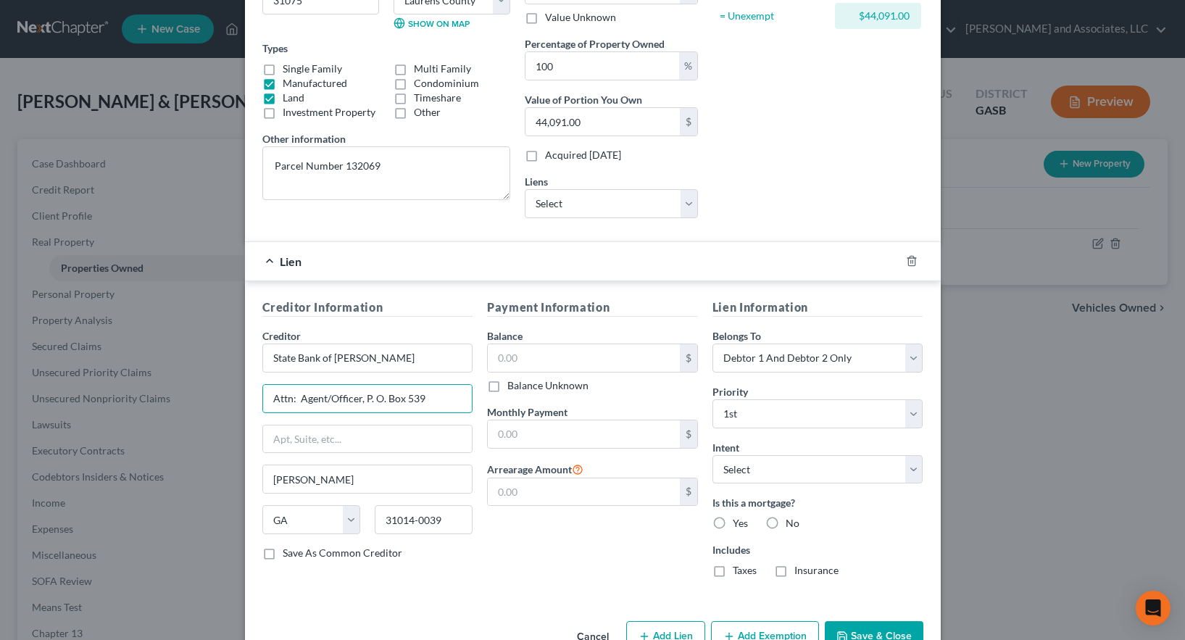
drag, startPoint x: 428, startPoint y: 397, endPoint x: 205, endPoint y: 391, distance: 222.5
click at [205, 391] on div "Edit Property × Address * 1168 [GEOGRAPHIC_DATA] [PERSON_NAME][GEOGRAPHIC_DATA]…" at bounding box center [592, 320] width 1185 height 640
drag, startPoint x: 355, startPoint y: 518, endPoint x: 324, endPoint y: 522, distance: 31.5
click at [324, 522] on div "State [US_STATE] AK AR AZ CA CO CT DE DC [GEOGRAPHIC_DATA] GA GU HI ID IL IN IA…" at bounding box center [367, 525] width 225 height 41
click at [284, 396] on input "text" at bounding box center [367, 399] width 209 height 28
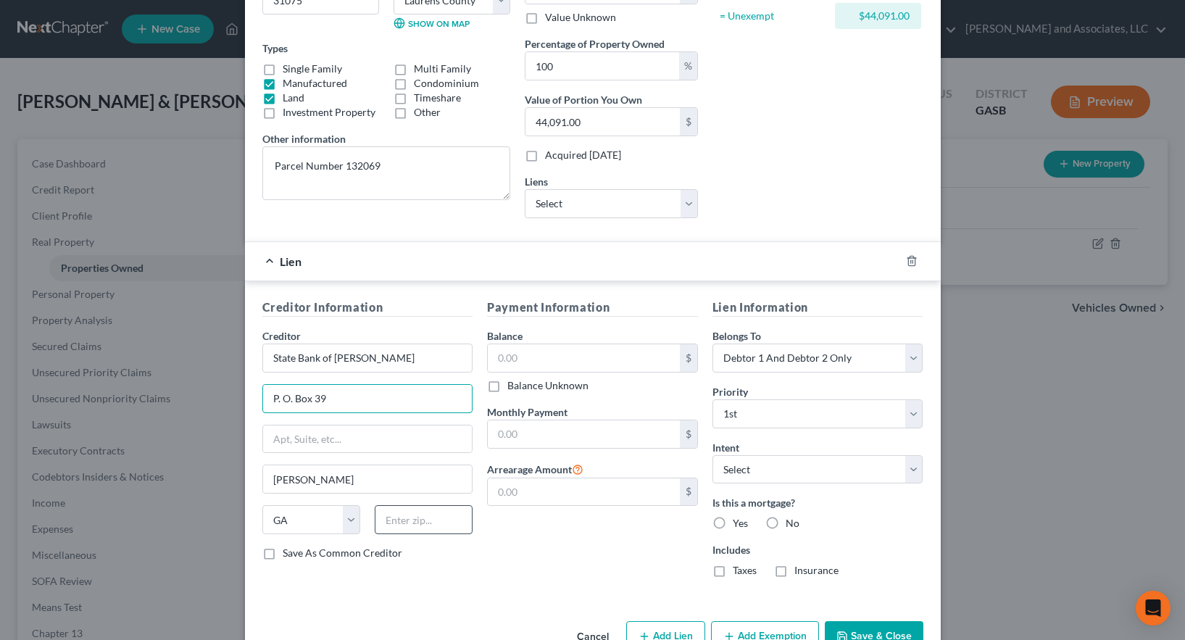
type input "P. O. Box 39"
click at [393, 522] on input "text" at bounding box center [424, 519] width 98 height 29
type input "31014-0039"
click at [283, 551] on label "Save As Common Creditor" at bounding box center [343, 553] width 120 height 14
click at [288, 551] on input "Save As Common Creditor" at bounding box center [292, 550] width 9 height 9
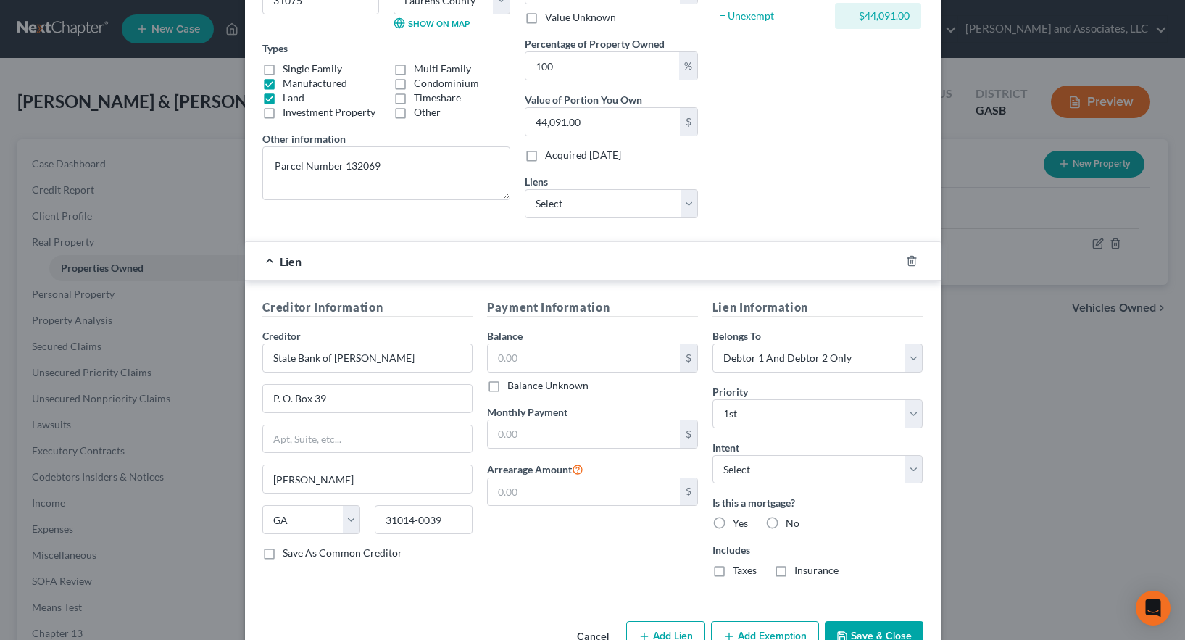
checkbox input "true"
click at [507, 354] on input "text" at bounding box center [584, 358] width 192 height 28
type input "38,861.00"
click at [554, 433] on input "text" at bounding box center [584, 434] width 192 height 28
click at [516, 559] on div "Payment Information Balance 38,861.00 $ Balance Unknown Balance Undetermined 38…" at bounding box center [592, 444] width 225 height 291
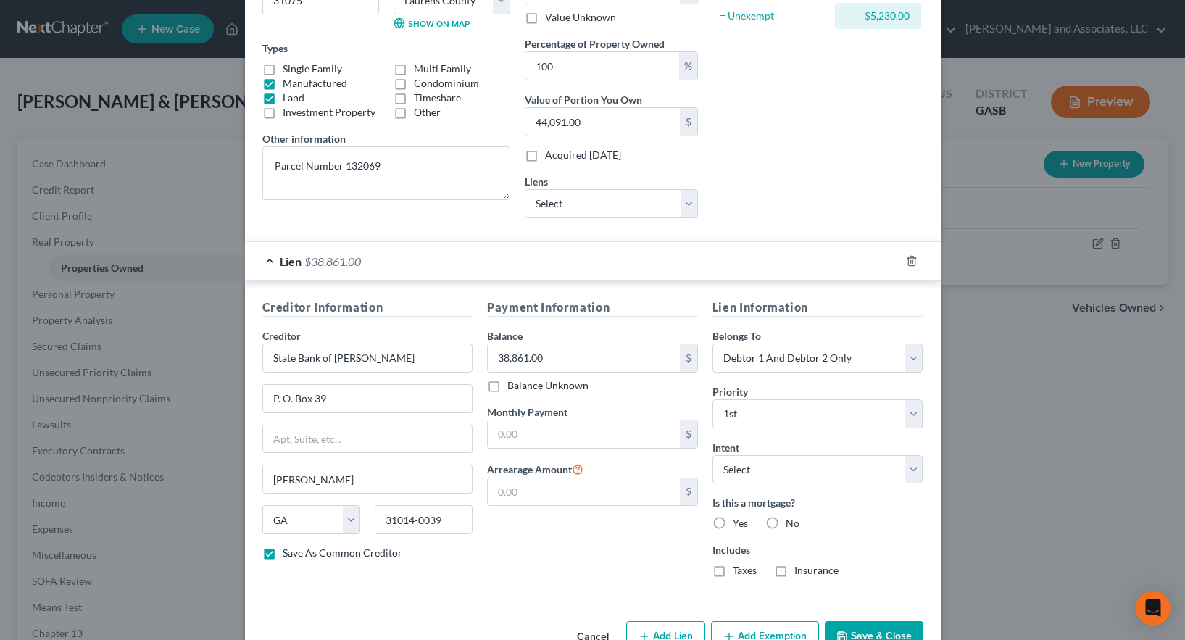
click at [733, 522] on label "Yes" at bounding box center [740, 523] width 15 height 14
click at [738, 522] on input "Yes" at bounding box center [742, 520] width 9 height 9
radio input "true"
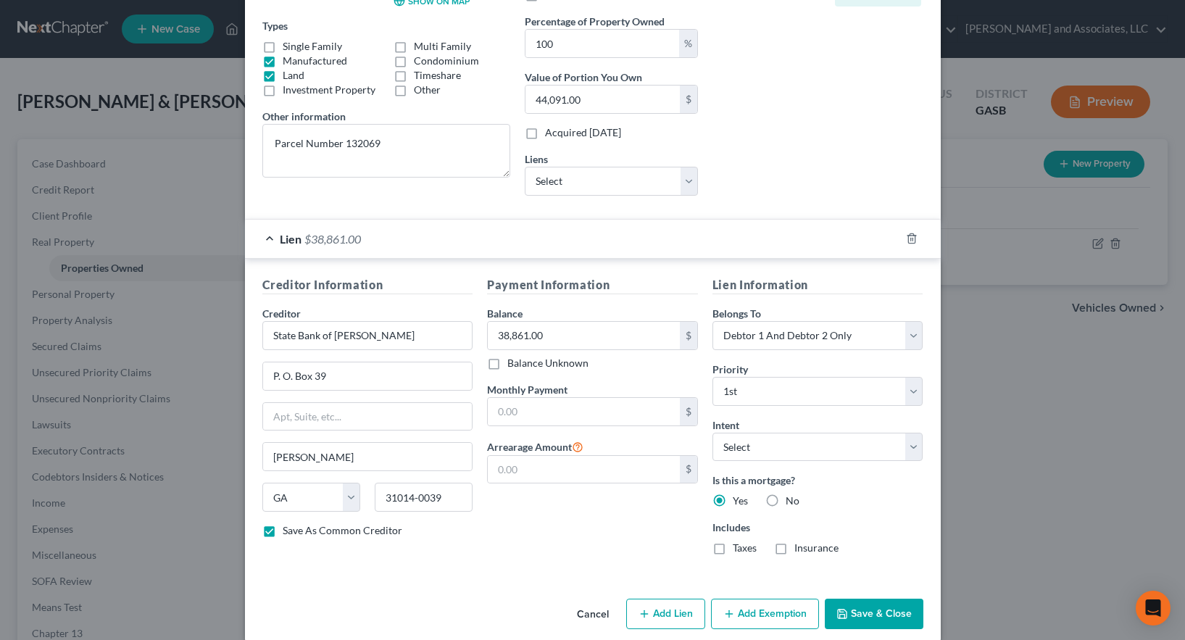
scroll to position [258, 0]
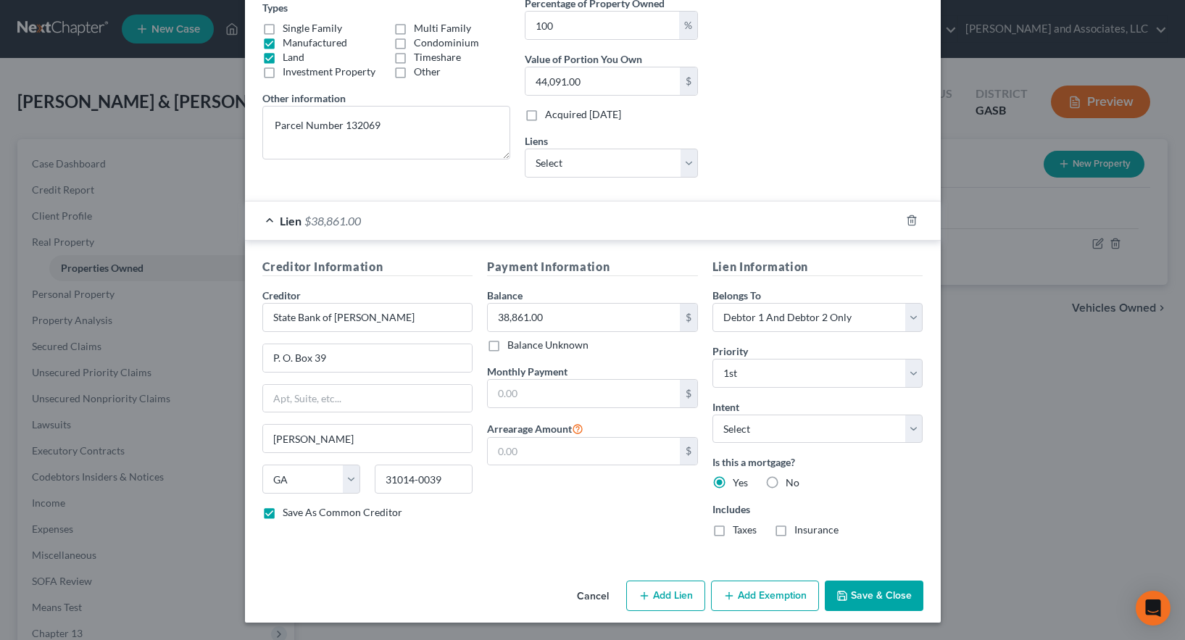
click at [738, 594] on button "Add Exemption" at bounding box center [765, 595] width 108 height 30
select select "2"
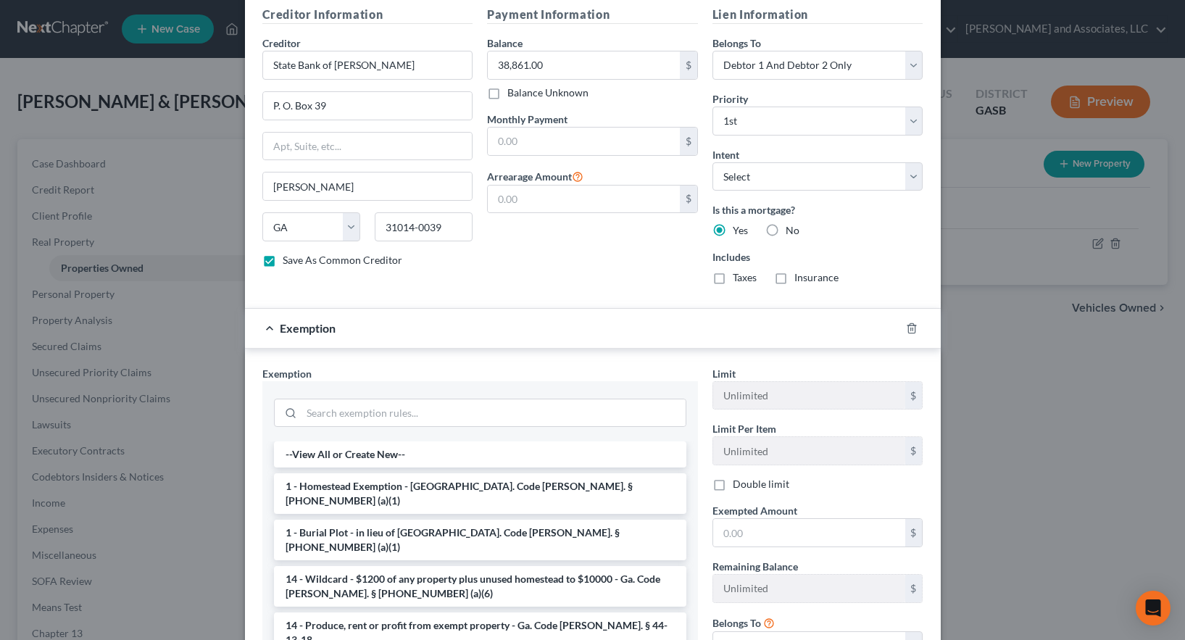
scroll to position [647, 0]
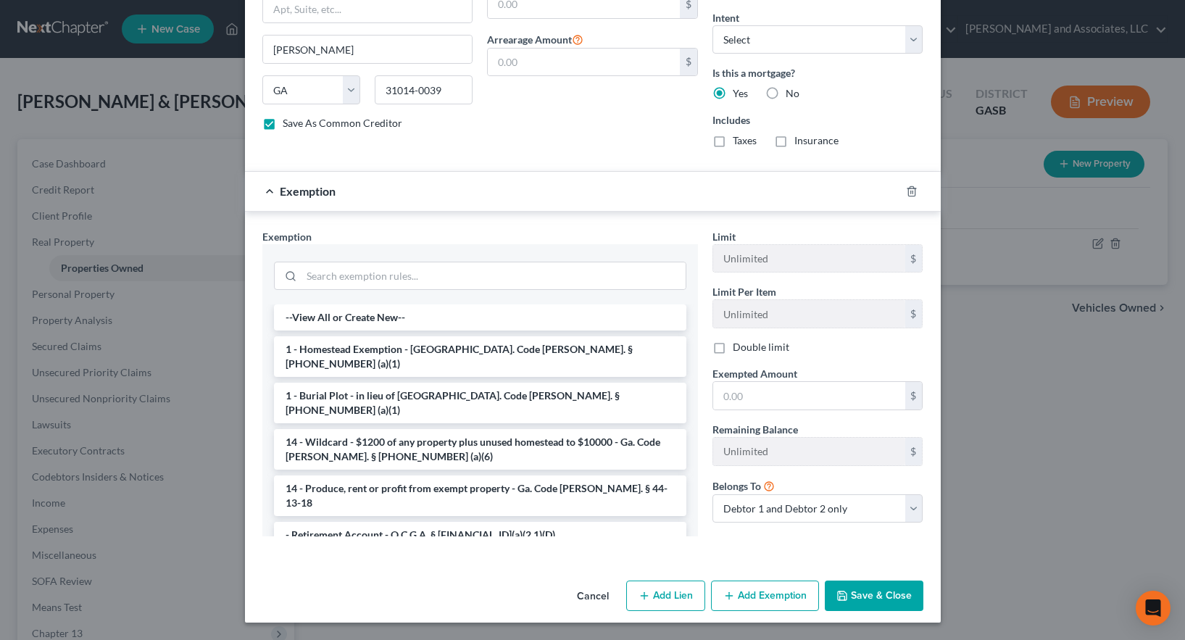
click at [733, 349] on label "Double limit" at bounding box center [761, 347] width 57 height 14
click at [738, 349] on input "Double limit" at bounding box center [742, 344] width 9 height 9
click at [472, 349] on li "1 - Homestead Exemption - [GEOGRAPHIC_DATA]. Code [PERSON_NAME]. § [PHONE_NUMBE…" at bounding box center [480, 356] width 412 height 41
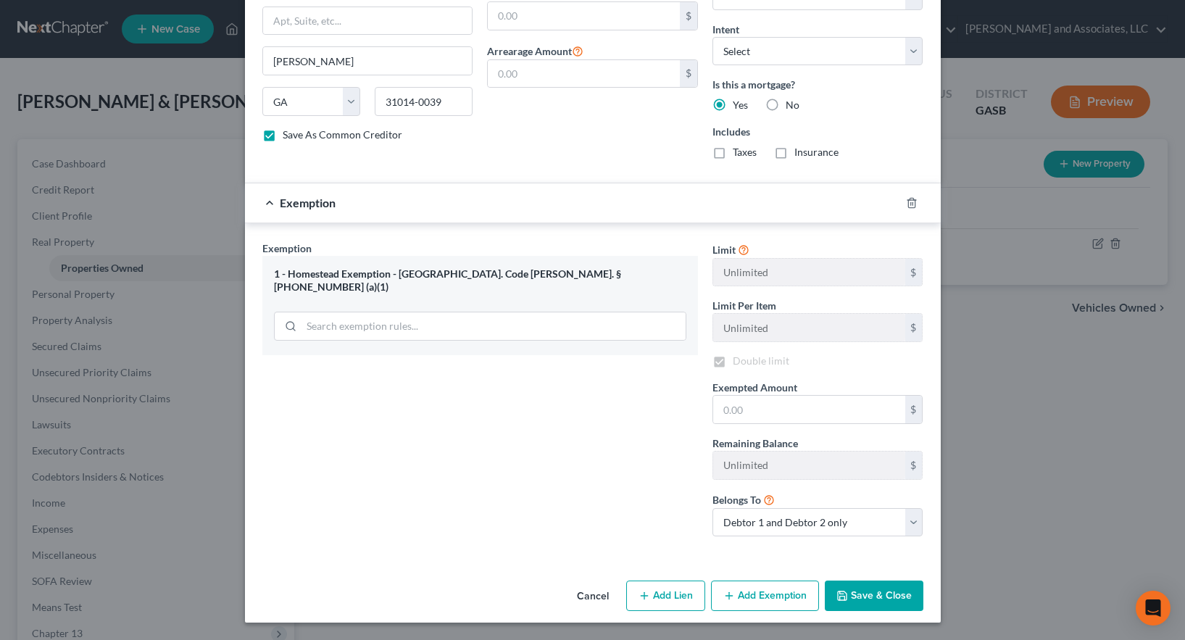
scroll to position [635, 0]
click at [733, 360] on label "Double limit" at bounding box center [761, 361] width 57 height 14
click at [738, 360] on input "Double limit" at bounding box center [742, 358] width 9 height 9
checkbox input "true"
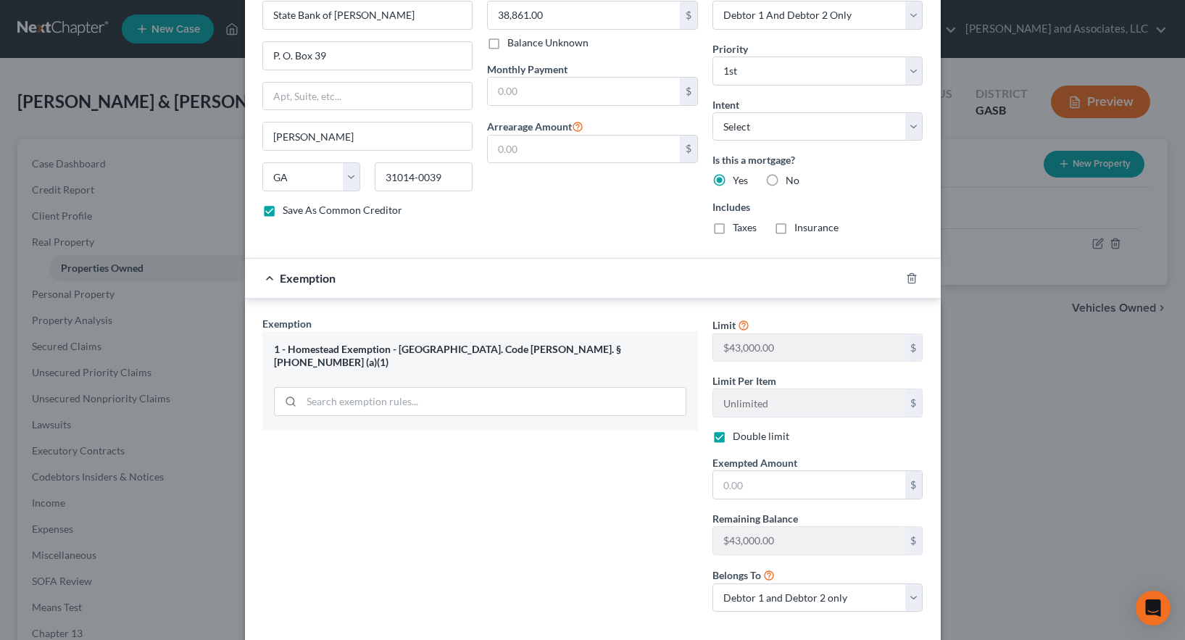
scroll to position [580, 0]
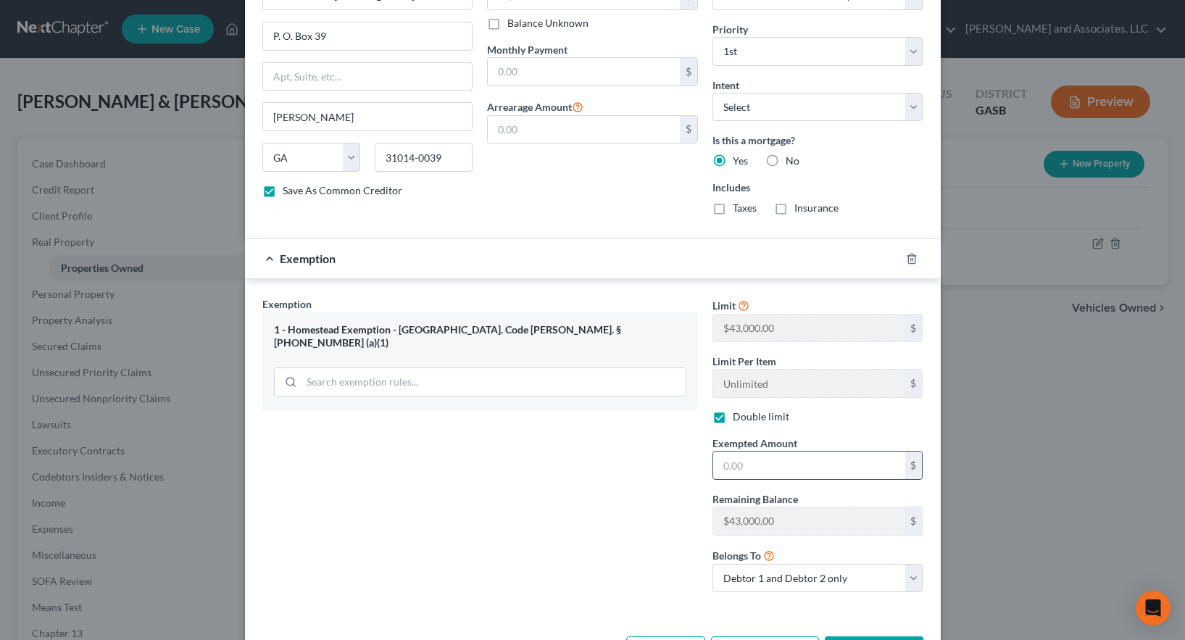
click at [741, 461] on input "text" at bounding box center [809, 465] width 192 height 28
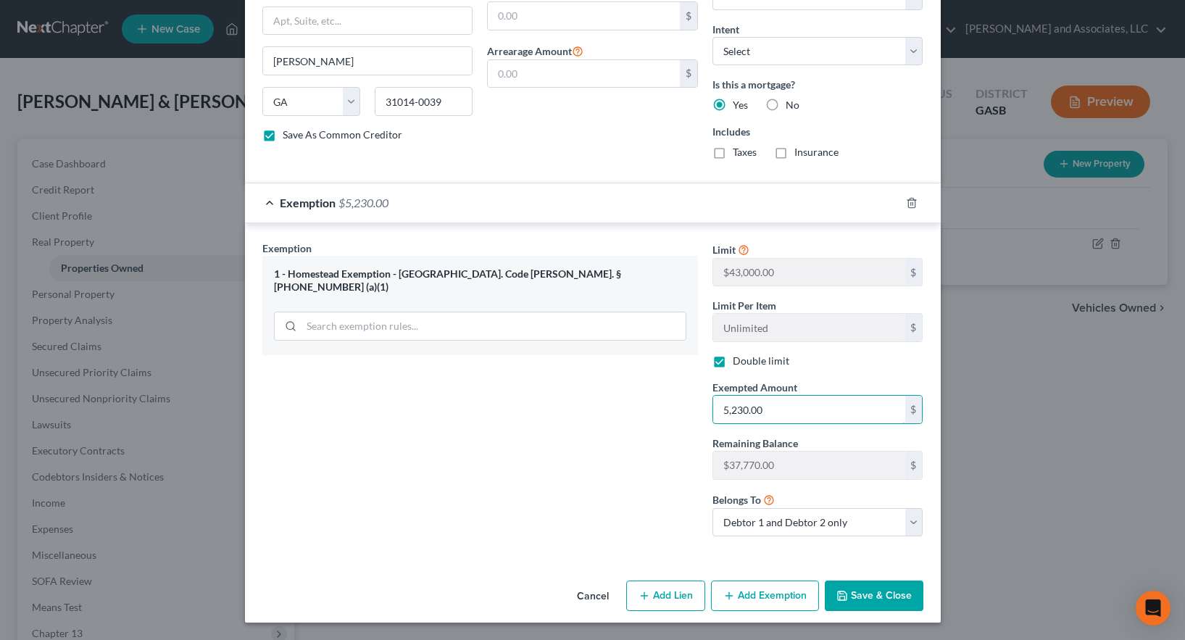
type input "5,230.00"
click at [853, 600] on button "Save & Close" at bounding box center [874, 595] width 99 height 30
checkbox input "false"
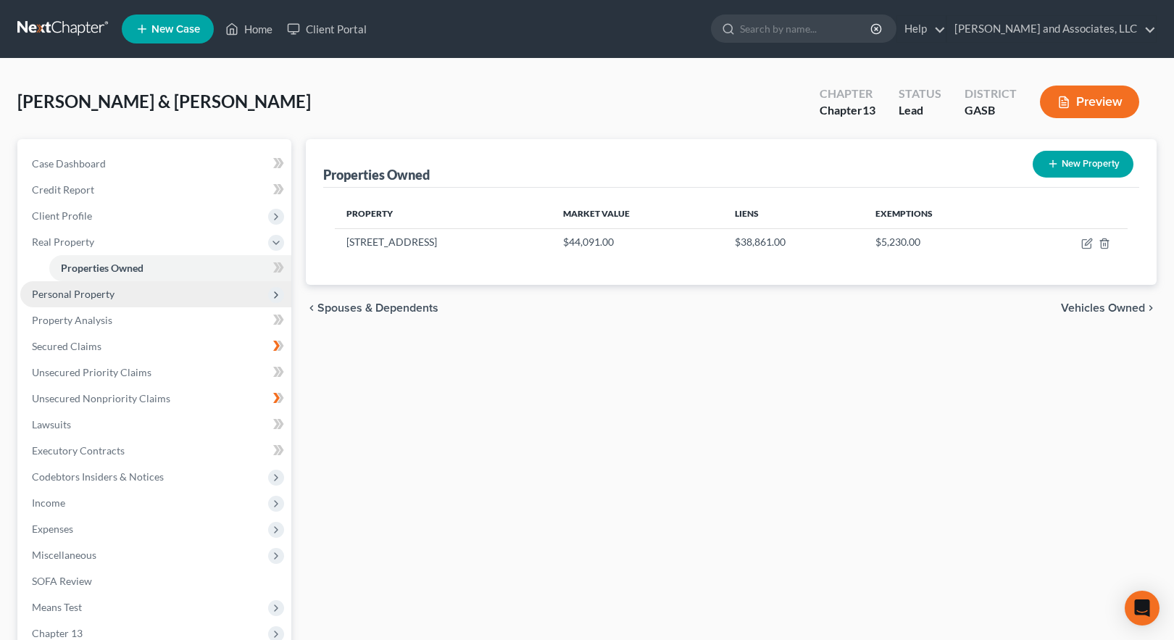
click at [99, 292] on span "Personal Property" at bounding box center [73, 294] width 83 height 12
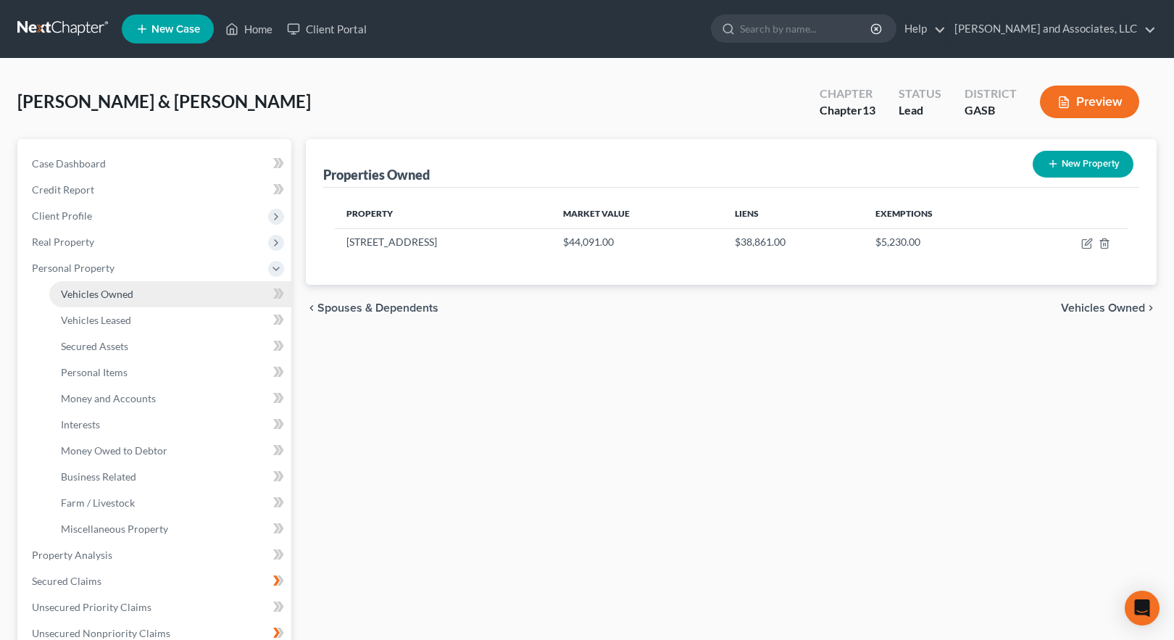
click at [111, 293] on span "Vehicles Owned" at bounding box center [97, 294] width 72 height 12
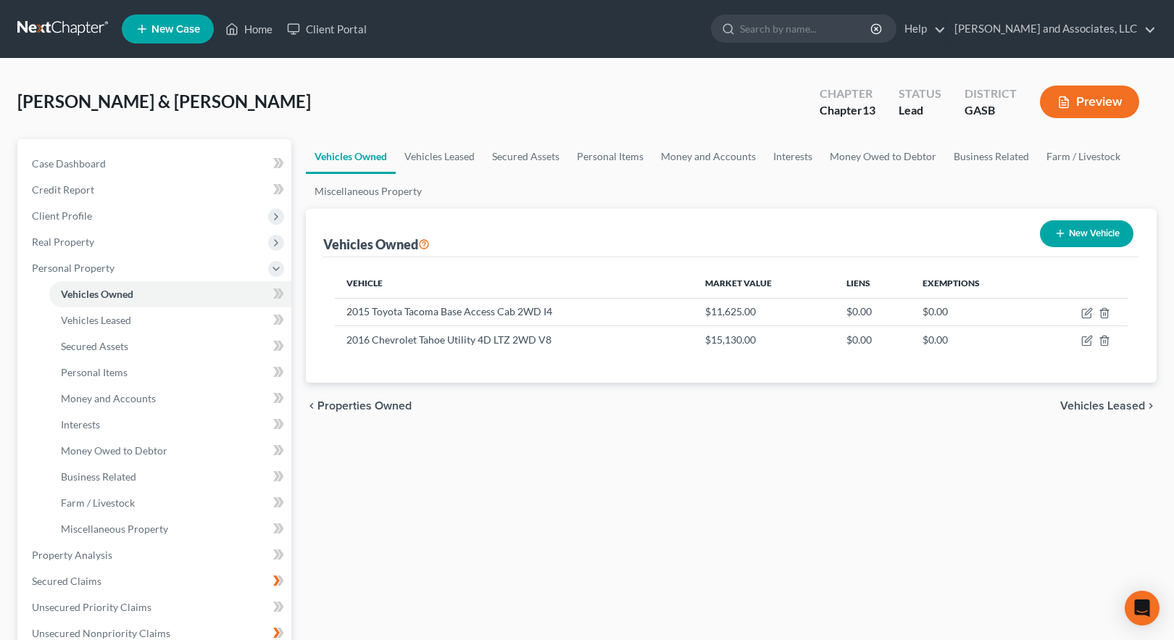
click at [1087, 234] on button "New Vehicle" at bounding box center [1086, 233] width 93 height 27
select select "0"
select select "2"
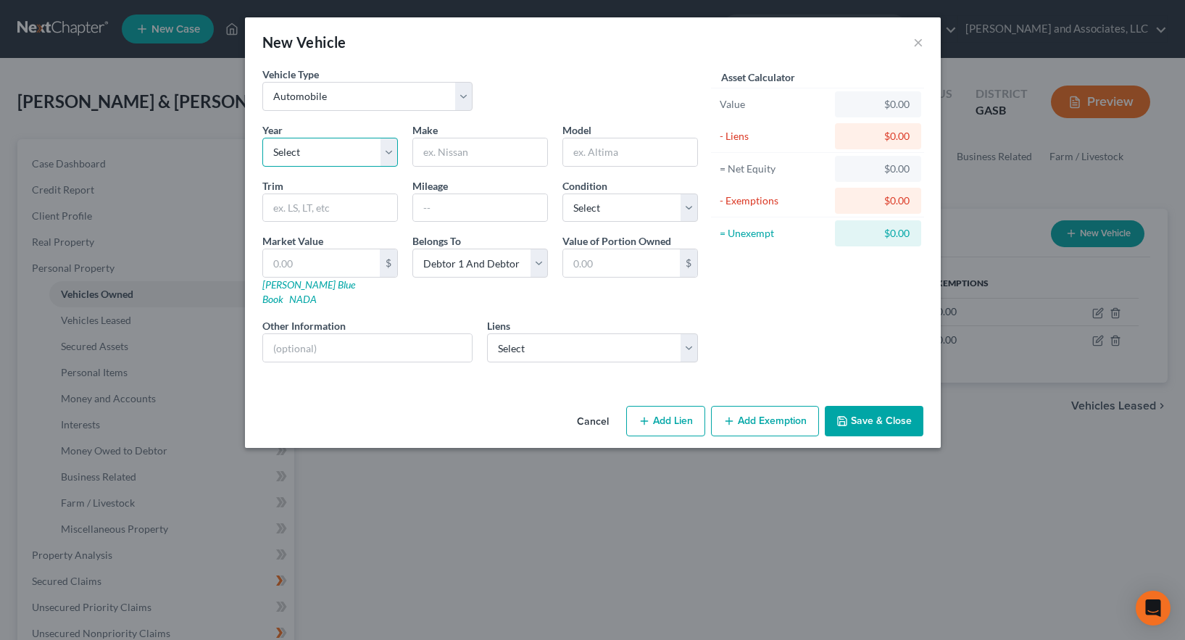
click at [316, 155] on select "Select 2026 2025 2024 2023 2022 2021 2020 2019 2018 2017 2016 2015 2014 2013 20…" at bounding box center [330, 152] width 136 height 29
select select "14"
click at [262, 138] on select "Select 2026 2025 2024 2023 2022 2021 2020 2019 2018 2017 2016 2015 2014 2013 20…" at bounding box center [330, 152] width 136 height 29
click at [442, 152] on input "text" at bounding box center [480, 152] width 134 height 28
type input "Kia"
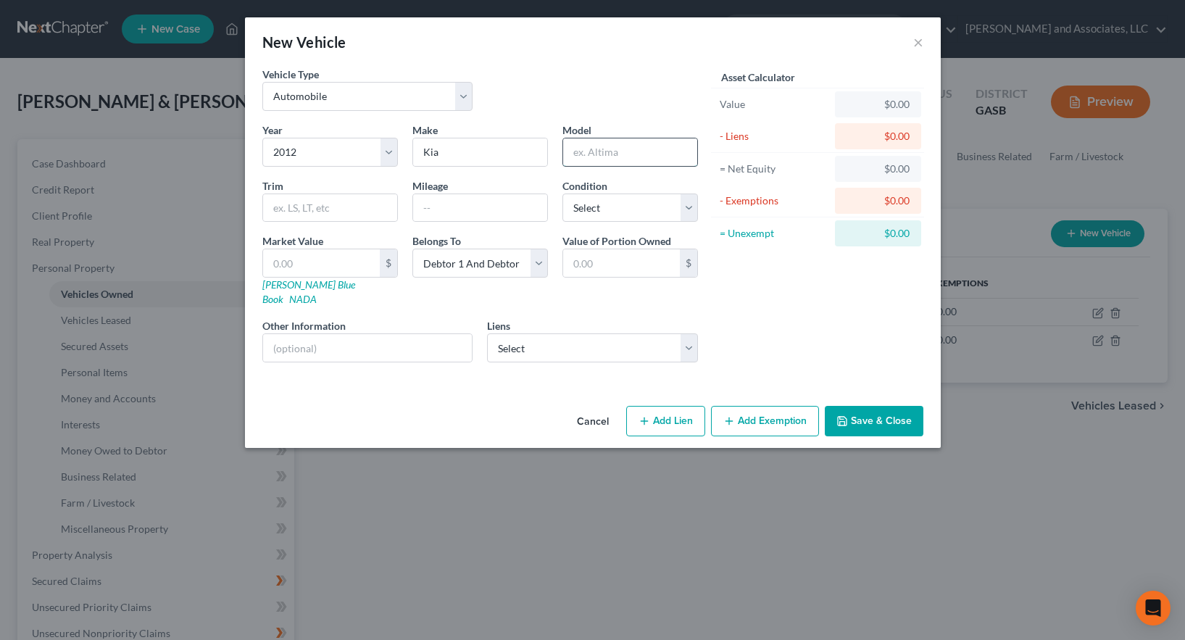
click at [578, 143] on input "text" at bounding box center [630, 152] width 134 height 28
type input "Soul-4Cyl. Wagon 4D"
click at [582, 211] on select "Select Excellent Very Good Good Fair Poor" at bounding box center [630, 207] width 136 height 29
select select "3"
click at [562, 193] on select "Select Excellent Very Good Good Fair Poor" at bounding box center [630, 207] width 136 height 29
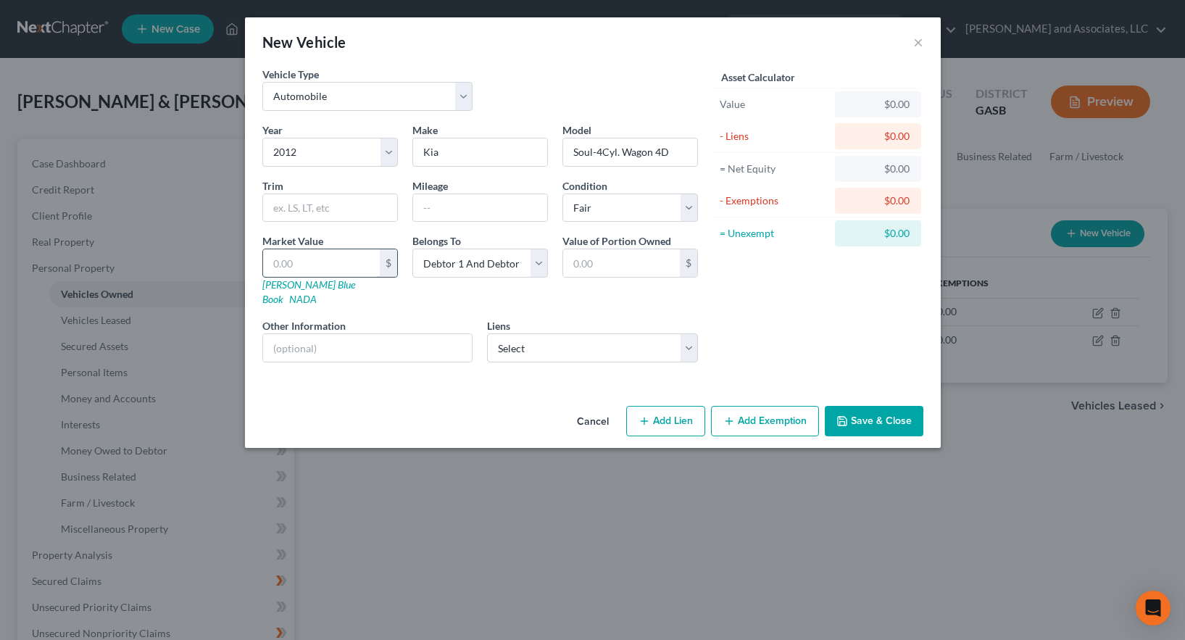
drag, startPoint x: 285, startPoint y: 262, endPoint x: 324, endPoint y: 263, distance: 39.2
click at [290, 261] on input "text" at bounding box center [321, 263] width 117 height 28
type input "3"
type input "3.00"
type input "30"
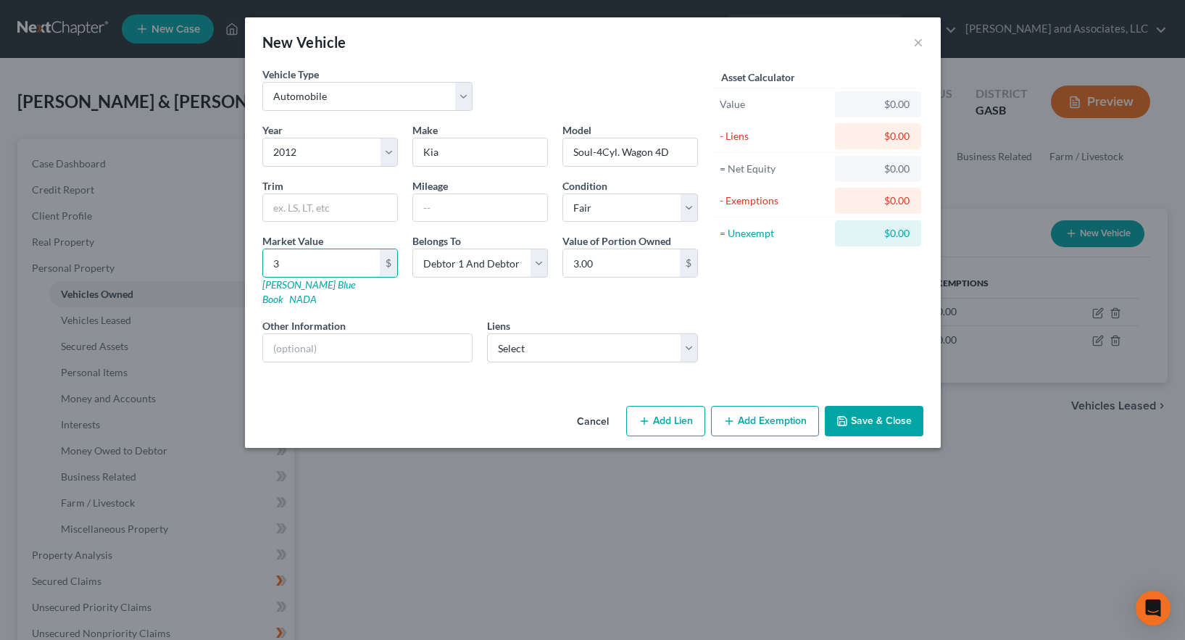
type input "30.00"
type input "300"
type input "300.00"
type input "3000"
type input "3,000.00"
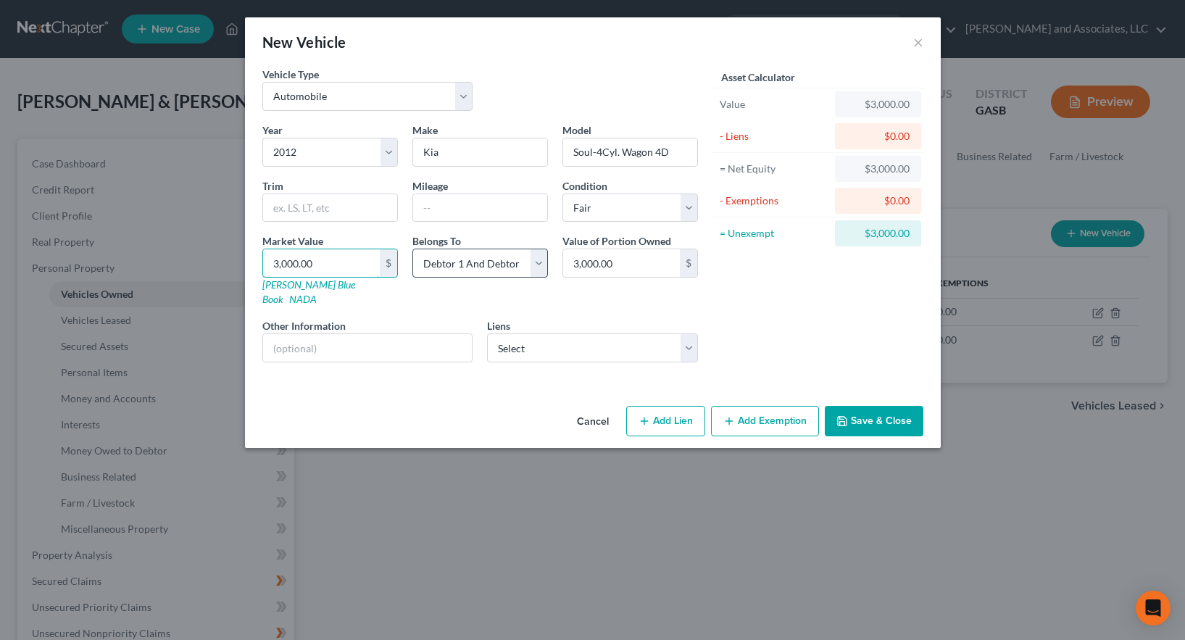
type input "3,000.00"
click at [541, 265] on select "Select Debtor 1 Only Debtor 2 Only Debtor 1 And Debtor 2 Only At Least One Of T…" at bounding box center [480, 263] width 136 height 29
select select "0"
click at [412, 249] on select "Select Debtor 1 Only Debtor 2 Only Debtor 1 And Debtor 2 Only At Least One Of T…" at bounding box center [480, 263] width 136 height 29
click at [556, 333] on select "Select Robins Federal Credit Union - $0.00" at bounding box center [592, 347] width 211 height 29
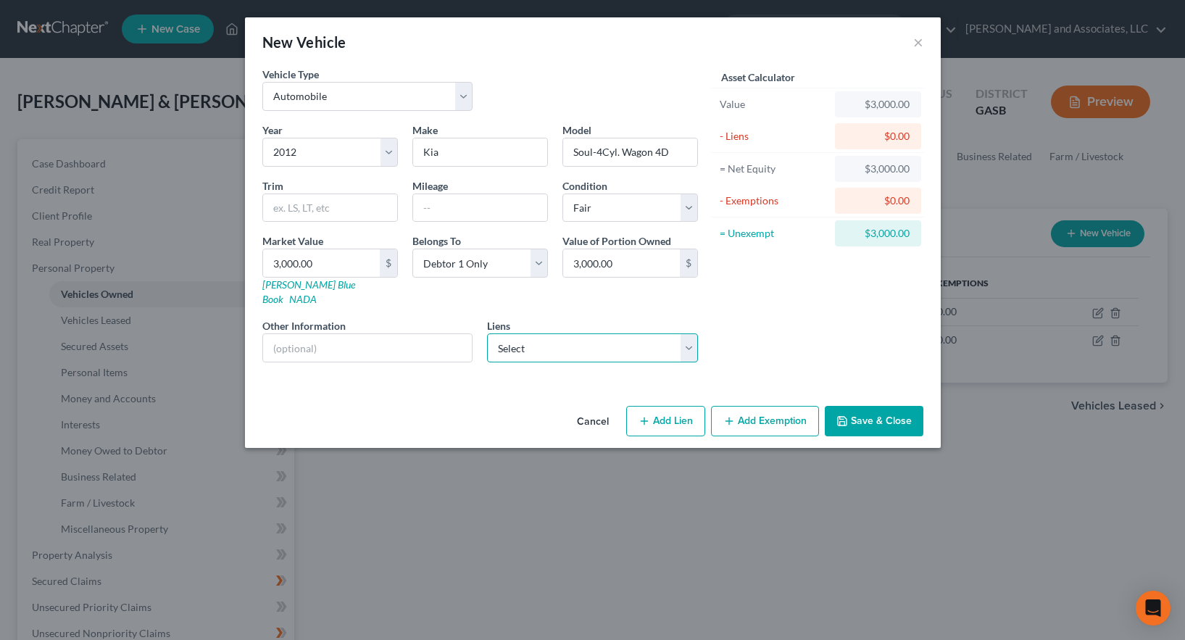
click at [556, 333] on select "Select Robins Federal Credit Union - $0.00" at bounding box center [592, 347] width 211 height 29
click at [877, 406] on button "Save & Close" at bounding box center [874, 421] width 99 height 30
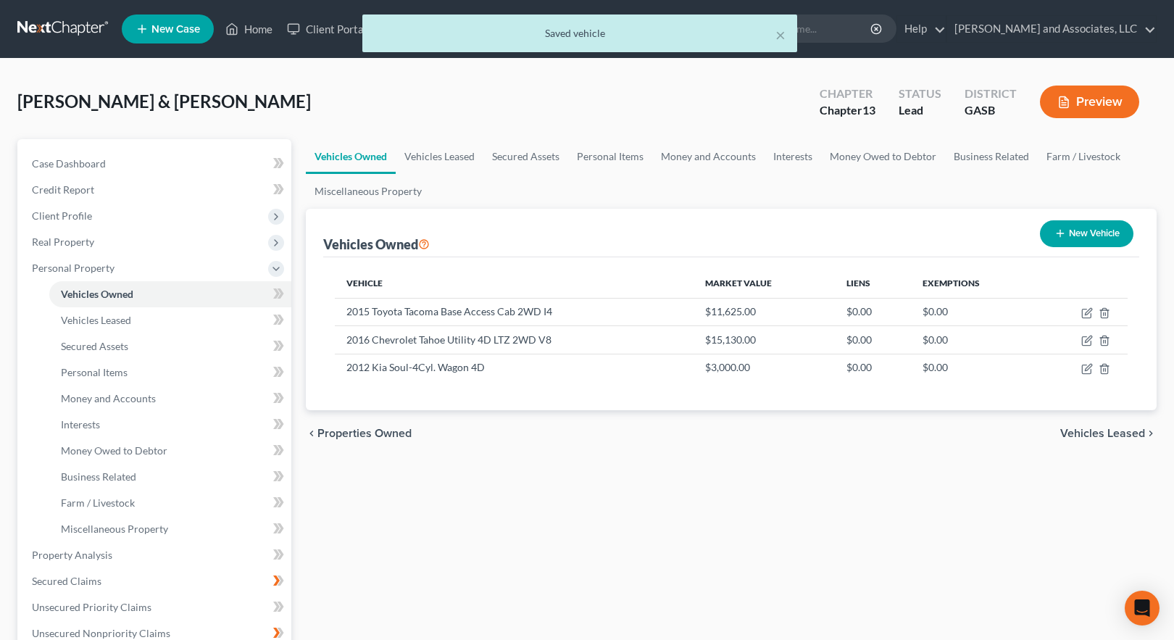
click at [1085, 230] on button "New Vehicle" at bounding box center [1086, 233] width 93 height 27
select select "0"
select select "2"
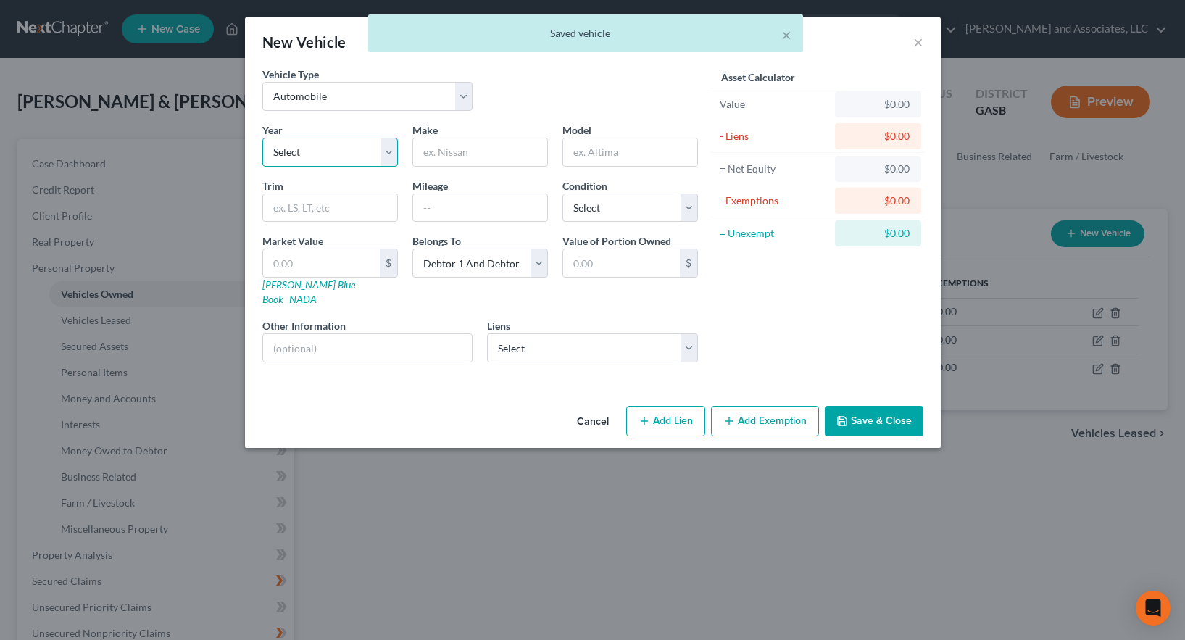
click at [322, 147] on select "Select 2026 2025 2024 2023 2022 2021 2020 2019 2018 2017 2016 2015 2014 2013 20…" at bounding box center [330, 152] width 136 height 29
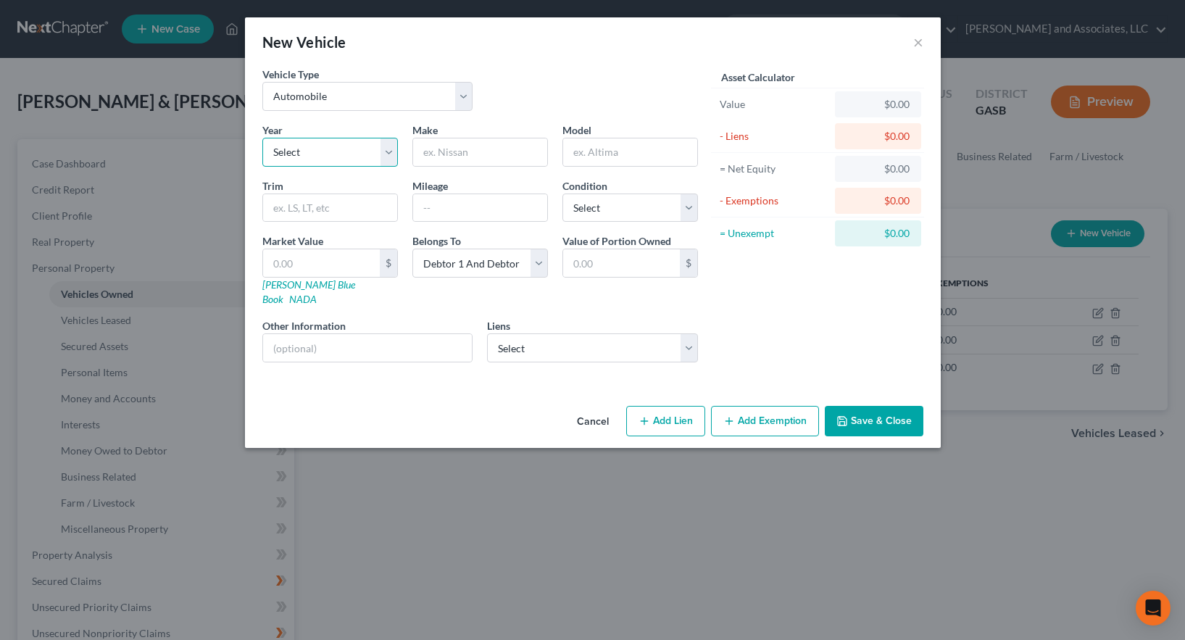
select select "27"
click at [262, 138] on select "Select 2026 2025 2024 2023 2022 2021 2020 2019 2018 2017 2016 2015 2014 2013 20…" at bounding box center [330, 152] width 136 height 29
click at [458, 152] on input "text" at bounding box center [480, 152] width 134 height 28
type input "Ford"
click at [587, 154] on input "text" at bounding box center [630, 152] width 134 height 28
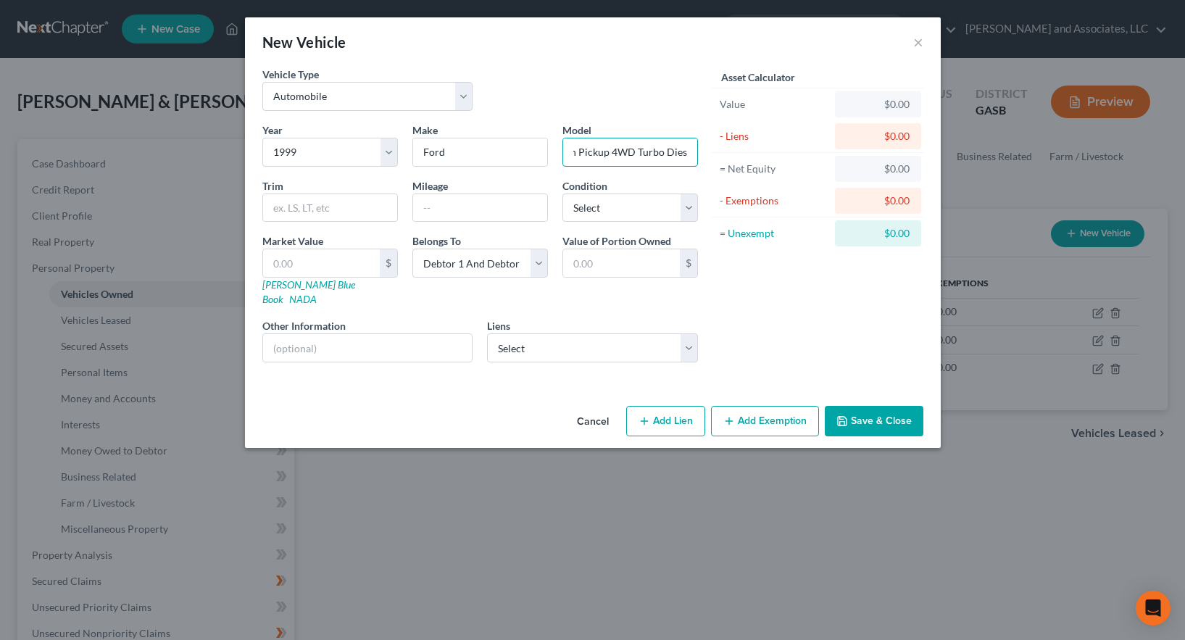
scroll to position [0, 170]
type input "F250 Super Duty Supercab XL 3/4 Ton Pickup 4WD Turbo Diesel"
click at [601, 214] on select "Select Excellent Very Good Good Fair Poor" at bounding box center [630, 207] width 136 height 29
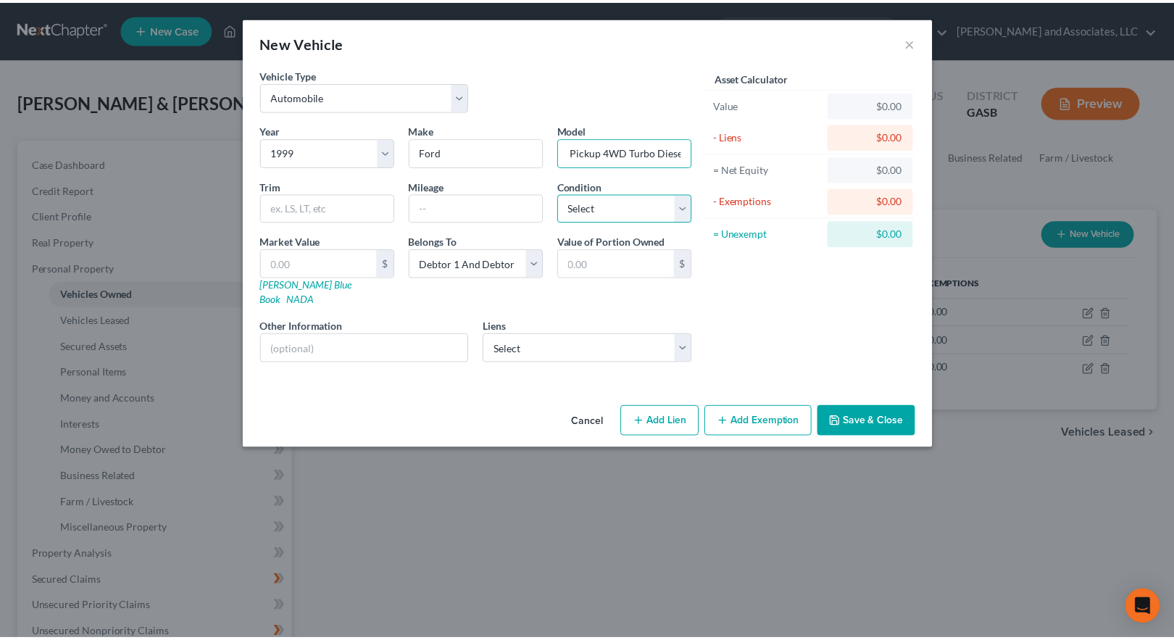
scroll to position [0, 0]
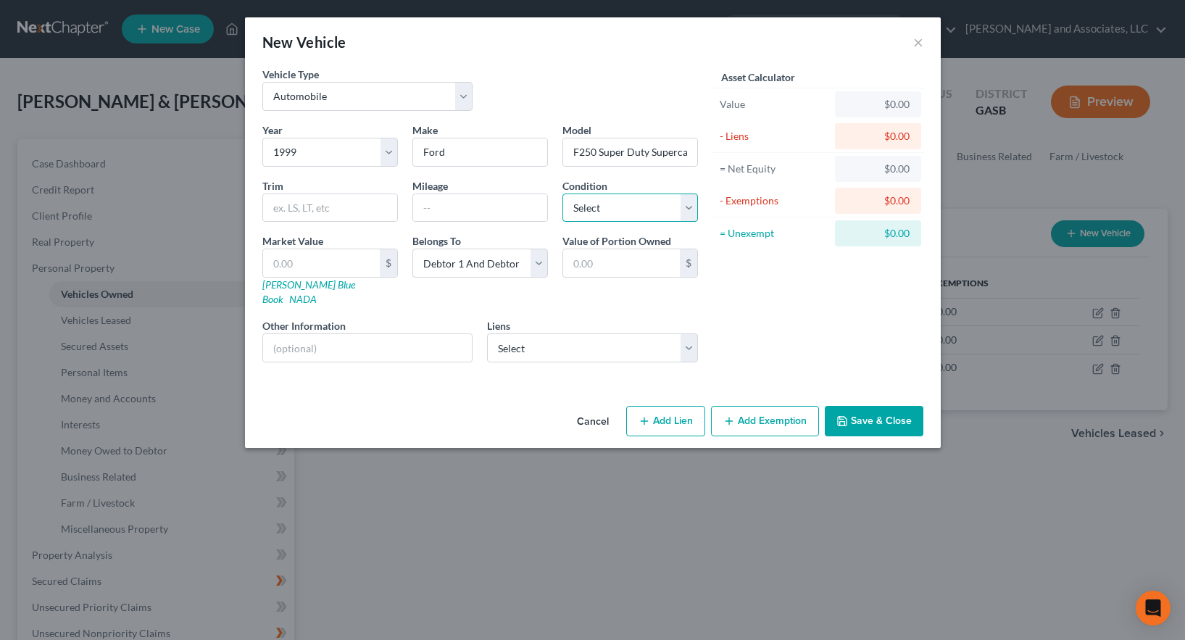
select select "2"
click at [562, 193] on select "Select Excellent Very Good Good Fair Poor" at bounding box center [630, 207] width 136 height 29
click at [332, 259] on input "text" at bounding box center [321, 263] width 117 height 28
type input "1"
type input "1.00"
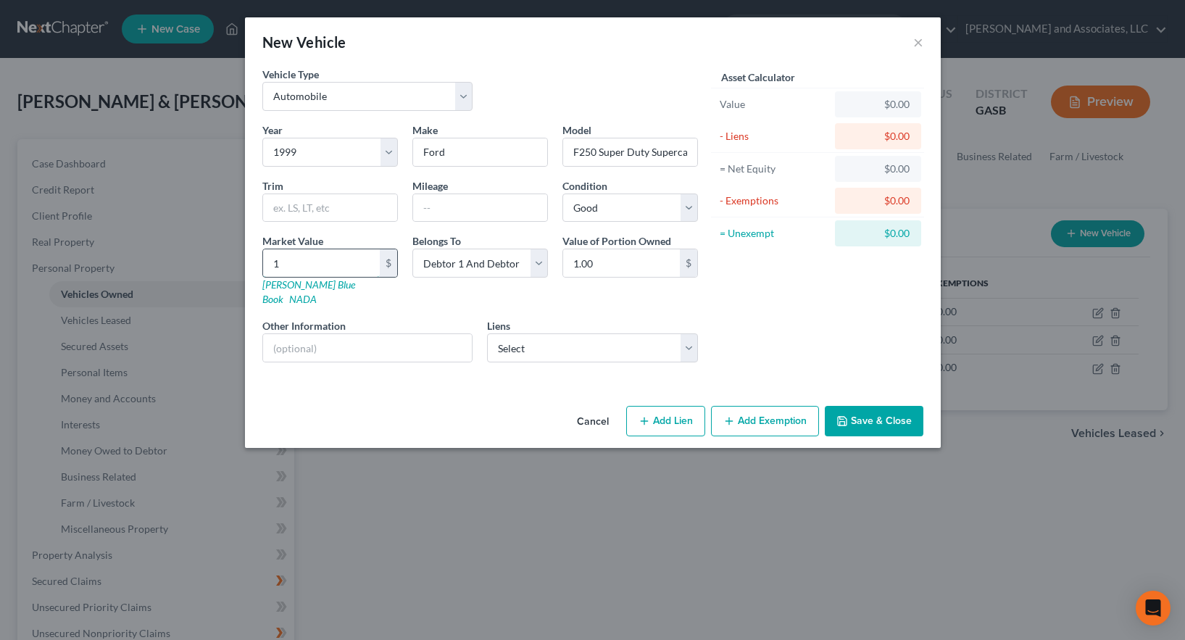
type input "10"
type input "10.00"
type input "106"
type input "106.00"
type input "1060"
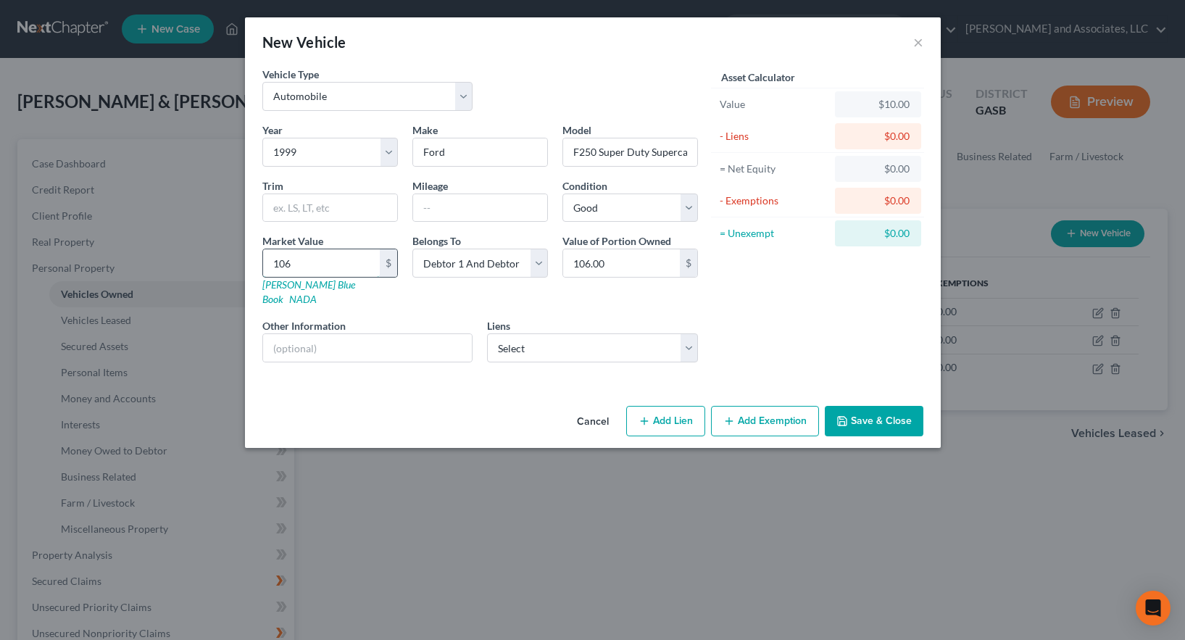
type input "1,060.00"
type input "1,0600"
type input "10,600.00"
click at [542, 261] on select "Select Debtor 1 Only Debtor 2 Only Debtor 1 And Debtor 2 Only At Least One Of T…" at bounding box center [480, 263] width 136 height 29
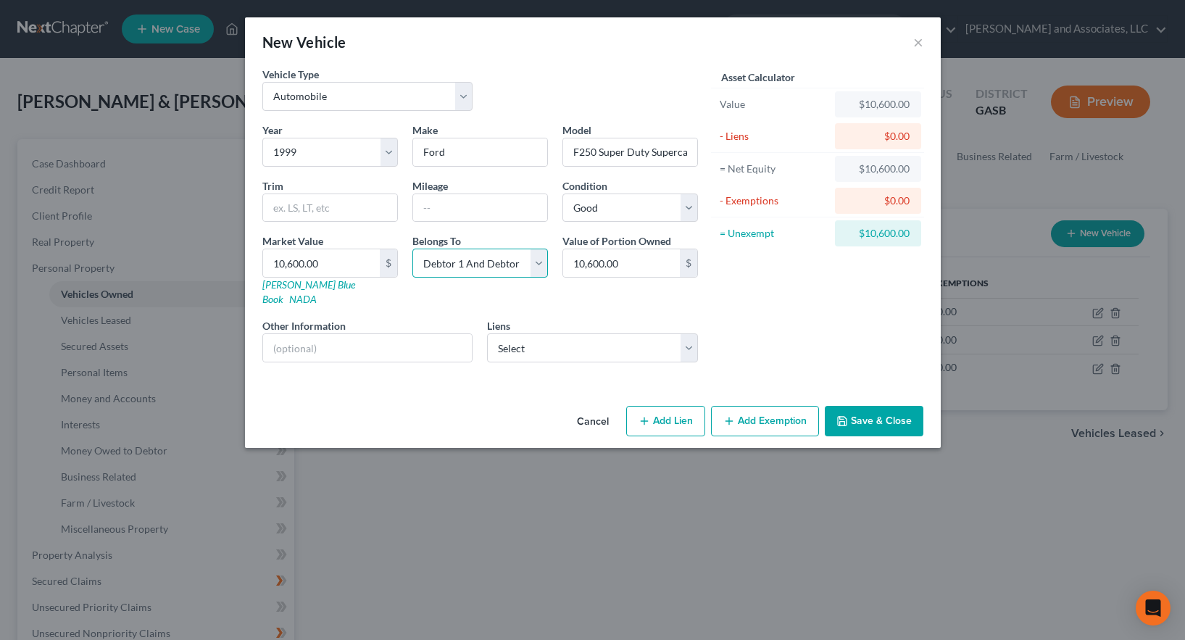
select select "0"
click at [412, 249] on select "Select Debtor 1 Only Debtor 2 Only Debtor 1 And Debtor 2 Only At Least One Of T…" at bounding box center [480, 263] width 136 height 29
click at [888, 407] on button "Save & Close" at bounding box center [874, 421] width 99 height 30
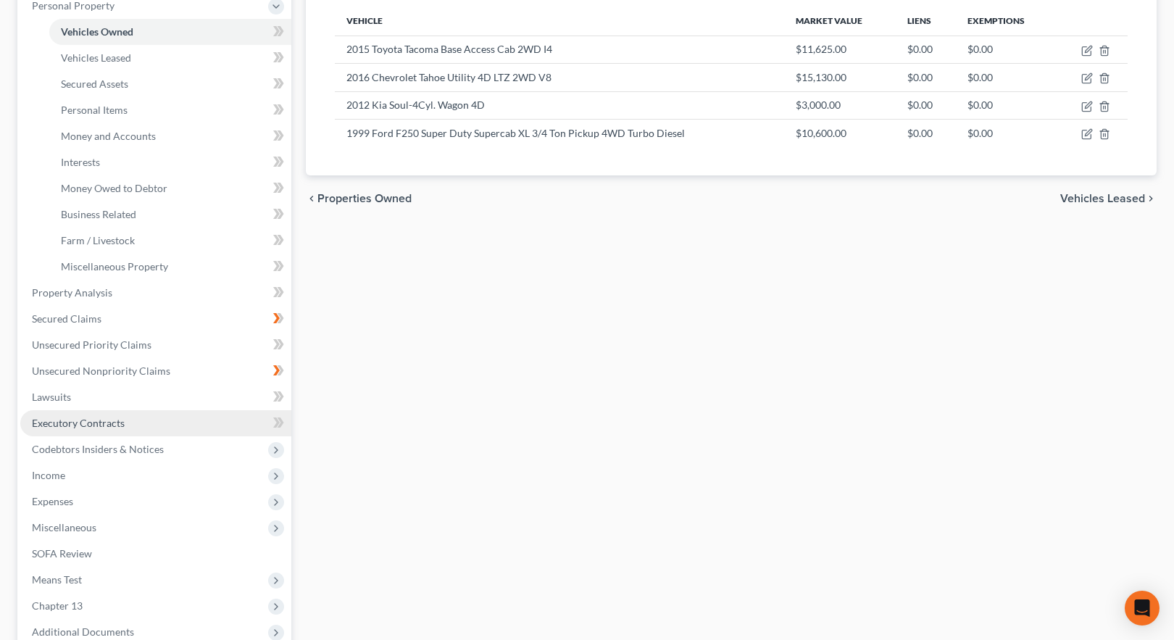
scroll to position [290, 0]
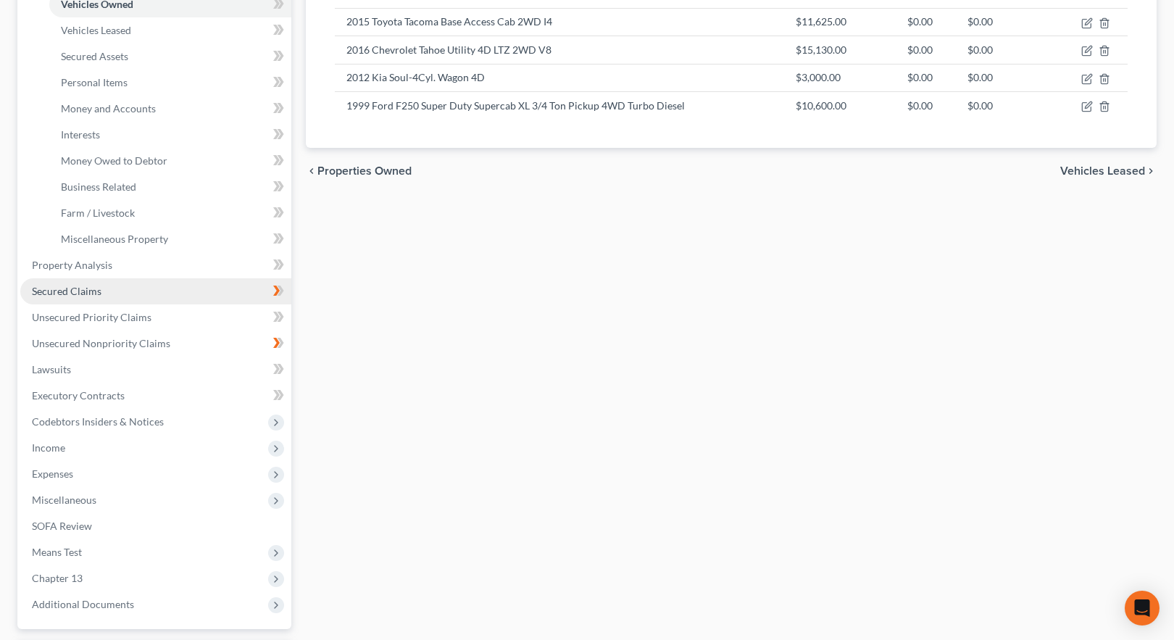
click at [86, 292] on span "Secured Claims" at bounding box center [67, 291] width 70 height 12
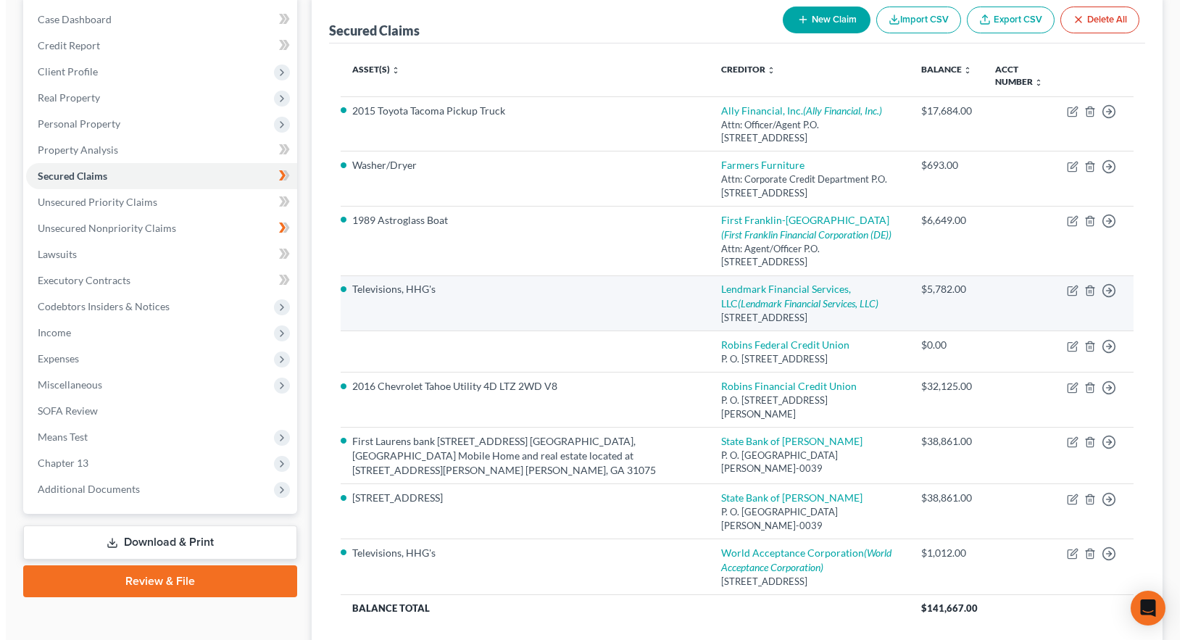
scroll to position [145, 0]
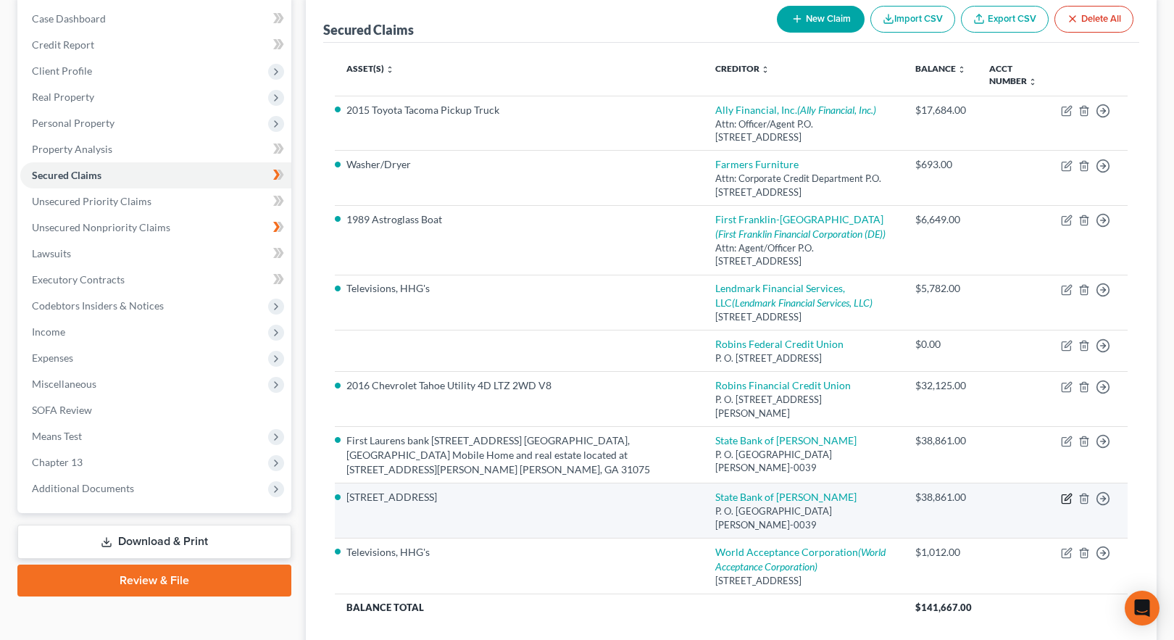
click at [1064, 493] on icon "button" at bounding box center [1067, 499] width 12 height 12
select select "10"
select select "6"
select select "2"
select select "0"
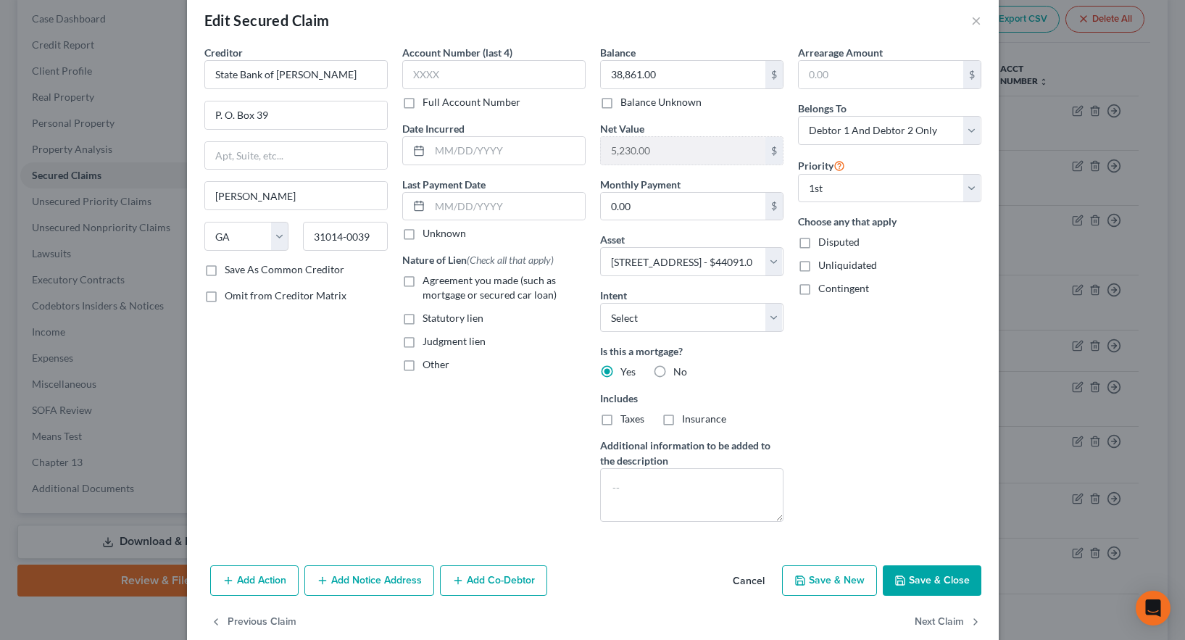
scroll to position [0, 0]
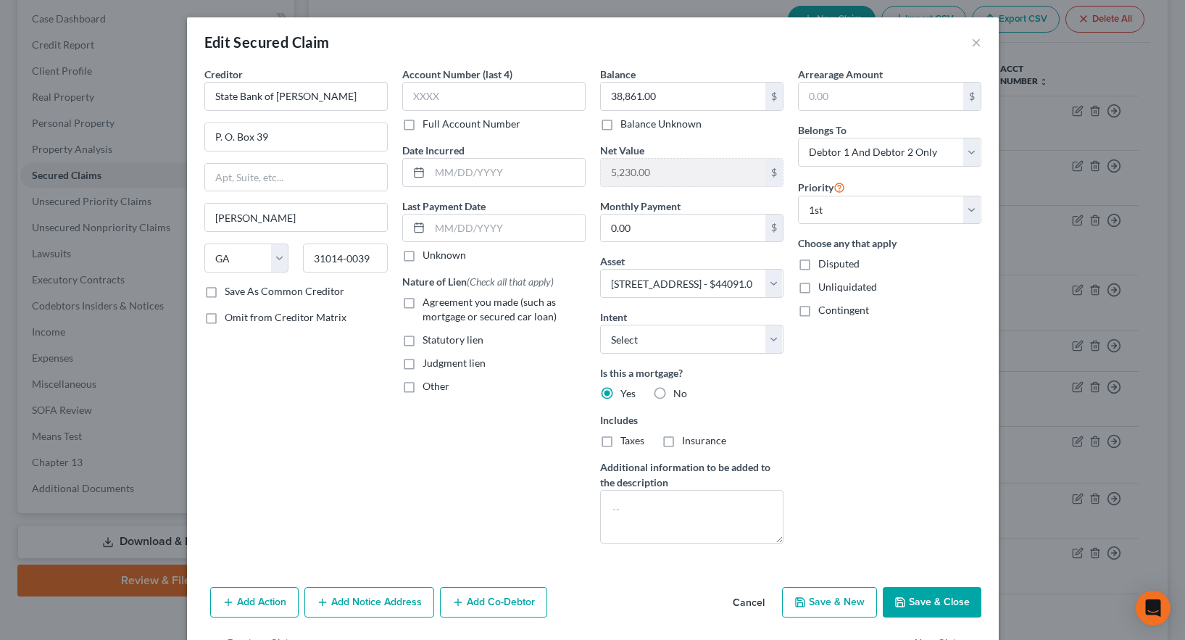
click at [944, 599] on button "Save & Close" at bounding box center [932, 602] width 99 height 30
select select
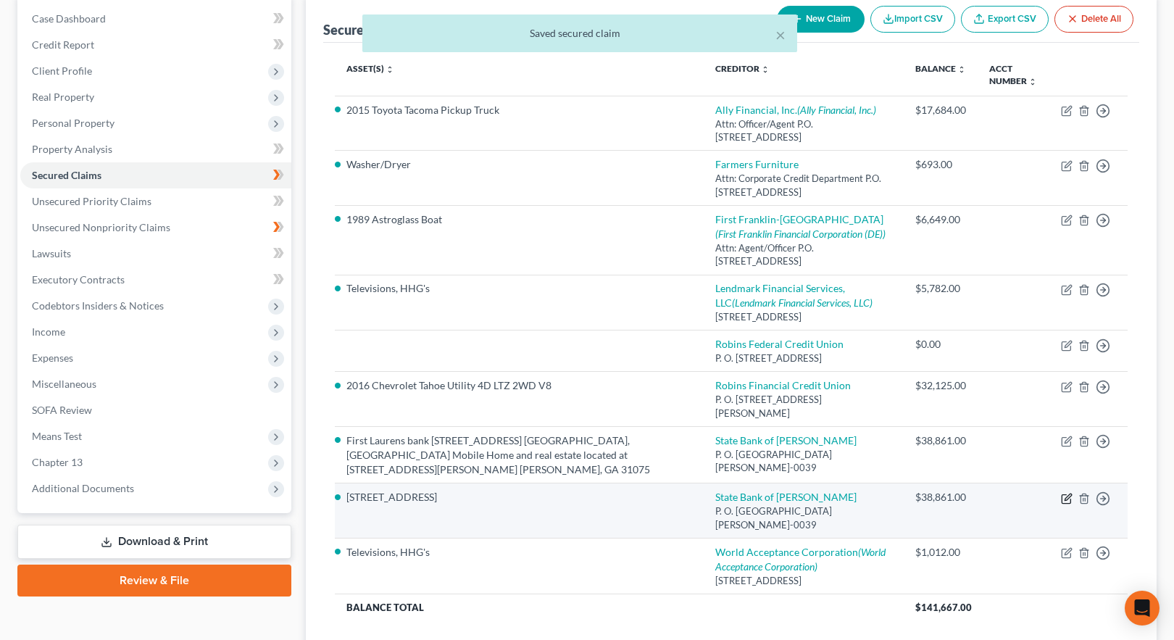
click at [1065, 493] on icon "button" at bounding box center [1067, 499] width 12 height 12
select select "10"
select select "6"
select select "2"
select select "0"
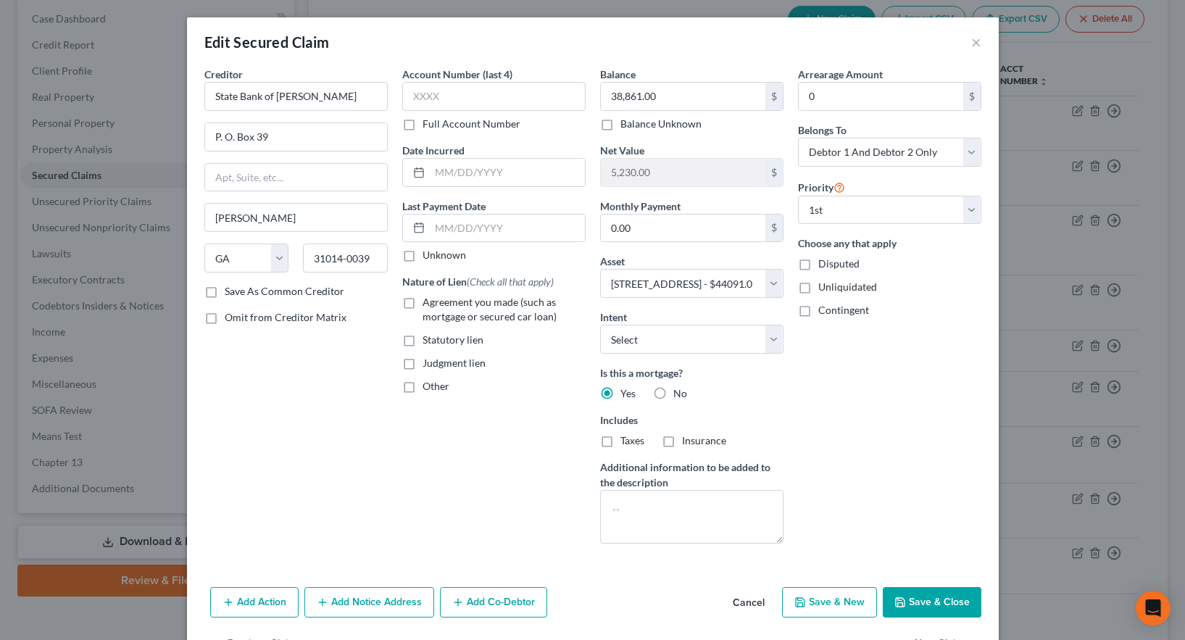
click at [928, 597] on button "Save & Close" at bounding box center [932, 602] width 99 height 30
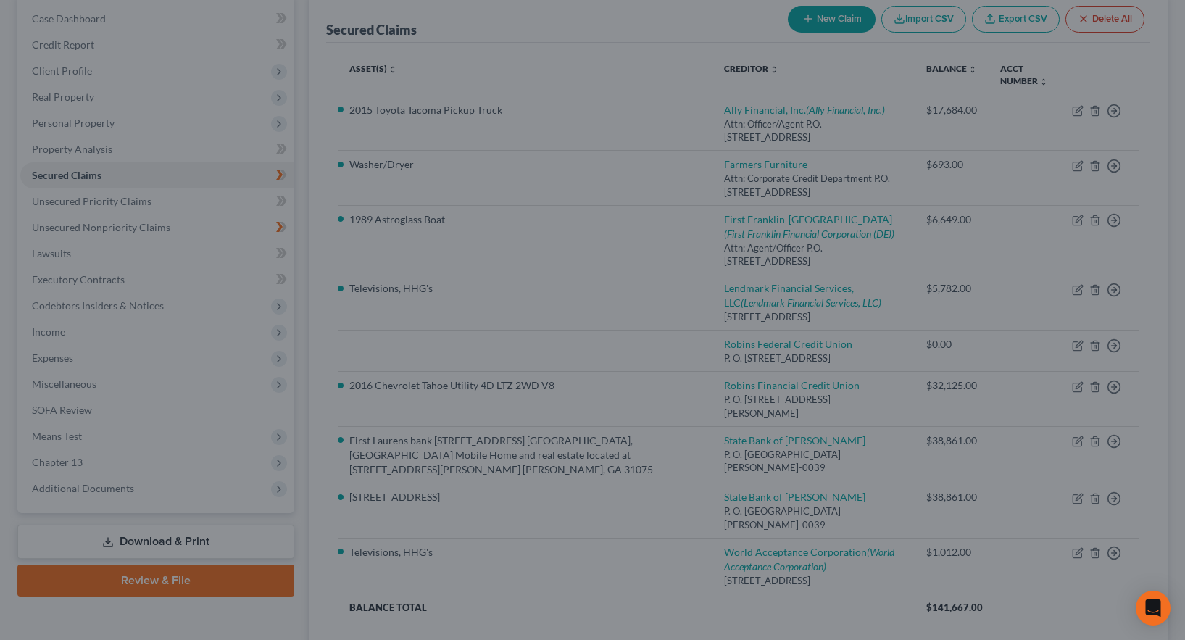
select select "6"
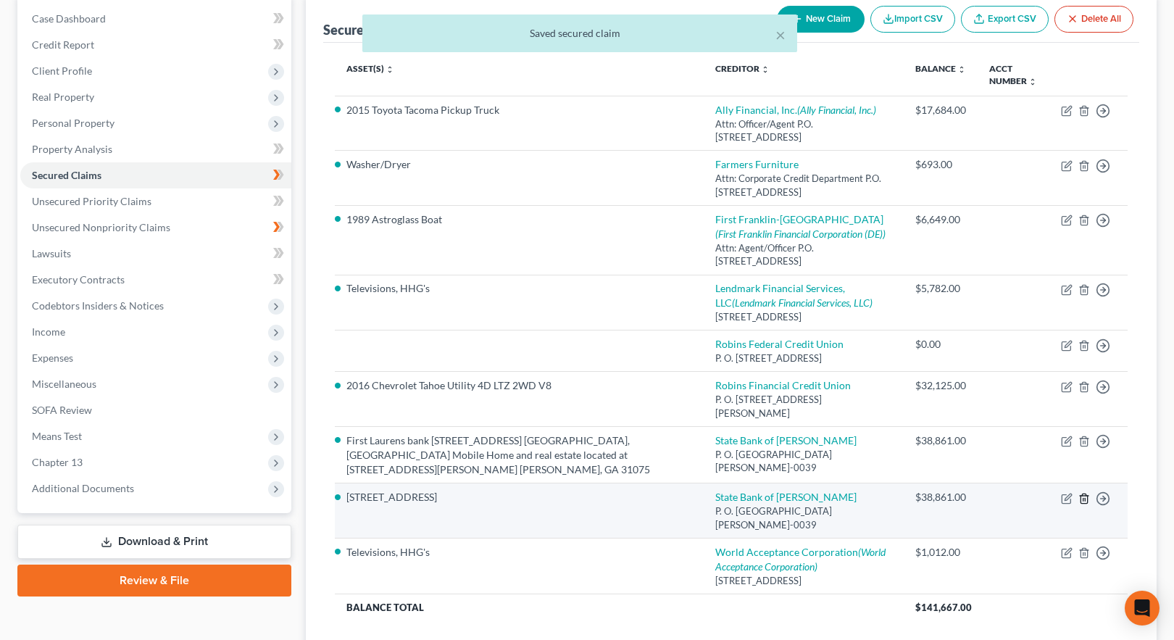
click at [1085, 498] on line "button" at bounding box center [1085, 499] width 0 height 3
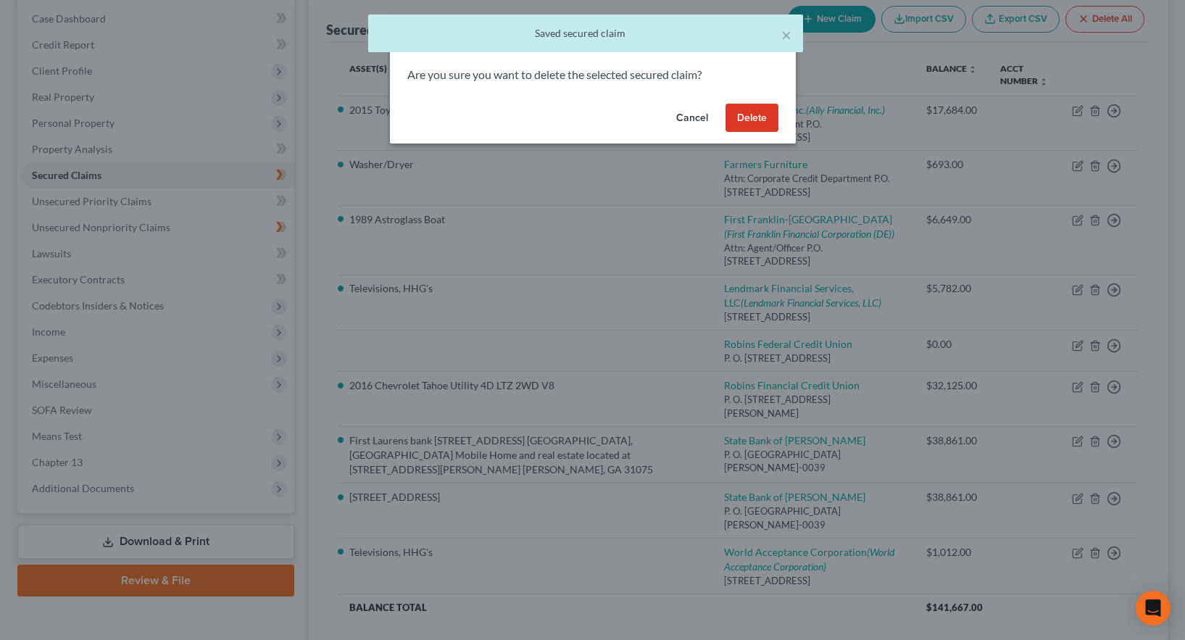
click at [750, 118] on button "Delete" at bounding box center [751, 118] width 53 height 29
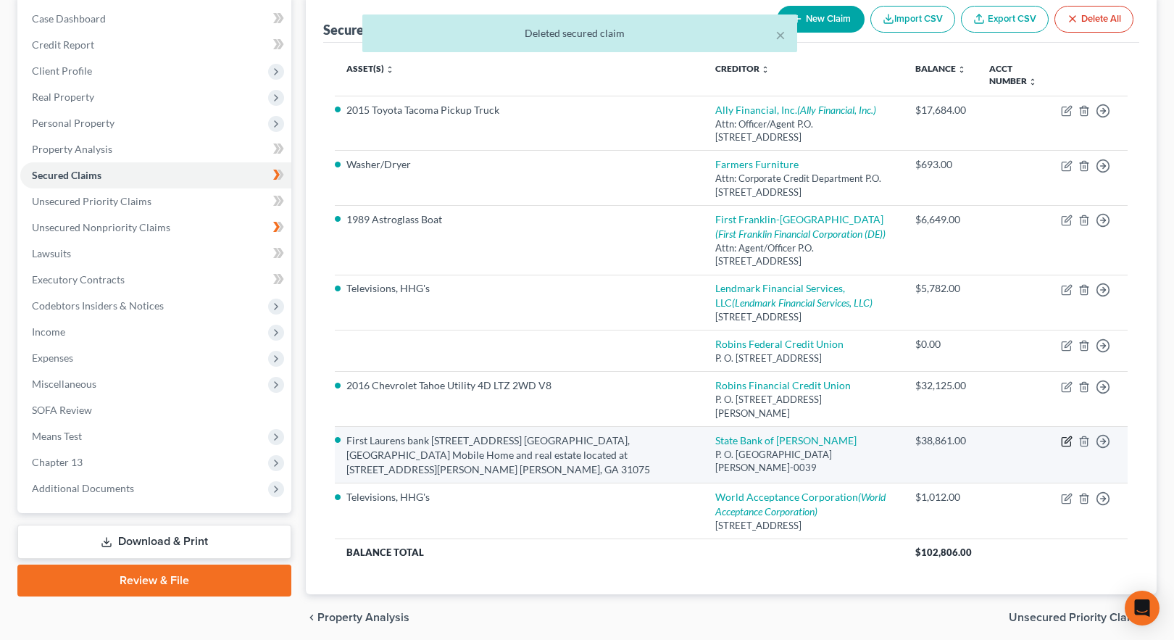
click at [1065, 442] on icon "button" at bounding box center [1067, 441] width 12 height 12
